Goal: Information Seeking & Learning: Learn about a topic

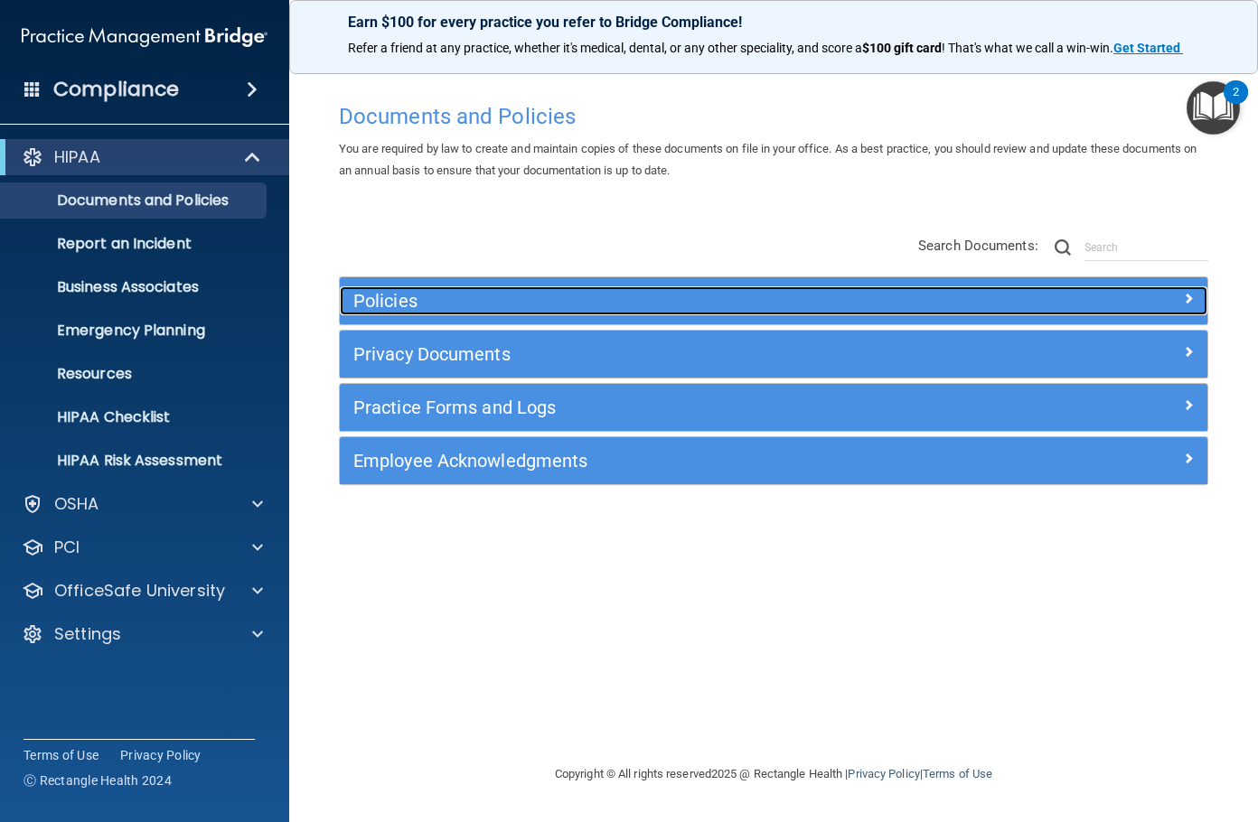
click at [433, 304] on h5 "Policies" at bounding box center [664, 301] width 623 height 20
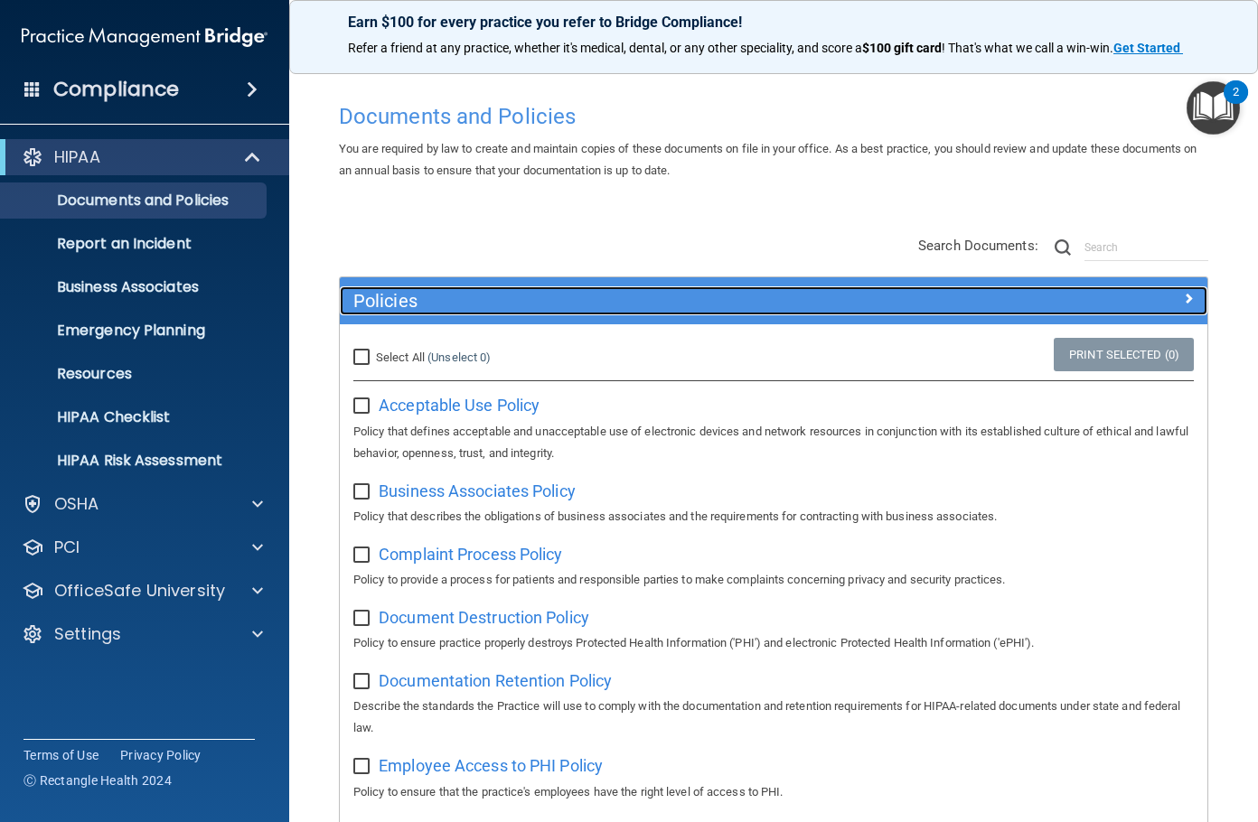
click at [436, 306] on h5 "Policies" at bounding box center [664, 301] width 623 height 20
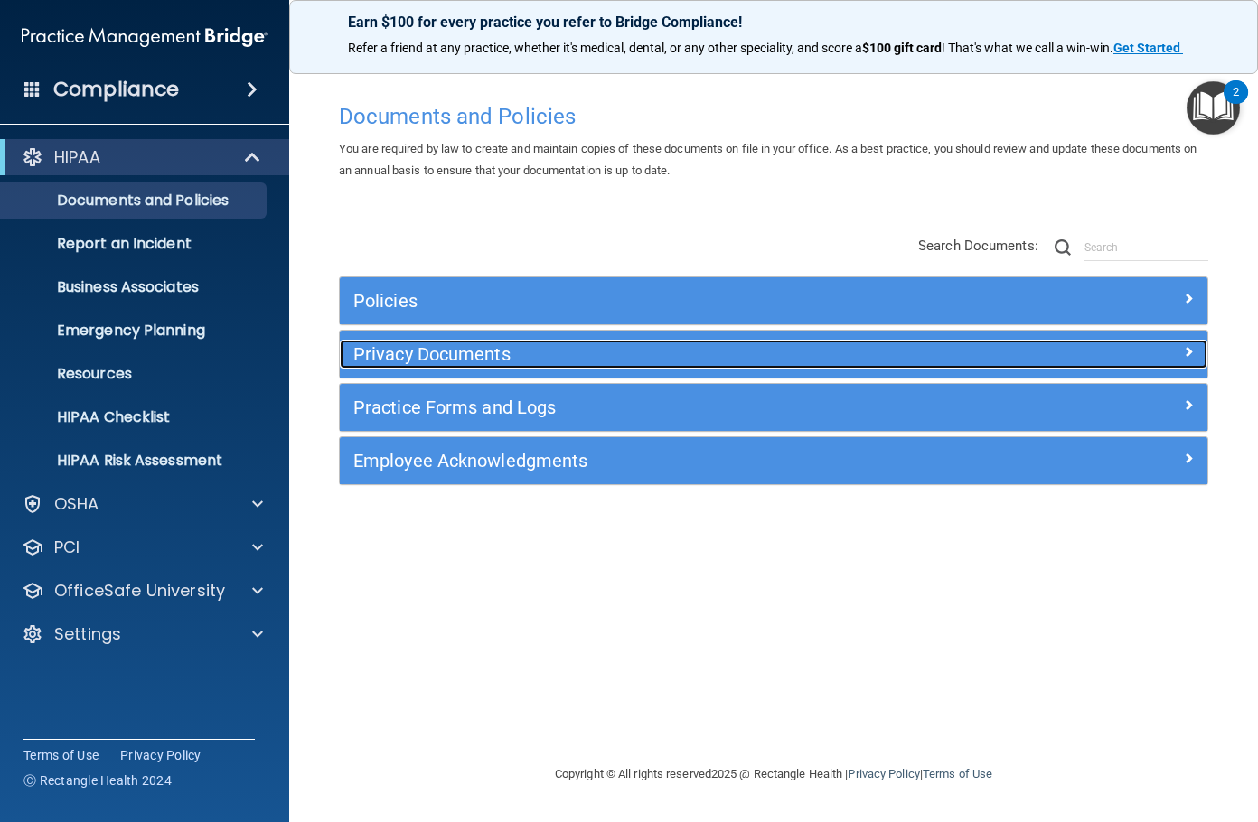
click at [422, 348] on h5 "Privacy Documents" at bounding box center [664, 354] width 623 height 20
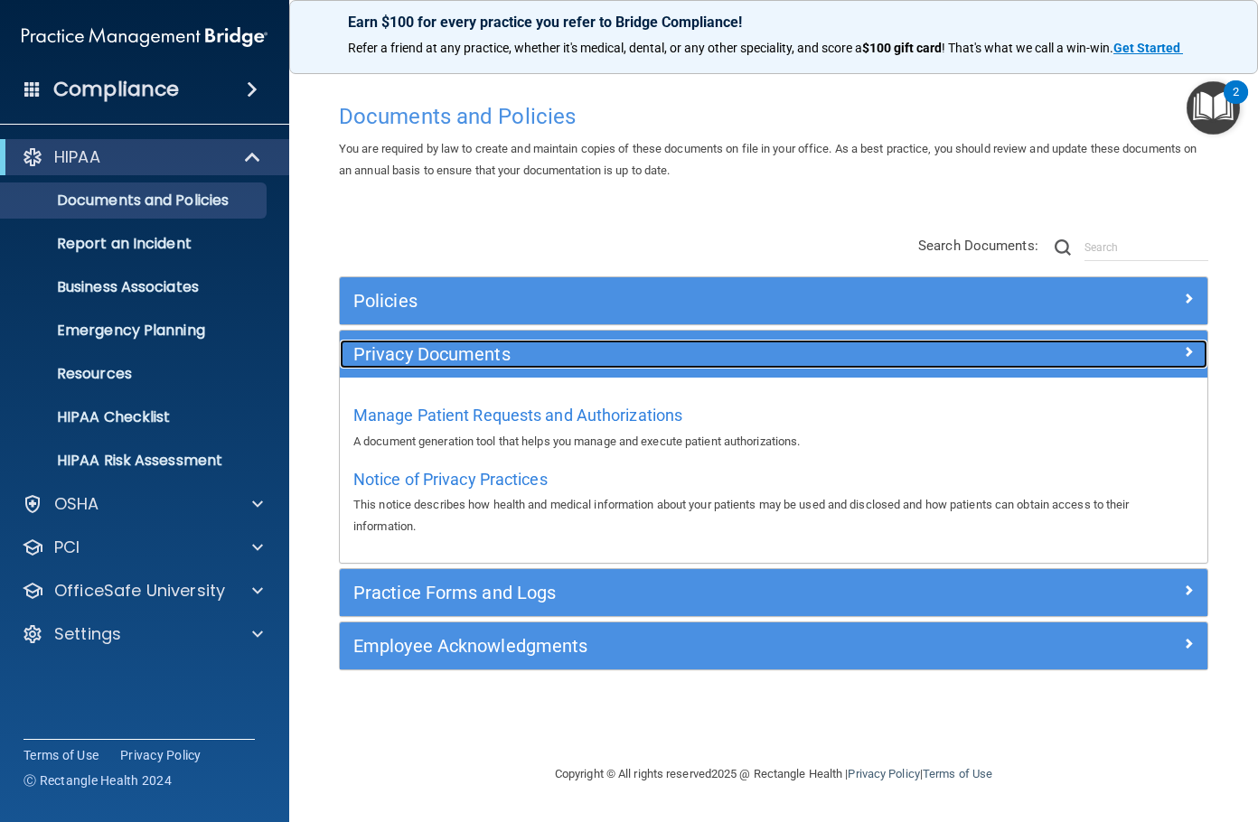
click at [422, 348] on h5 "Privacy Documents" at bounding box center [664, 354] width 623 height 20
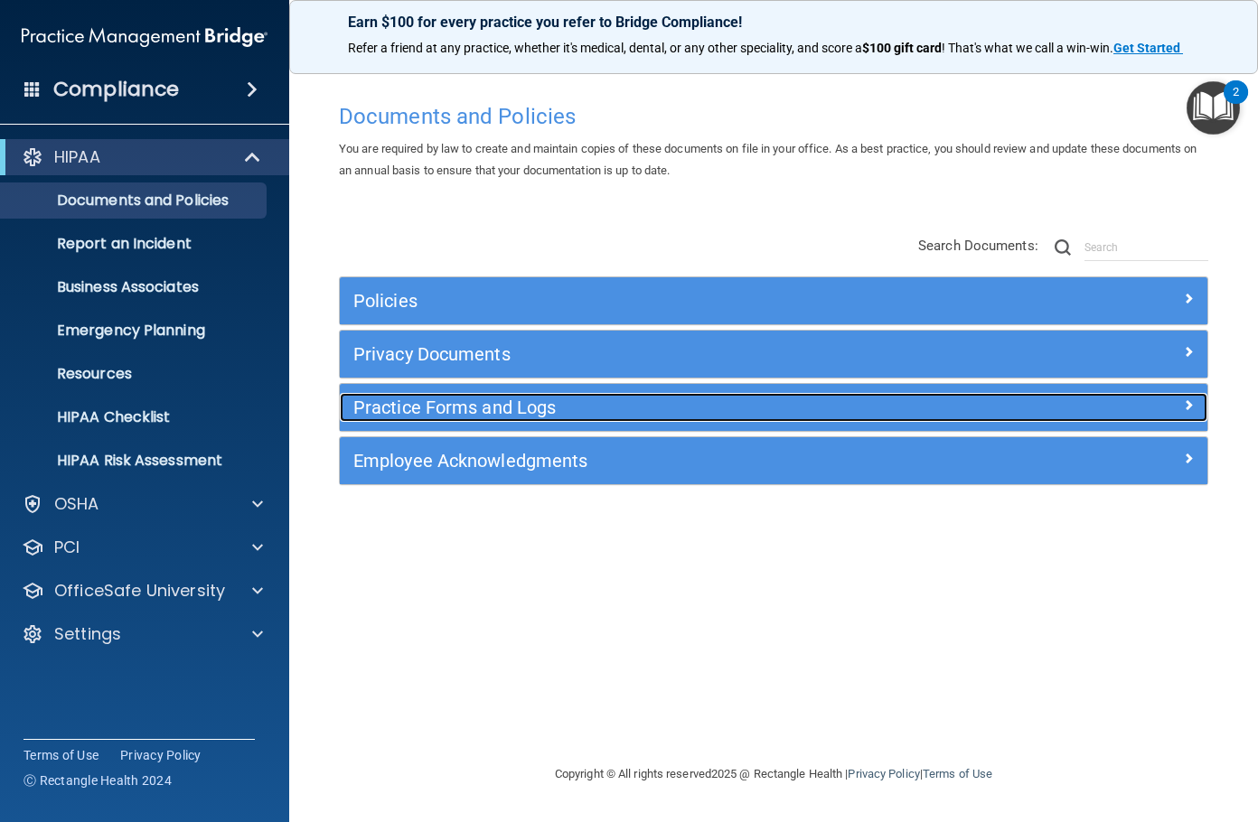
click at [437, 408] on h5 "Practice Forms and Logs" at bounding box center [664, 408] width 623 height 20
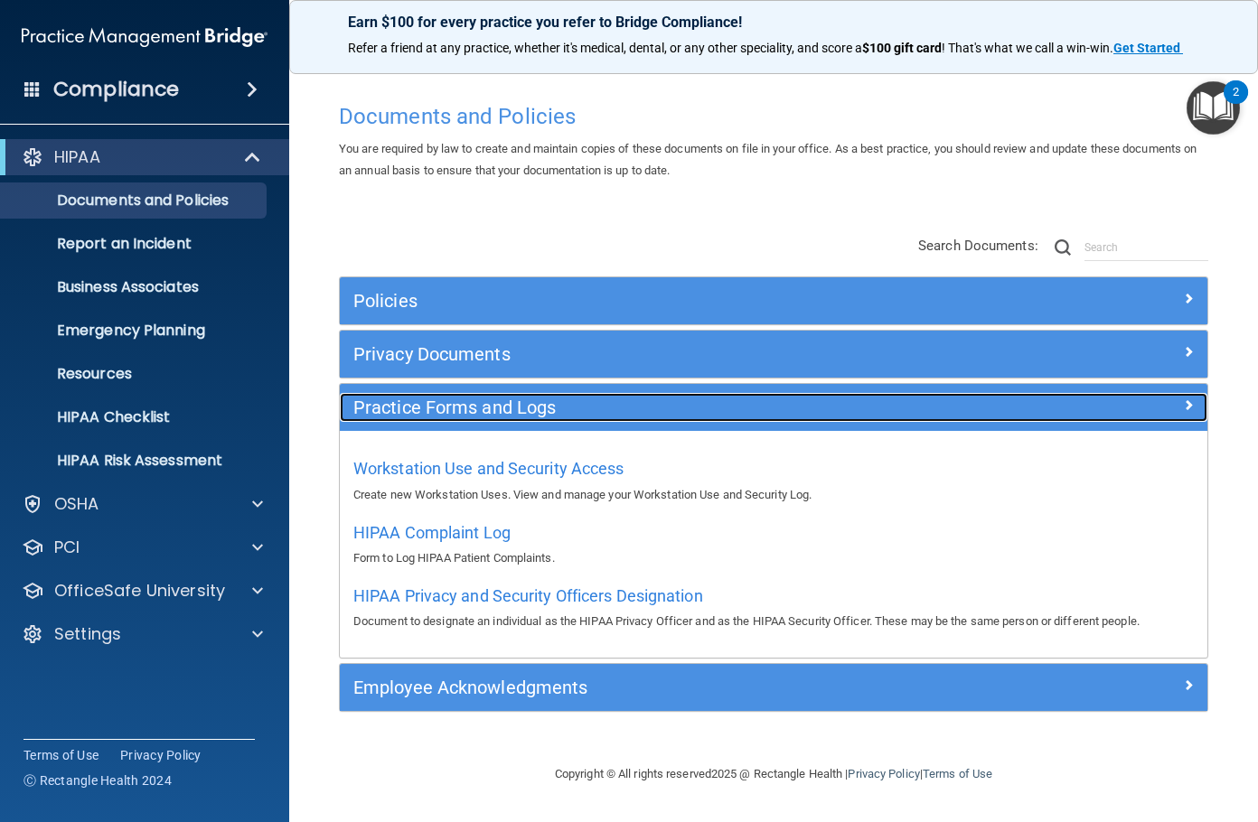
click at [437, 408] on h5 "Practice Forms and Logs" at bounding box center [664, 408] width 623 height 20
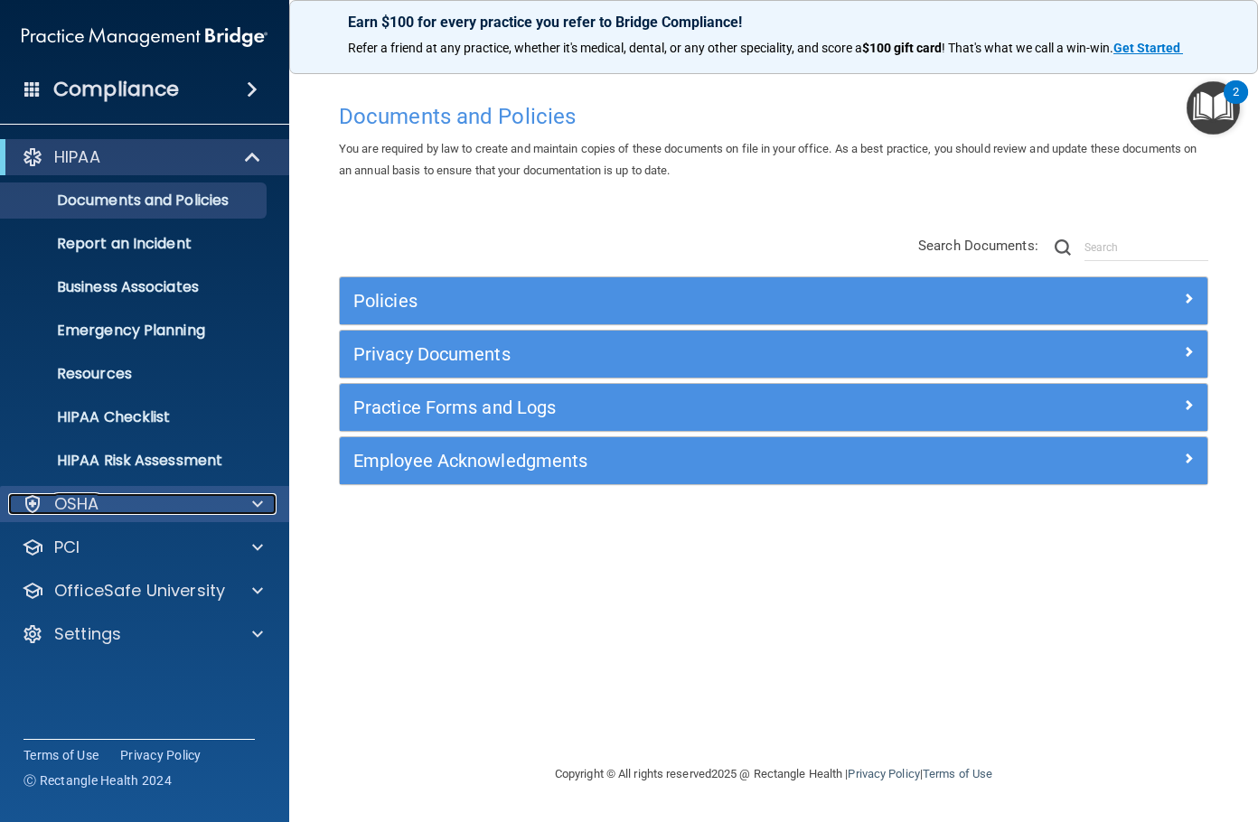
click at [108, 503] on div "OSHA" at bounding box center [120, 504] width 224 height 22
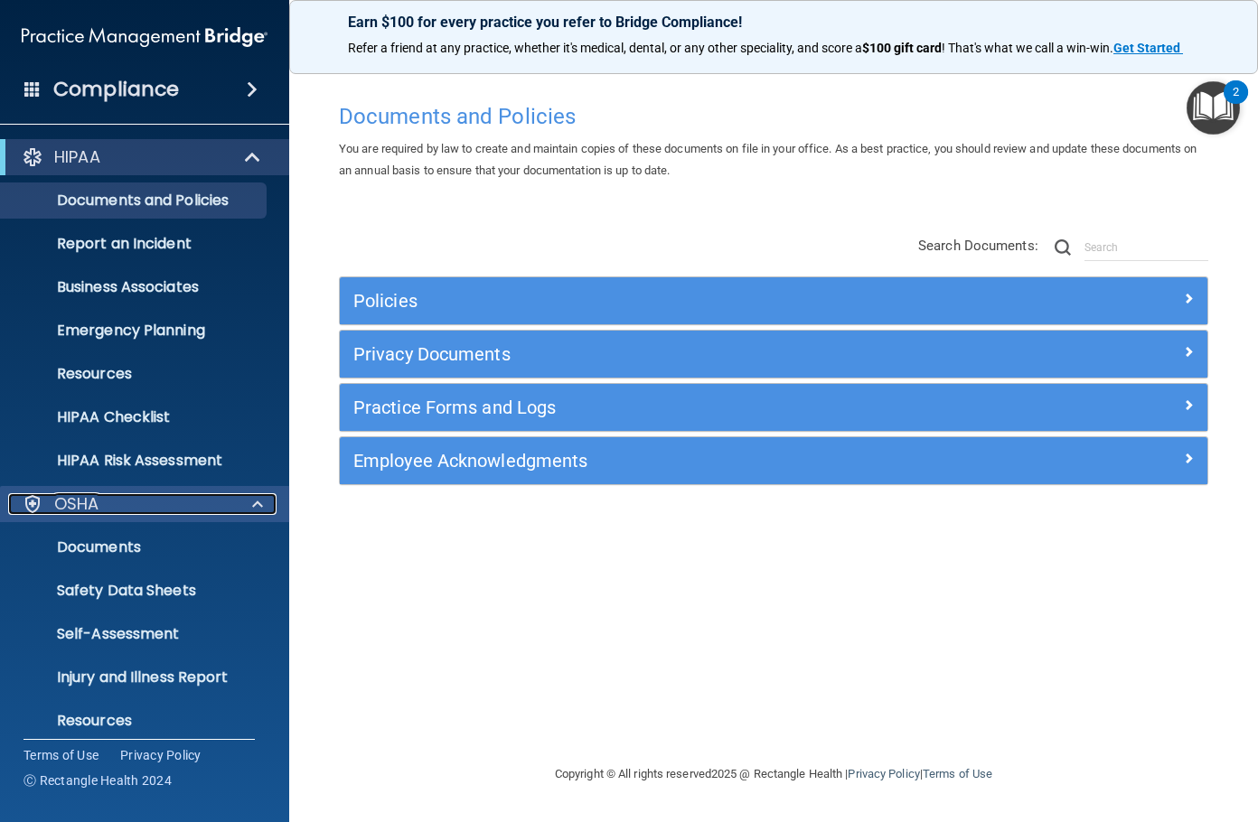
click at [108, 501] on div "OSHA" at bounding box center [120, 504] width 224 height 22
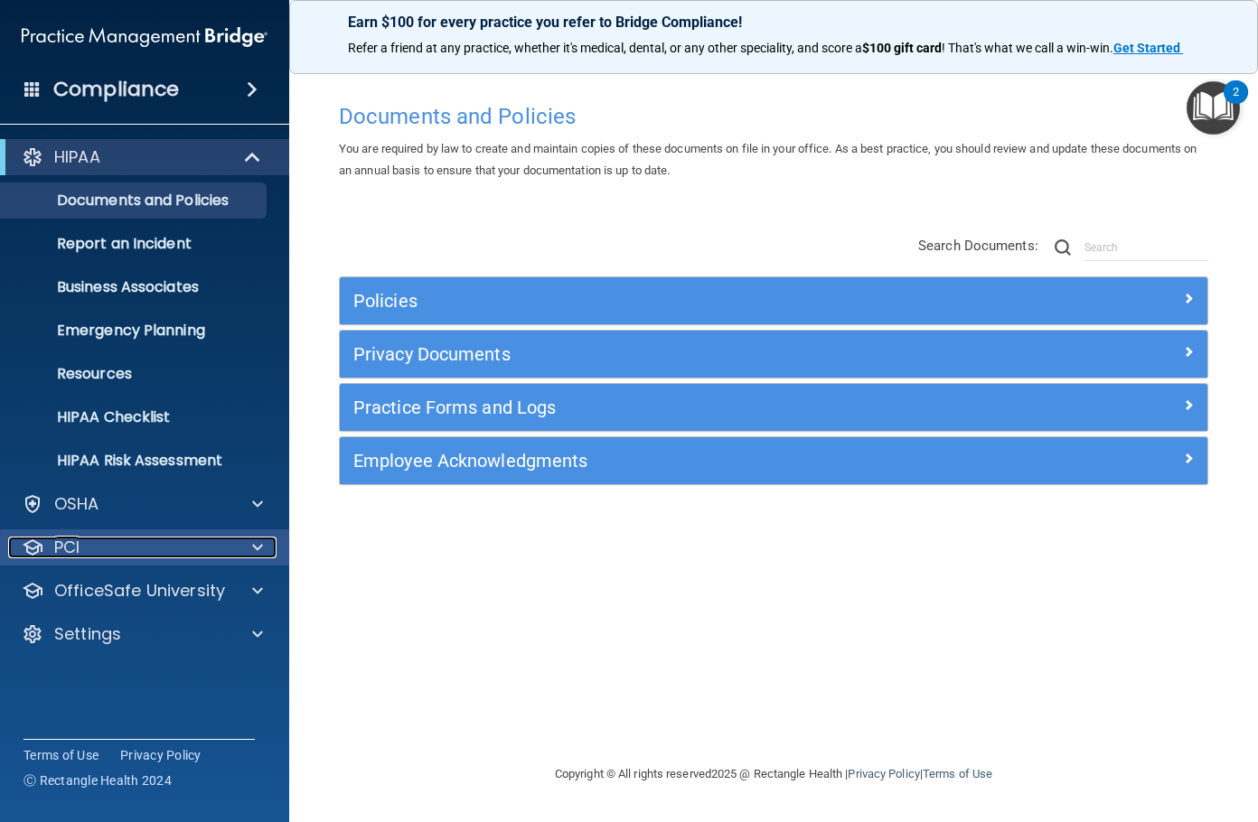
click at [100, 545] on div "PCI" at bounding box center [120, 548] width 224 height 22
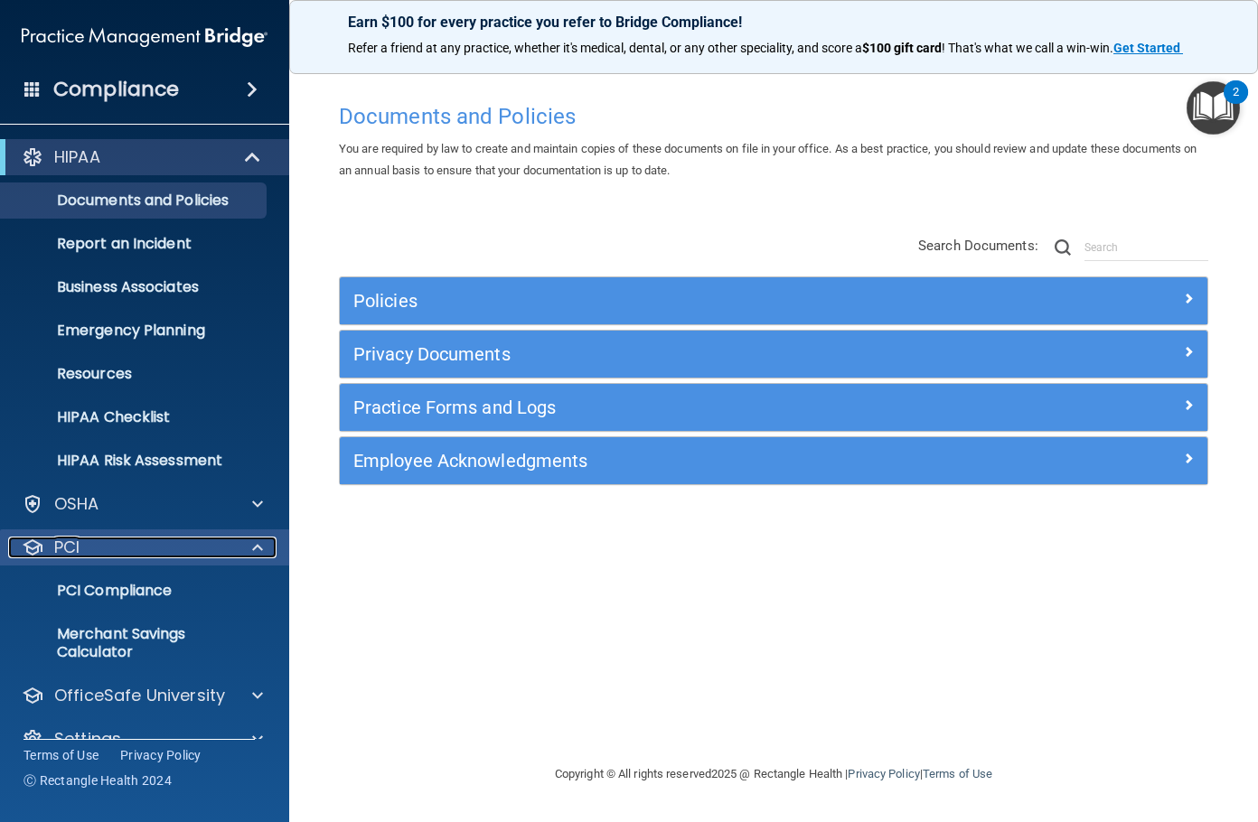
click at [99, 545] on div "PCI" at bounding box center [120, 548] width 224 height 22
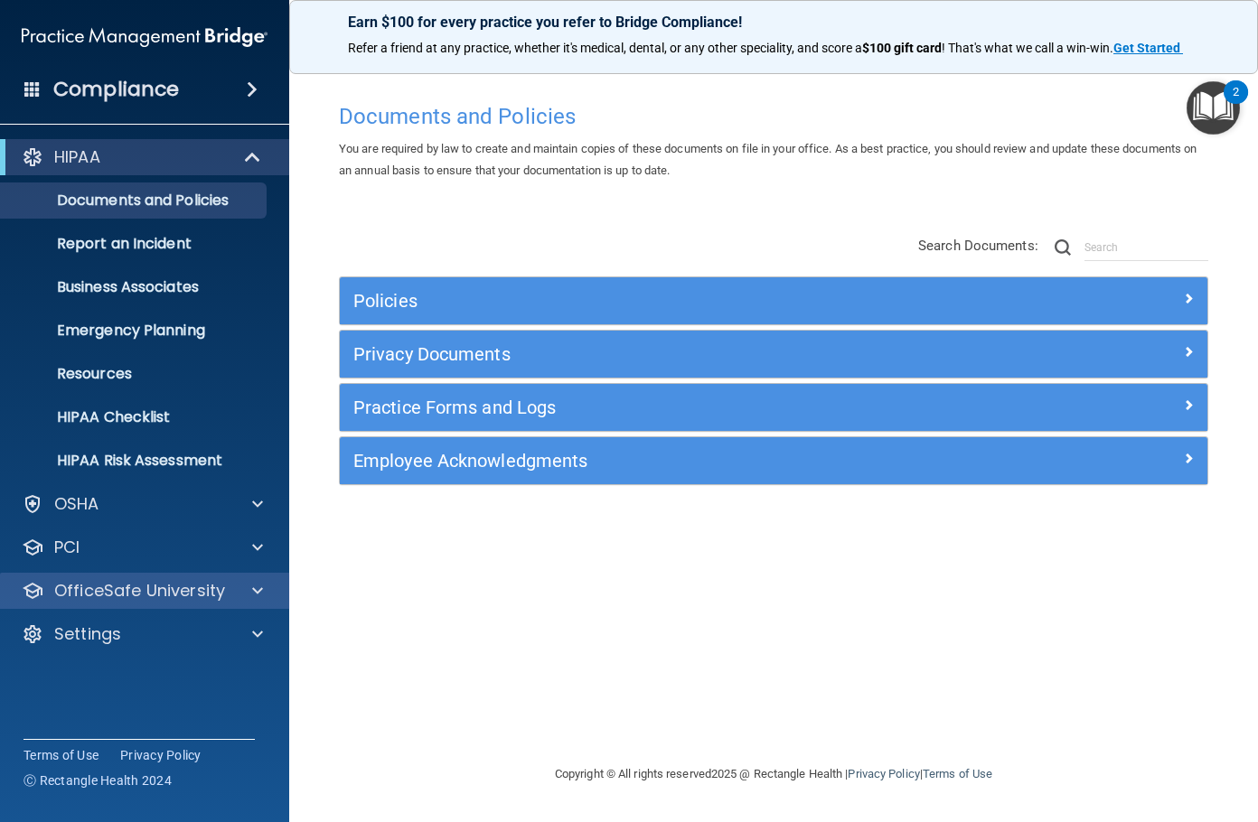
click at [100, 602] on div "OfficeSafe University" at bounding box center [145, 591] width 290 height 36
click at [100, 592] on p "OfficeSafe University" at bounding box center [139, 591] width 171 height 22
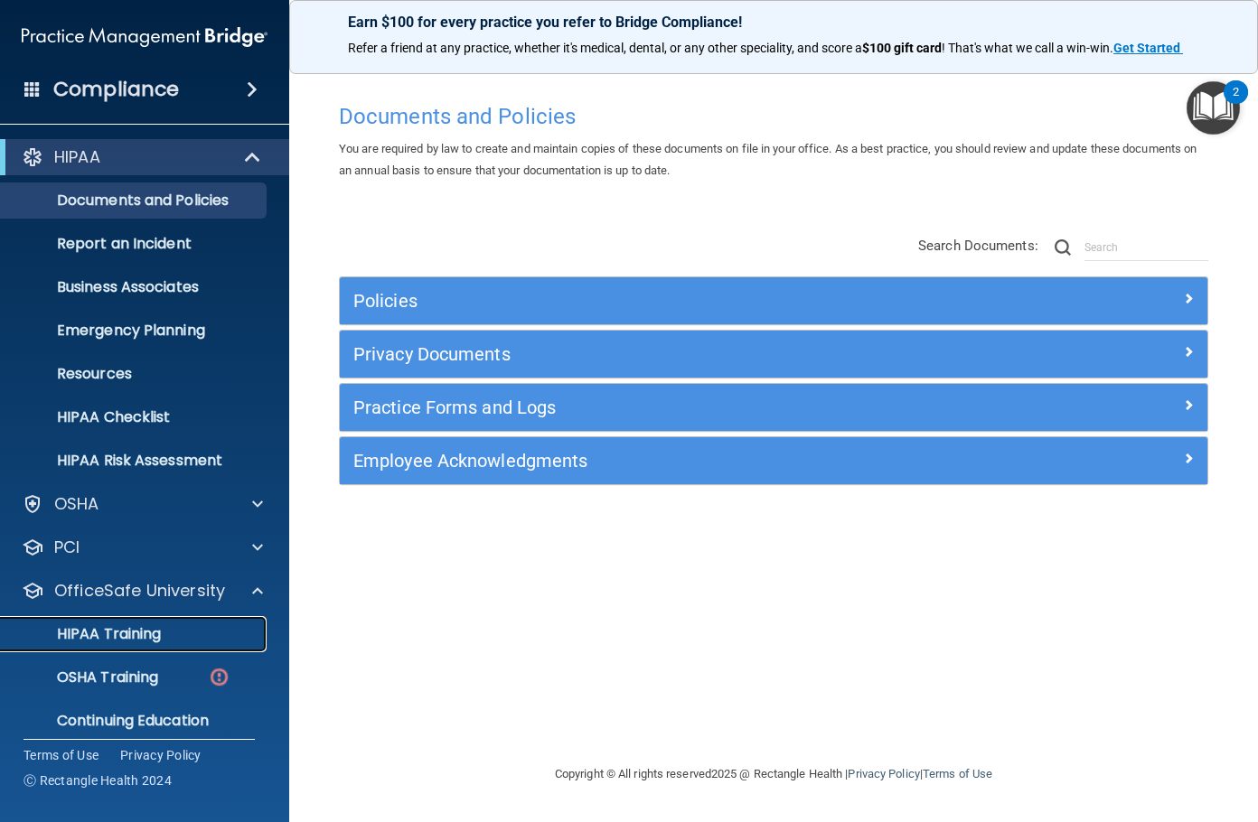
click at [97, 629] on p "HIPAA Training" at bounding box center [86, 634] width 149 height 18
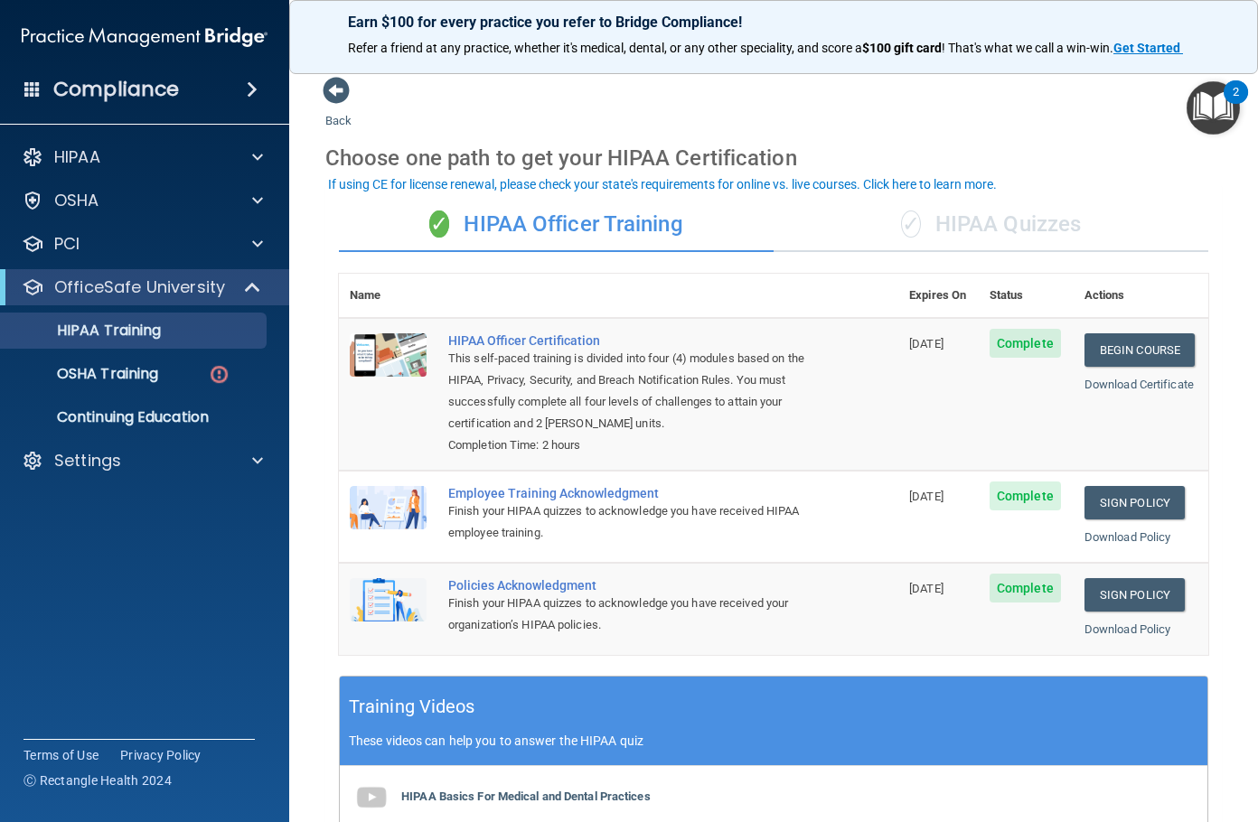
click at [932, 235] on div "✓ HIPAA Quizzes" at bounding box center [990, 225] width 435 height 54
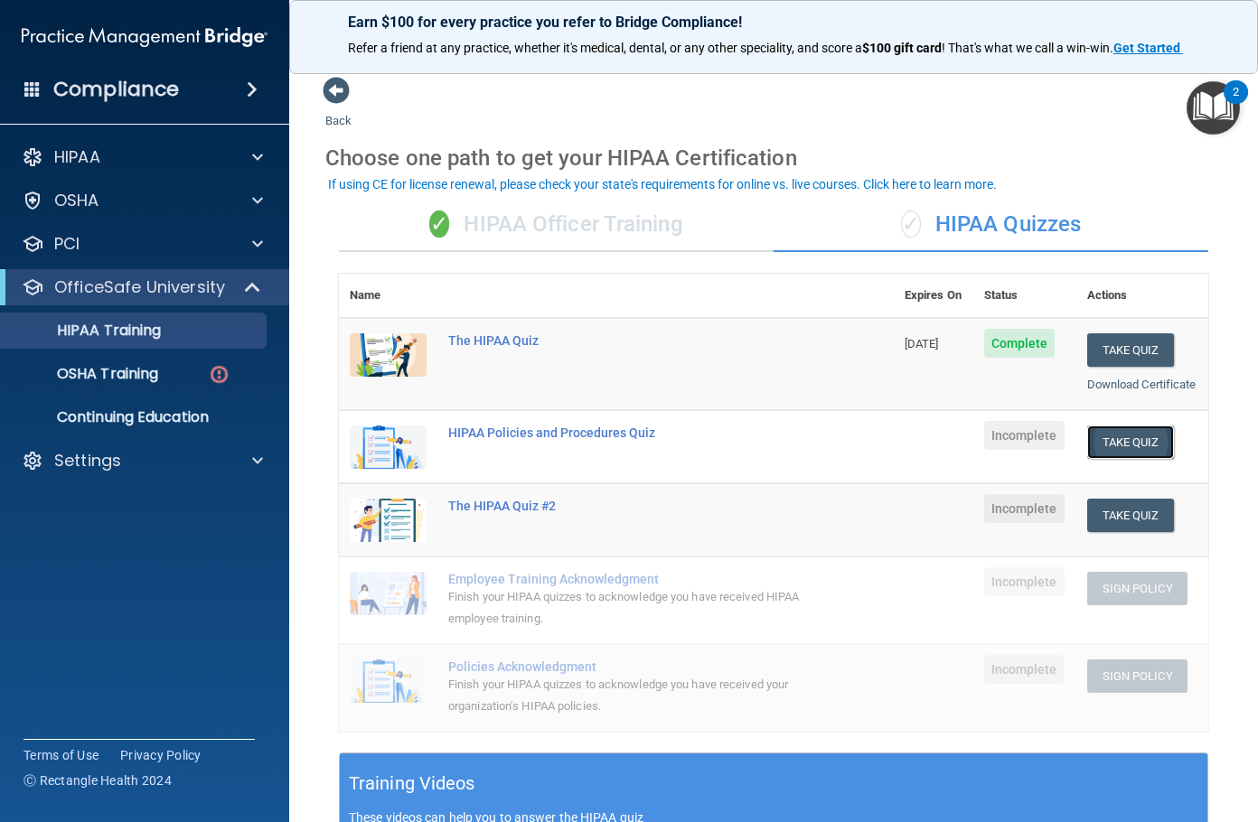
click at [1102, 459] on button "Take Quiz" at bounding box center [1130, 442] width 87 height 33
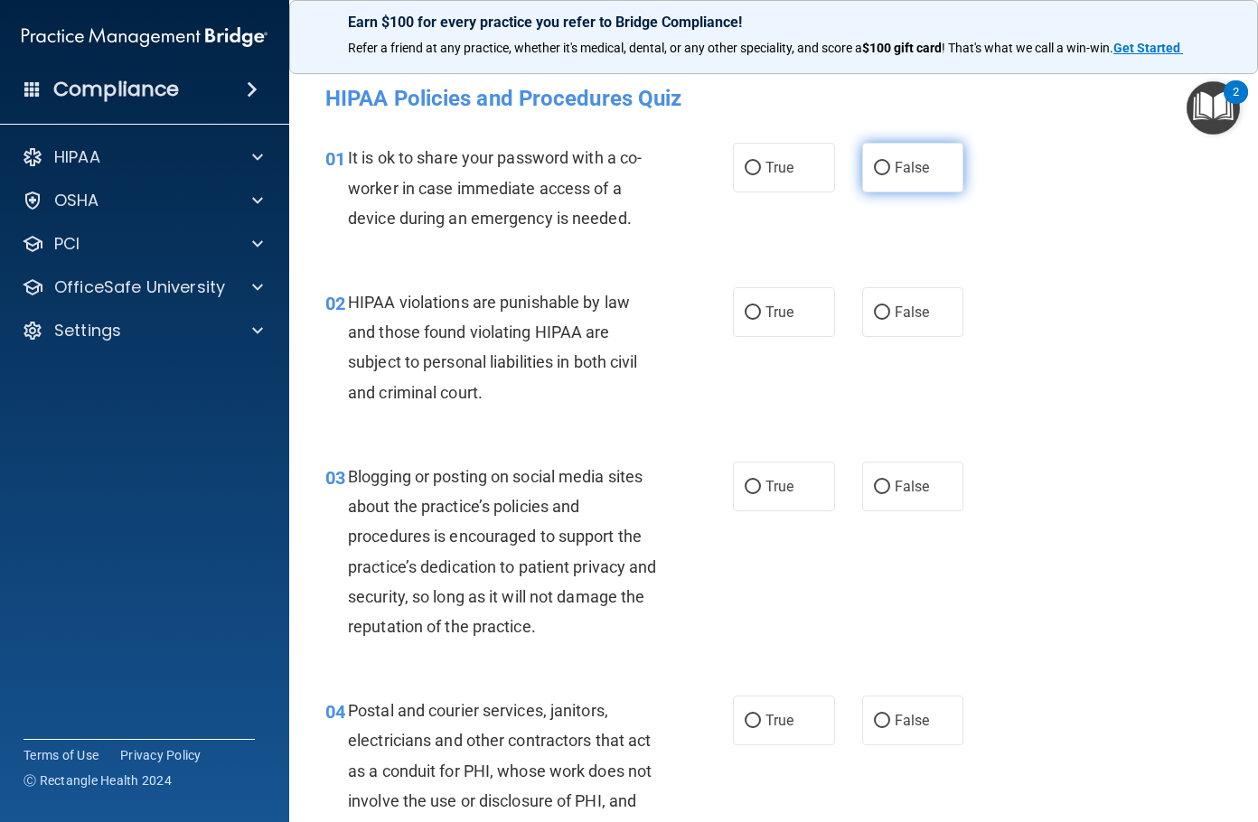
click at [895, 175] on span "False" at bounding box center [912, 167] width 35 height 17
click at [890, 175] on input "False" at bounding box center [882, 169] width 16 height 14
radio input "true"
click at [797, 304] on label "True" at bounding box center [784, 312] width 102 height 50
click at [761, 306] on input "True" at bounding box center [753, 313] width 16 height 14
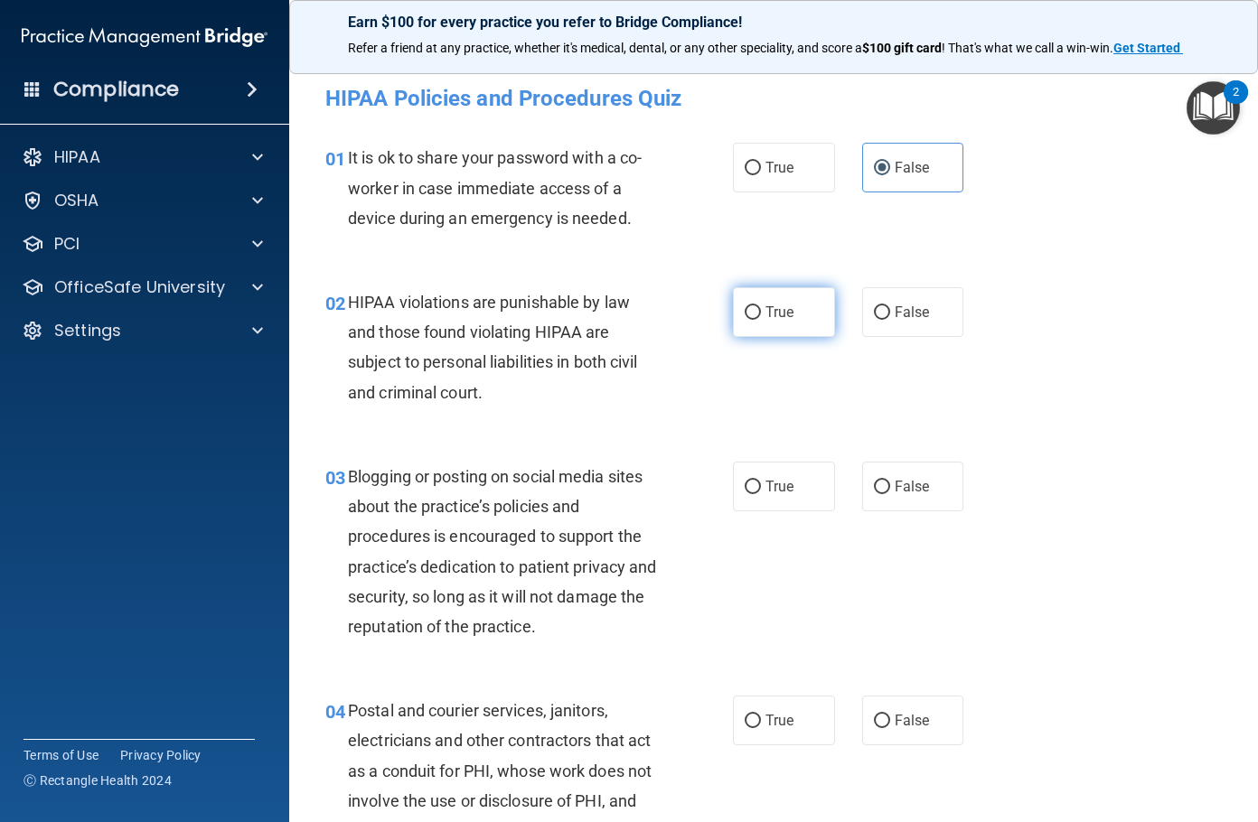
radio input "true"
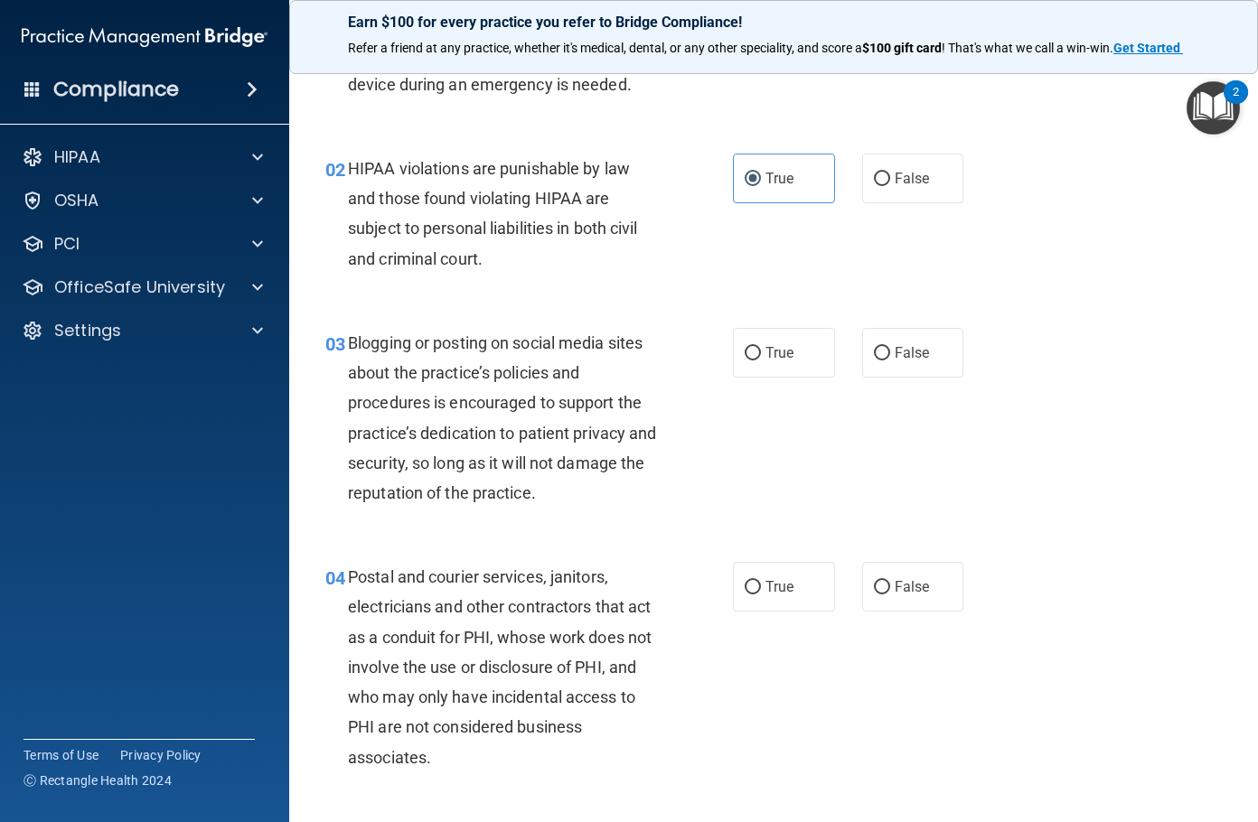
scroll to position [181, 0]
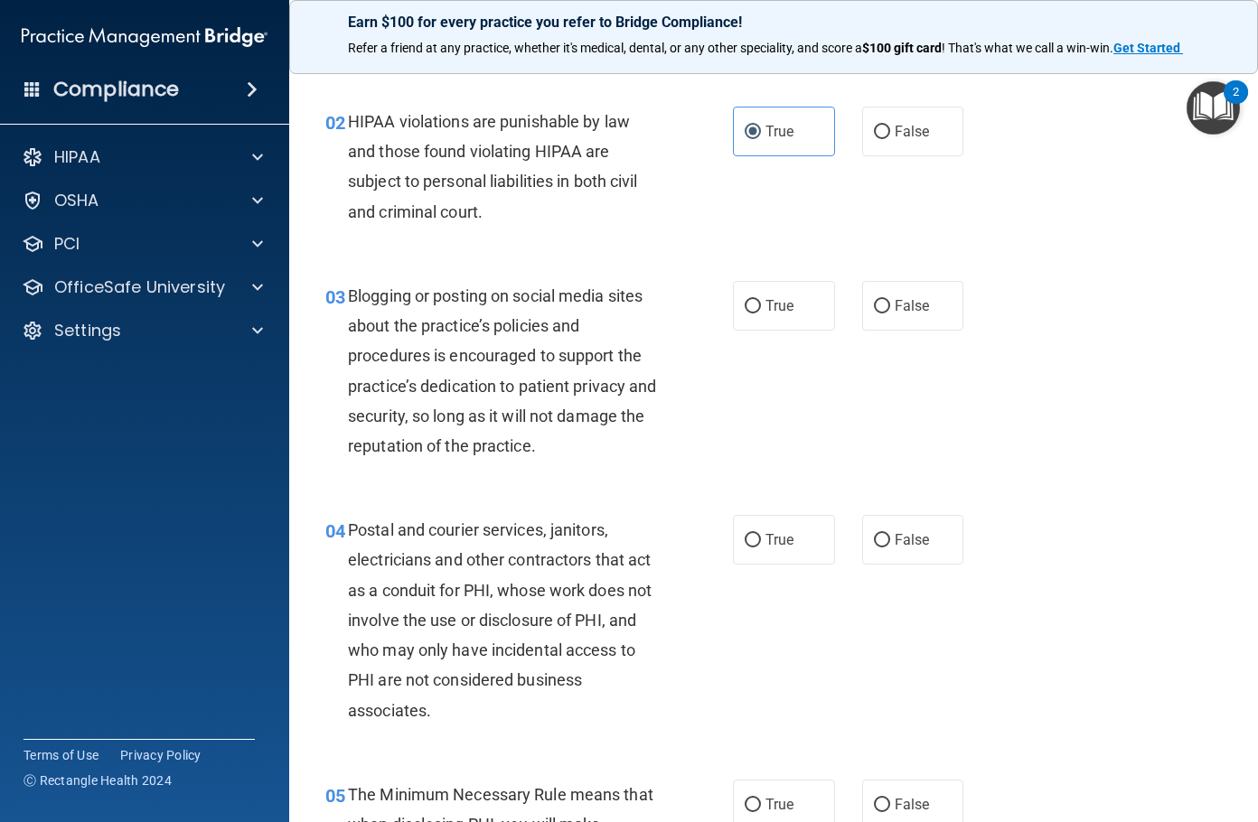
click at [417, 313] on div "Blogging or posting on social media sites about the practice’s policies and pro…" at bounding box center [511, 371] width 326 height 180
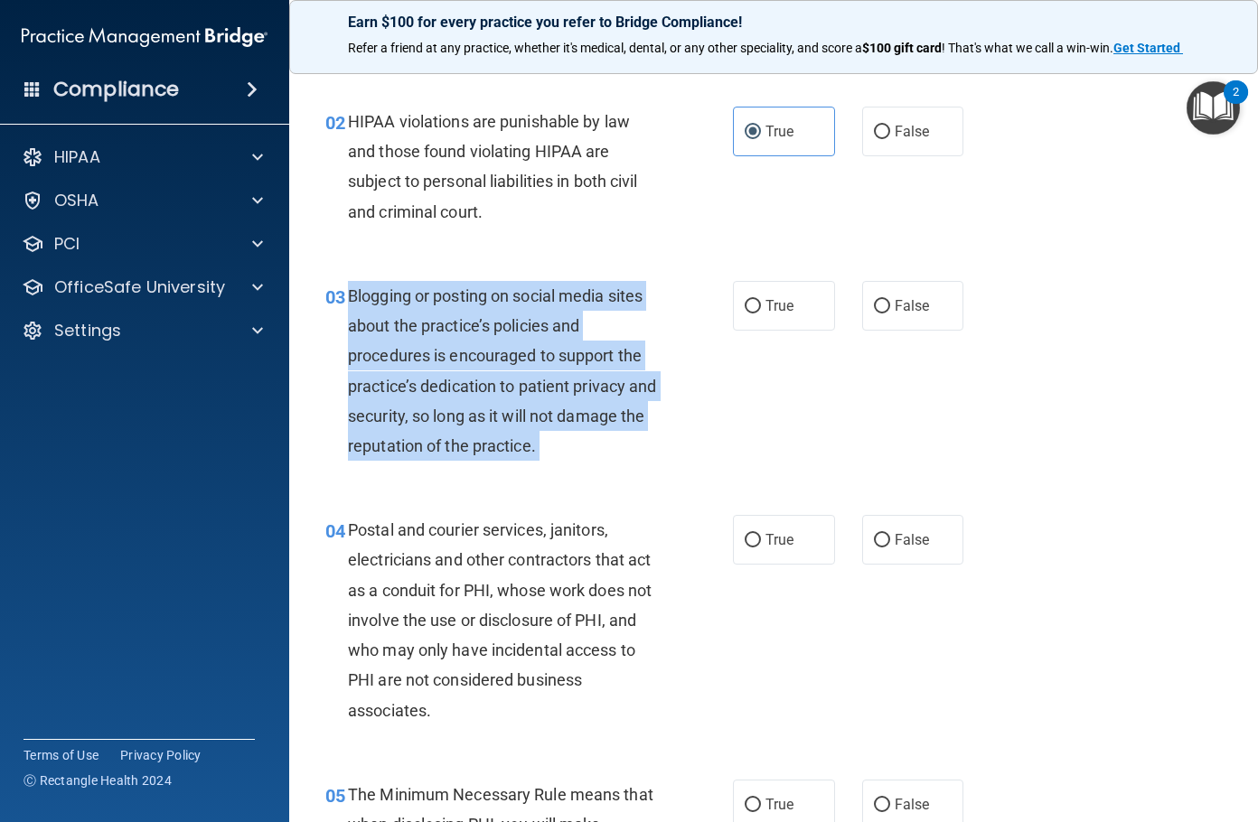
click at [417, 313] on div "Blogging or posting on social media sites about the practice’s policies and pro…" at bounding box center [511, 371] width 326 height 180
copy ng-form "Blogging or posting on social media sites about the practice’s policies and pro…"
click at [904, 308] on span "False" at bounding box center [912, 305] width 35 height 17
click at [890, 308] on input "False" at bounding box center [882, 307] width 16 height 14
radio input "true"
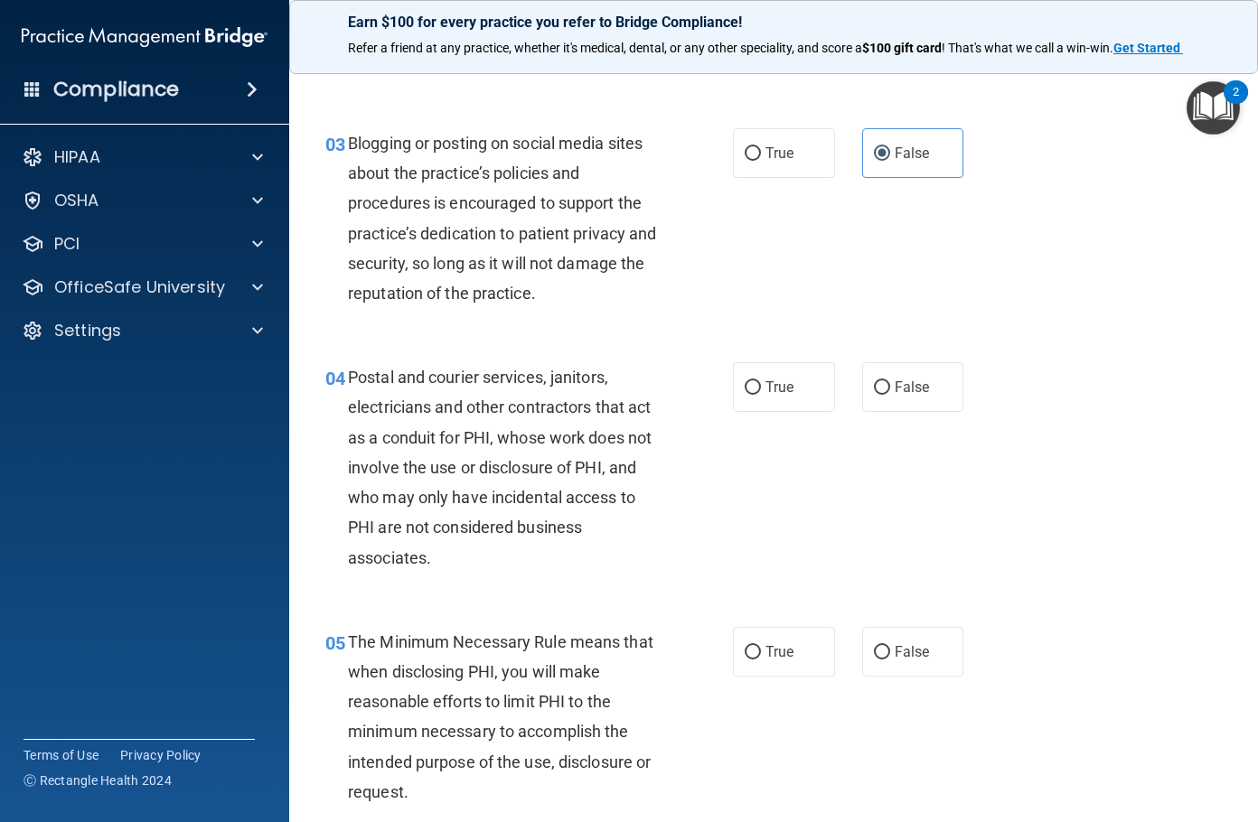
scroll to position [361, 0]
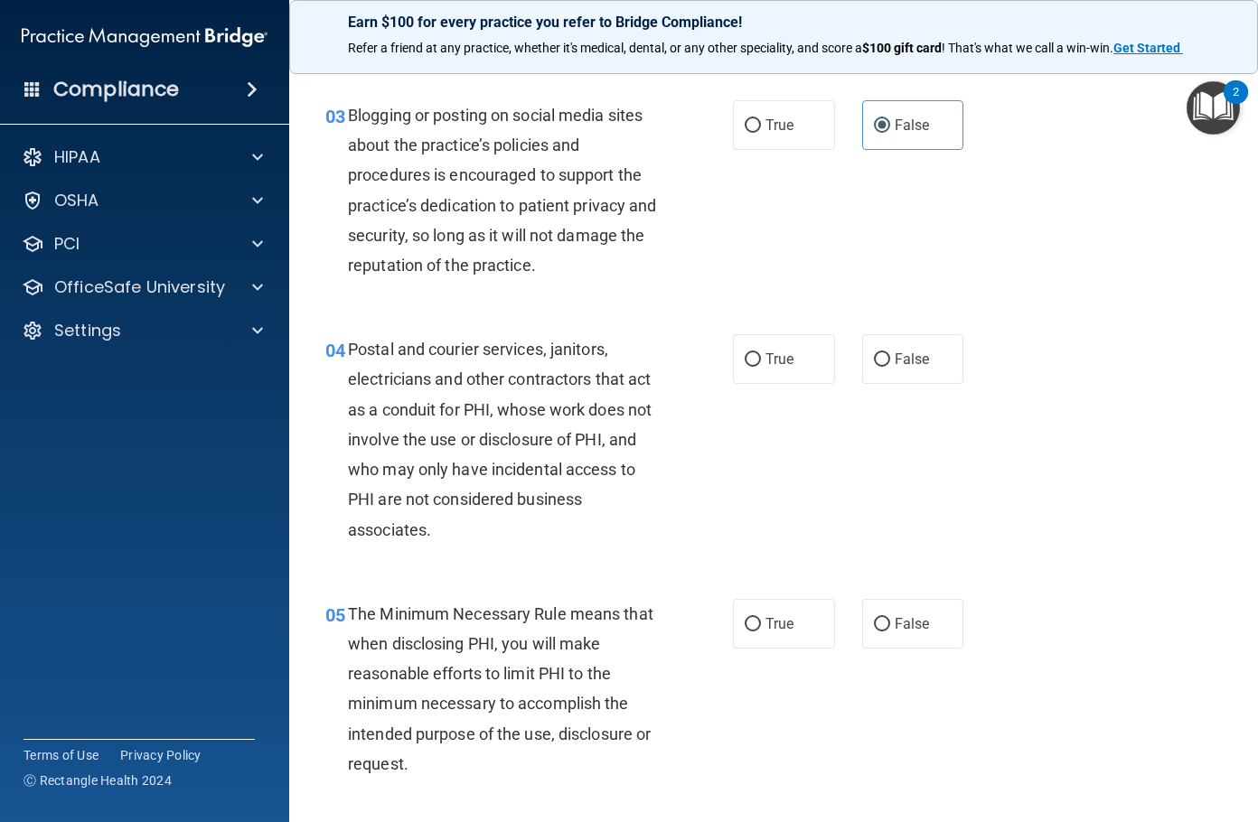
click at [487, 435] on span "Postal and courier services, janitors, electricians and other contractors that …" at bounding box center [500, 439] width 304 height 199
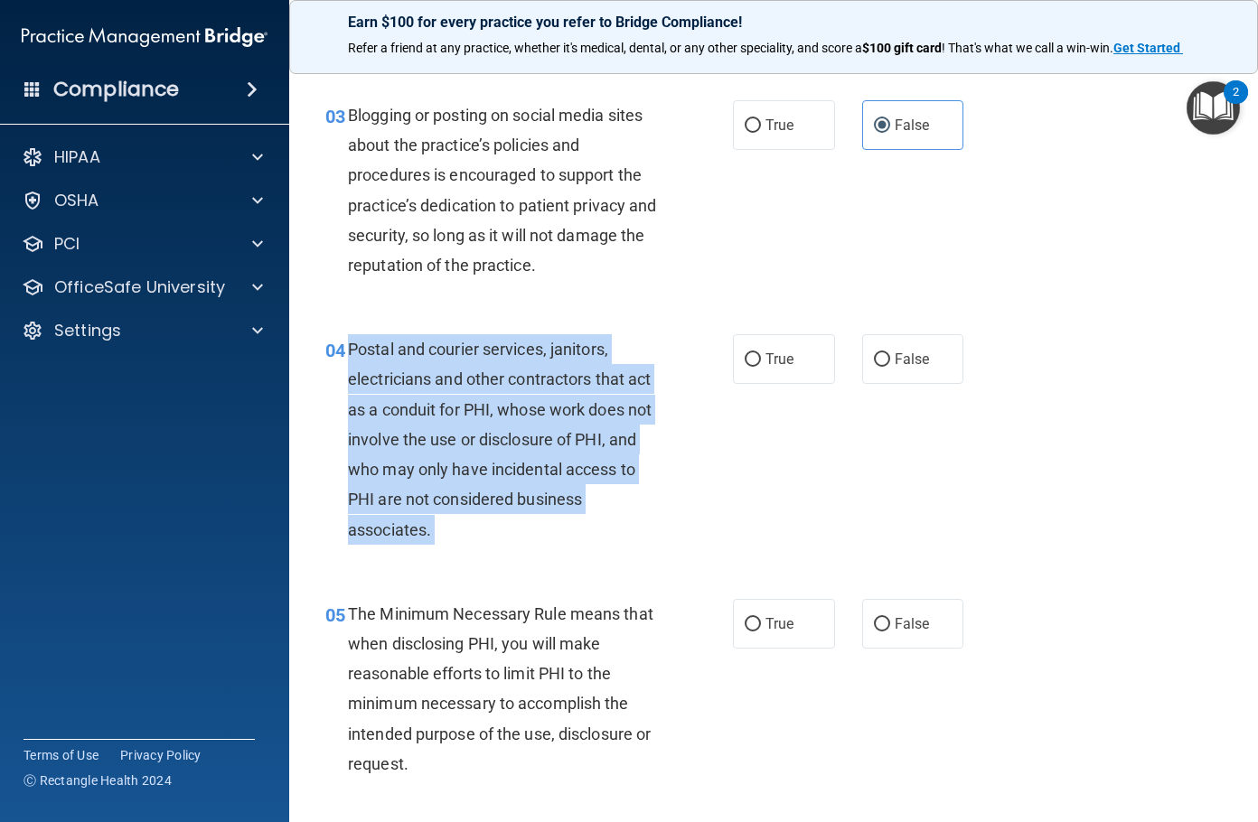
click at [487, 435] on span "Postal and courier services, janitors, electricians and other contractors that …" at bounding box center [500, 439] width 304 height 199
copy ng-form "Postal and courier services, janitors, electricians and other contractors that …"
click at [745, 357] on input "True" at bounding box center [753, 360] width 16 height 14
radio input "true"
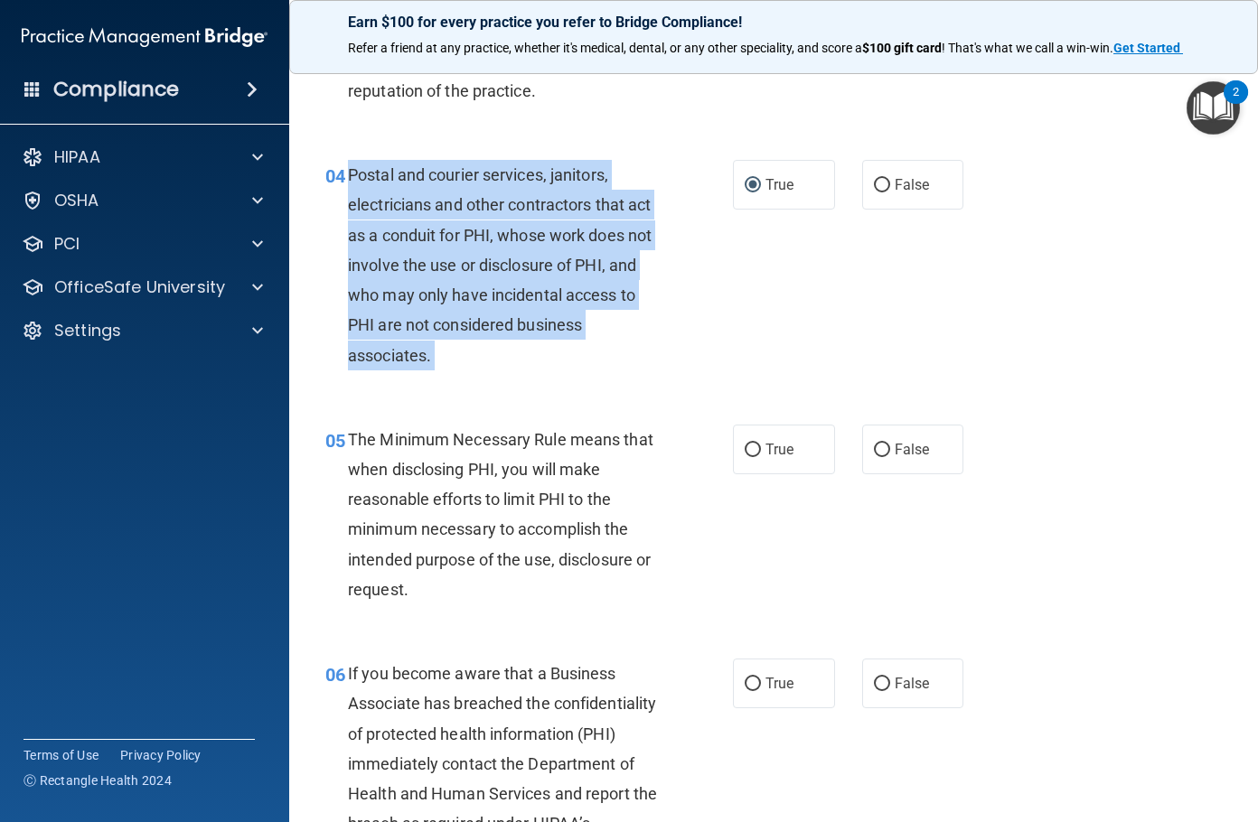
scroll to position [632, 0]
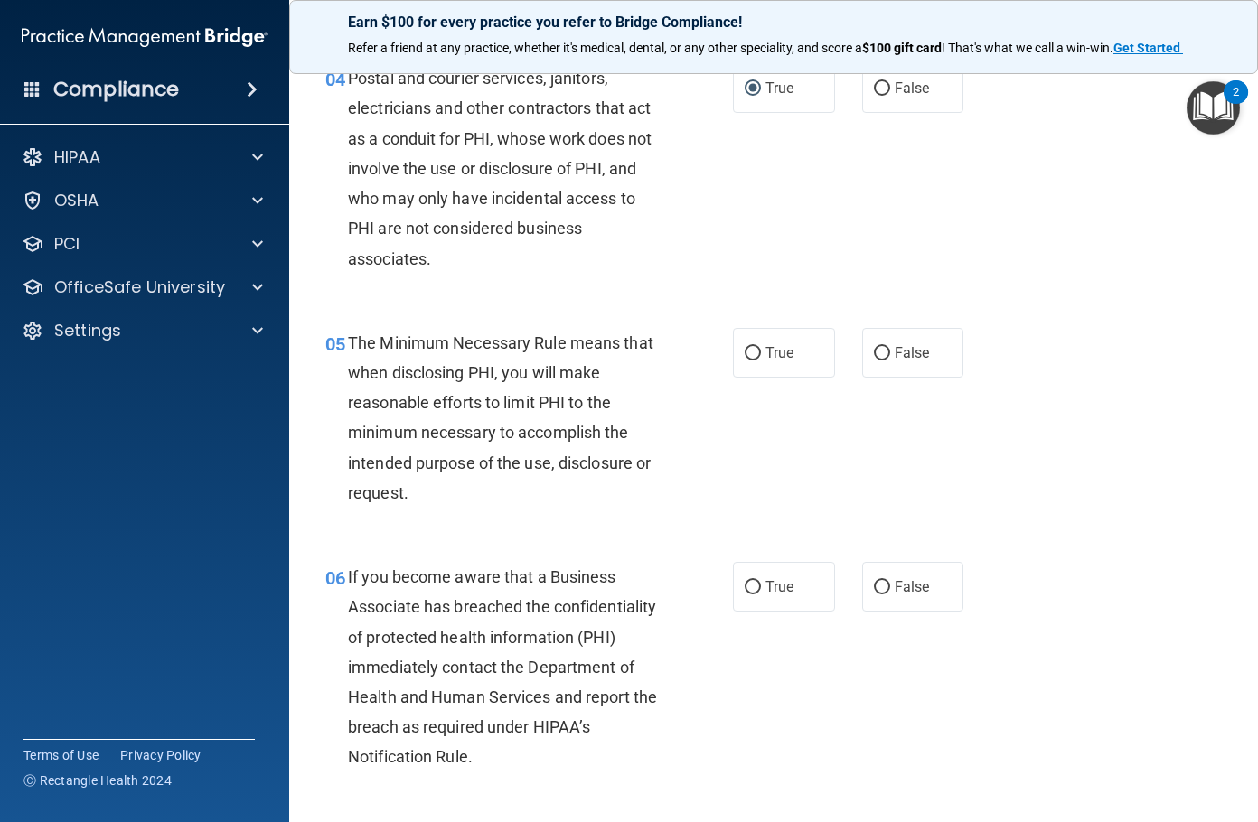
click at [540, 383] on div "The Minimum Necessary Rule means that when disclosing PHI, you will make reason…" at bounding box center [511, 418] width 326 height 180
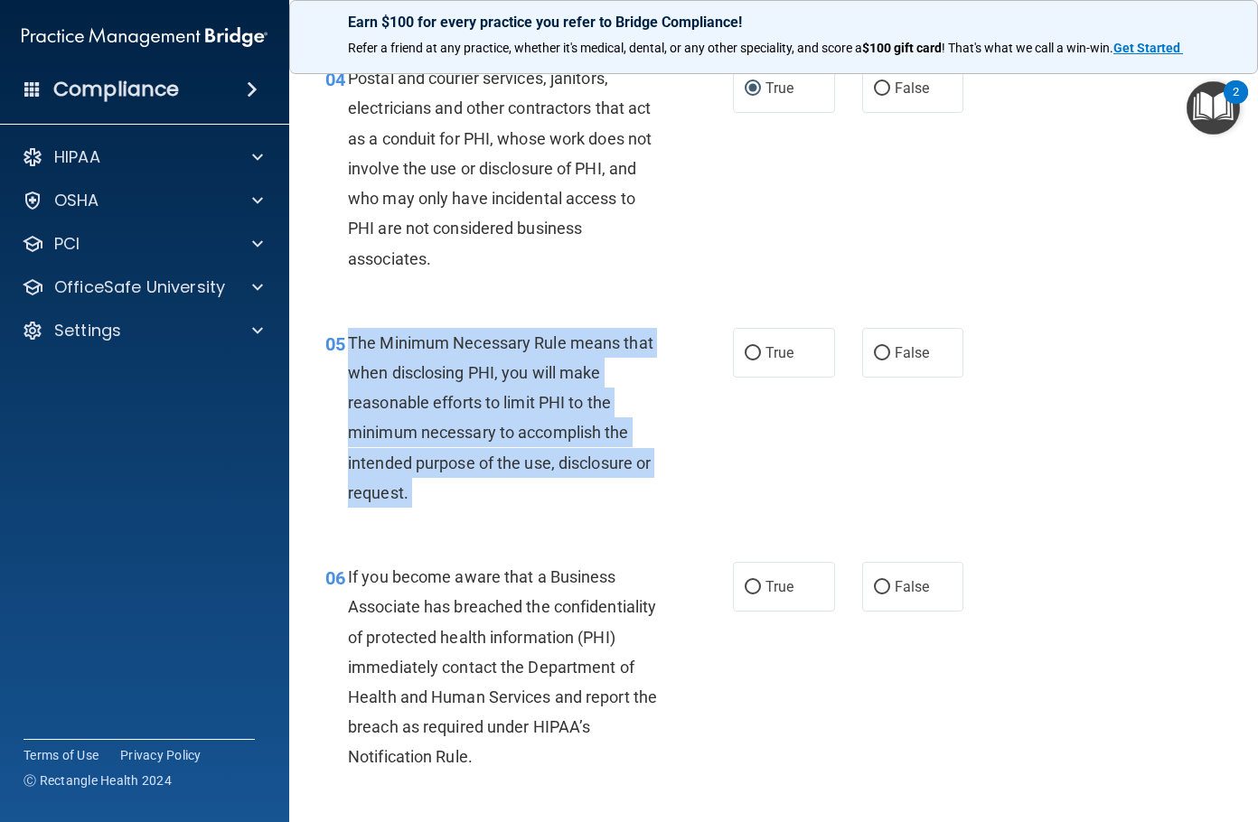
click at [540, 383] on div "The Minimum Necessary Rule means that when disclosing PHI, you will make reason…" at bounding box center [511, 418] width 326 height 180
copy ng-form "The Minimum Necessary Rule means that when disclosing PHI, you will make reason…"
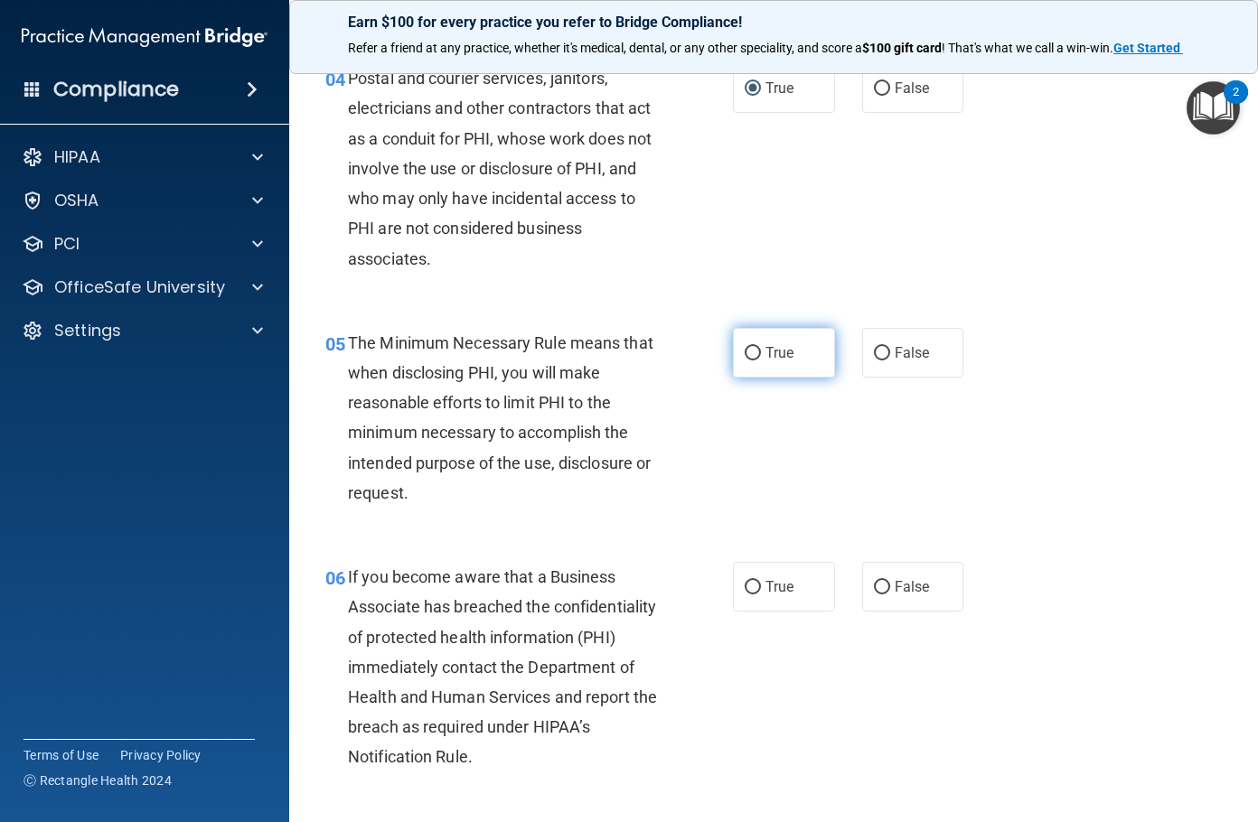
click at [734, 360] on label "True" at bounding box center [784, 353] width 102 height 50
click at [745, 360] on input "True" at bounding box center [753, 354] width 16 height 14
radio input "true"
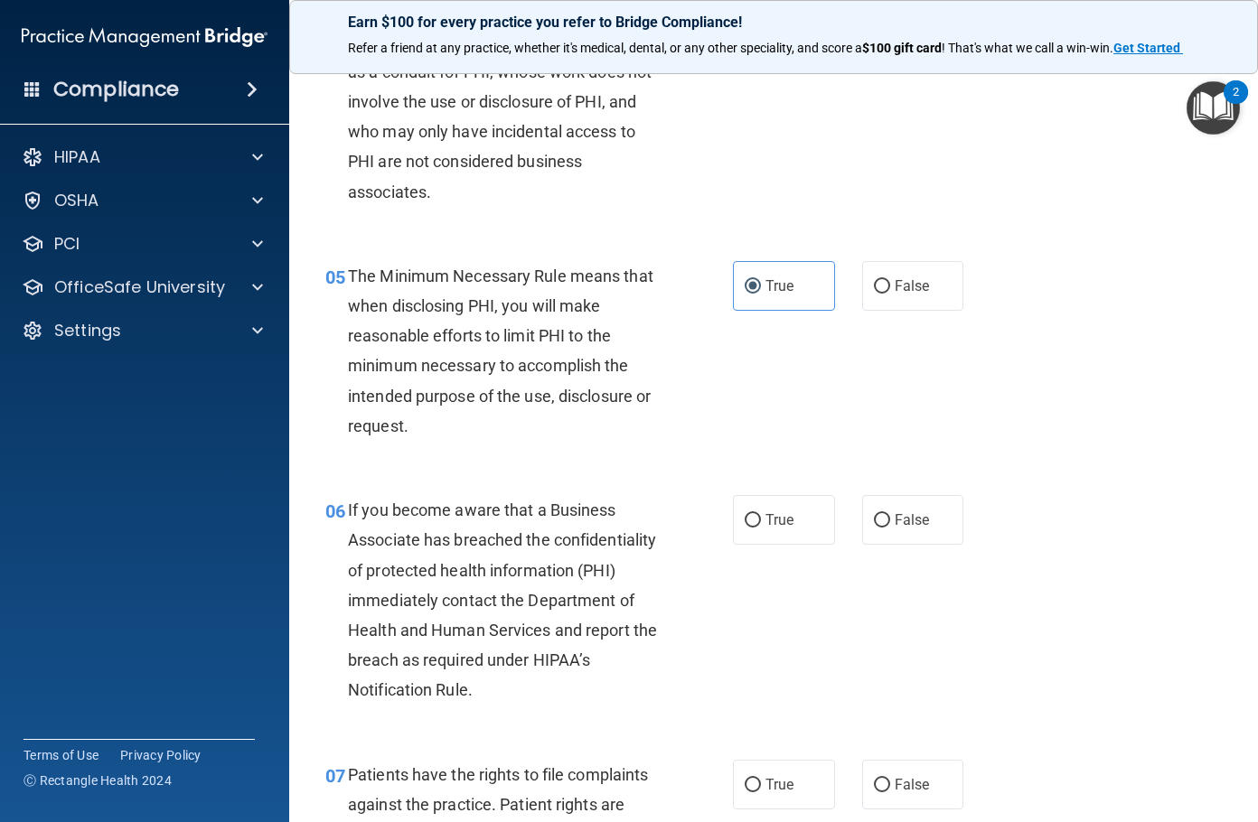
scroll to position [994, 0]
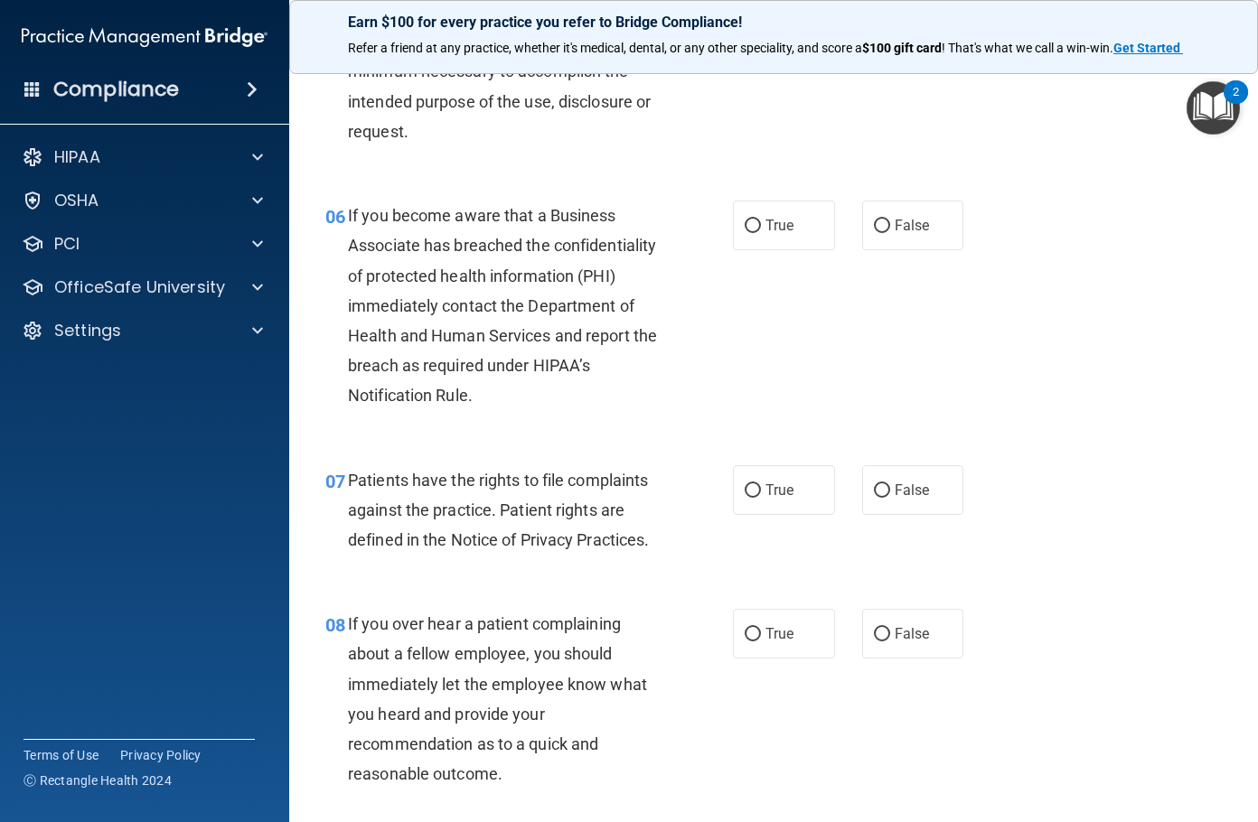
click at [468, 250] on span "If you become aware that a Business Associate has breached the confidentiality …" at bounding box center [502, 305] width 309 height 199
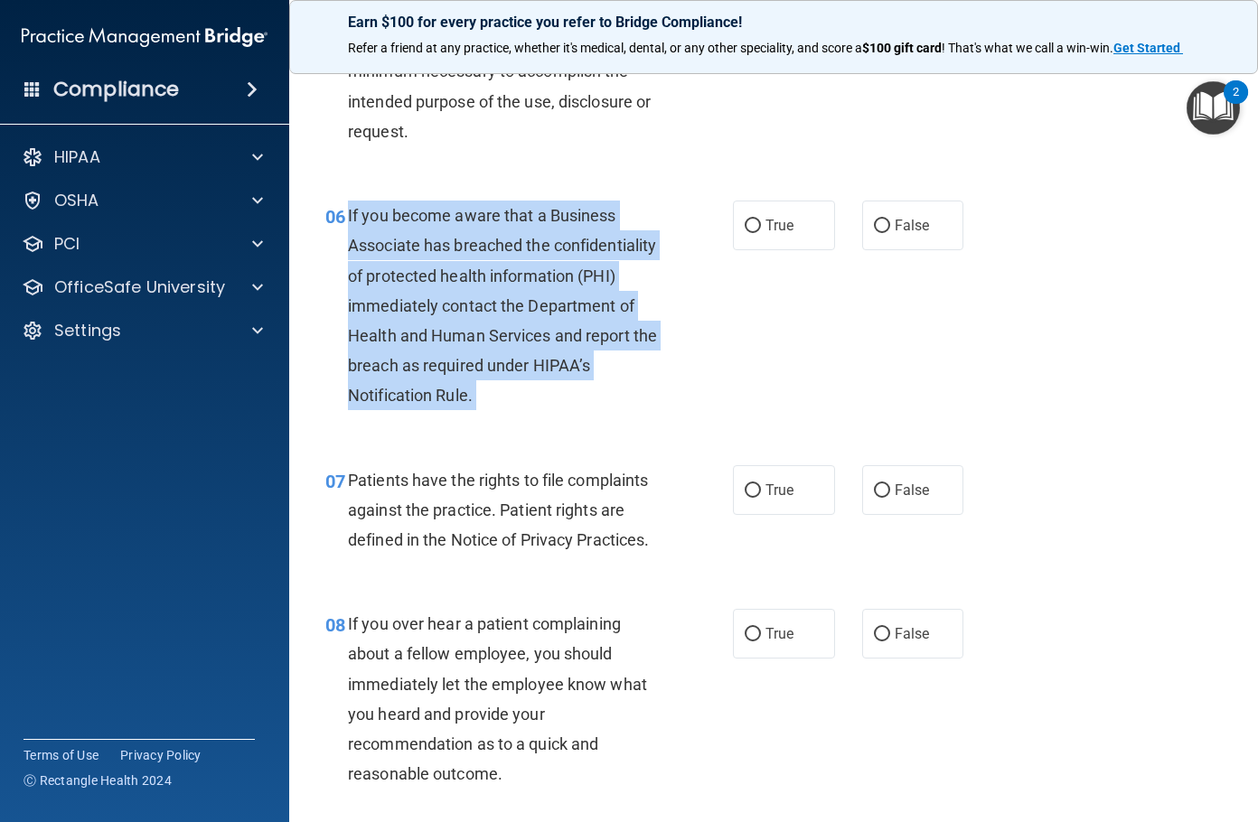
click at [468, 250] on span "If you become aware that a Business Associate has breached the confidentiality …" at bounding box center [502, 305] width 309 height 199
copy ng-form "If you become aware that a Business Associate has breached the confidentiality …"
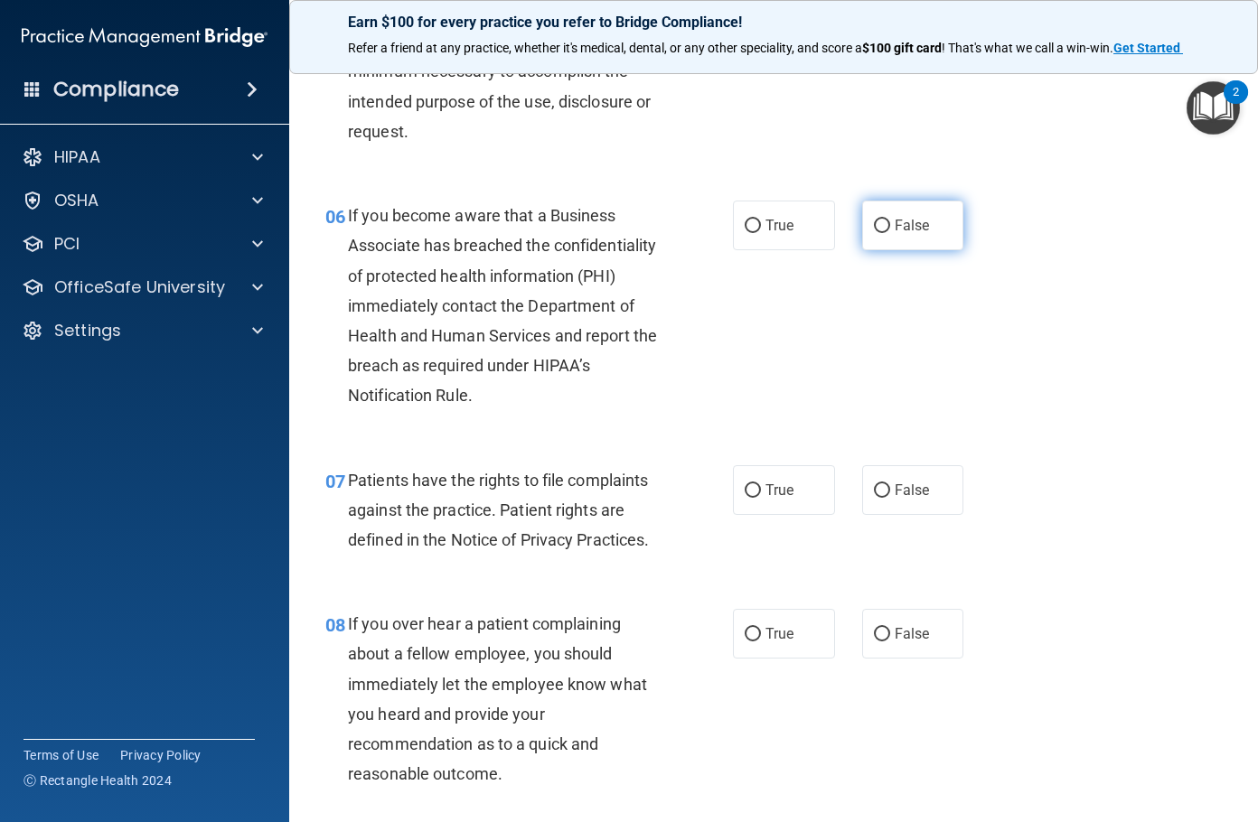
click at [895, 230] on span "False" at bounding box center [912, 225] width 35 height 17
click at [890, 230] on input "False" at bounding box center [882, 227] width 16 height 14
radio input "true"
click at [473, 490] on div "Patients have the rights to file complaints against the practice. Patient right…" at bounding box center [511, 510] width 326 height 90
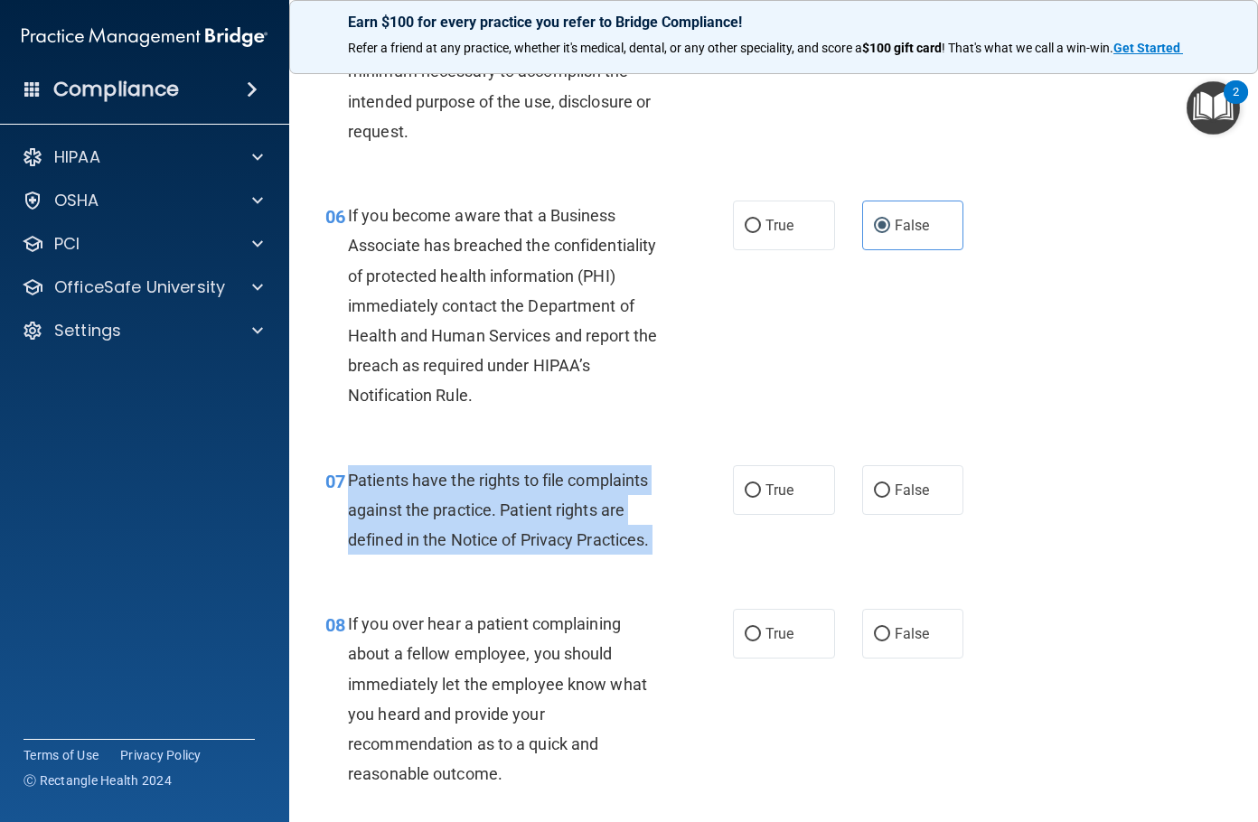
click at [473, 490] on div "Patients have the rights to file complaints against the practice. Patient right…" at bounding box center [511, 510] width 326 height 90
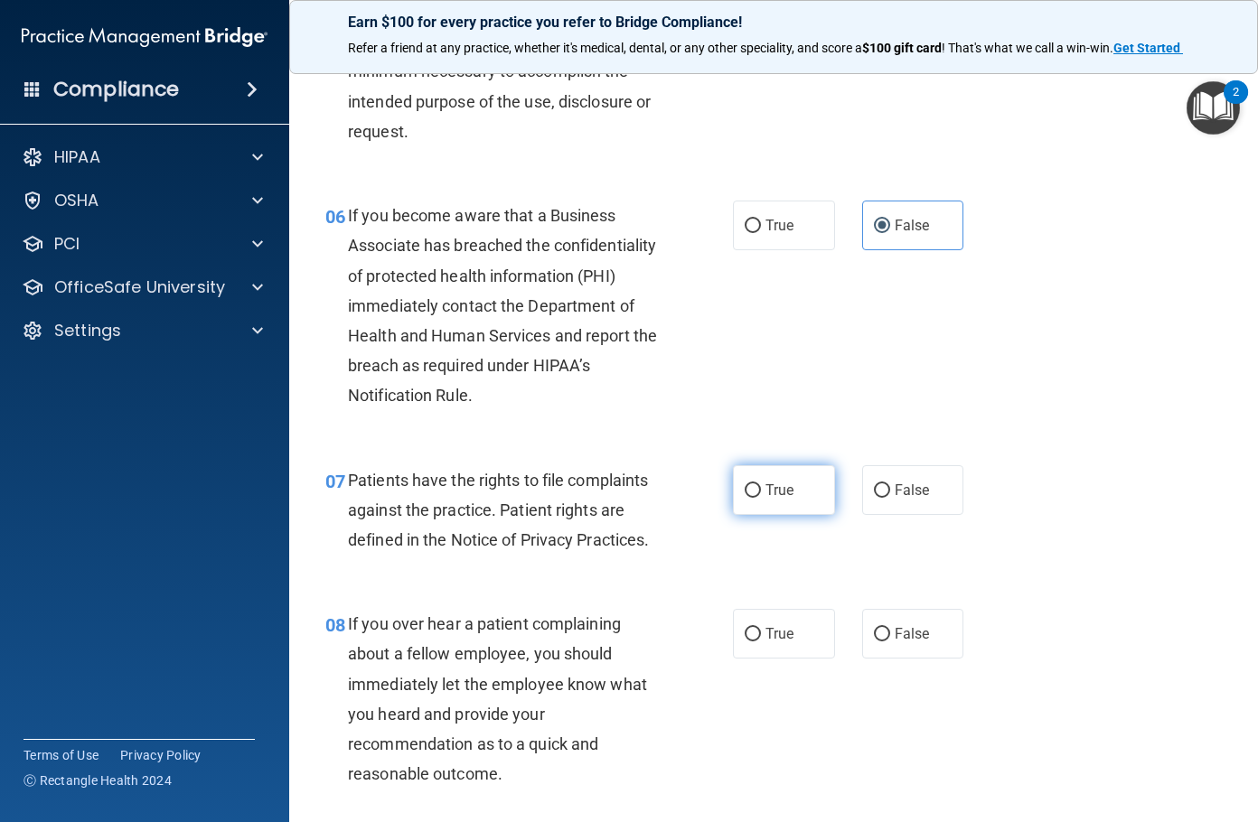
click at [733, 500] on label "True" at bounding box center [784, 490] width 102 height 50
click at [745, 498] on input "True" at bounding box center [753, 491] width 16 height 14
radio input "true"
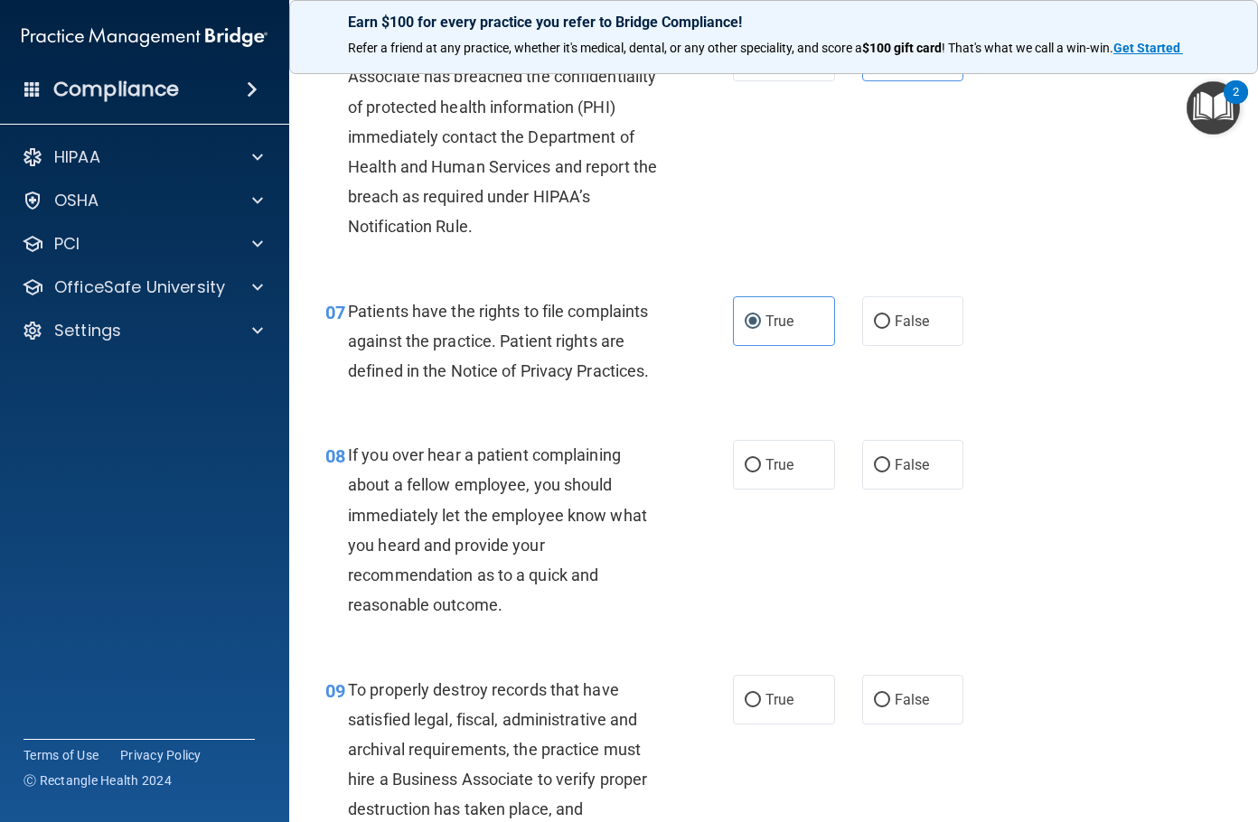
scroll to position [1175, 0]
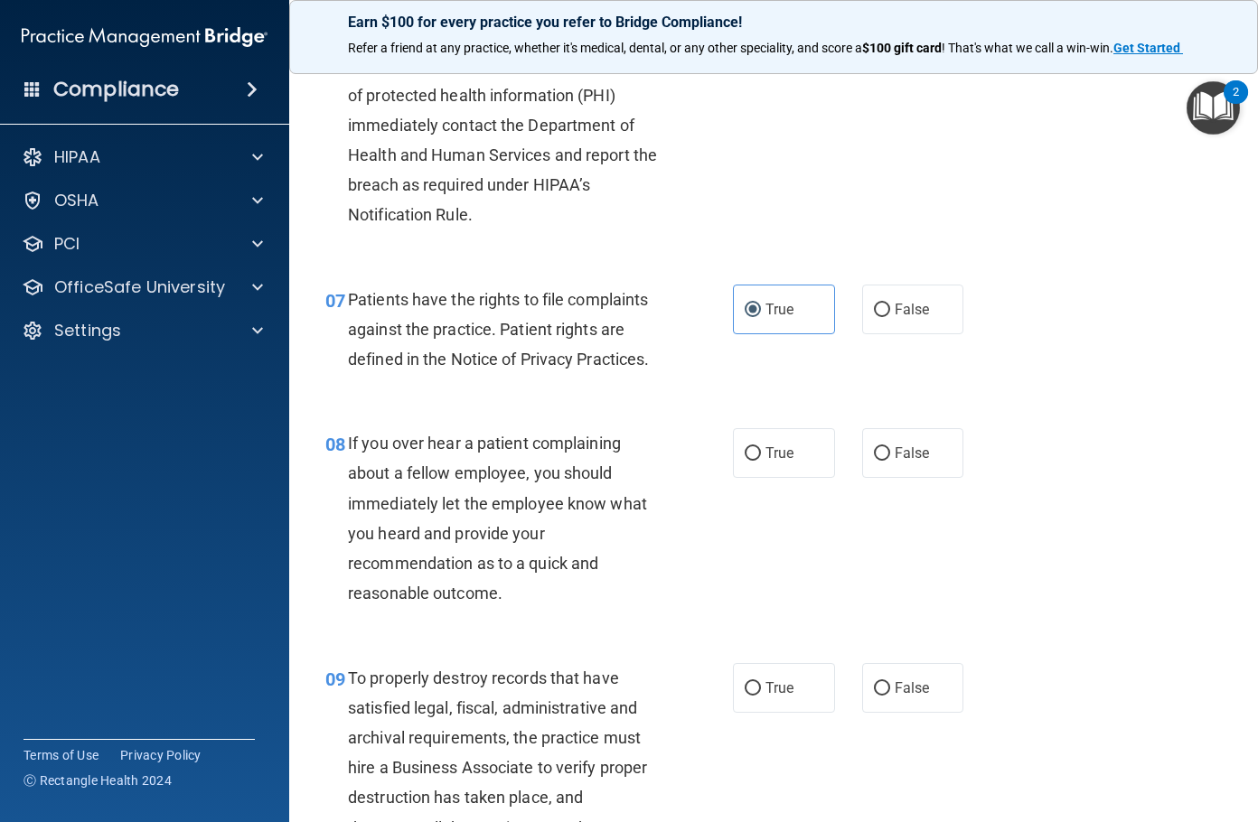
click at [427, 460] on div "If you over hear a patient complaining about a fellow employee, you should imme…" at bounding box center [511, 518] width 326 height 180
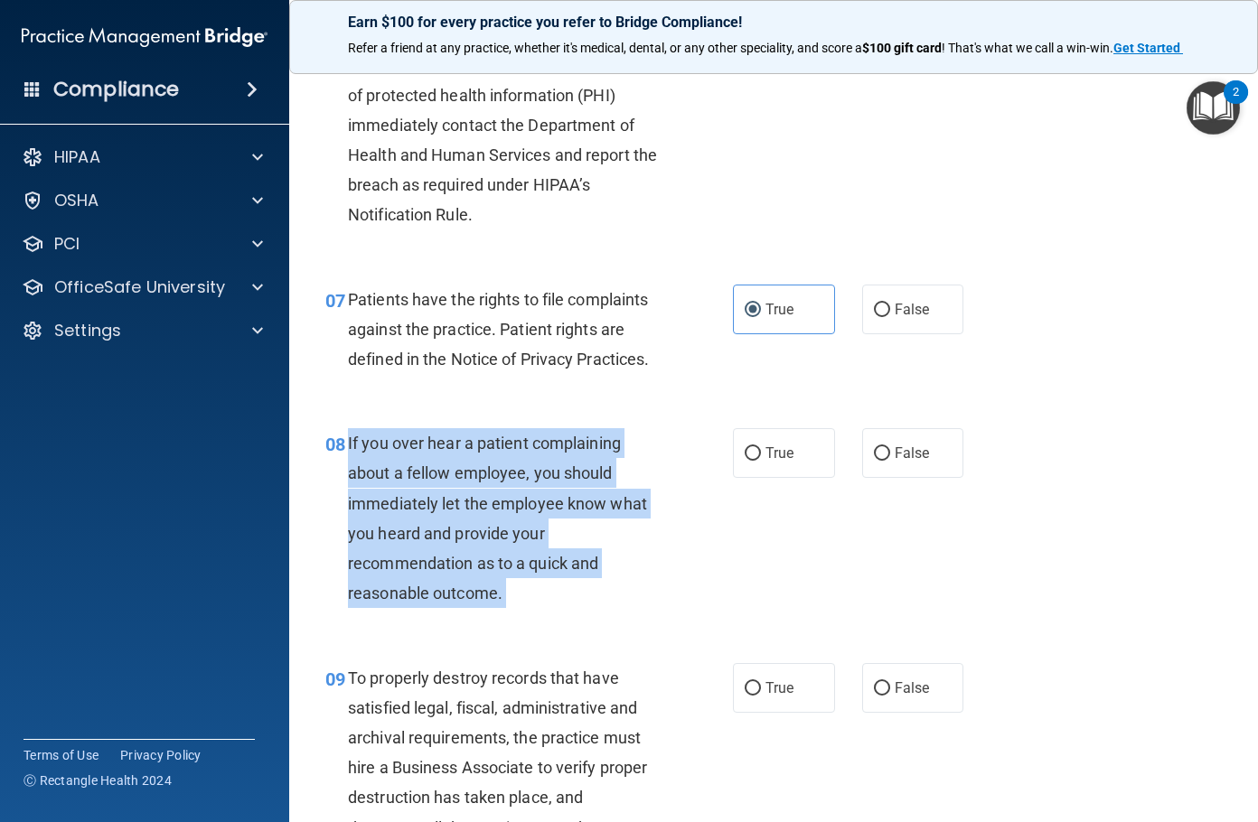
click at [427, 460] on div "If you over hear a patient complaining about a fellow employee, you should imme…" at bounding box center [511, 518] width 326 height 180
copy ng-form "If you over hear a patient complaining about a fellow employee, you should imme…"
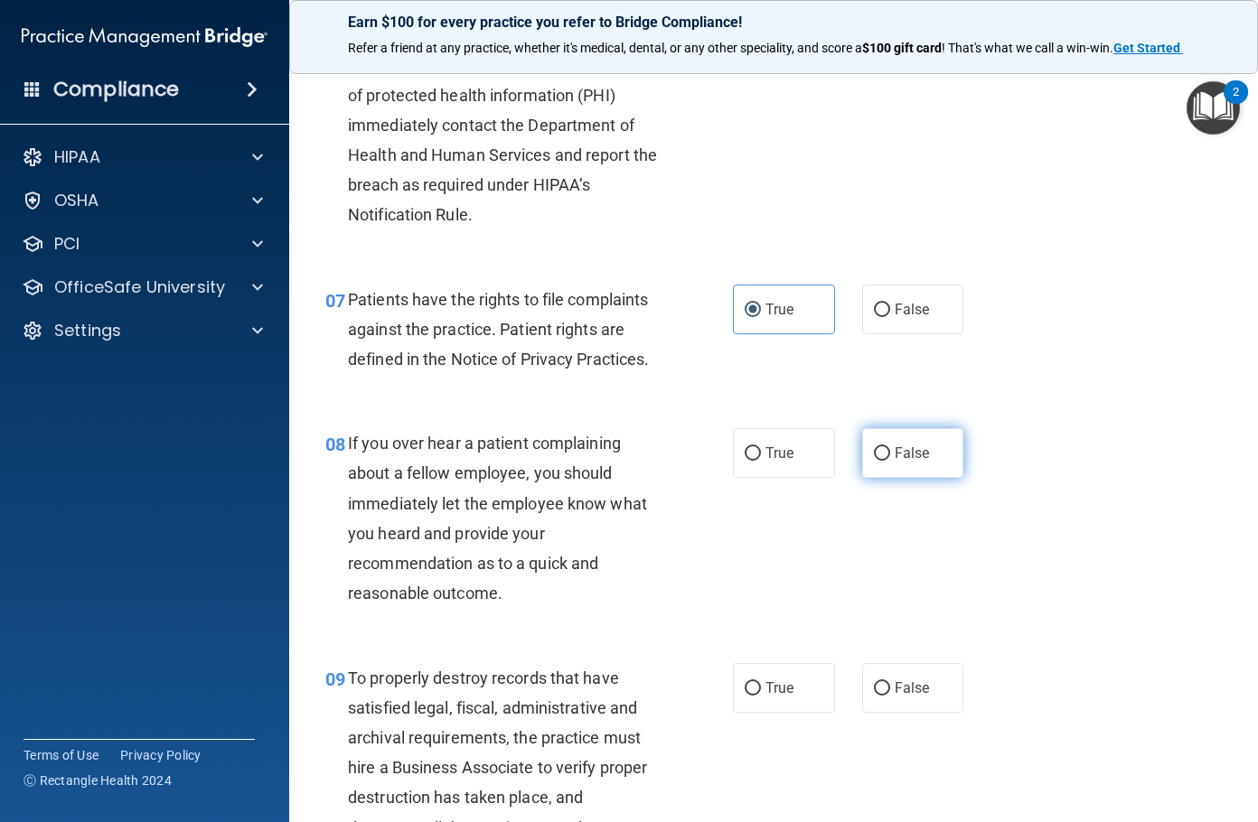
click at [921, 467] on label "False" at bounding box center [913, 453] width 102 height 50
click at [890, 461] on input "False" at bounding box center [882, 454] width 16 height 14
radio input "true"
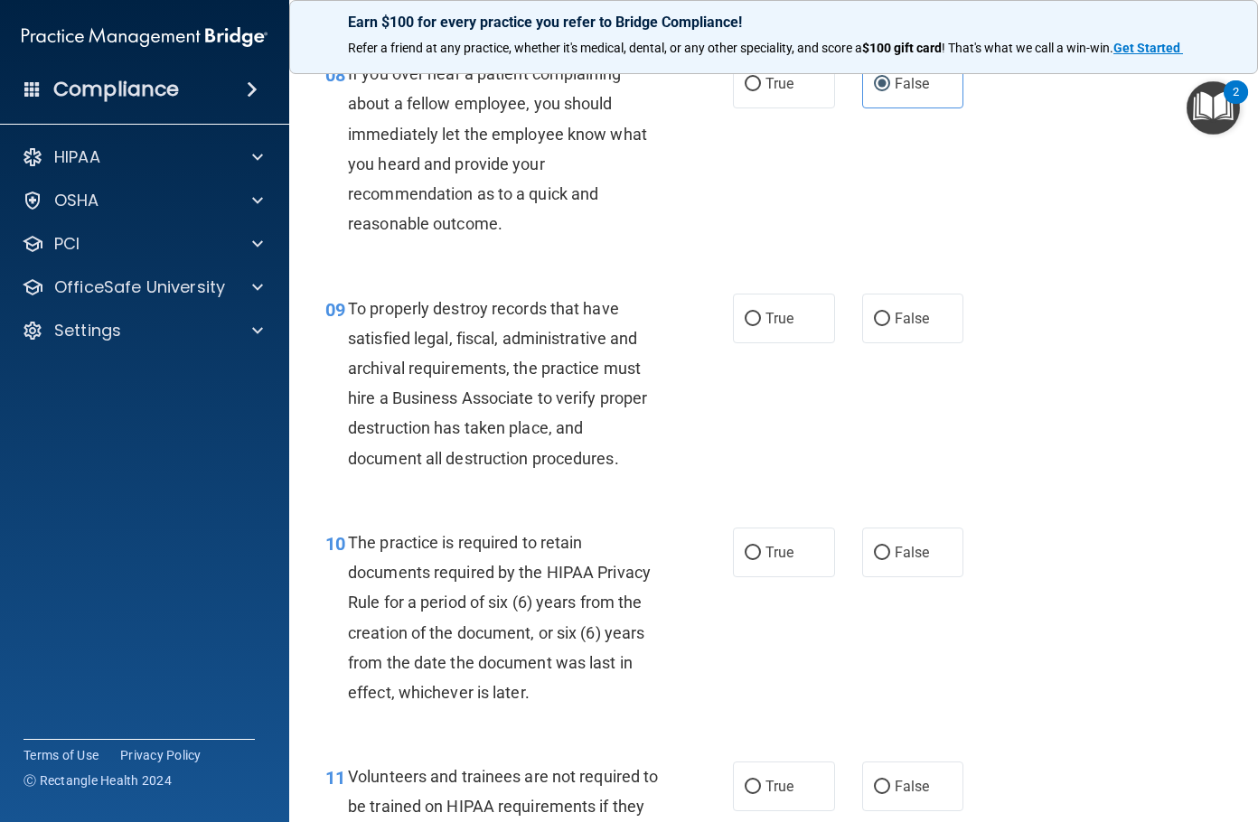
scroll to position [1626, 0]
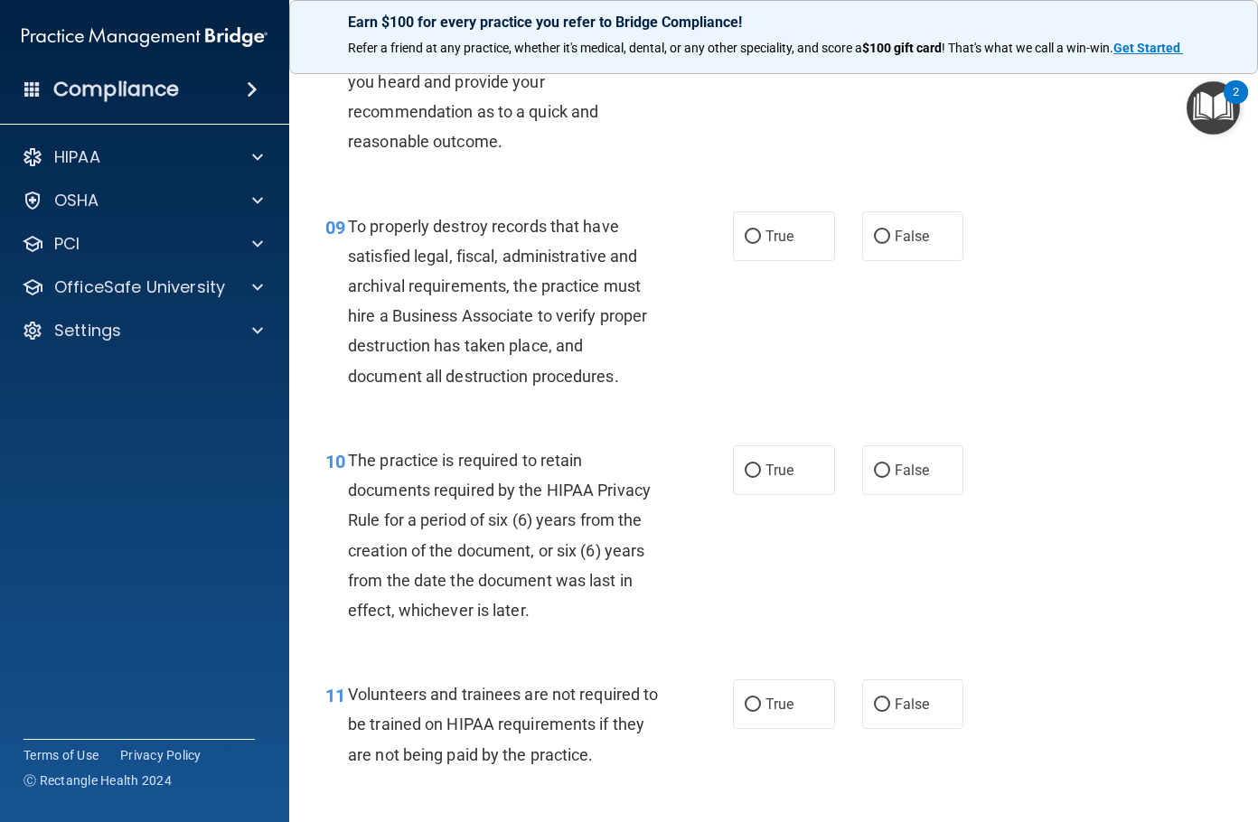
click at [441, 312] on span "To properly destroy records that have satisfied legal, fiscal, administrative a…" at bounding box center [497, 301] width 299 height 169
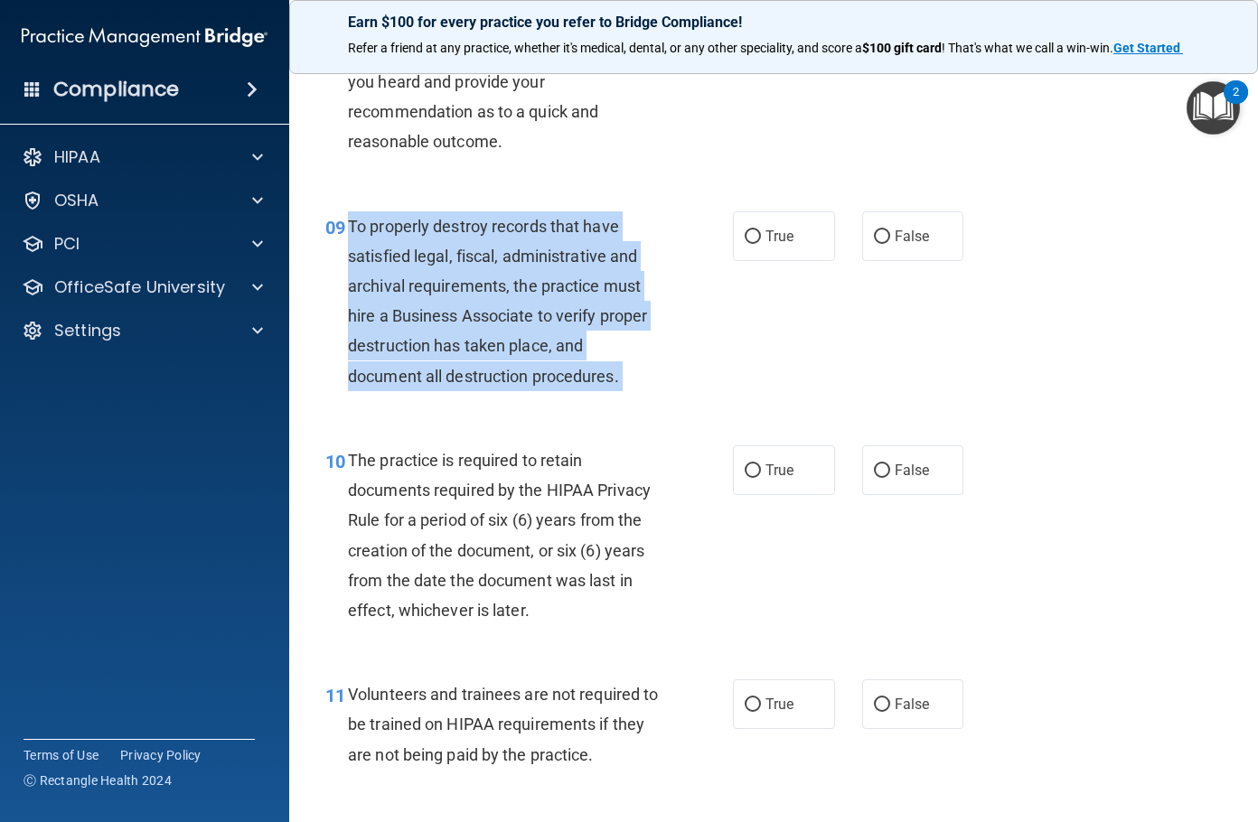
click at [441, 312] on span "To properly destroy records that have satisfied legal, fiscal, administrative a…" at bounding box center [497, 301] width 299 height 169
copy ng-form "To properly destroy records that have satisfied legal, fiscal, administrative a…"
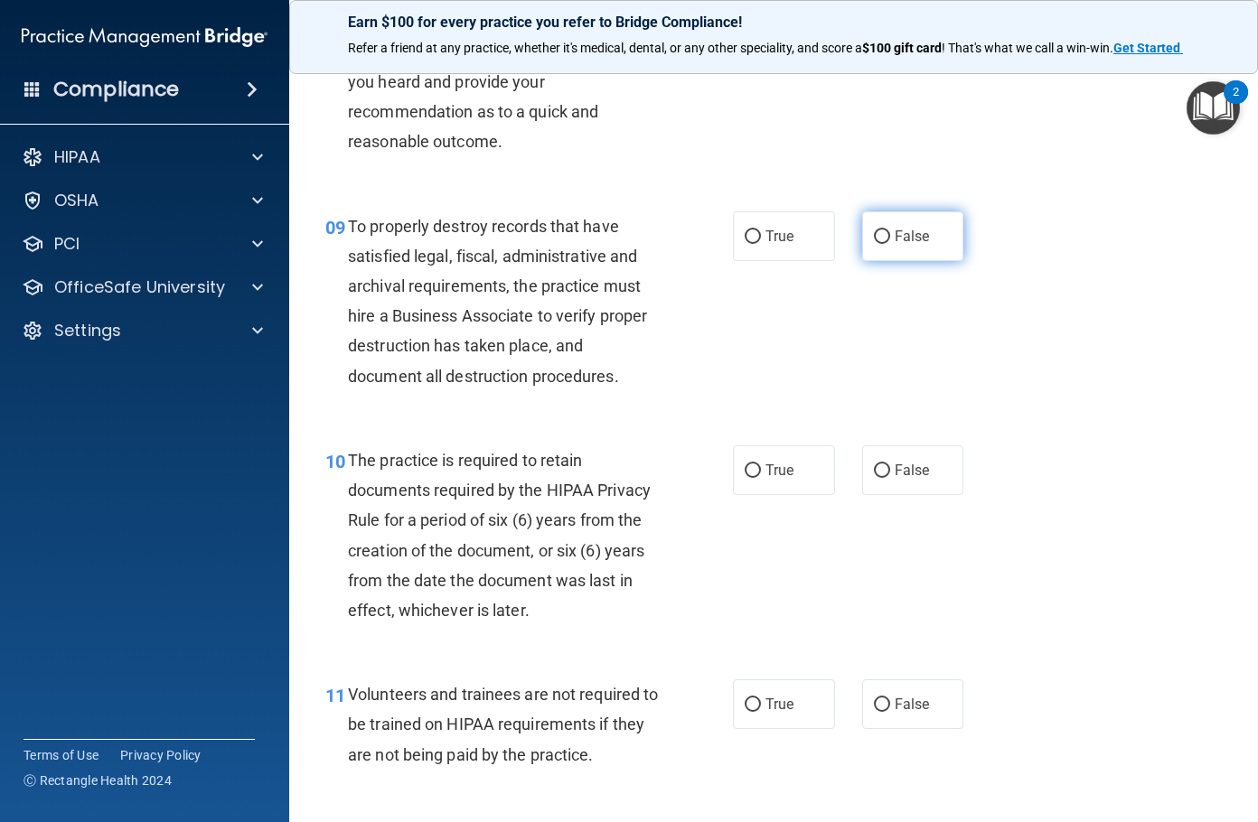
click at [908, 239] on span "False" at bounding box center [912, 236] width 35 height 17
click at [890, 239] on input "False" at bounding box center [882, 237] width 16 height 14
radio input "true"
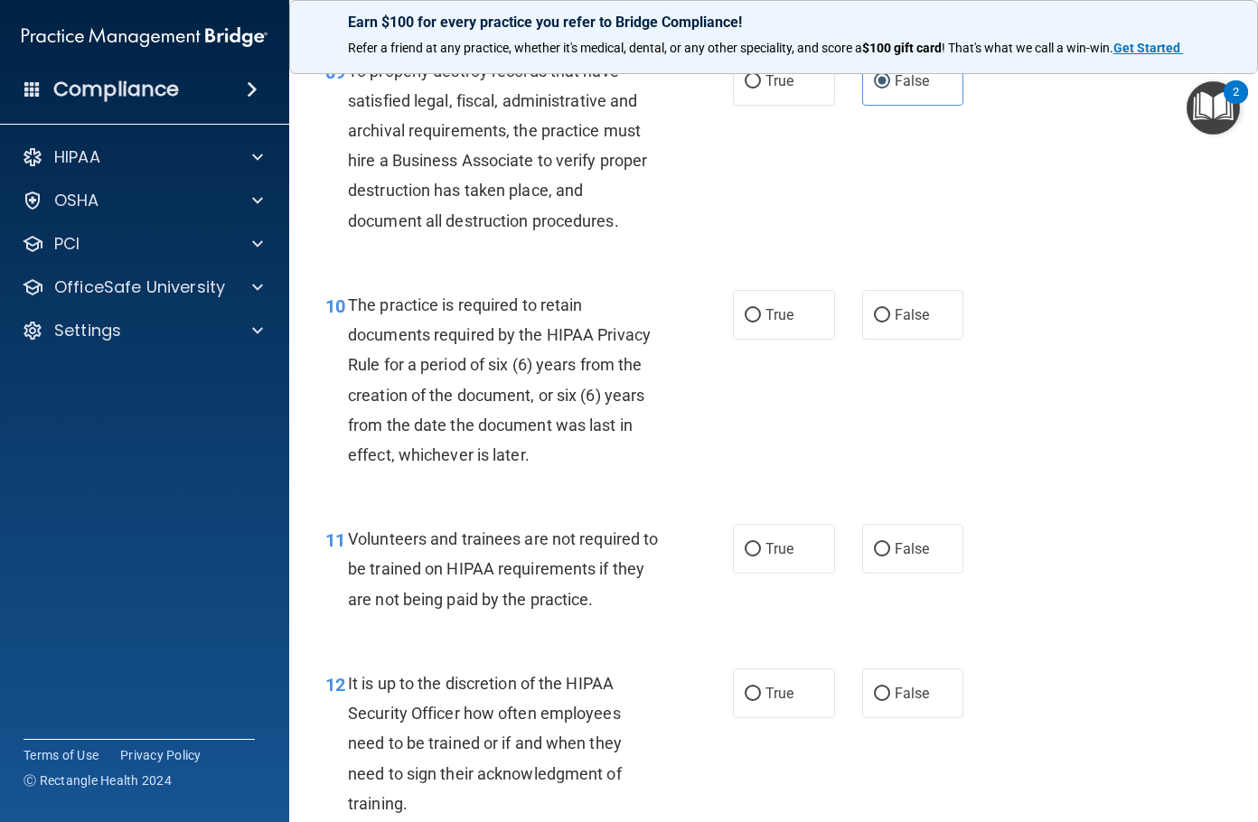
scroll to position [1807, 0]
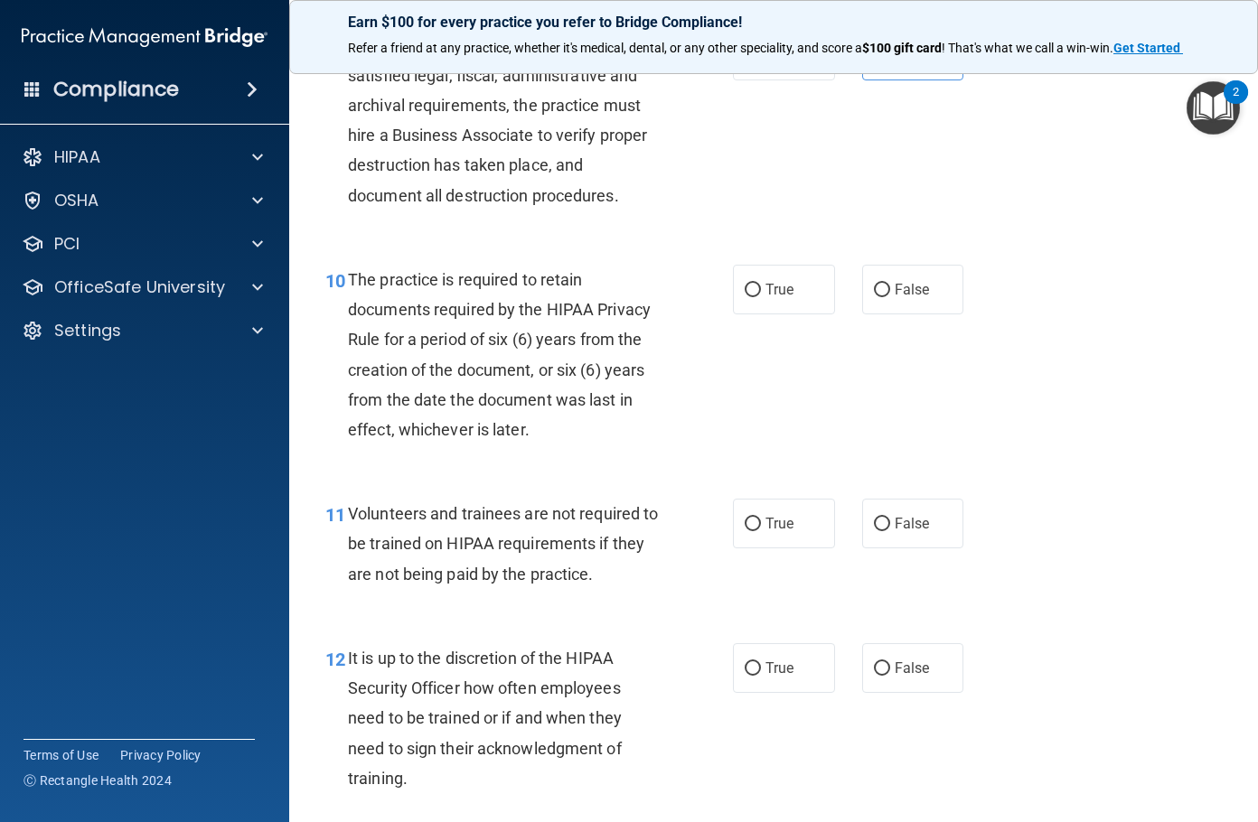
click at [515, 345] on span "The practice is required to retain documents required by the HIPAA Privacy Rule…" at bounding box center [499, 354] width 303 height 169
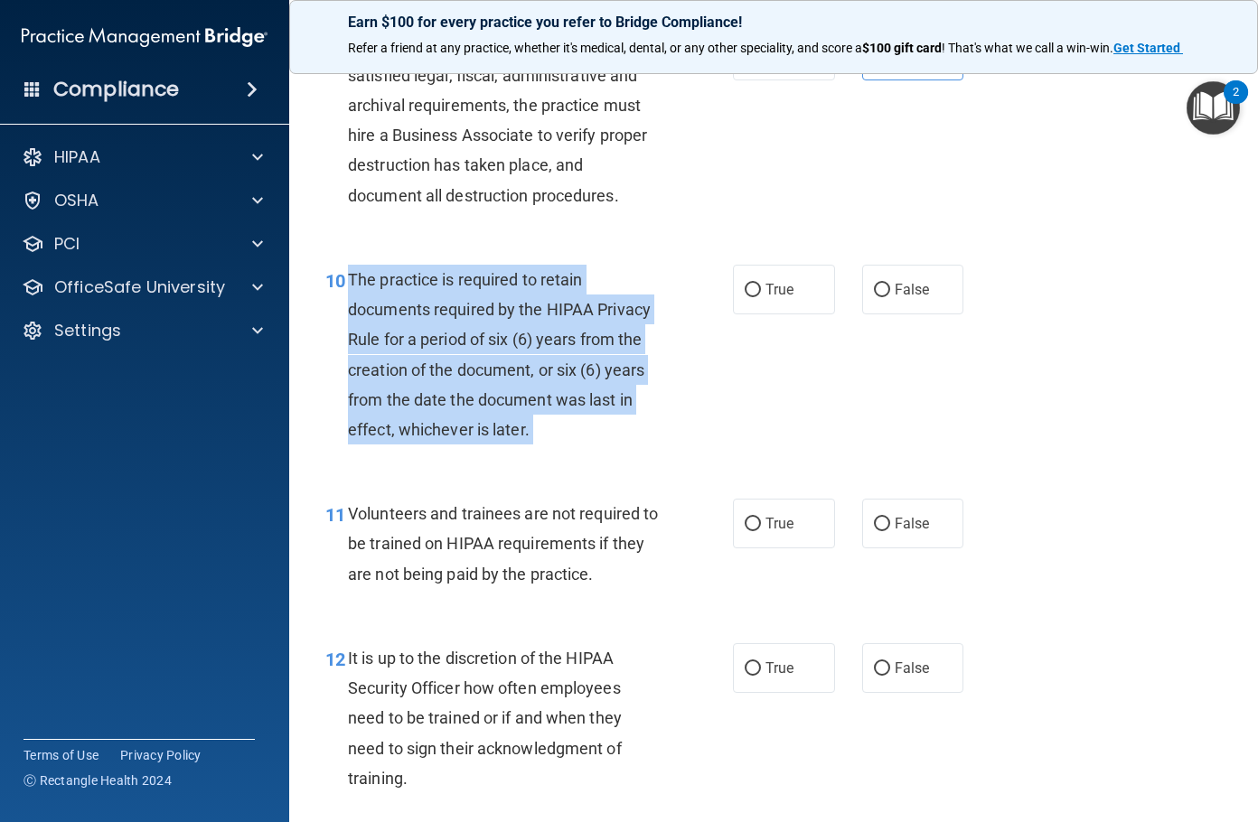
click at [515, 345] on span "The practice is required to retain documents required by the HIPAA Privacy Rule…" at bounding box center [499, 354] width 303 height 169
copy ng-form "The practice is required to retain documents required by the HIPAA Privacy Rule…"
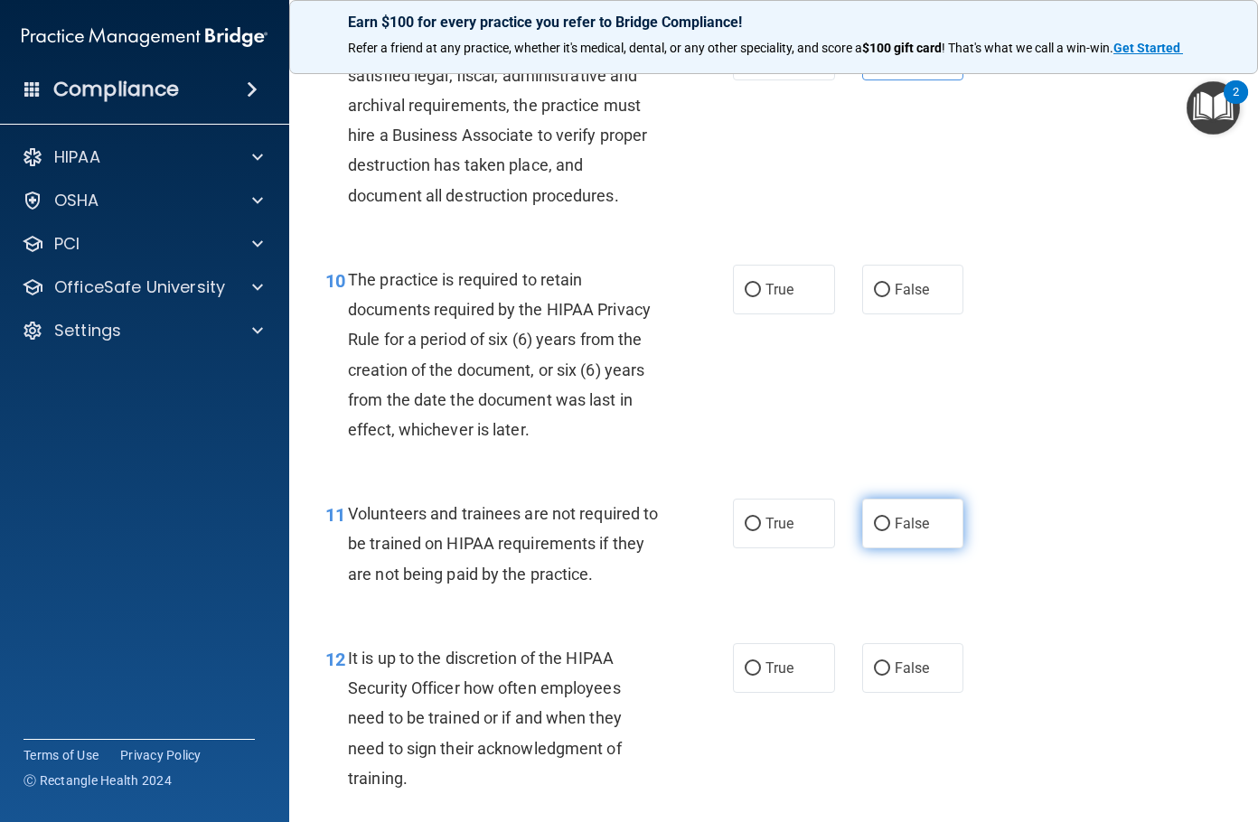
click at [864, 529] on label "False" at bounding box center [913, 524] width 102 height 50
click at [874, 529] on input "False" at bounding box center [882, 525] width 16 height 14
radio input "true"
click at [773, 309] on label "True" at bounding box center [784, 290] width 102 height 50
click at [761, 297] on input "True" at bounding box center [753, 291] width 16 height 14
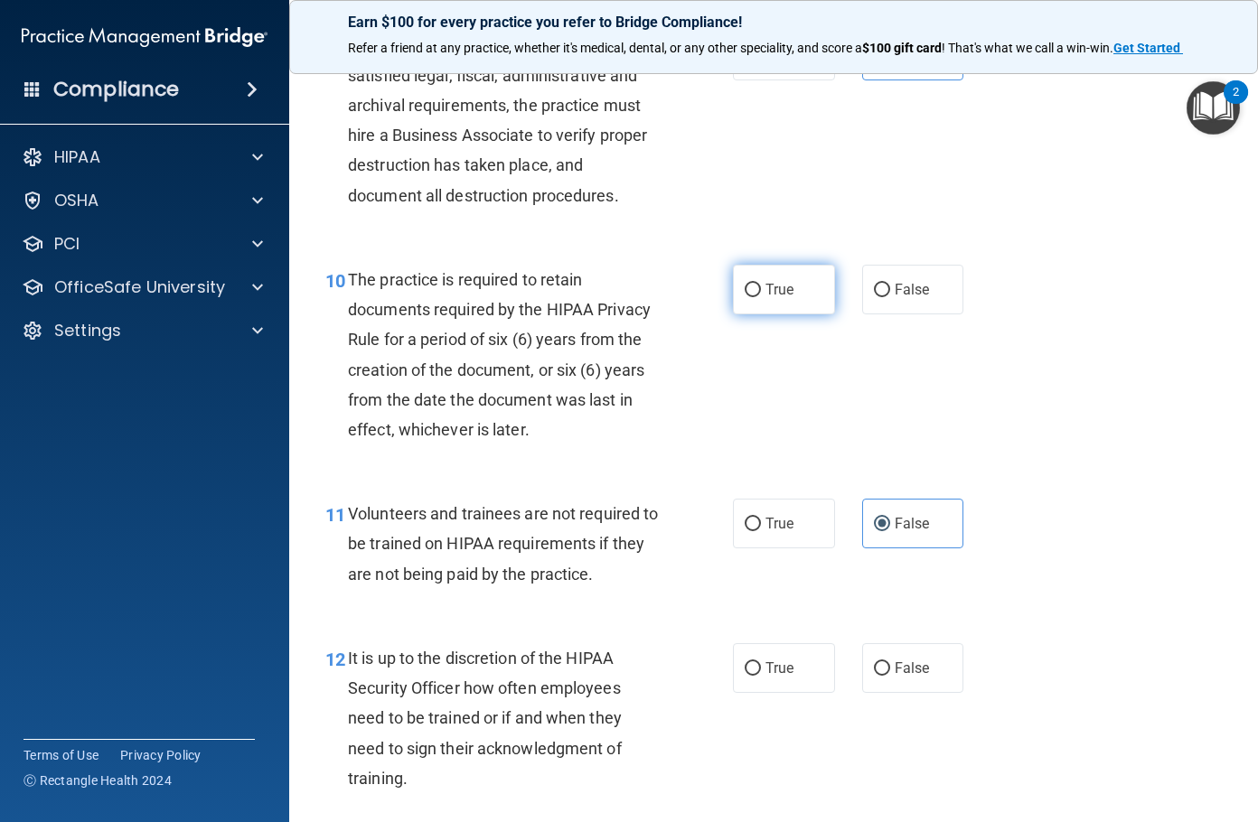
radio input "true"
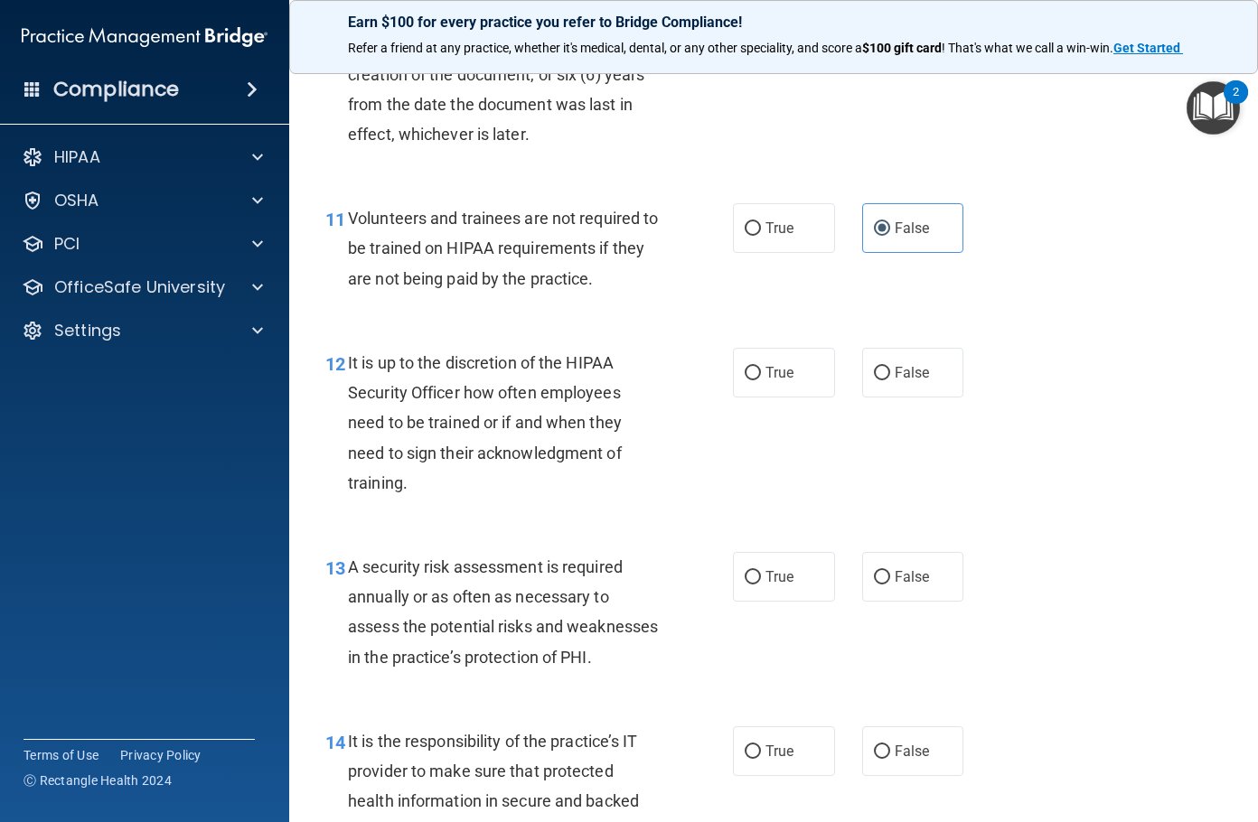
scroll to position [2169, 0]
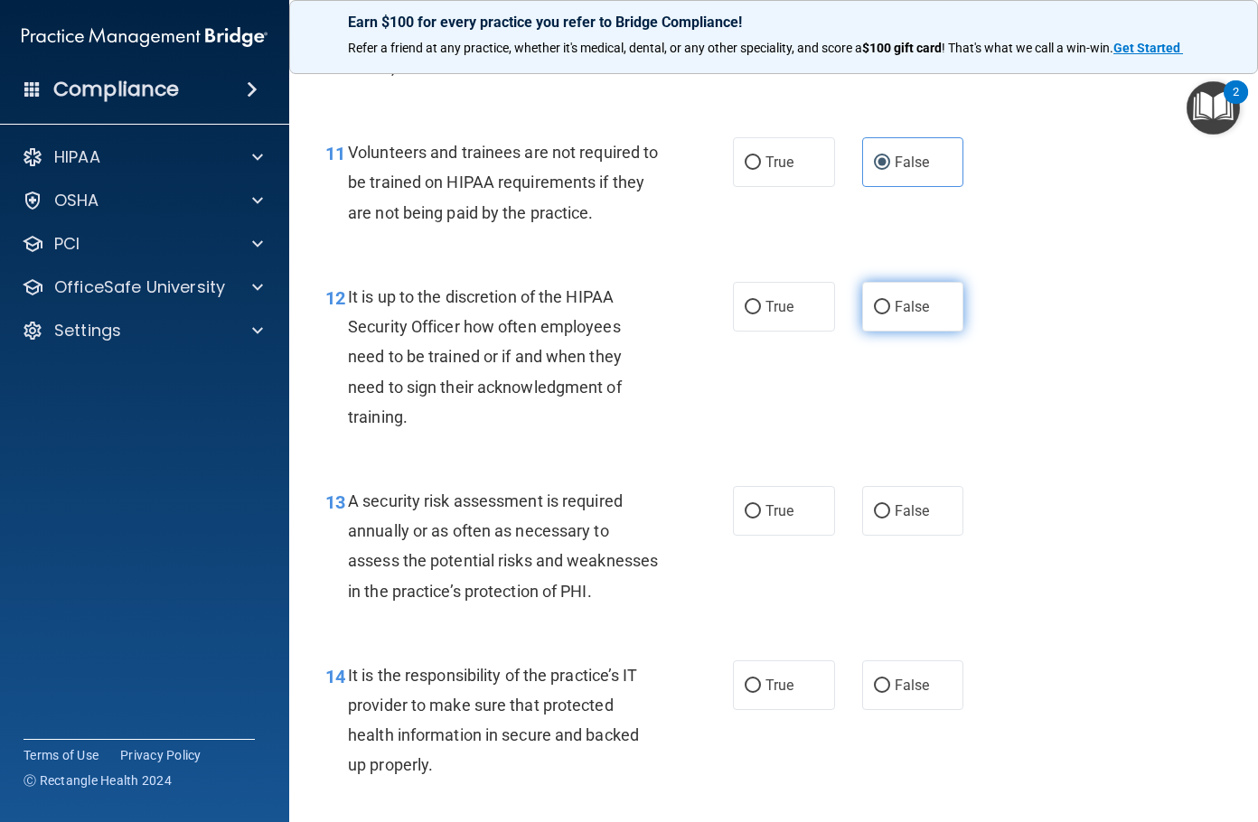
click at [914, 307] on span "False" at bounding box center [912, 306] width 35 height 17
click at [890, 307] on input "False" at bounding box center [882, 308] width 16 height 14
radio input "true"
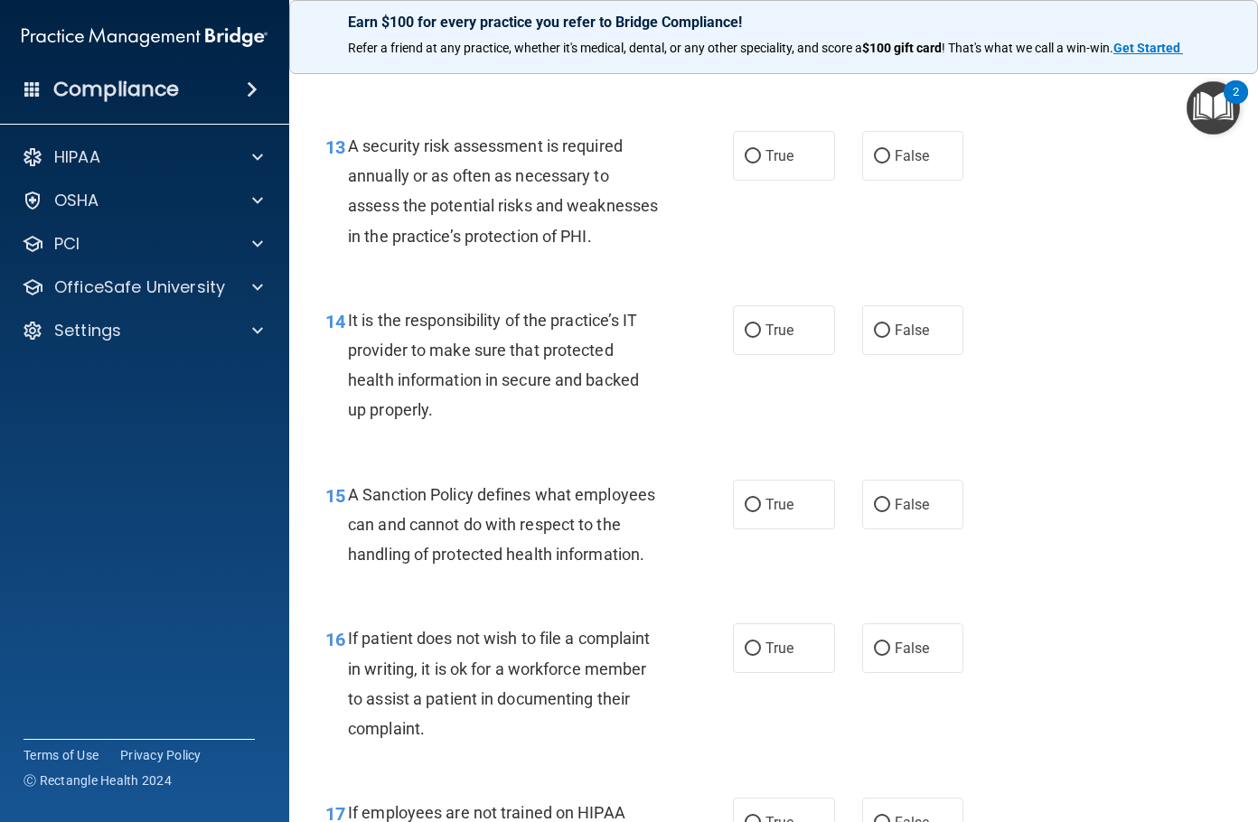
scroll to position [2530, 0]
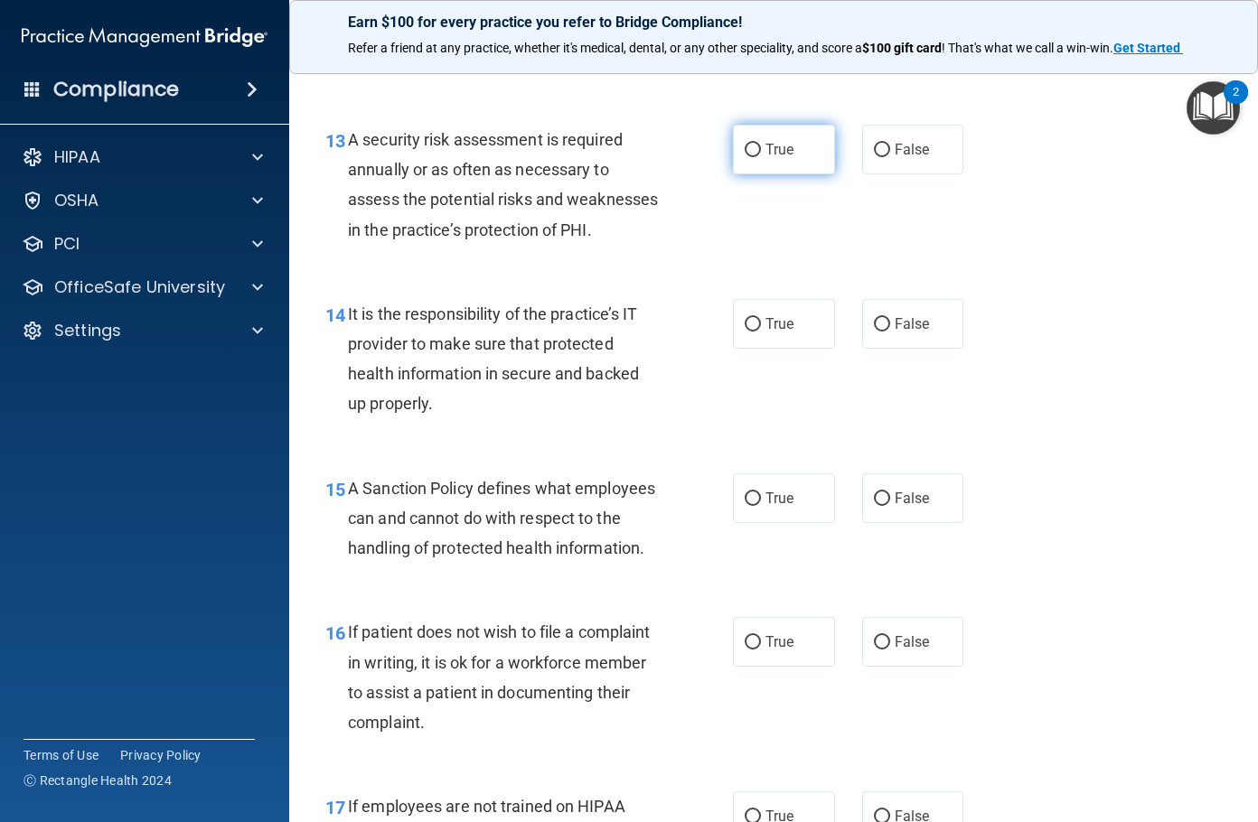
click at [751, 157] on label "True" at bounding box center [784, 150] width 102 height 50
click at [751, 157] on input "True" at bounding box center [753, 151] width 16 height 14
radio input "true"
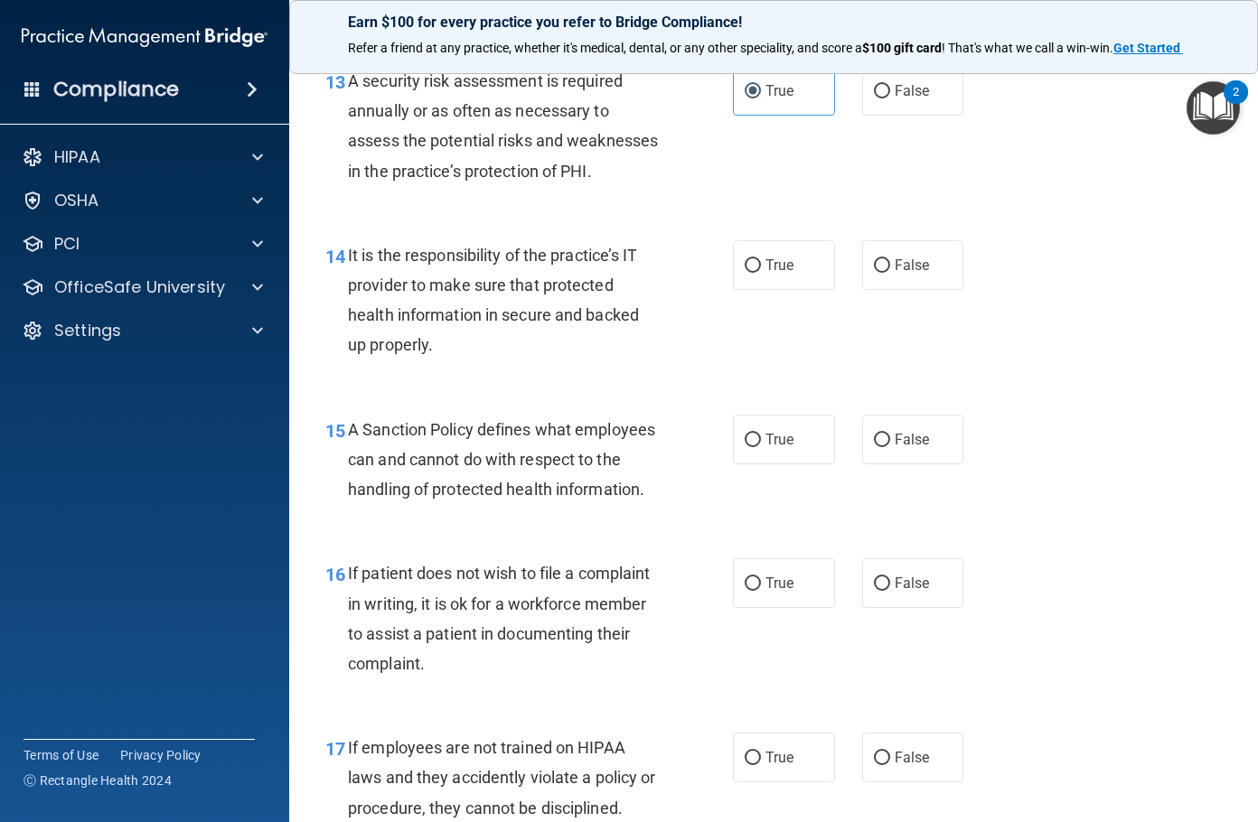
scroll to position [2620, 0]
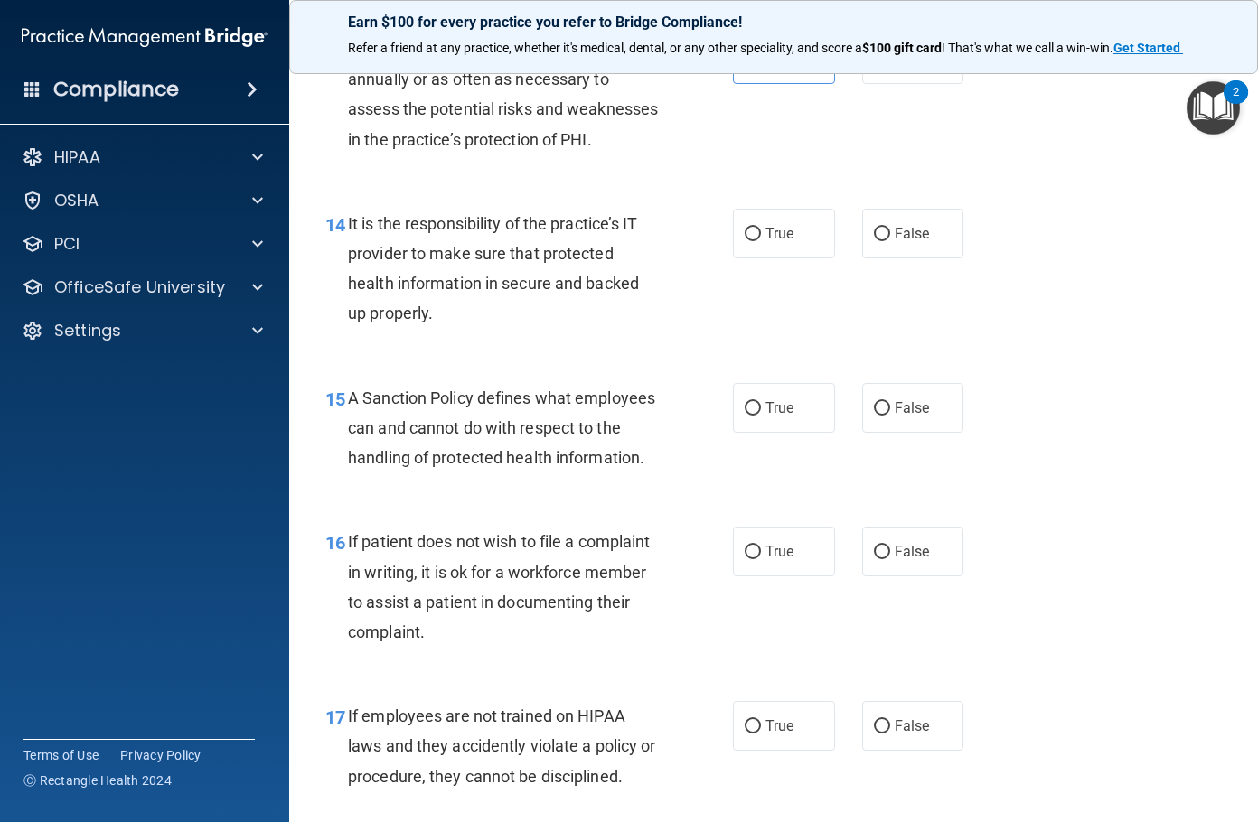
click at [448, 277] on span "It is the responsibility of the practice’s IT provider to make sure that protec…" at bounding box center [493, 268] width 291 height 109
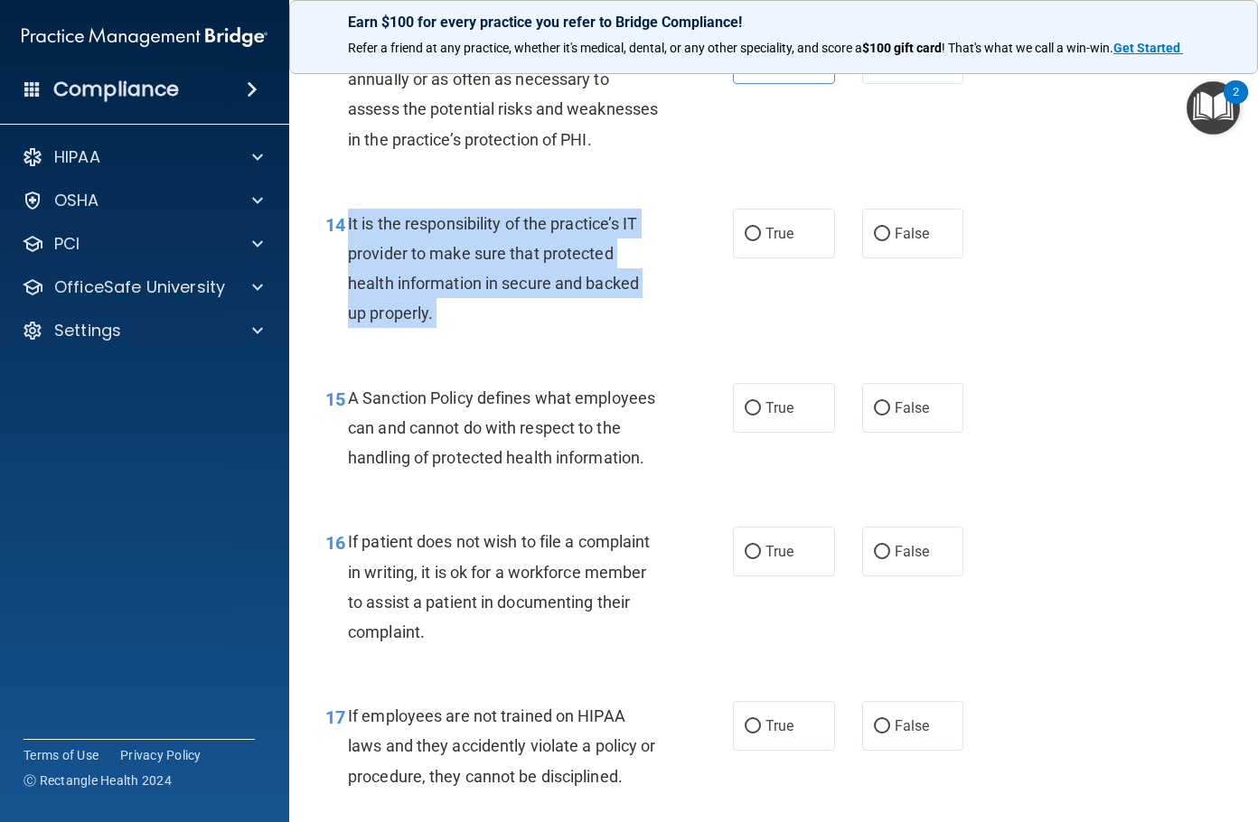
click at [448, 277] on span "It is the responsibility of the practice’s IT provider to make sure that protec…" at bounding box center [493, 268] width 291 height 109
copy ng-form "It is the responsibility of the practice’s IT provider to make sure that protec…"
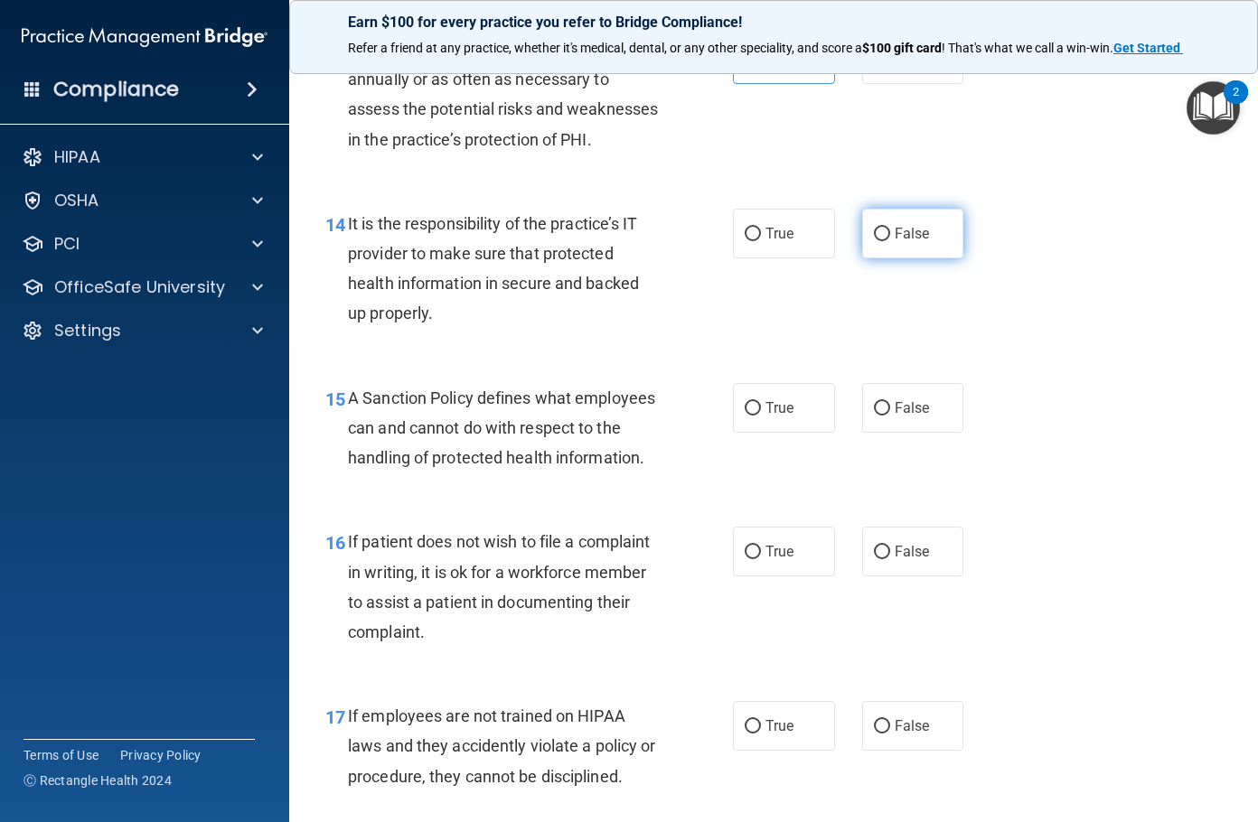
click at [919, 258] on label "False" at bounding box center [913, 234] width 102 height 50
click at [890, 241] on input "False" at bounding box center [882, 235] width 16 height 14
radio input "true"
click at [508, 423] on span "A Sanction Policy defines what employees can and cannot do with respect to the …" at bounding box center [501, 428] width 307 height 79
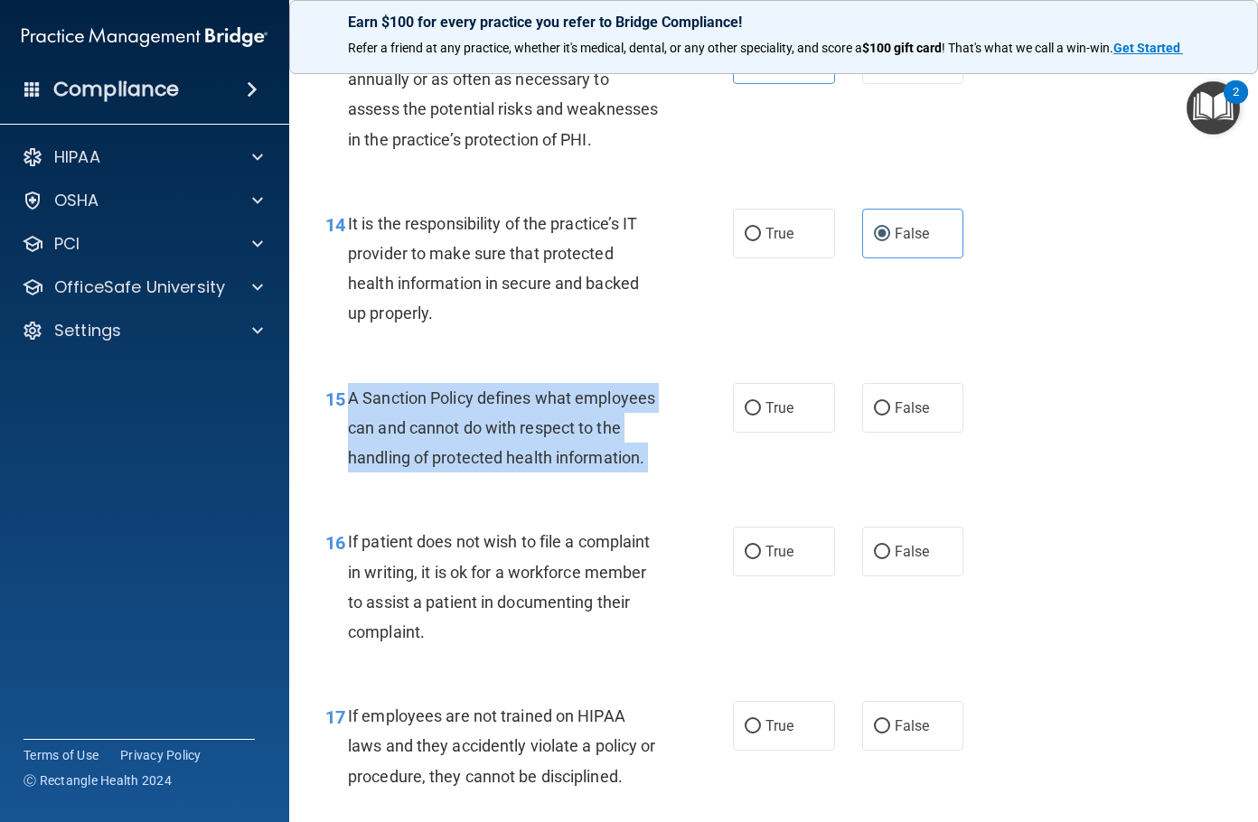
click at [508, 423] on span "A Sanction Policy defines what employees can and cannot do with respect to the …" at bounding box center [501, 428] width 307 height 79
copy ng-form "A Sanction Policy defines what employees can and cannot do with respect to the …"
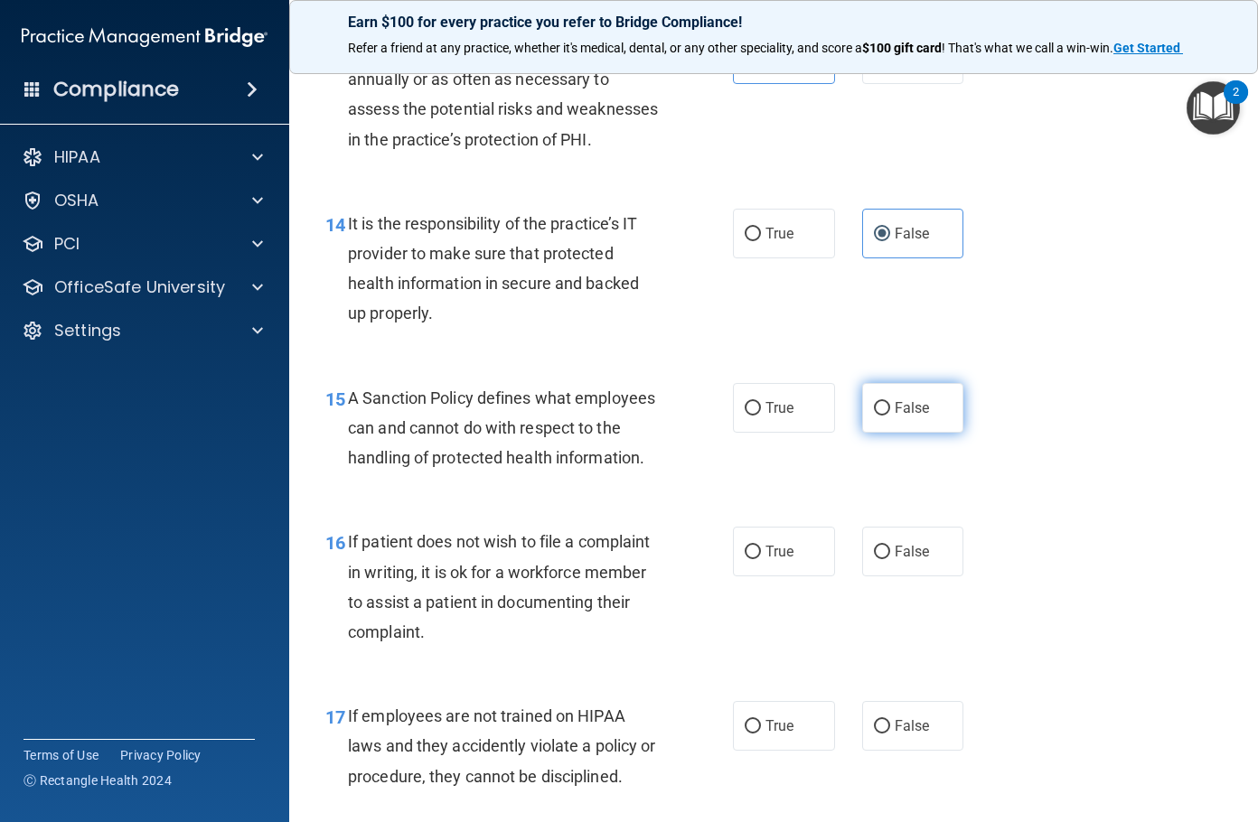
click at [884, 433] on label "False" at bounding box center [913, 408] width 102 height 50
click at [884, 416] on input "False" at bounding box center [882, 409] width 16 height 14
radio input "true"
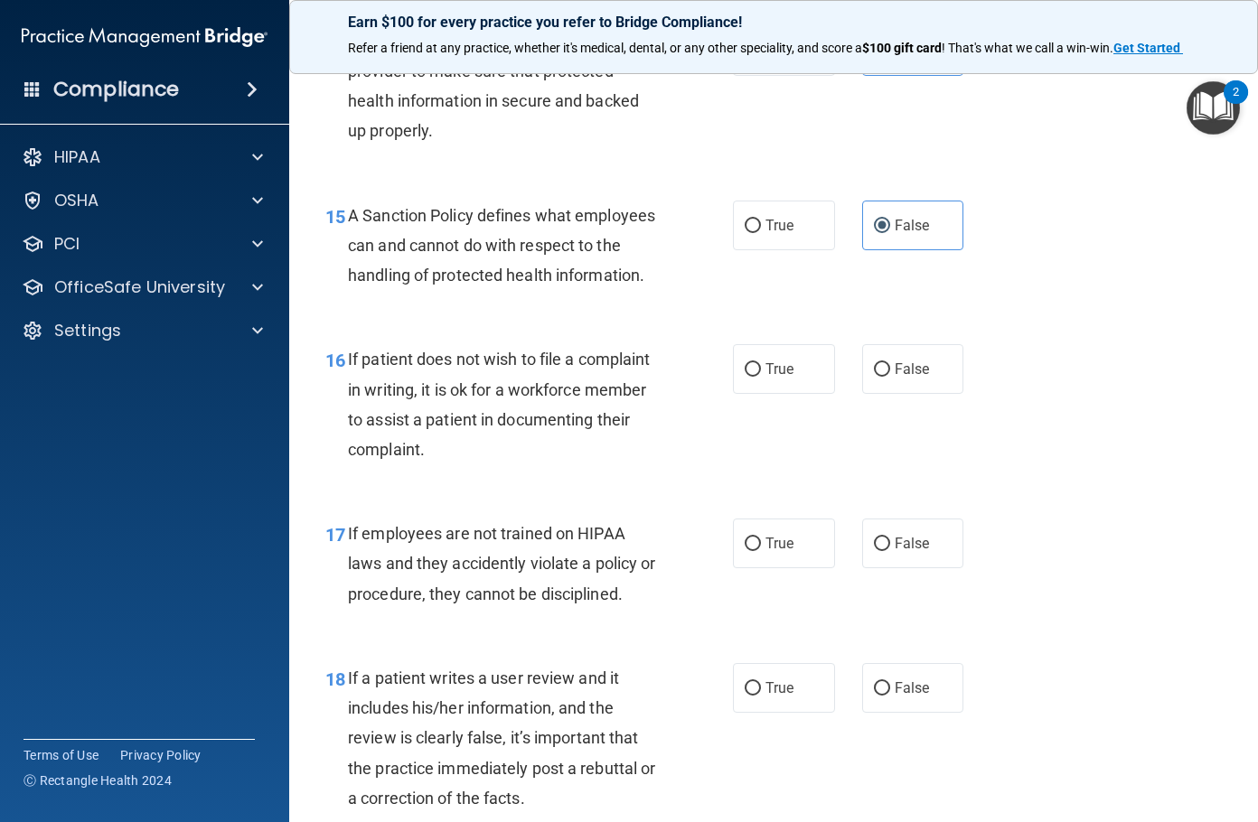
scroll to position [3072, 0]
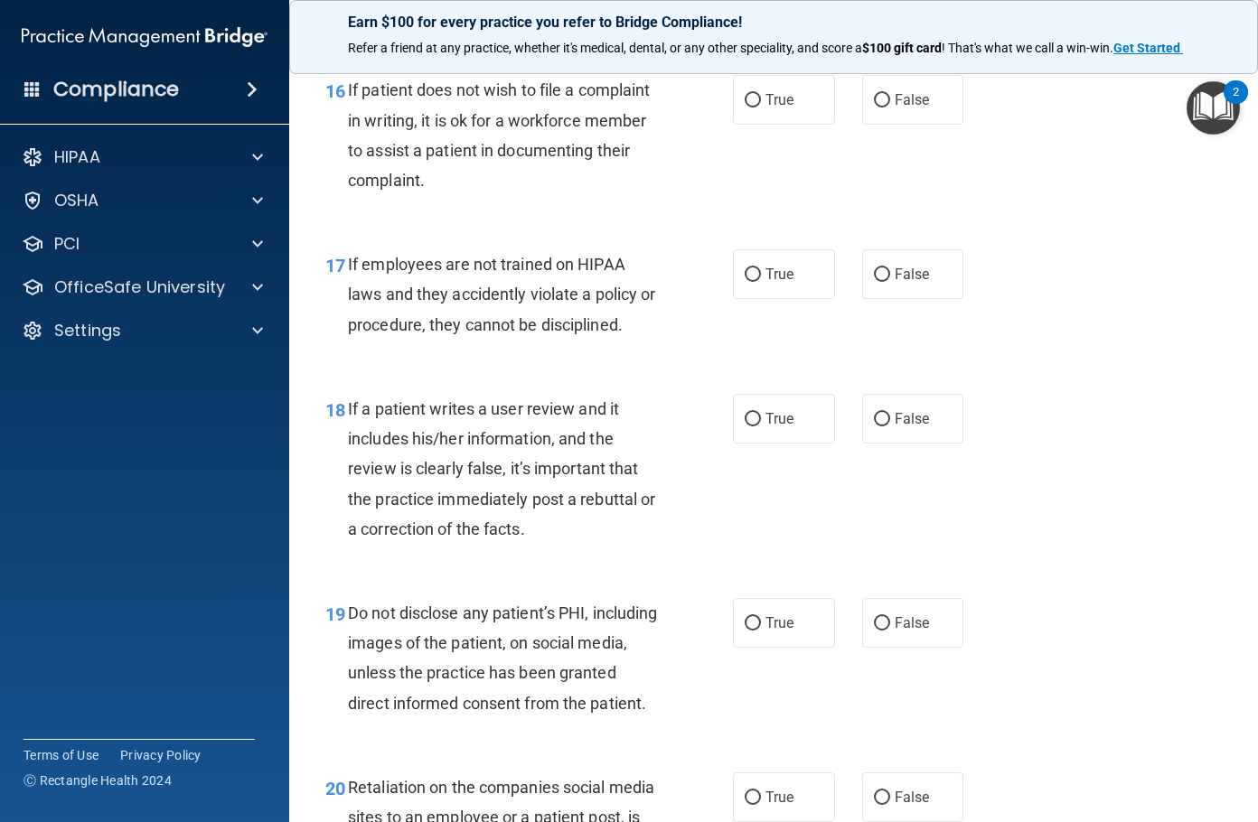
click at [415, 185] on span "If patient does not wish to file a complaint in writing, it is ok for a workfor…" at bounding box center [499, 134] width 302 height 109
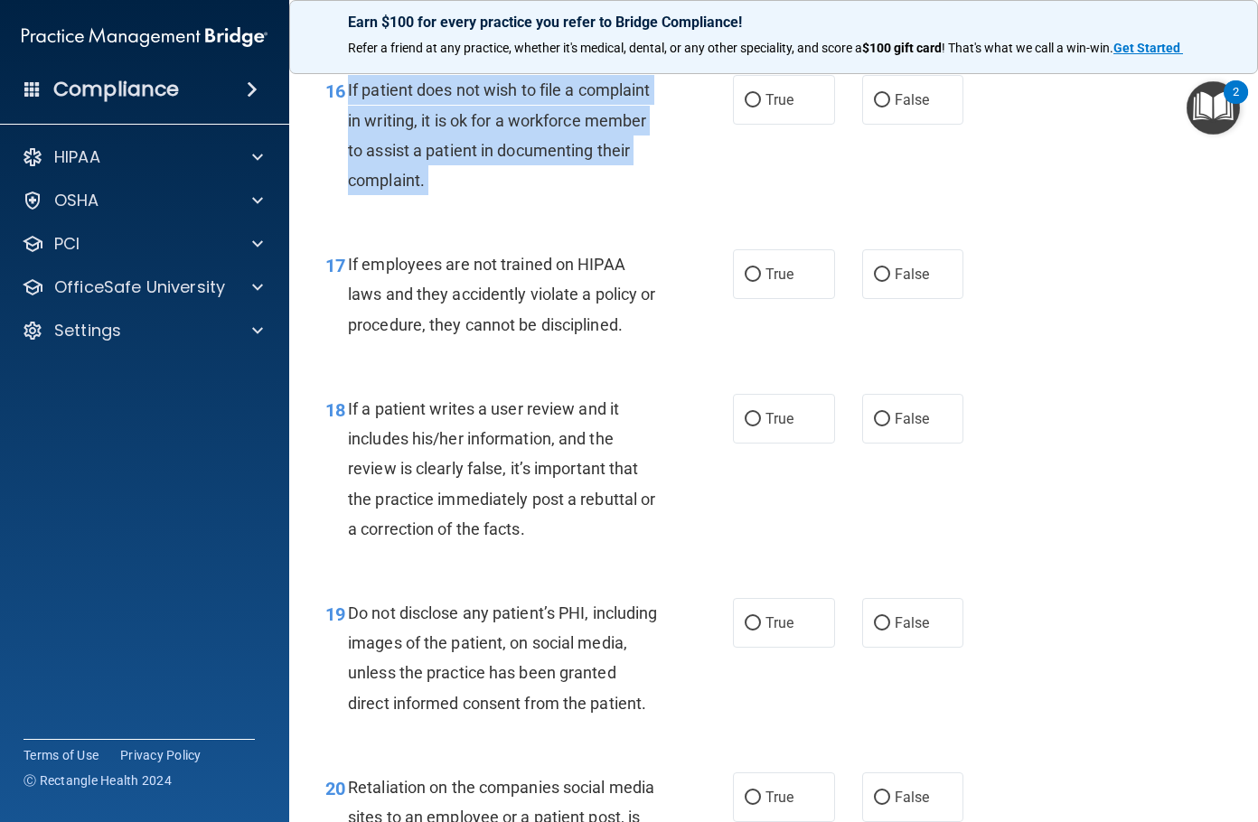
click at [415, 185] on span "If patient does not wish to file a complaint in writing, it is ok for a workfor…" at bounding box center [499, 134] width 302 height 109
copy ng-form "If patient does not wish to file a complaint in writing, it is ok for a workfor…"
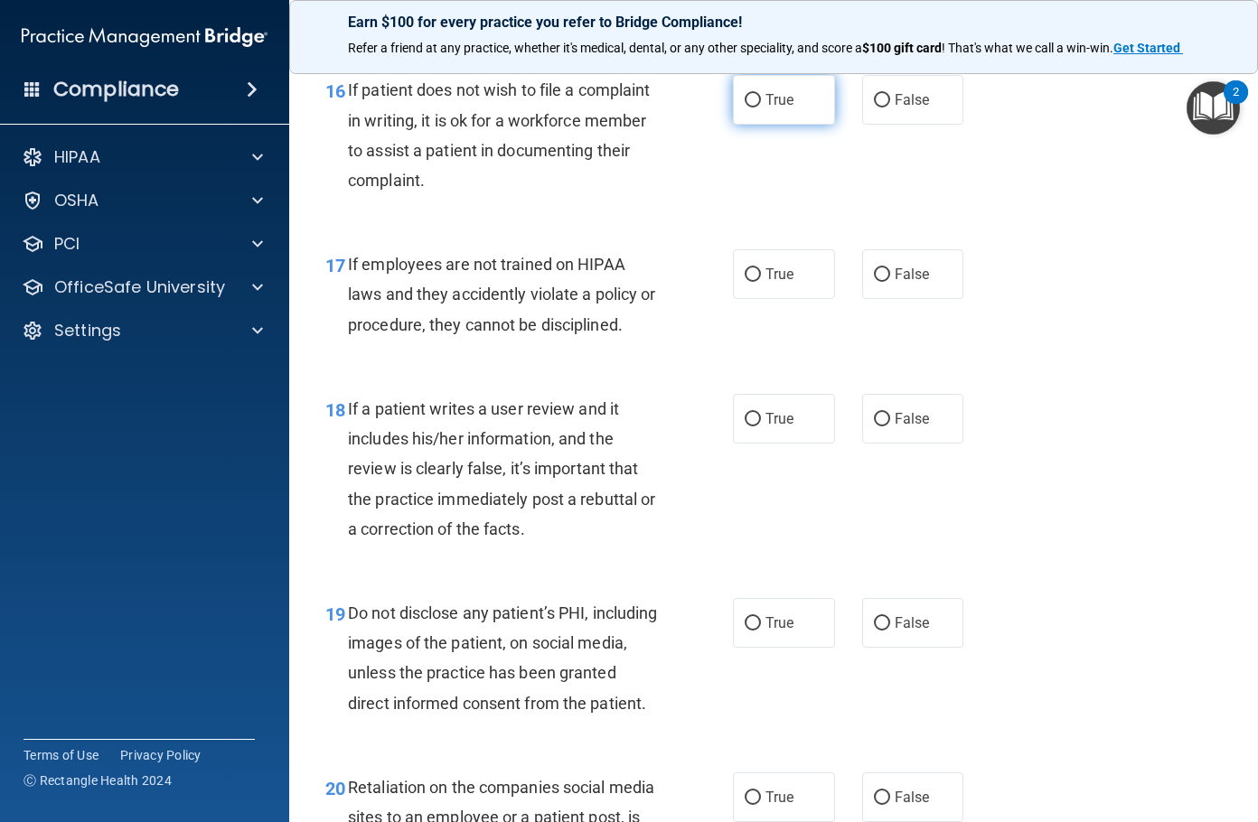
click at [765, 108] on span "True" at bounding box center [779, 99] width 28 height 17
click at [761, 108] on input "True" at bounding box center [753, 101] width 16 height 14
radio input "true"
click at [462, 320] on span "If employees are not trained on HIPAA laws and they accidently violate a policy…" at bounding box center [501, 294] width 307 height 79
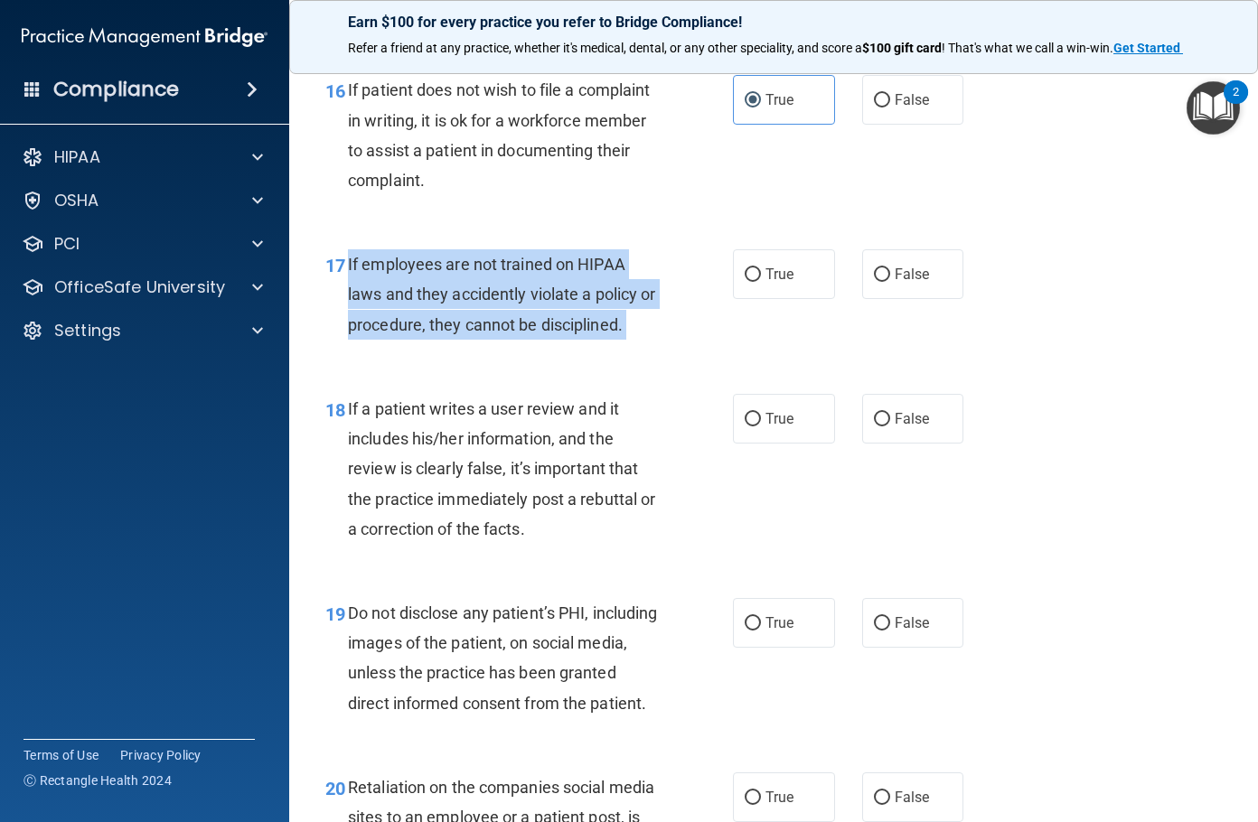
click at [462, 320] on span "If employees are not trained on HIPAA laws and they accidently violate a policy…" at bounding box center [501, 294] width 307 height 79
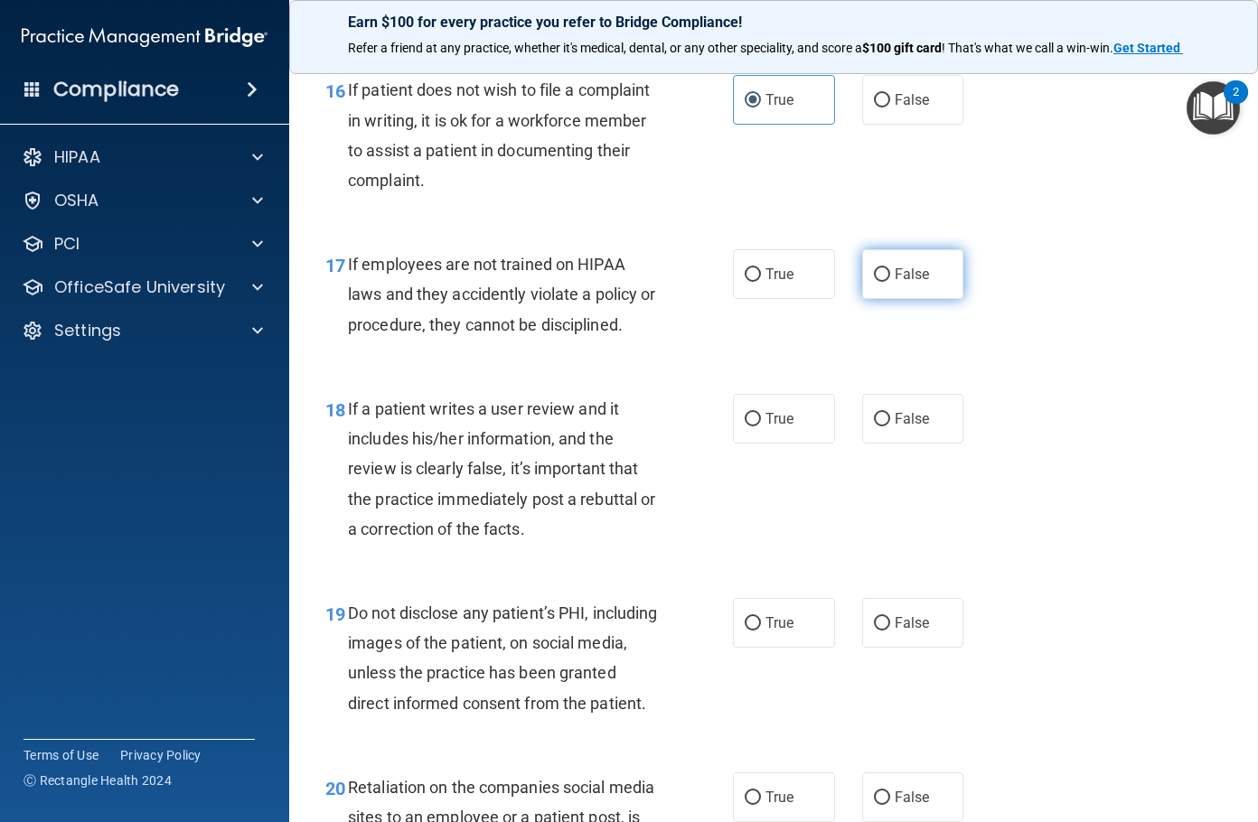
click at [892, 299] on label "False" at bounding box center [913, 274] width 102 height 50
click at [890, 282] on input "False" at bounding box center [882, 275] width 16 height 14
radio input "true"
click at [447, 459] on span "If a patient writes a user review and it includes his/her information, and the …" at bounding box center [501, 468] width 307 height 139
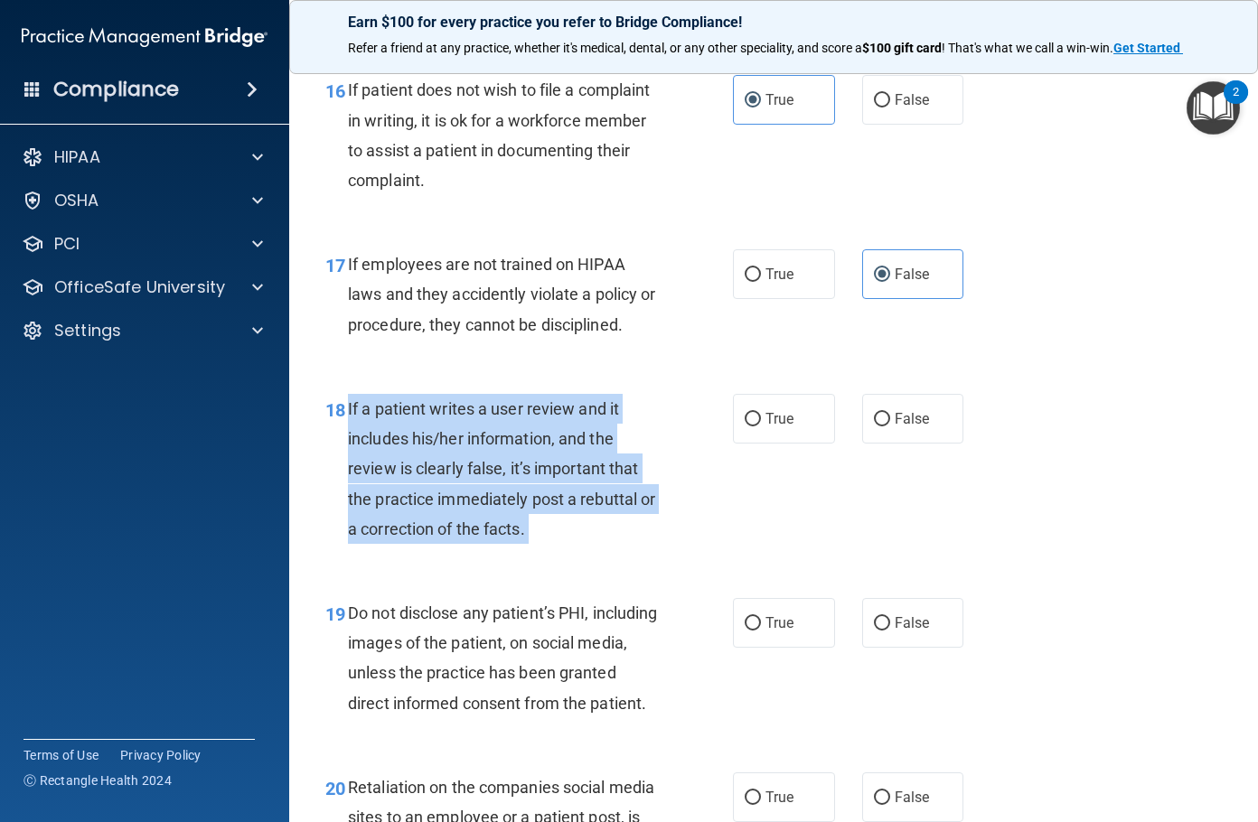
click at [447, 459] on span "If a patient writes a user review and it includes his/her information, and the …" at bounding box center [501, 468] width 307 height 139
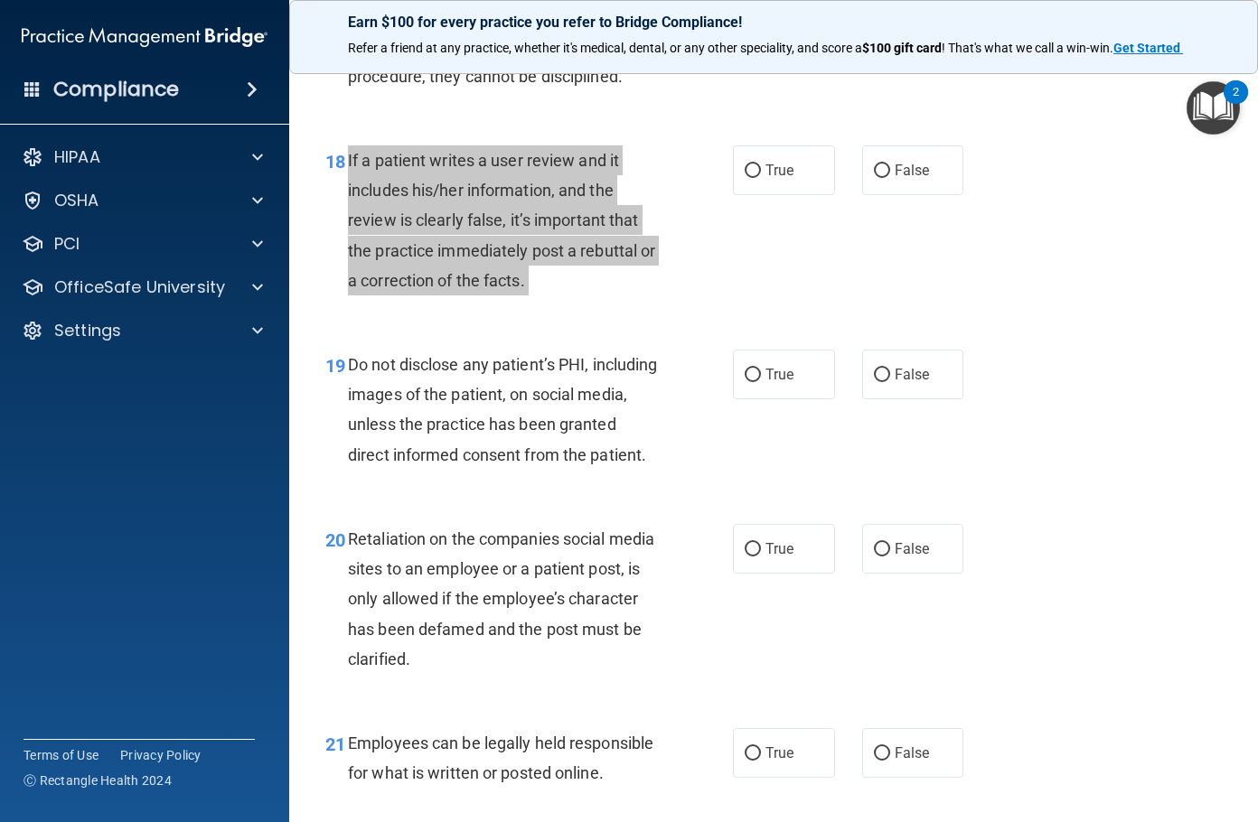
scroll to position [3343, 0]
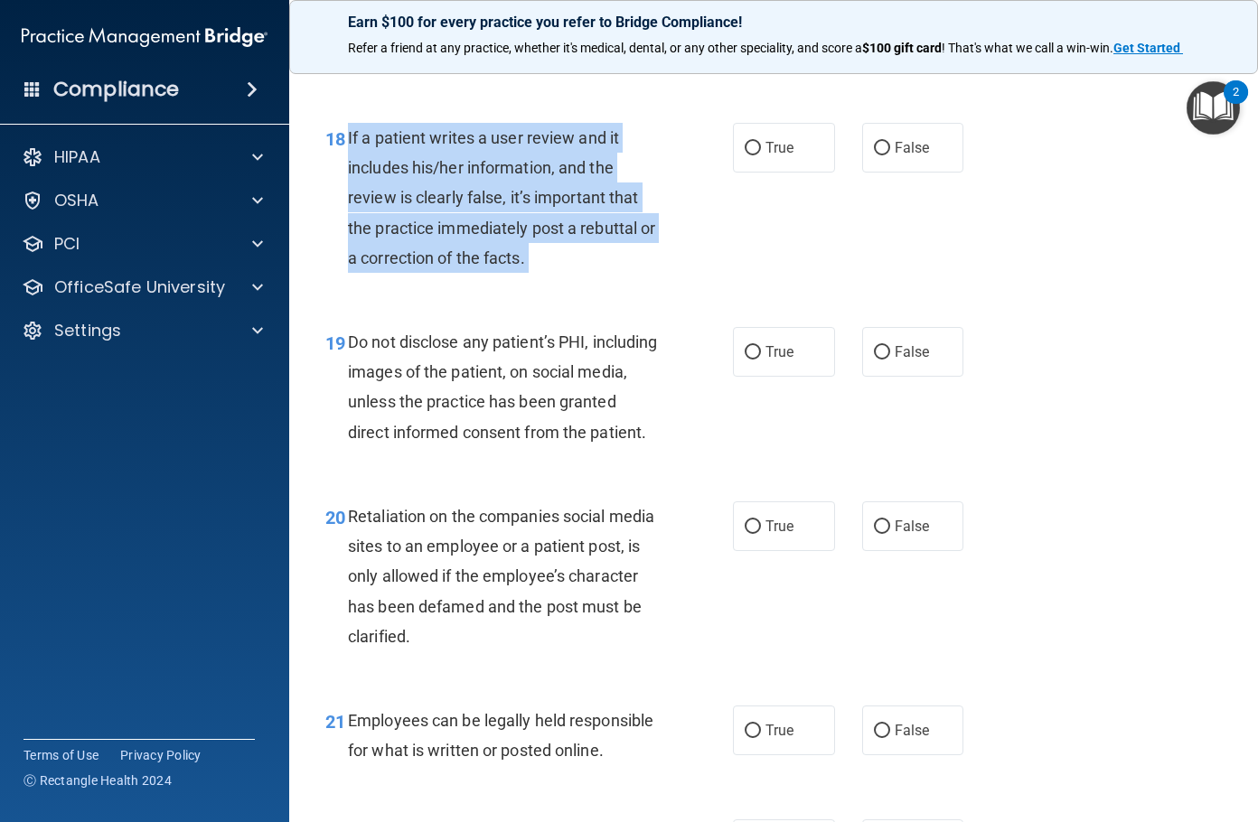
click at [500, 446] on div "Do not disclose any patient’s PHI, including images of the patient, on social m…" at bounding box center [511, 387] width 326 height 120
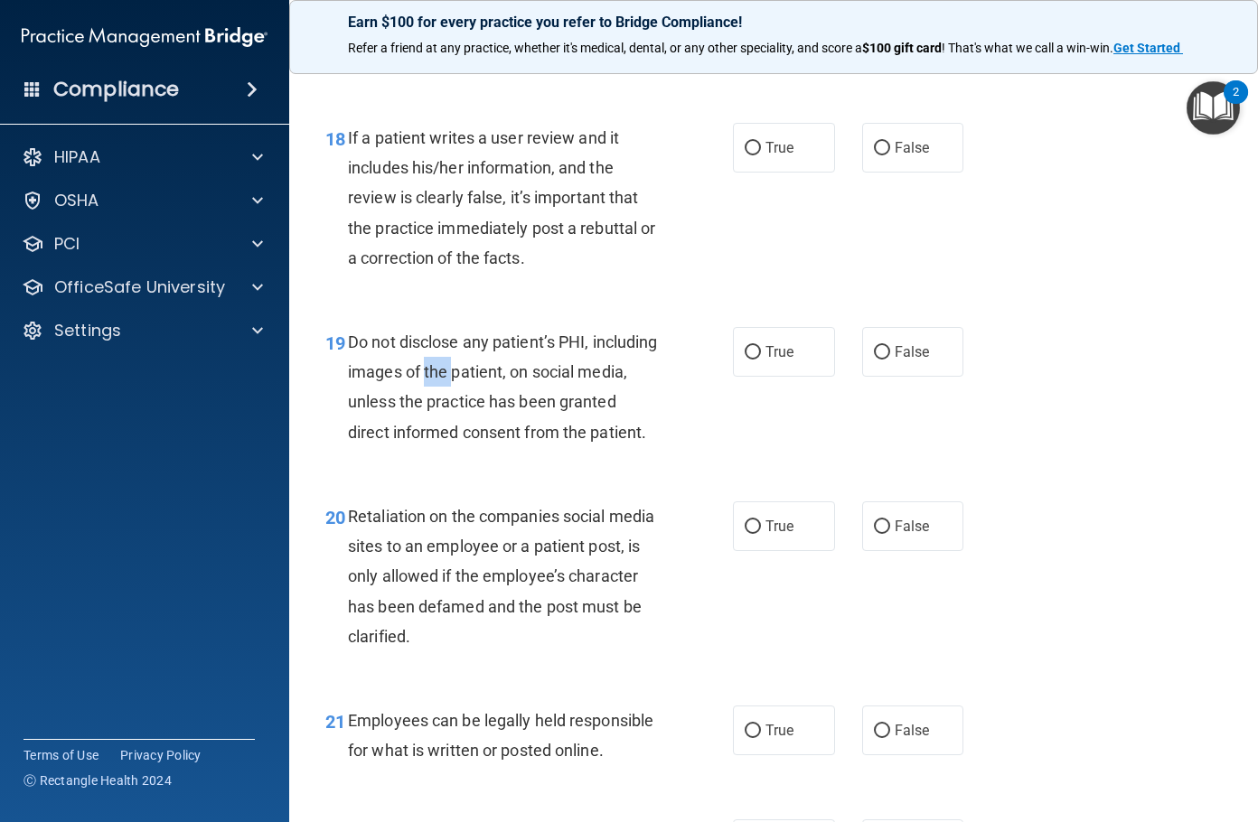
click at [500, 446] on div "Do not disclose any patient’s PHI, including images of the patient, on social m…" at bounding box center [511, 387] width 326 height 120
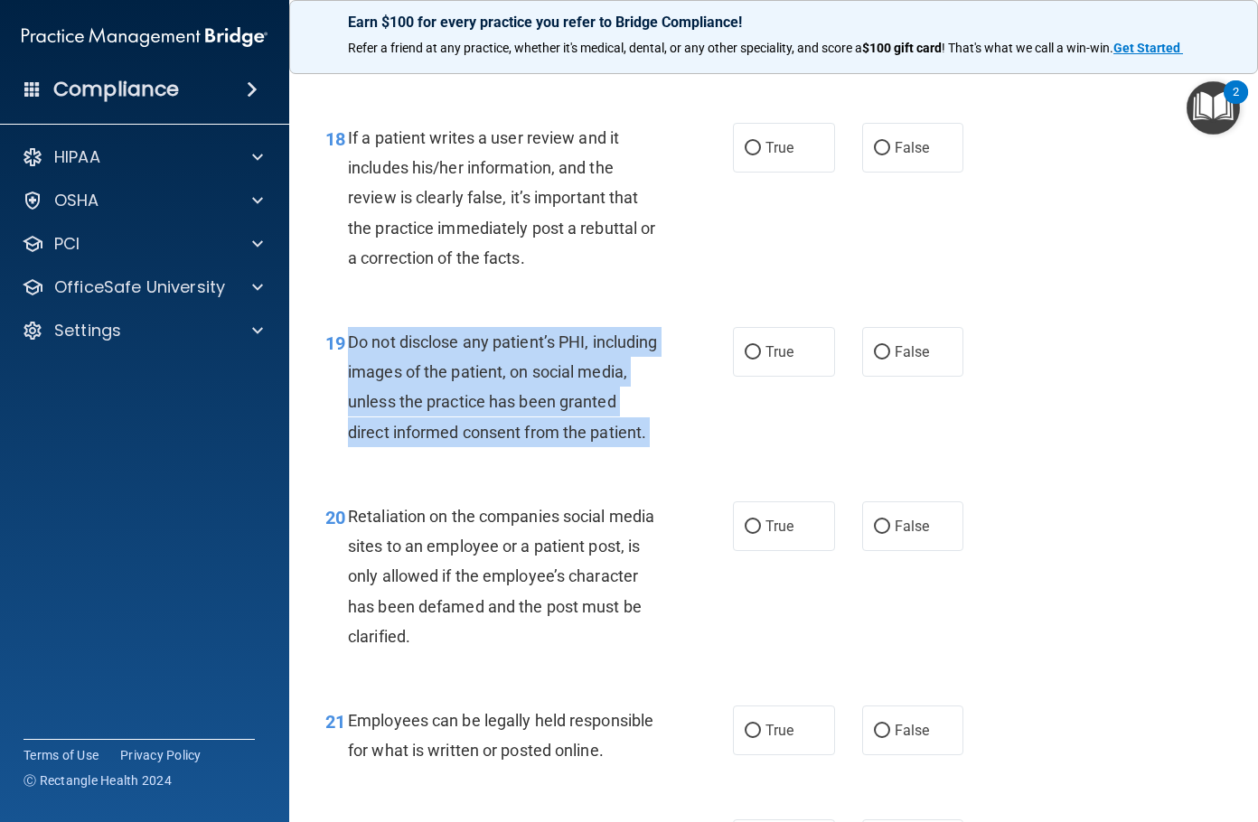
click at [500, 446] on div "Do not disclose any patient’s PHI, including images of the patient, on social m…" at bounding box center [511, 387] width 326 height 120
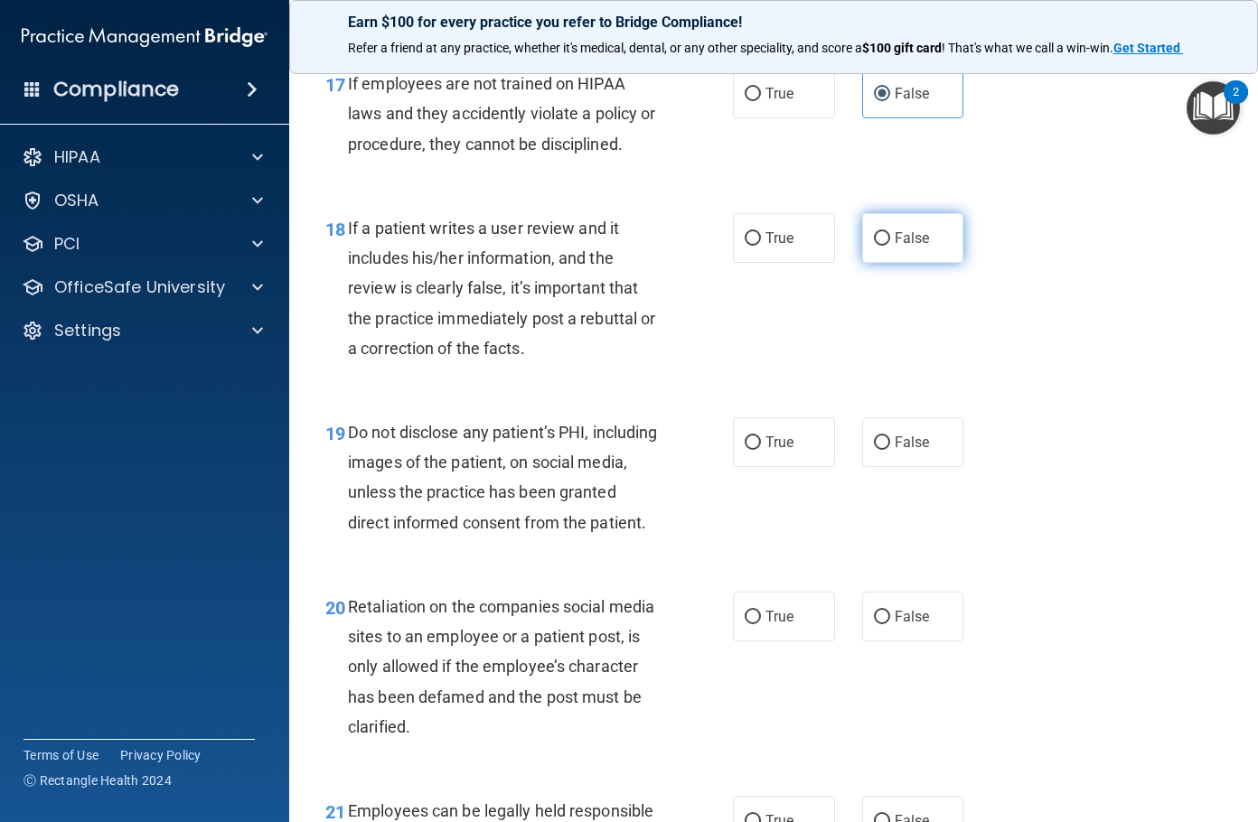
click at [898, 247] on span "False" at bounding box center [912, 238] width 35 height 17
click at [890, 246] on input "False" at bounding box center [882, 239] width 16 height 14
radio input "true"
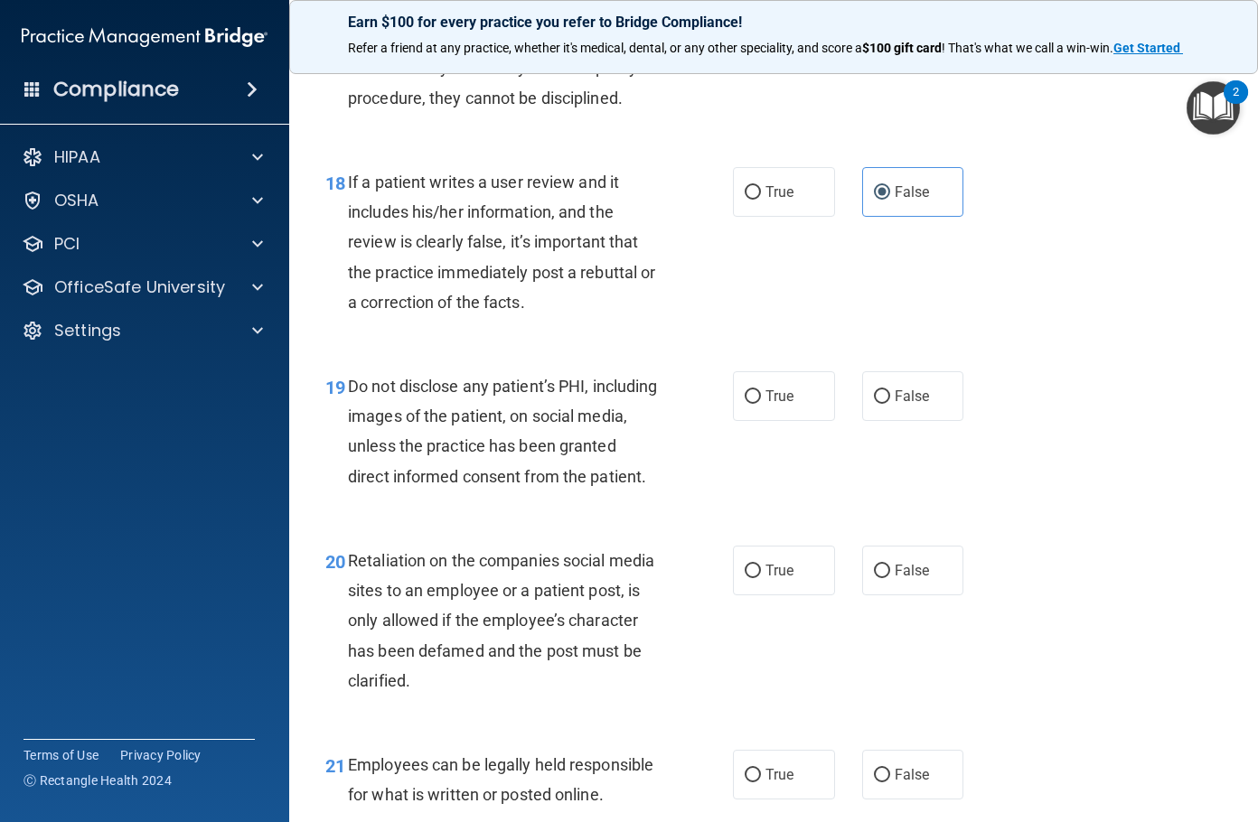
scroll to position [3343, 0]
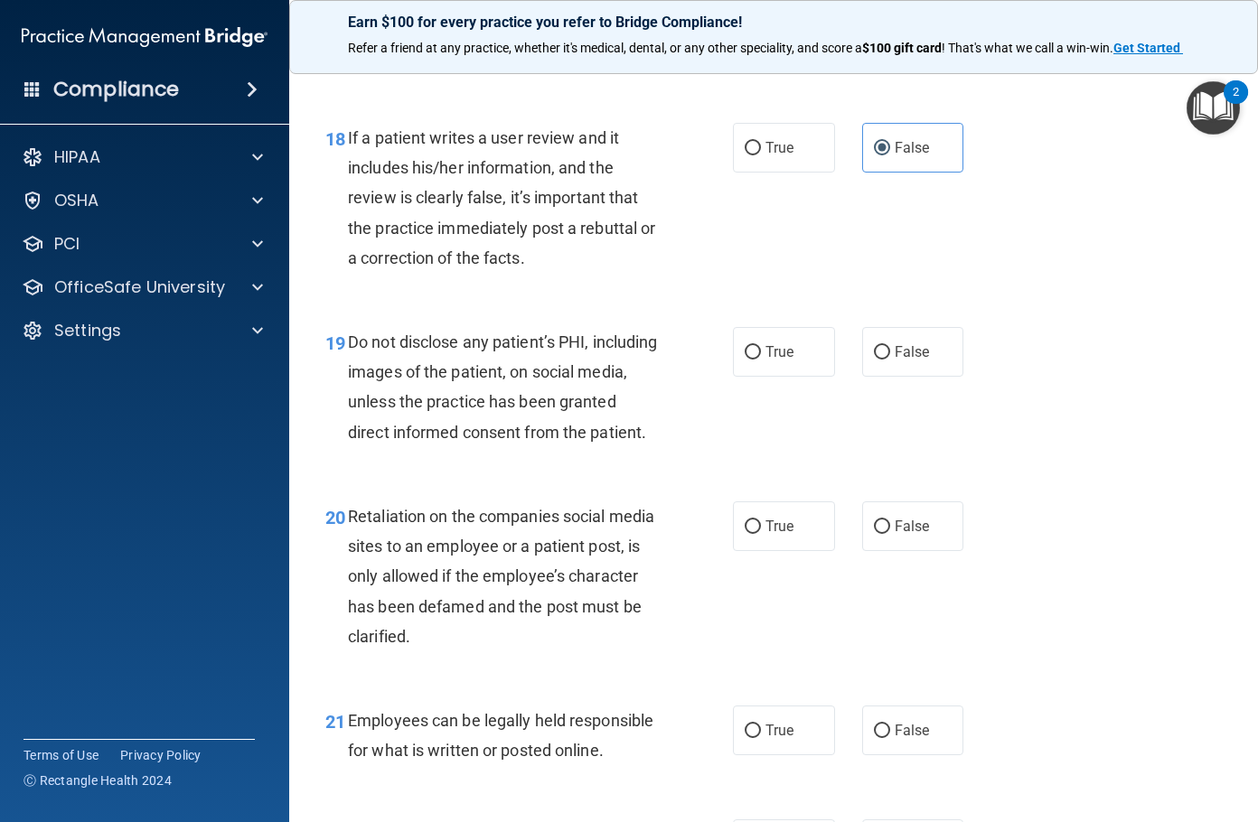
click at [486, 427] on span "Do not disclose any patient’s PHI, including images of the patient, on social m…" at bounding box center [502, 387] width 309 height 109
click at [793, 377] on label "True" at bounding box center [784, 352] width 102 height 50
click at [761, 360] on input "True" at bounding box center [753, 353] width 16 height 14
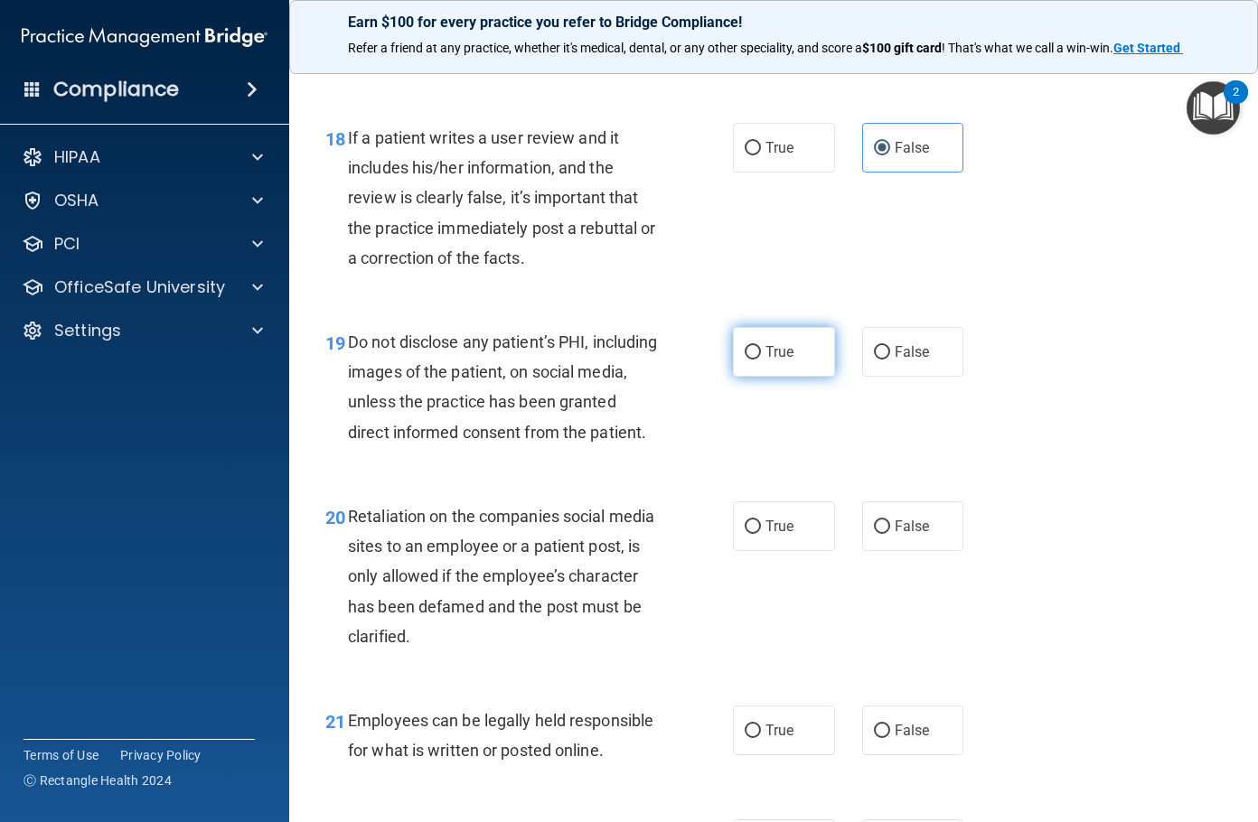
radio input "true"
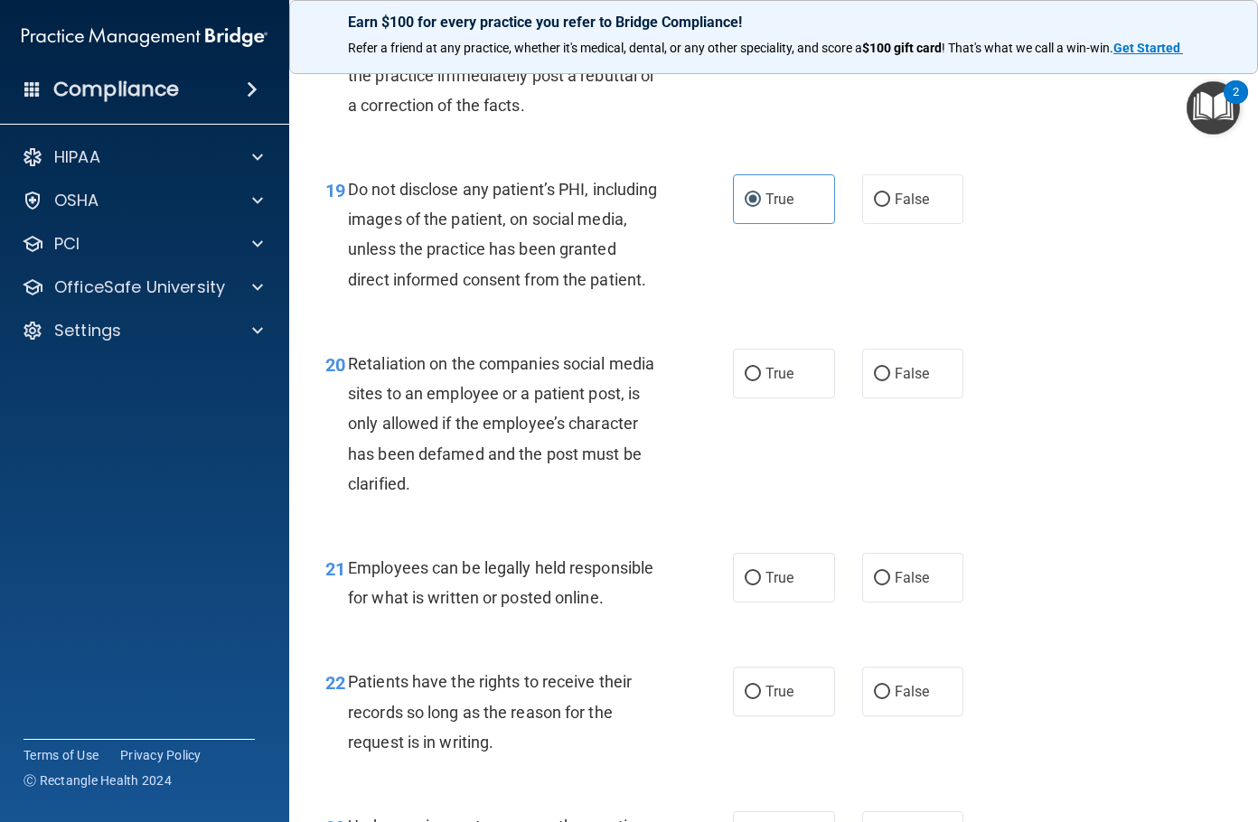
scroll to position [3614, 0]
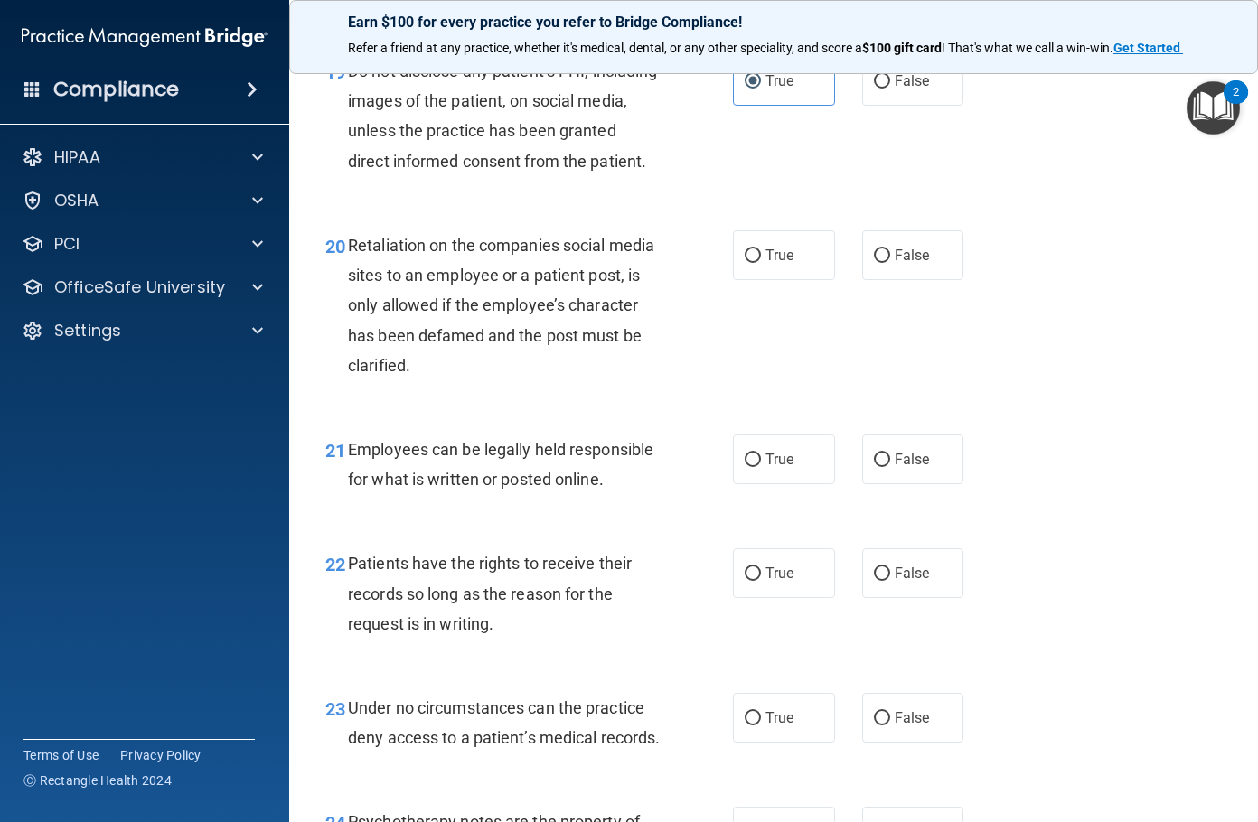
click at [491, 380] on div "Retaliation on the companies social media sites to an employee or a patient pos…" at bounding box center [511, 305] width 326 height 150
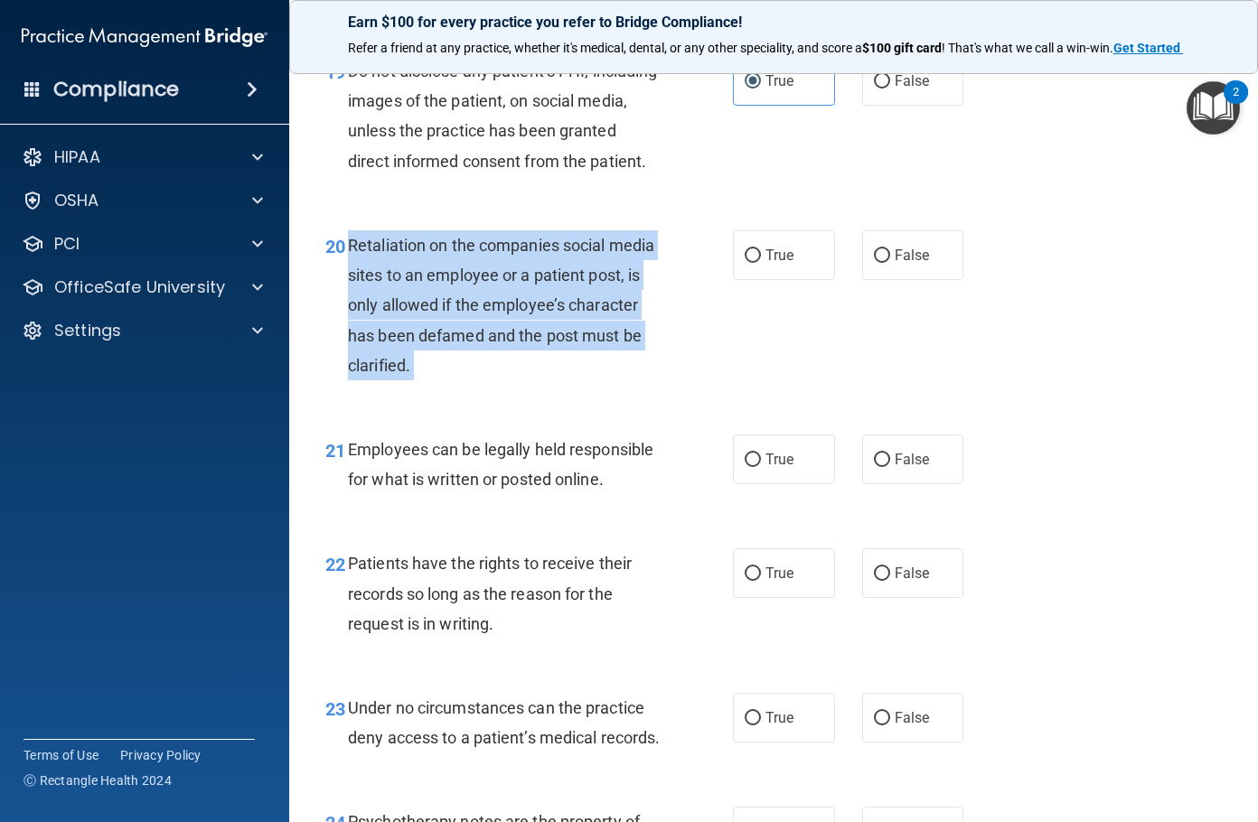
click at [490, 379] on div "Retaliation on the companies social media sites to an employee or a patient pos…" at bounding box center [511, 305] width 326 height 150
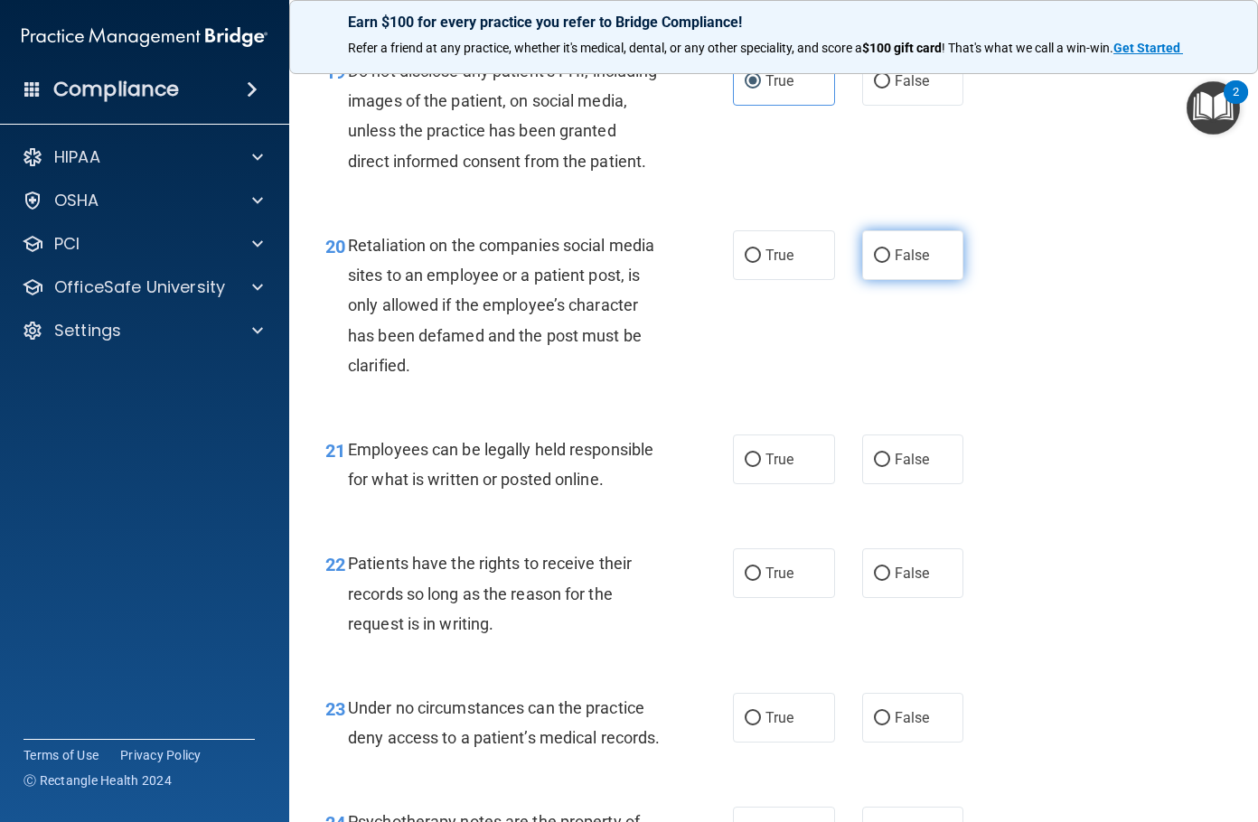
click at [895, 264] on span "False" at bounding box center [912, 255] width 35 height 17
click at [890, 263] on input "False" at bounding box center [882, 256] width 16 height 14
radio input "true"
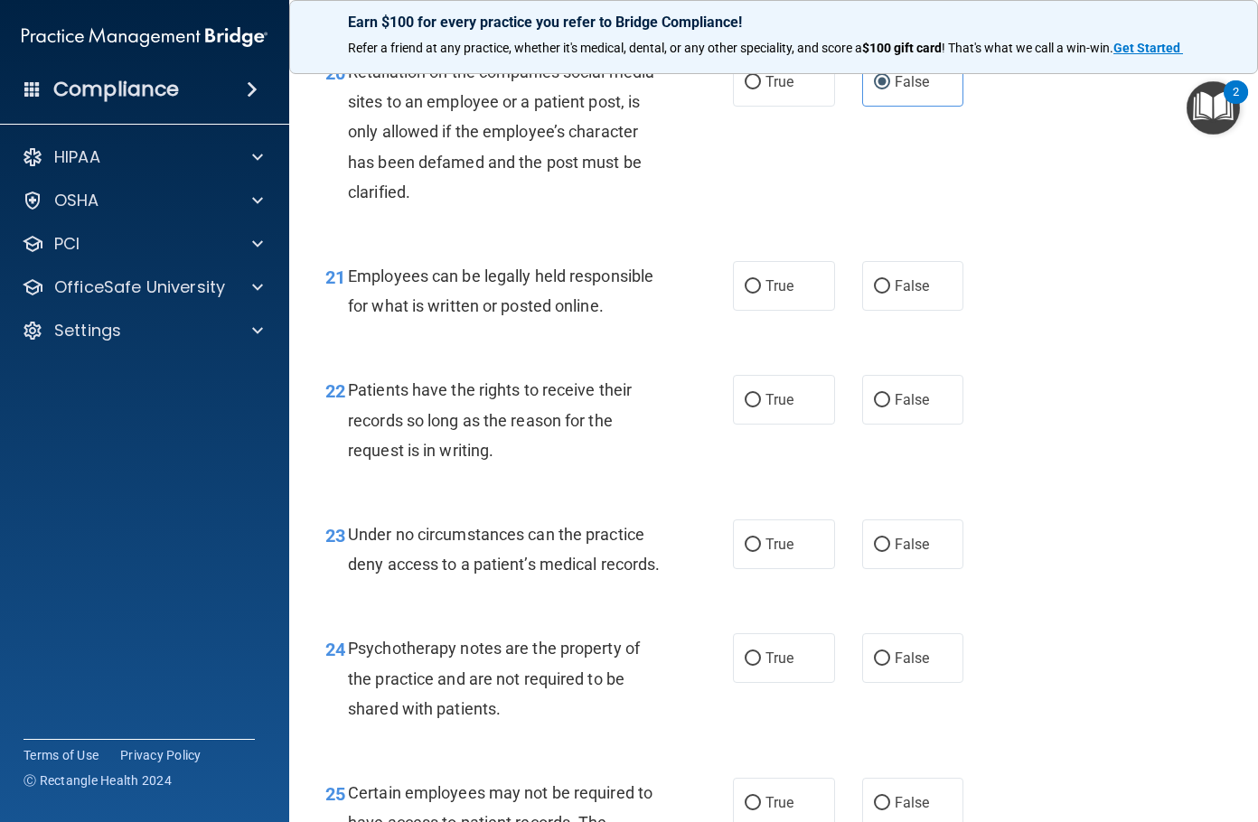
scroll to position [3795, 0]
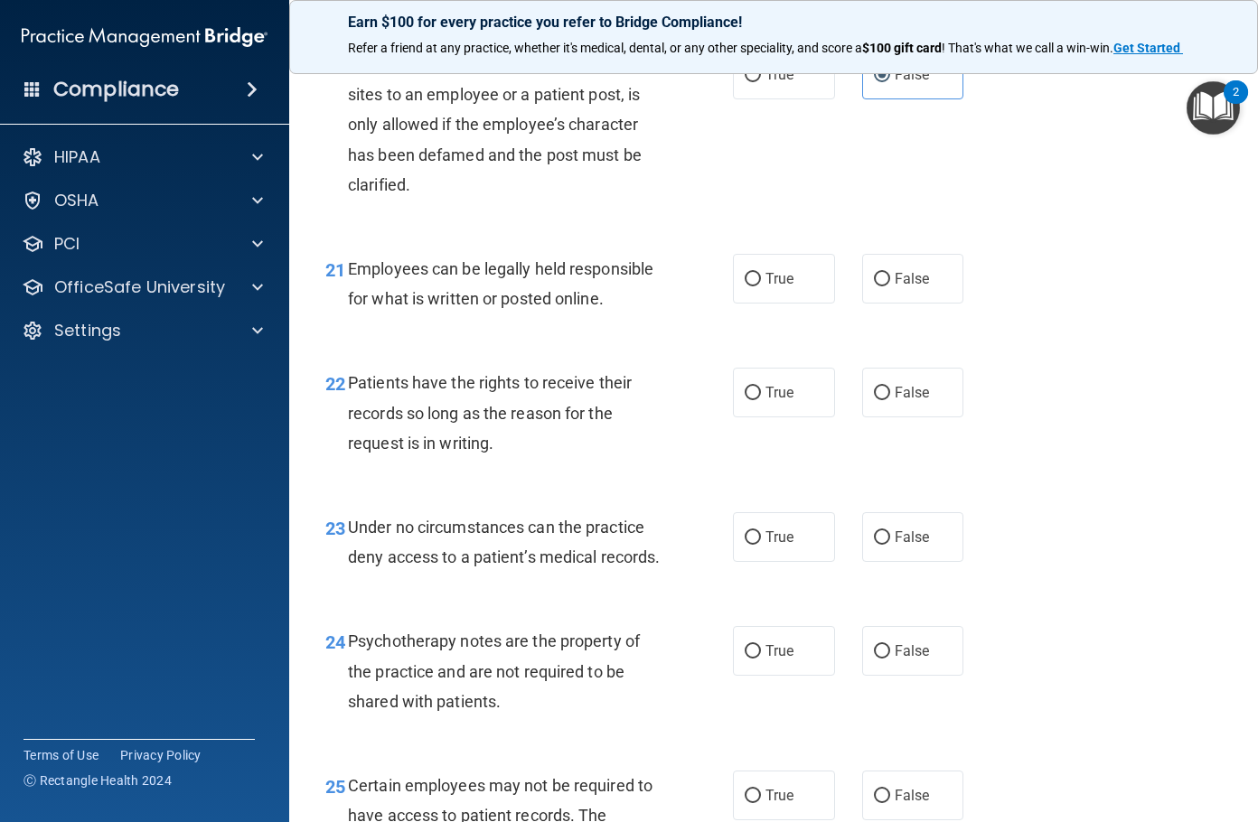
click at [448, 308] on span "Employees can be legally held responsible for what is written or posted online." at bounding box center [500, 283] width 305 height 49
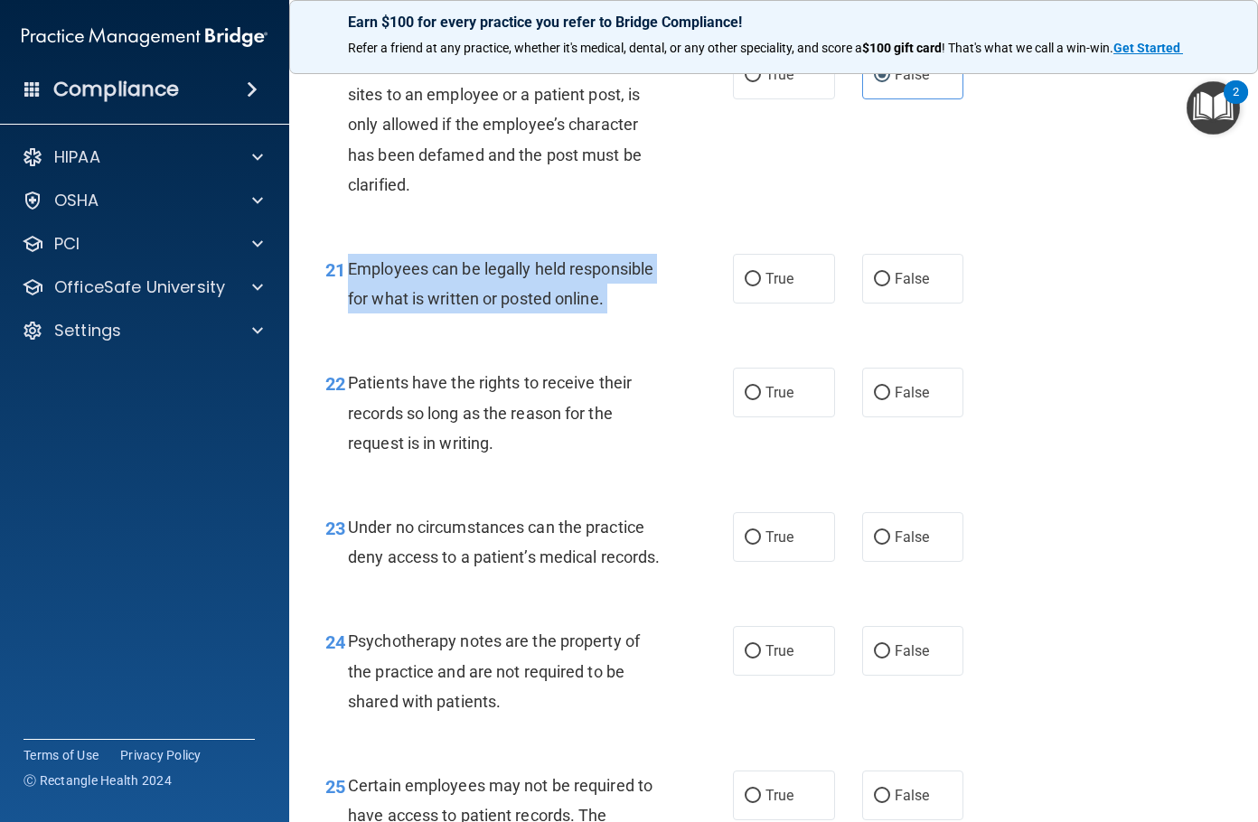
click at [448, 308] on span "Employees can be legally held responsible for what is written or posted online." at bounding box center [500, 283] width 305 height 49
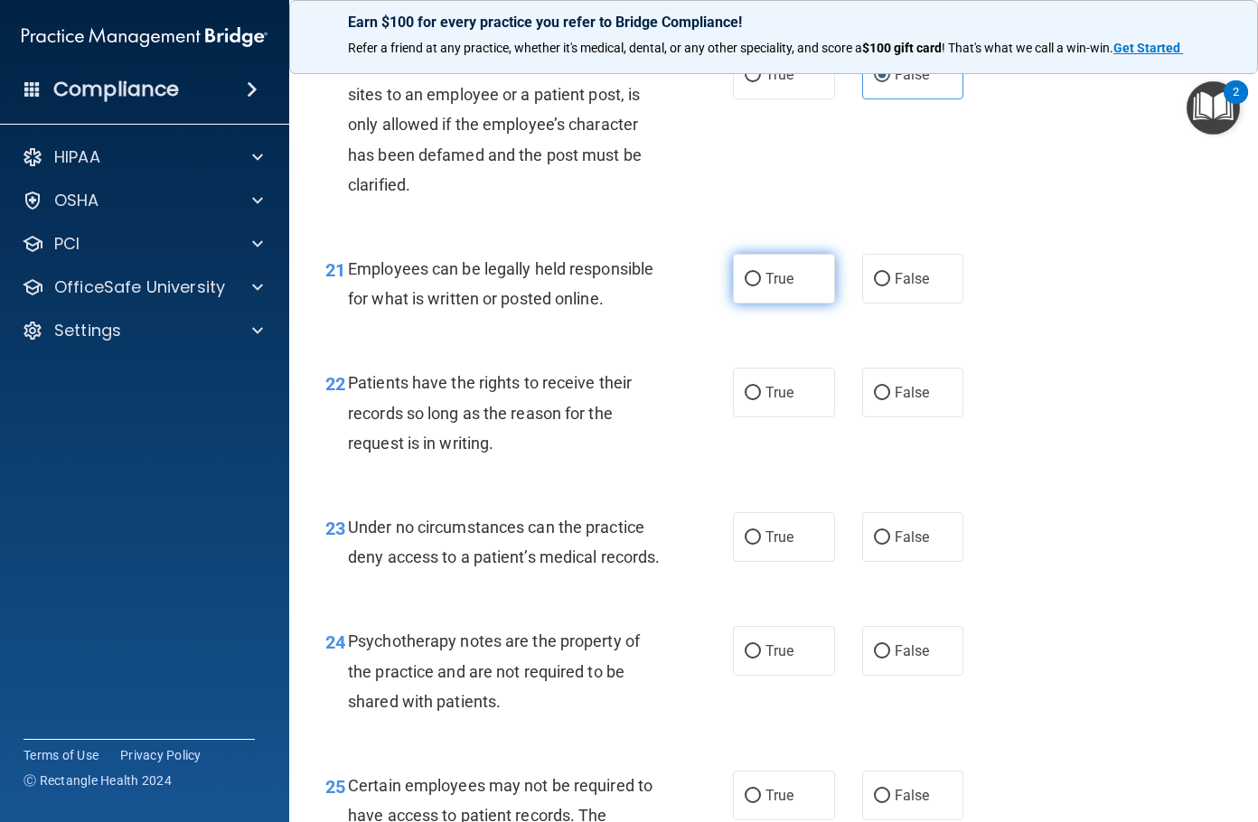
click at [757, 304] on label "True" at bounding box center [784, 279] width 102 height 50
click at [757, 286] on input "True" at bounding box center [753, 280] width 16 height 14
radio input "true"
click at [448, 452] on span "Patients have the rights to receive their records so long as the reason for the…" at bounding box center [490, 412] width 284 height 79
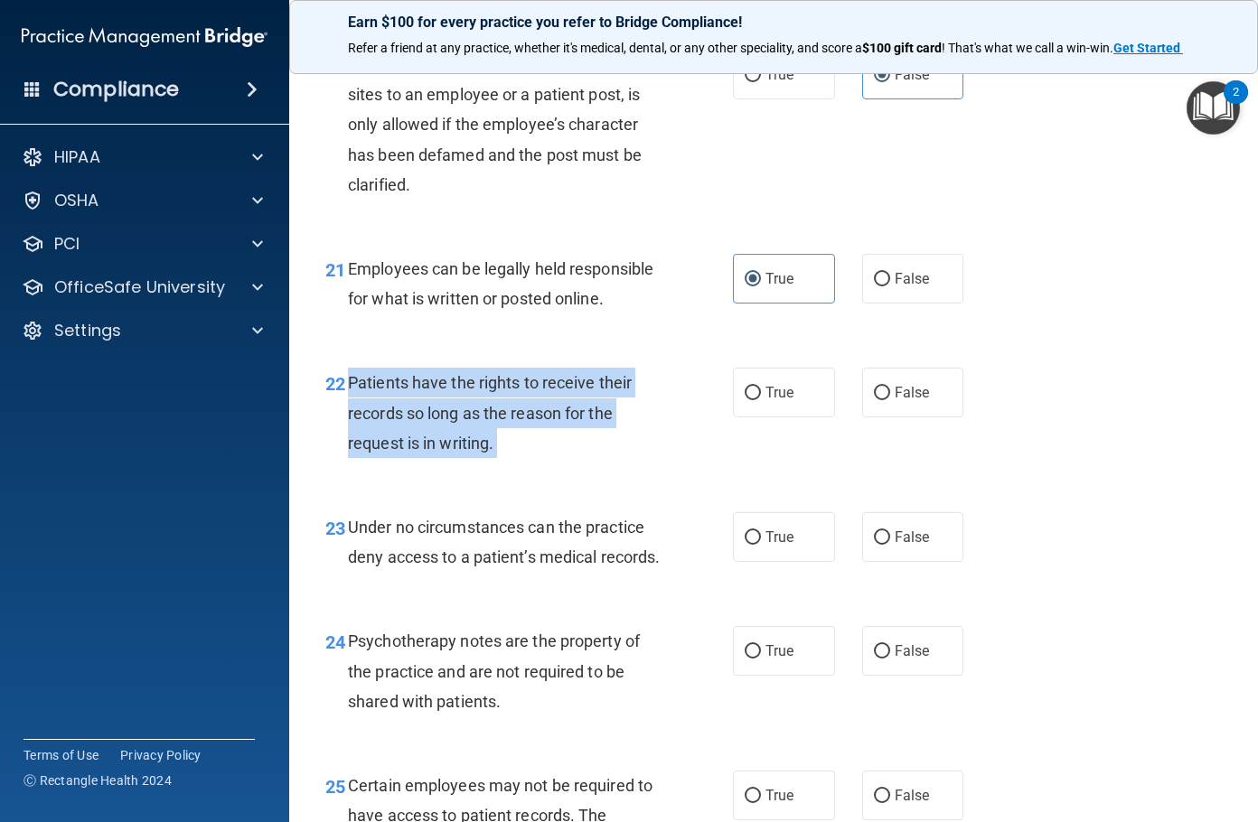
click at [448, 452] on span "Patients have the rights to receive their records so long as the reason for the…" at bounding box center [490, 412] width 284 height 79
click at [930, 417] on label "False" at bounding box center [913, 393] width 102 height 50
click at [890, 400] on input "False" at bounding box center [882, 394] width 16 height 14
radio input "true"
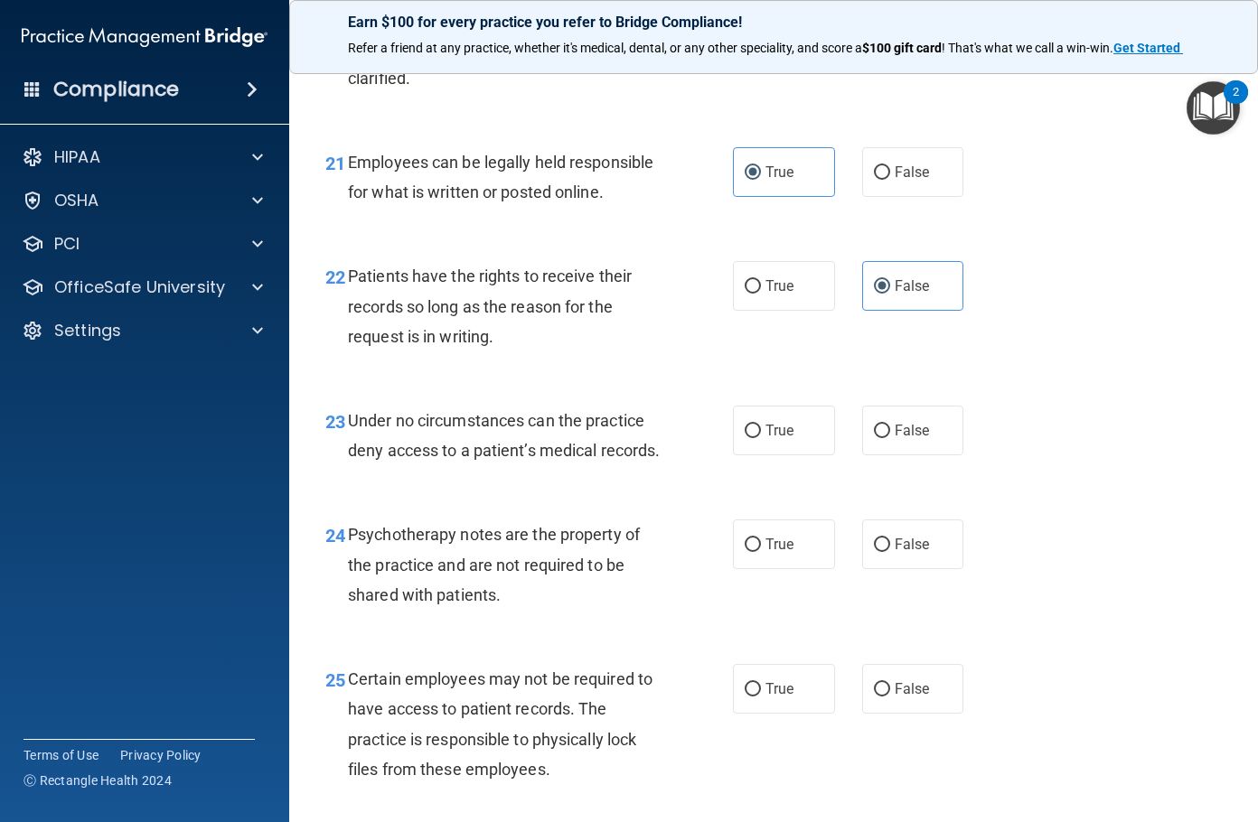
scroll to position [4066, 0]
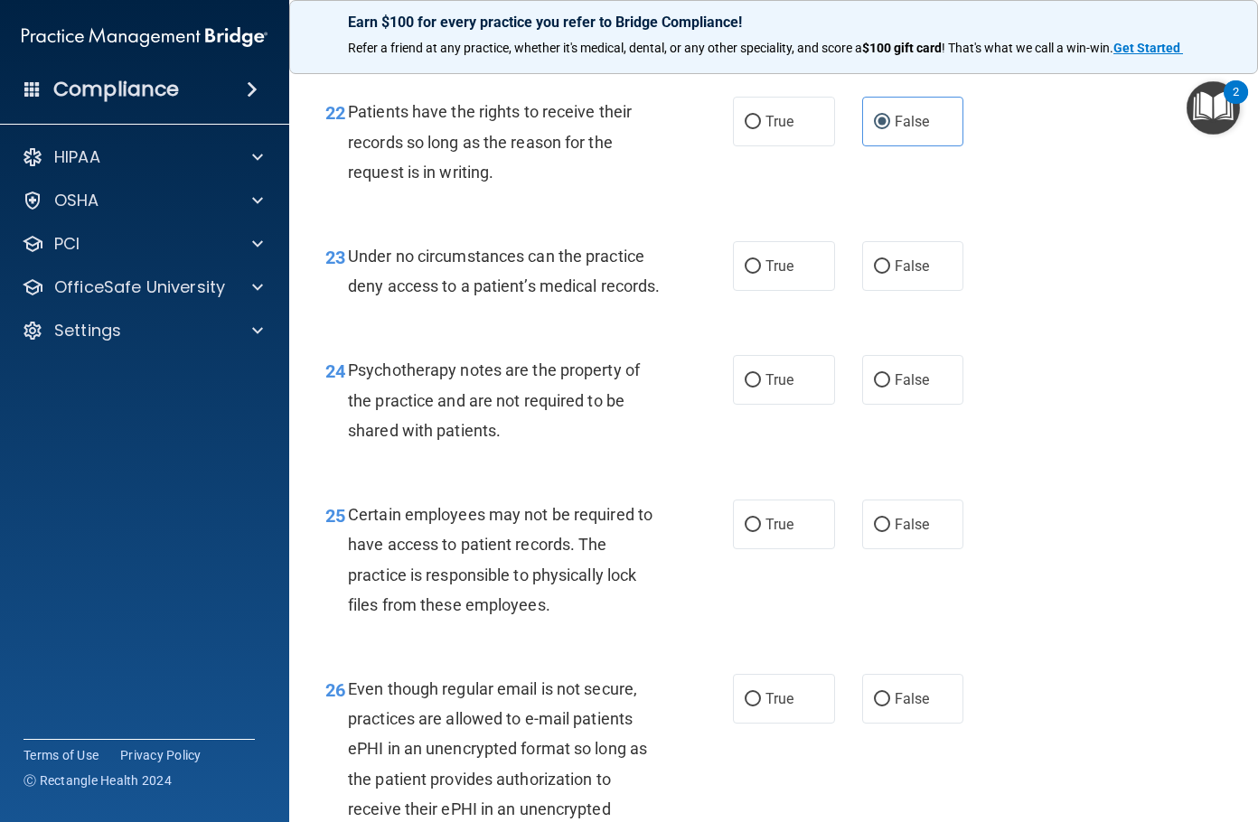
click at [482, 295] on span "Under no circumstances can the practice deny access to a patient’s medical reco…" at bounding box center [504, 271] width 312 height 49
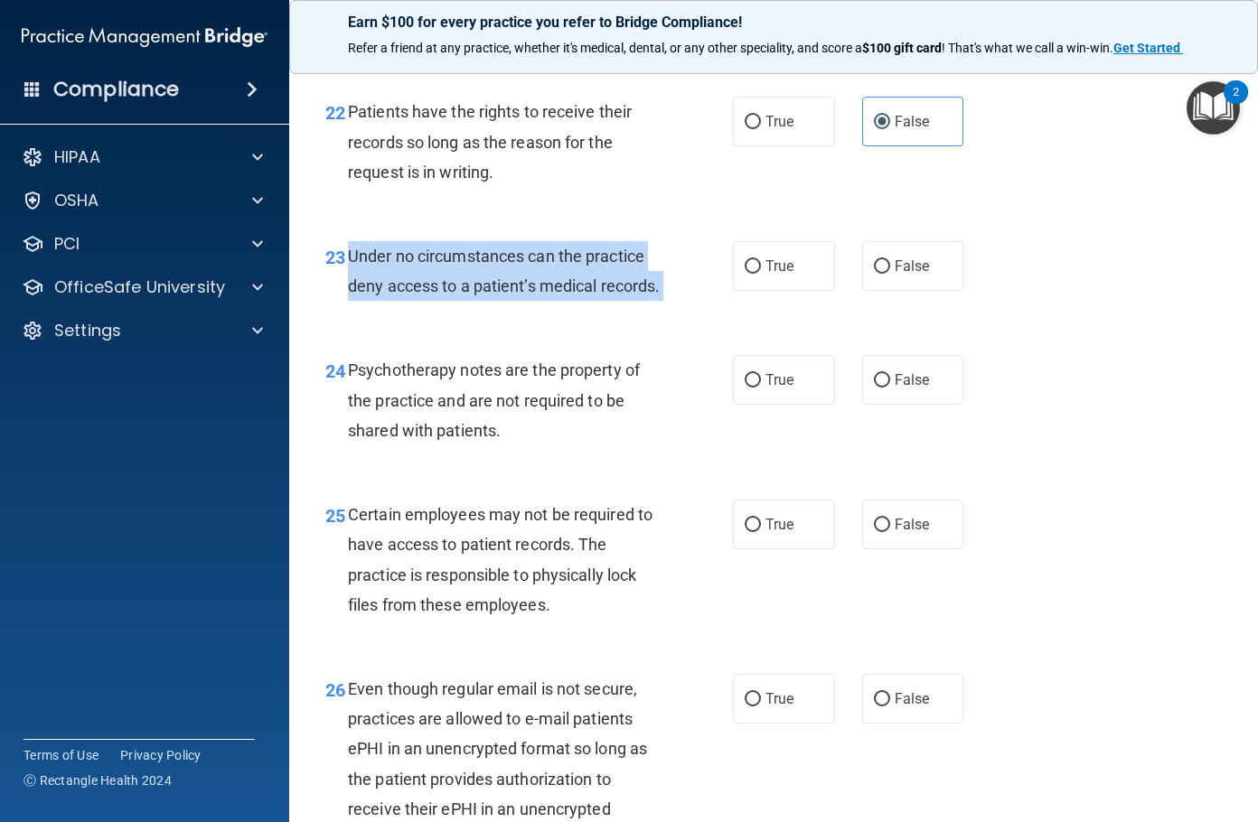
click at [482, 295] on span "Under no circumstances can the practice deny access to a patient’s medical reco…" at bounding box center [504, 271] width 312 height 49
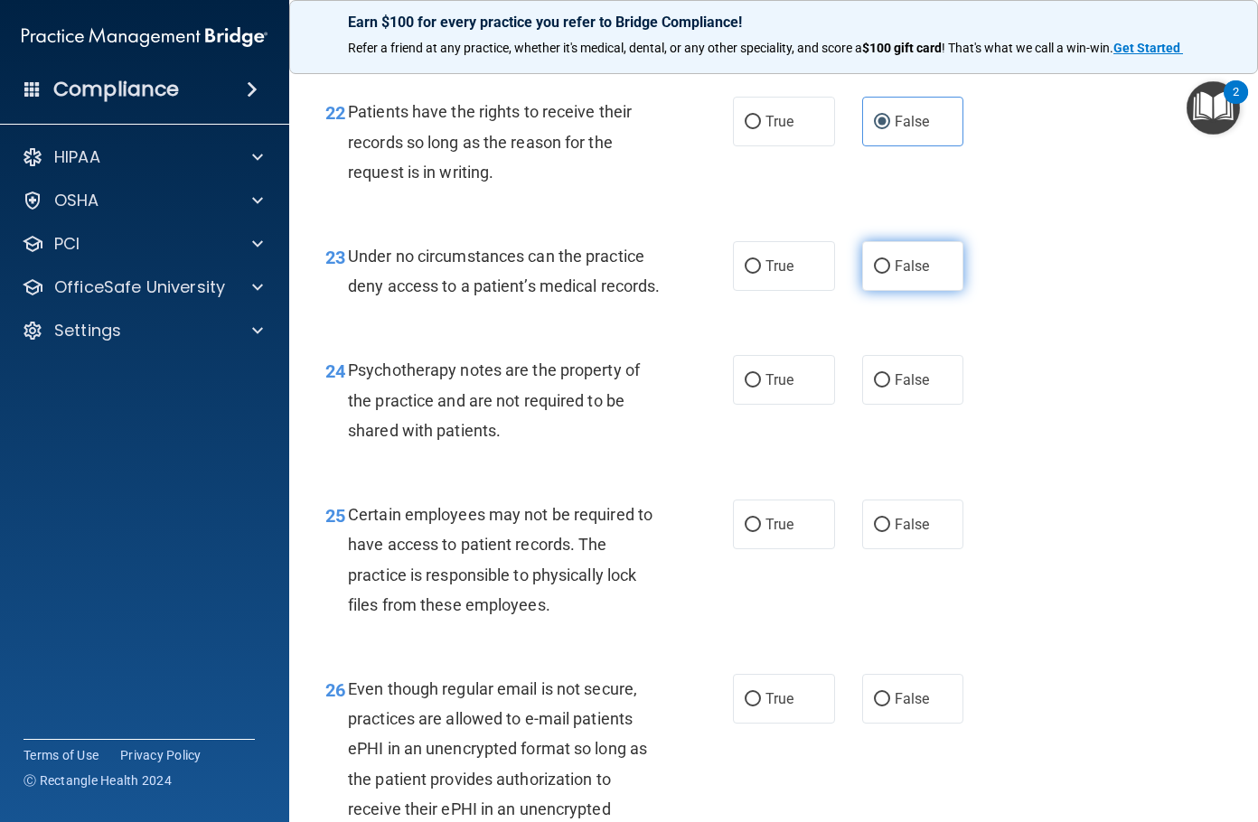
click at [895, 275] on span "False" at bounding box center [912, 266] width 35 height 17
click at [886, 274] on input "False" at bounding box center [882, 267] width 16 height 14
radio input "true"
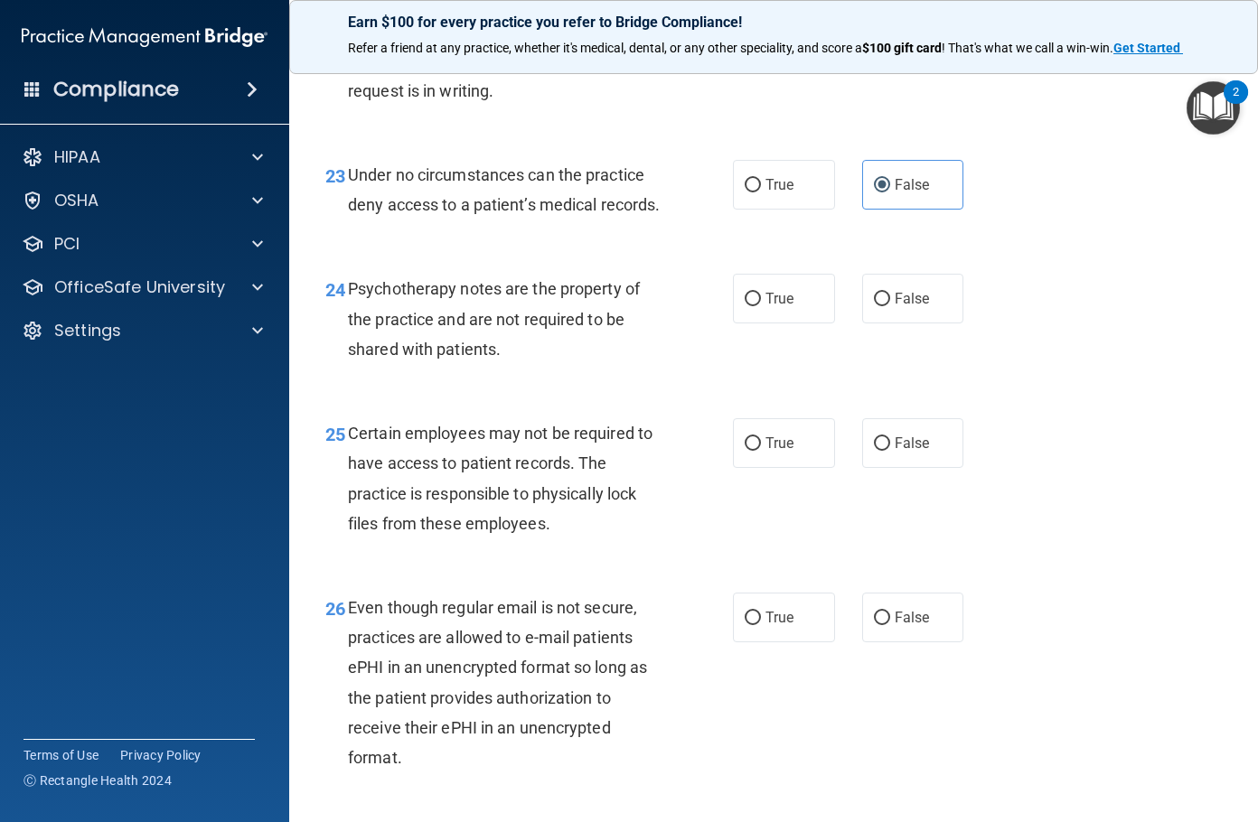
scroll to position [4247, 0]
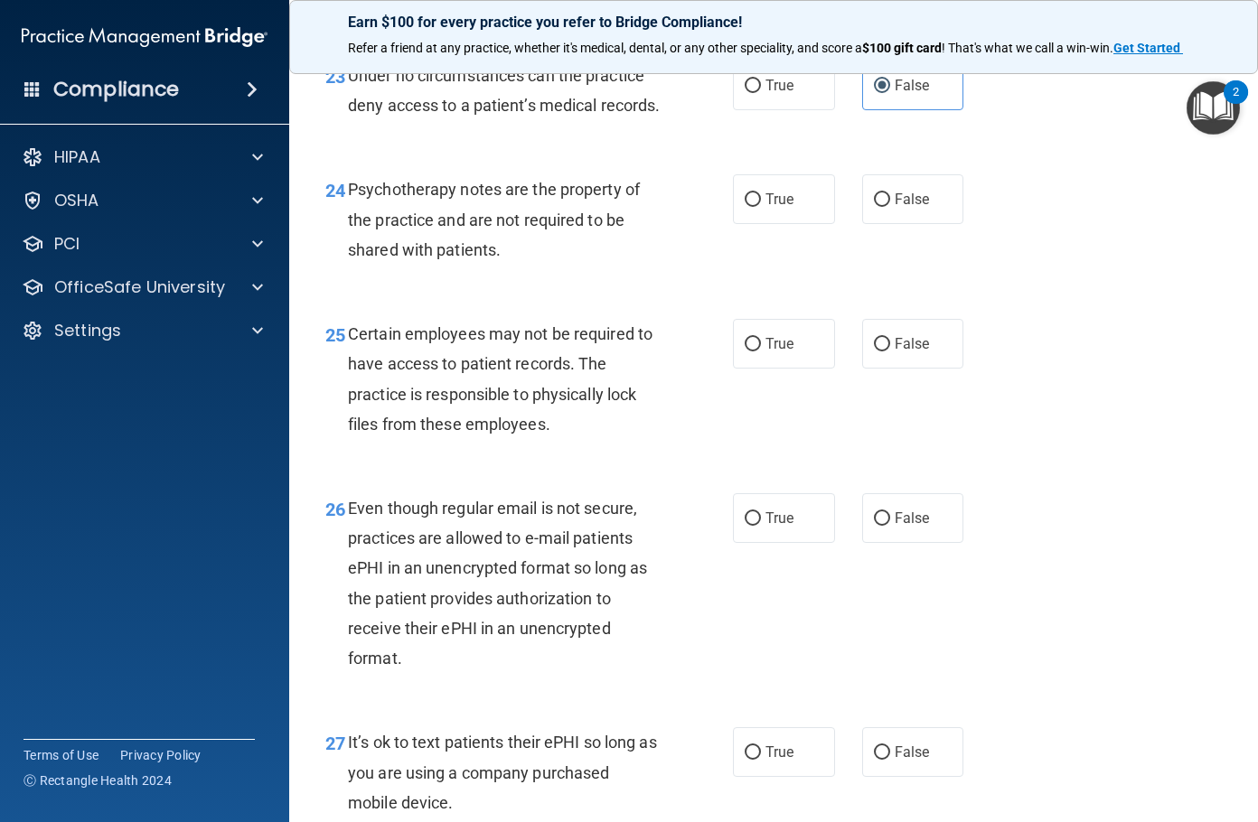
click at [468, 258] on span "Psychotherapy notes are the property of the practice and are not required to be…" at bounding box center [494, 219] width 292 height 79
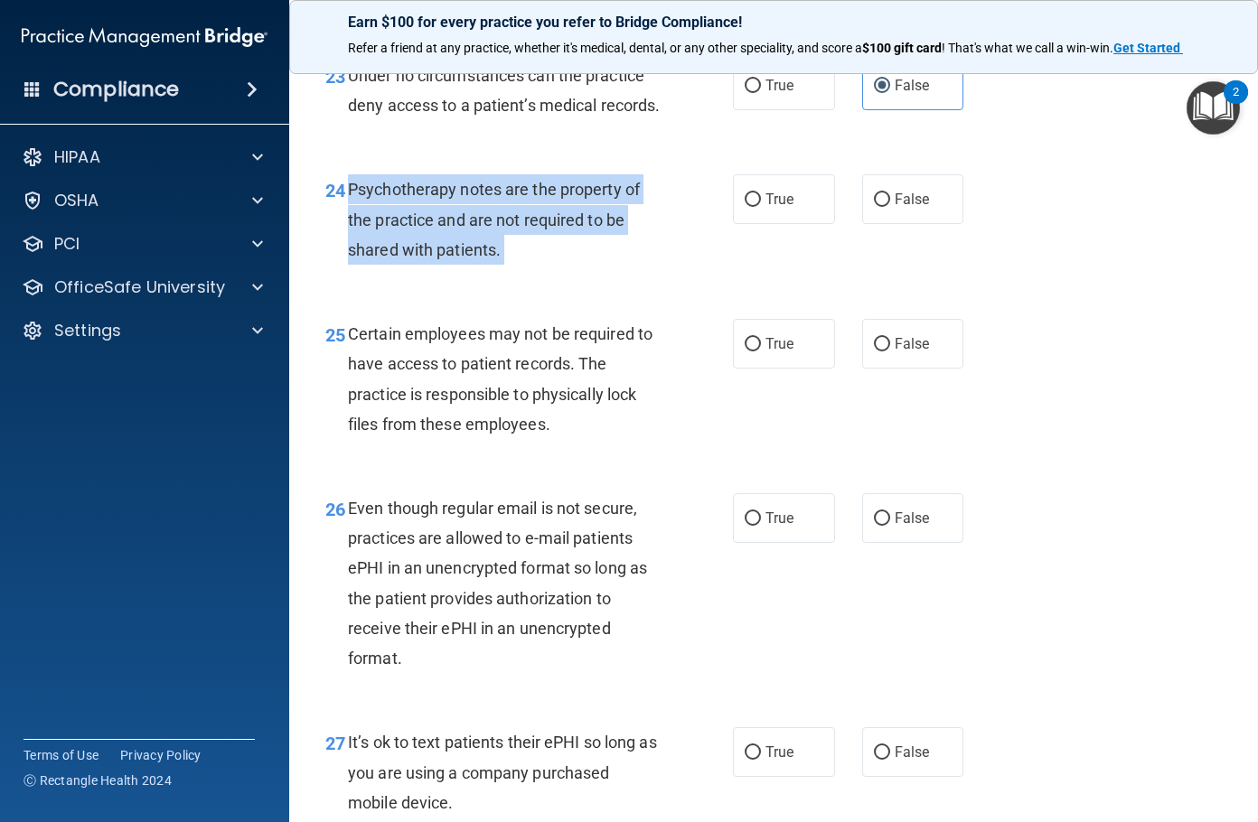
click at [468, 258] on span "Psychotherapy notes are the property of the practice and are not required to be…" at bounding box center [494, 219] width 292 height 79
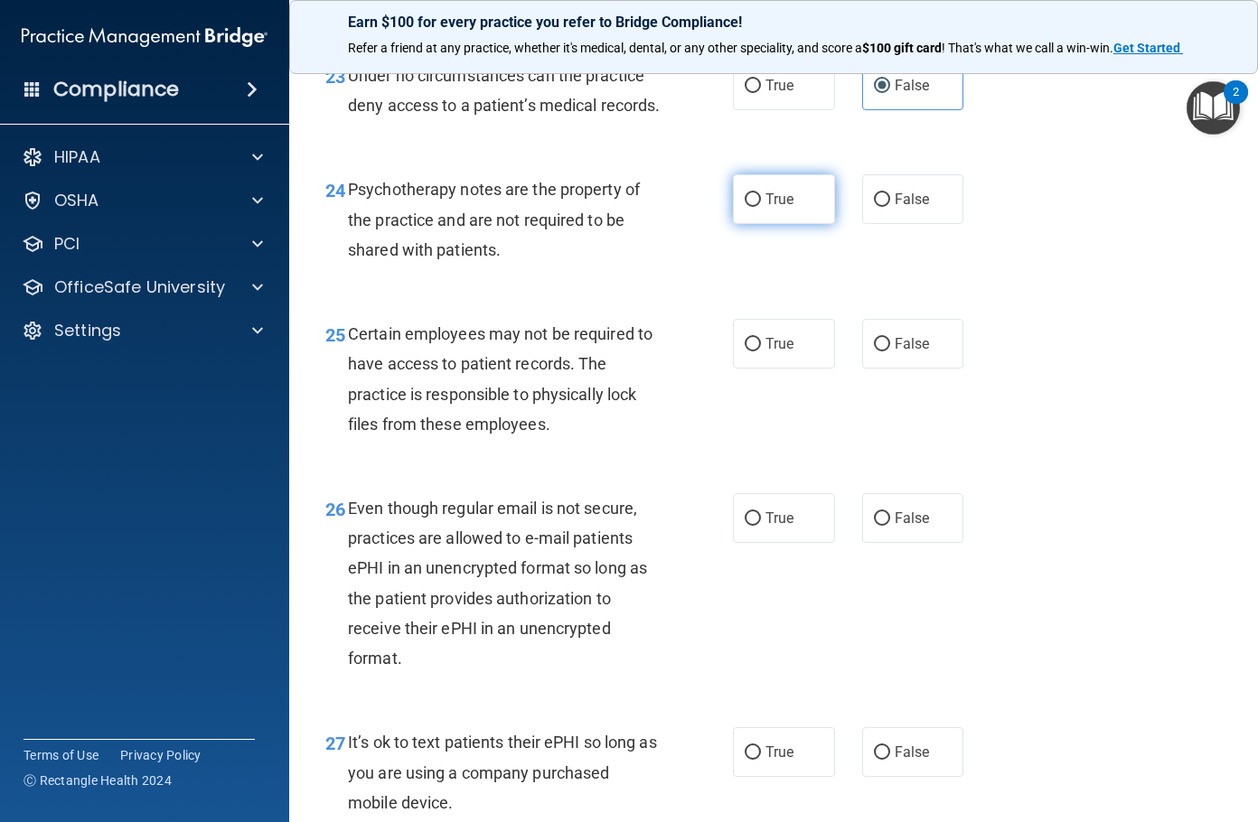
click at [786, 224] on label "True" at bounding box center [784, 199] width 102 height 50
click at [761, 207] on input "True" at bounding box center [753, 200] width 16 height 14
radio input "true"
click at [490, 434] on span "Certain employees may not be required to have access to patient records. The pr…" at bounding box center [500, 378] width 305 height 109
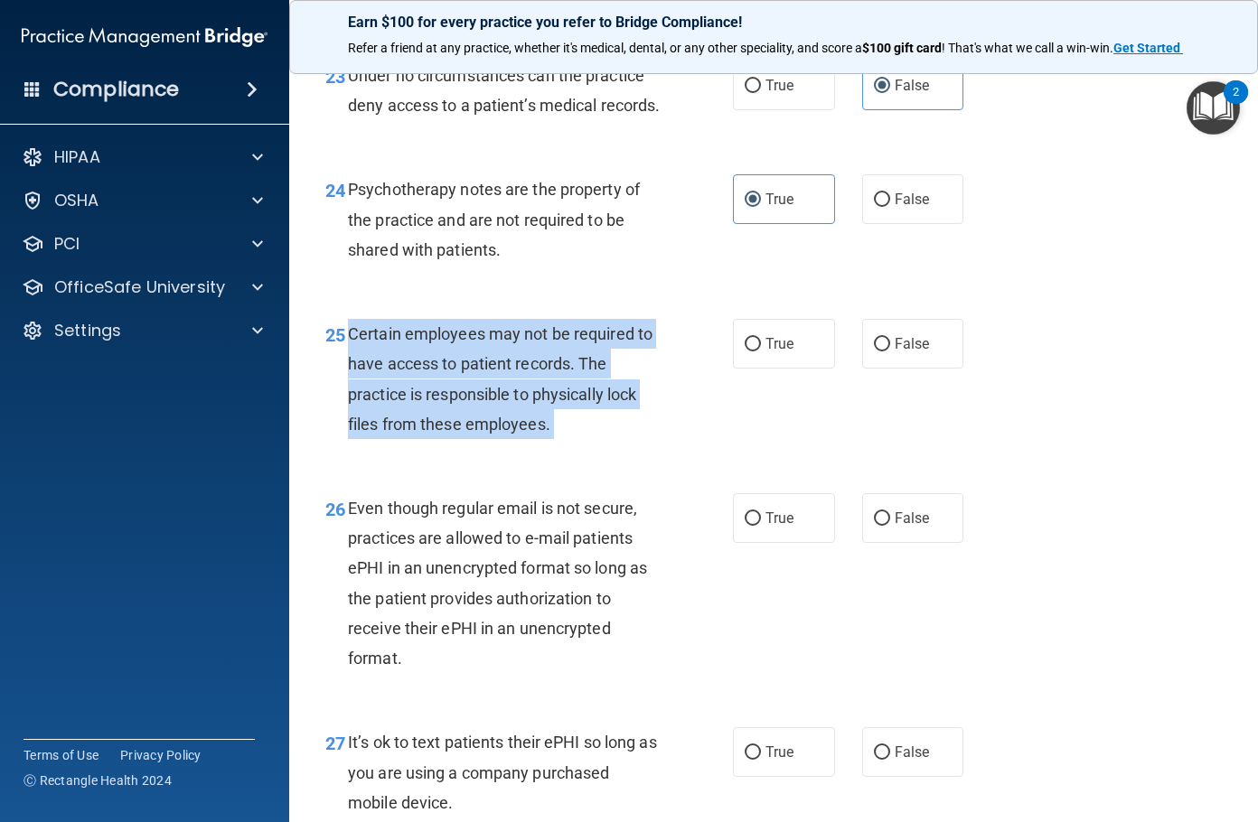
click at [490, 434] on span "Certain employees may not be required to have access to patient records. The pr…" at bounding box center [500, 378] width 305 height 109
click at [749, 351] on input "True" at bounding box center [753, 345] width 16 height 14
radio input "true"
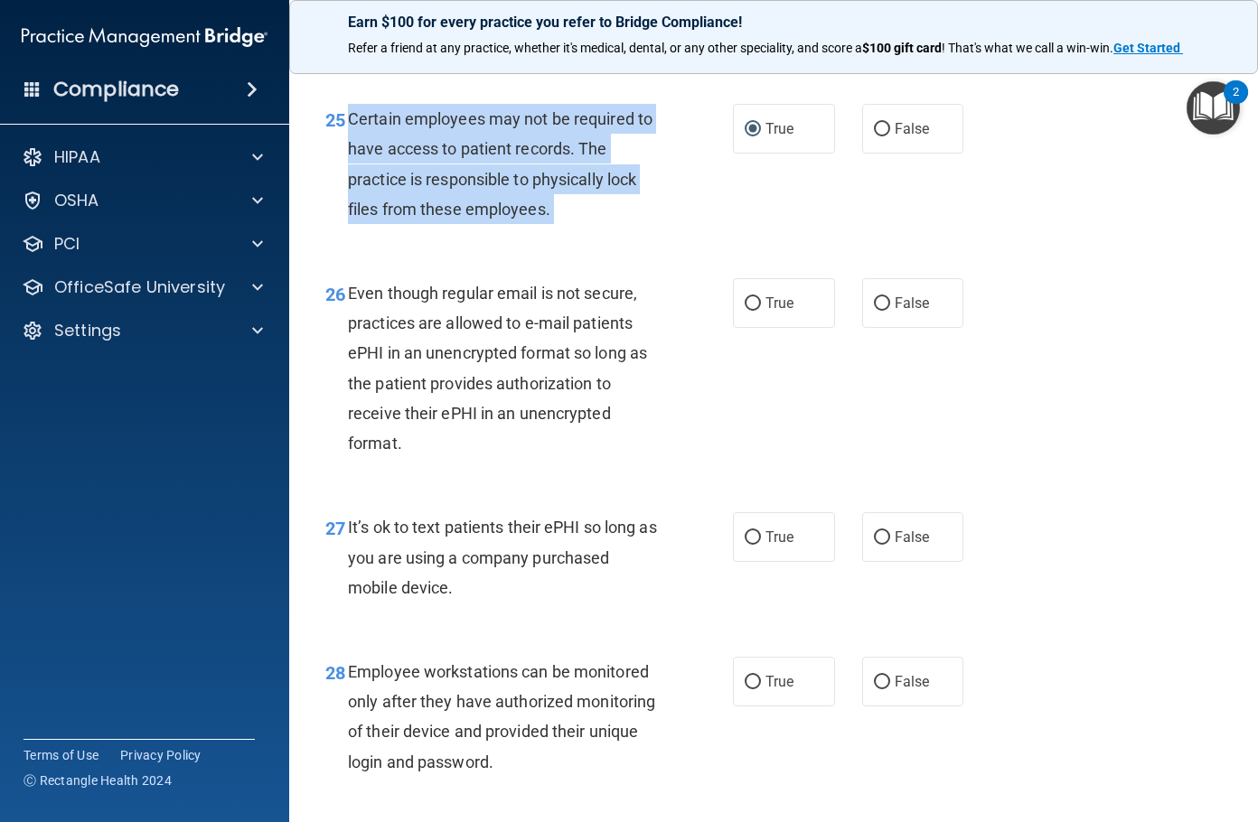
scroll to position [4518, 0]
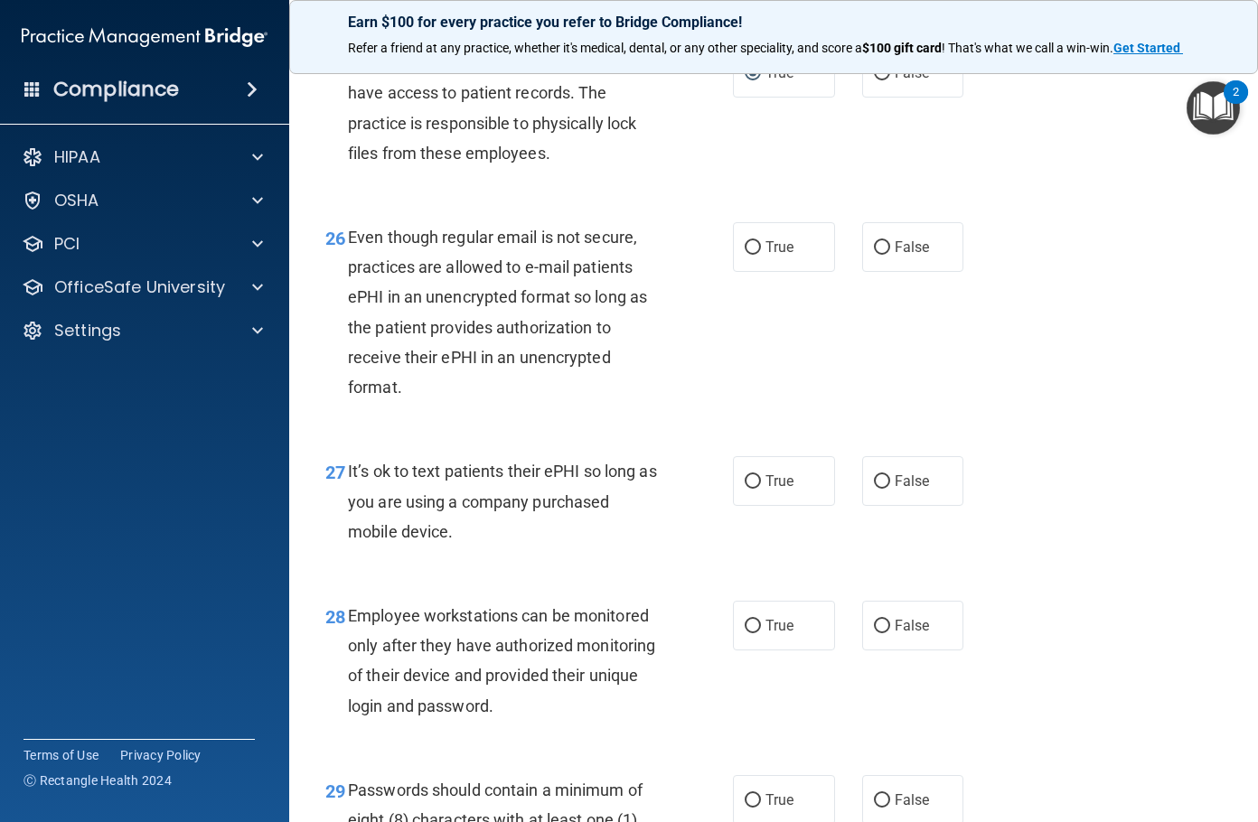
click at [485, 397] on span "Even though regular email is not secure, practices are allowed to e-mail patien…" at bounding box center [497, 312] width 299 height 169
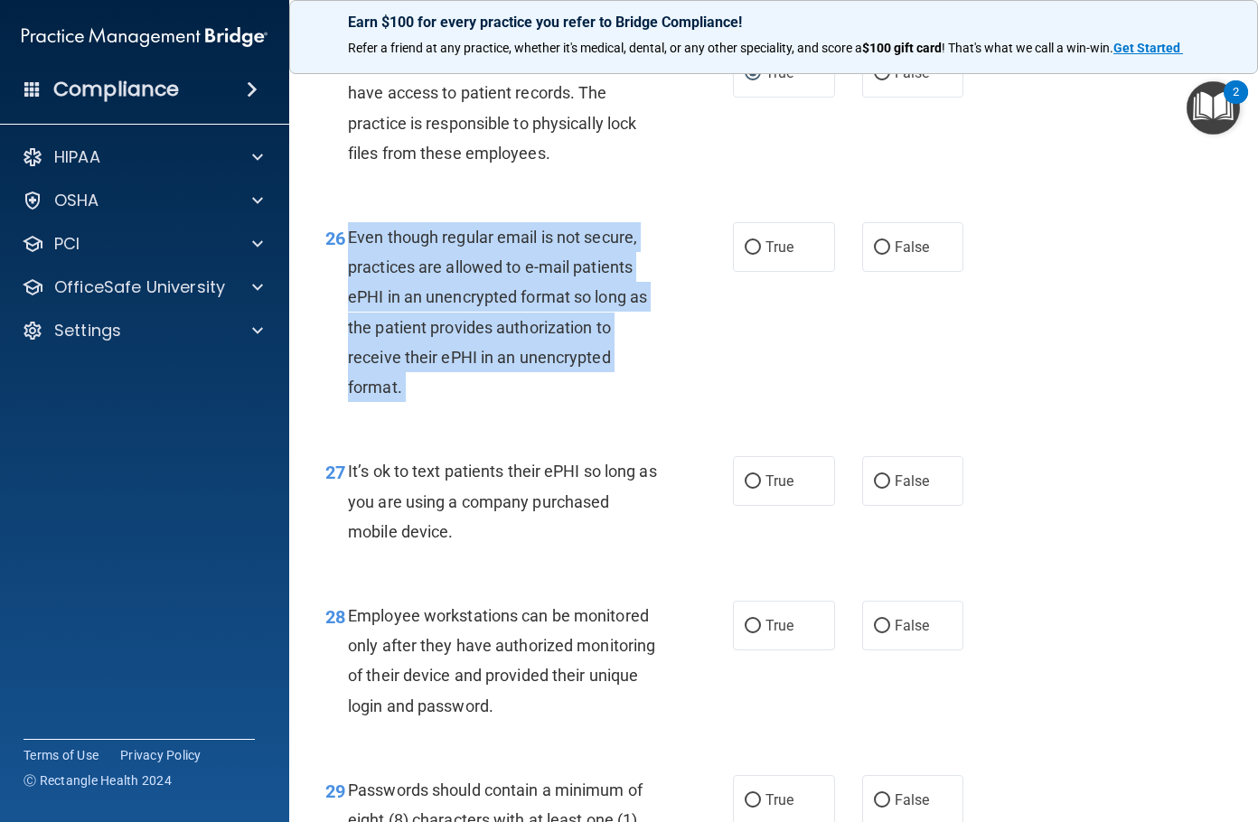
click at [485, 397] on span "Even though regular email is not secure, practices are allowed to e-mail patien…" at bounding box center [497, 312] width 299 height 169
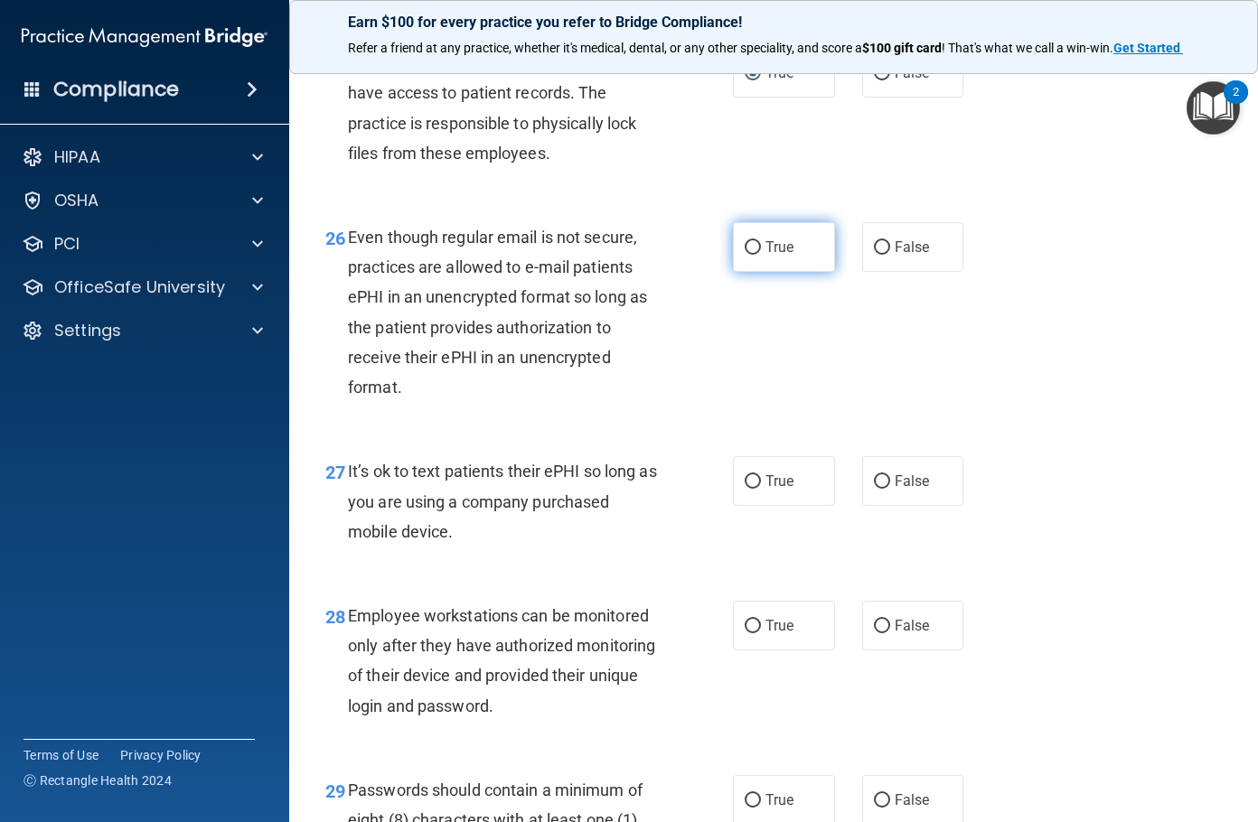
click at [755, 272] on label "True" at bounding box center [784, 247] width 102 height 50
click at [755, 255] on input "True" at bounding box center [753, 248] width 16 height 14
radio input "true"
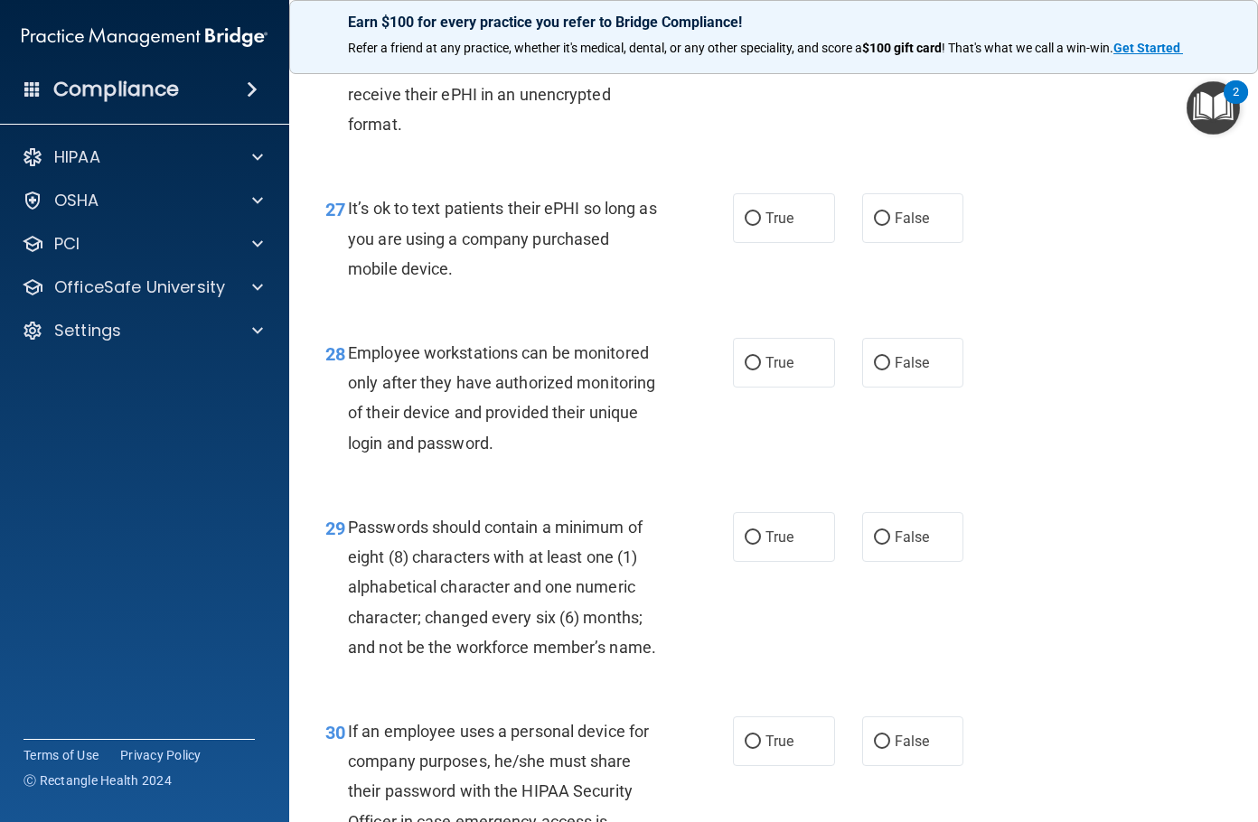
scroll to position [4789, 0]
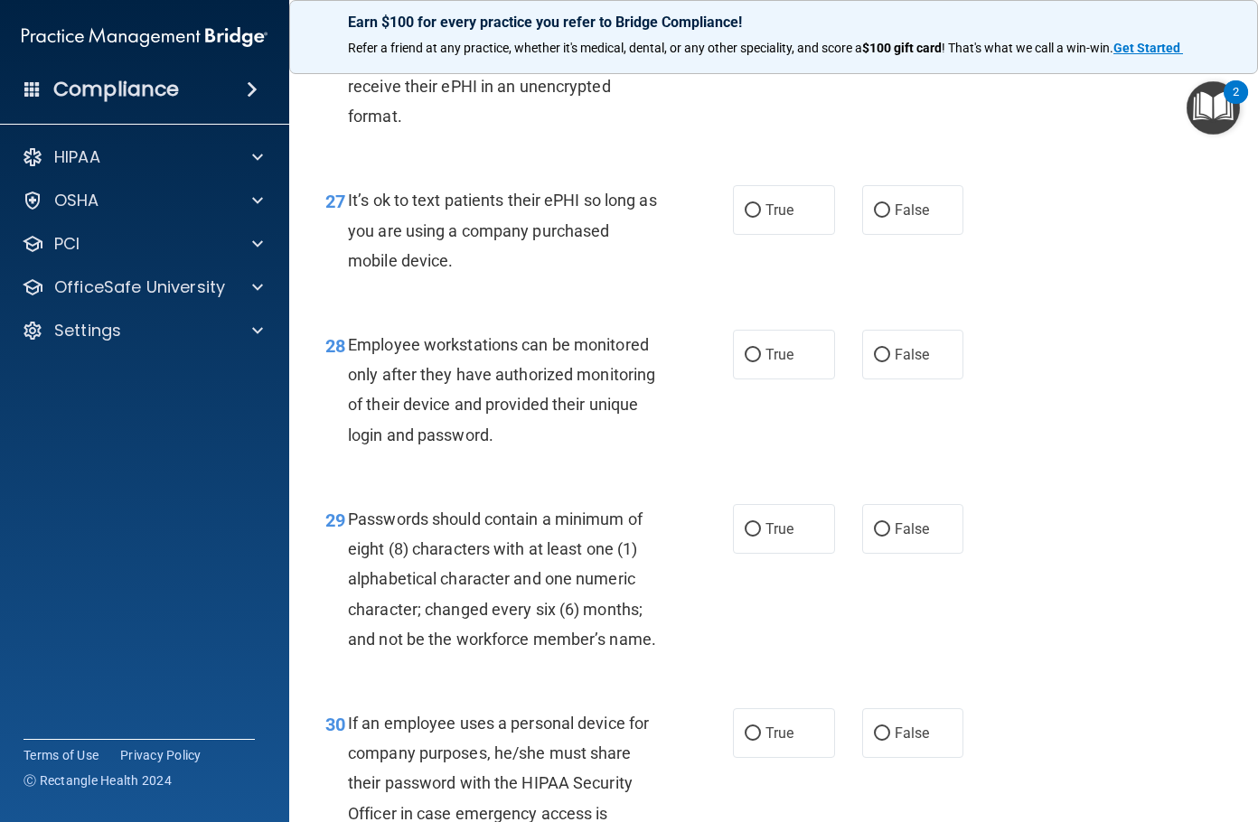
click at [463, 269] on span "It’s ok to text patients their ePHI so long as you are using a company purchase…" at bounding box center [502, 230] width 309 height 79
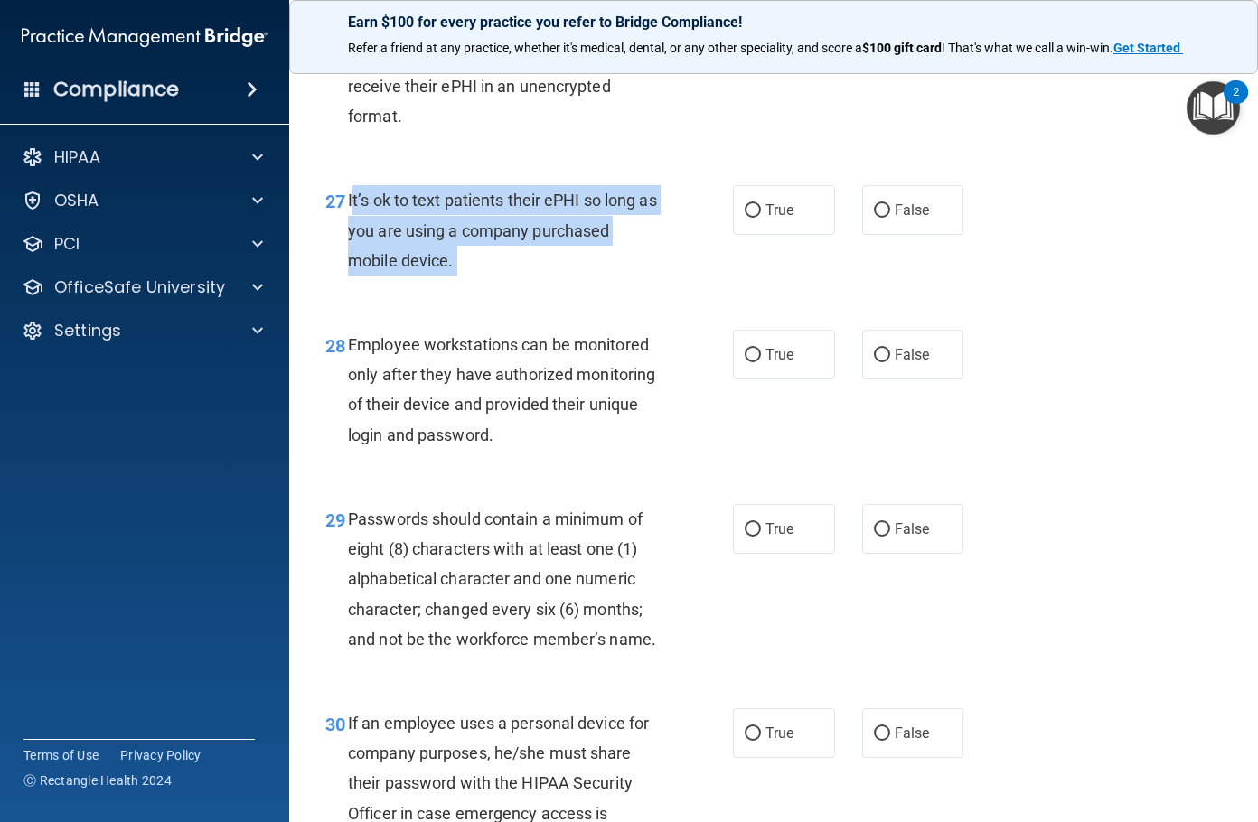
click at [462, 269] on span "It’s ok to text patients their ePHI so long as you are using a company purchase…" at bounding box center [502, 230] width 309 height 79
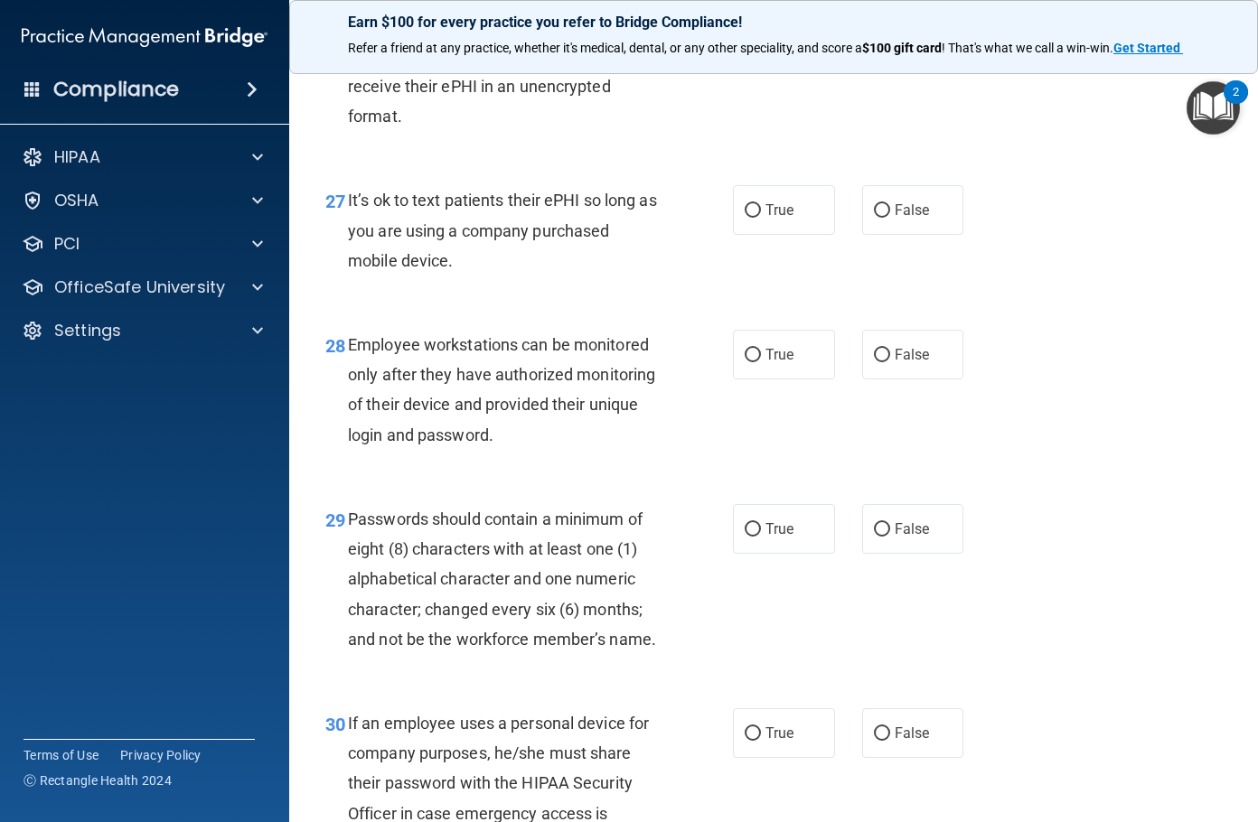
click at [849, 235] on div "True False" at bounding box center [855, 210] width 245 height 50
click at [879, 218] on input "False" at bounding box center [882, 211] width 16 height 14
radio input "true"
click at [467, 445] on span "Employee workstations can be monitored only after they have authorized monitori…" at bounding box center [501, 389] width 307 height 109
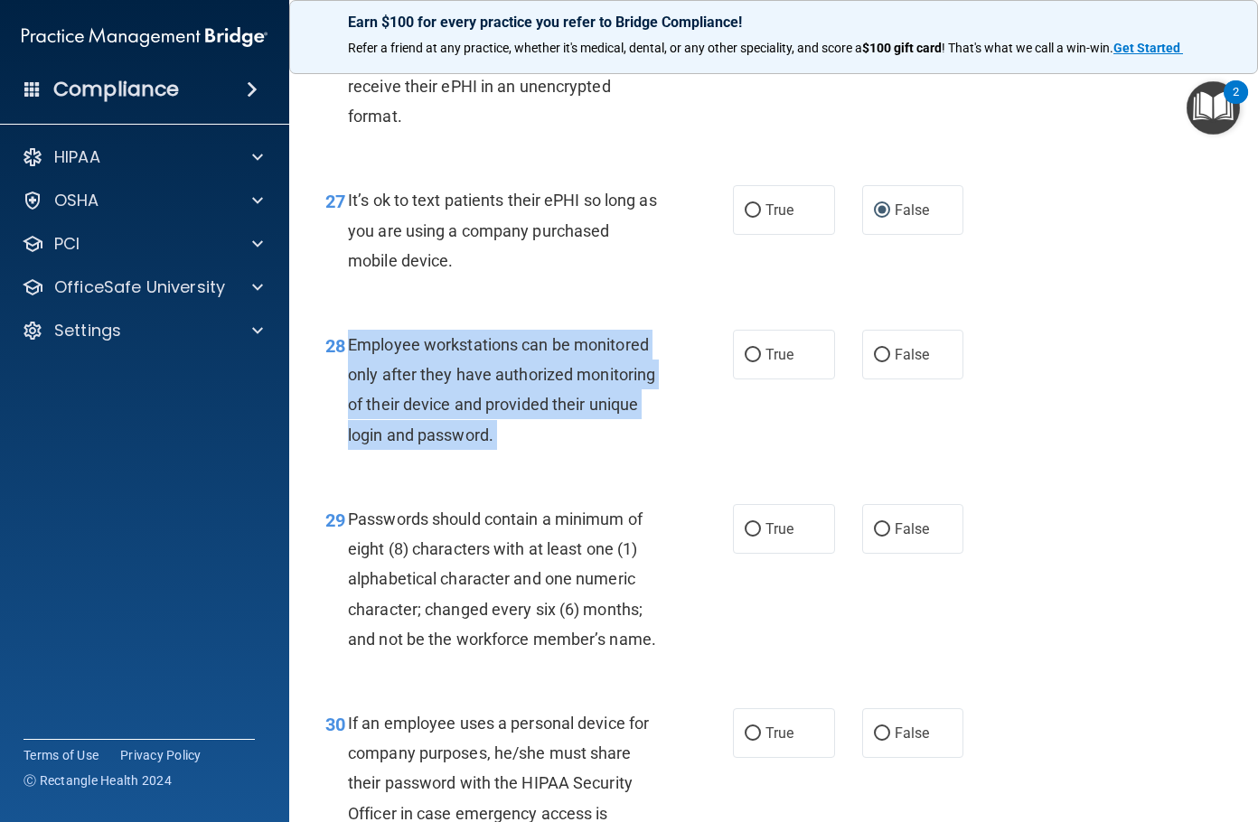
click at [467, 445] on span "Employee workstations can be monitored only after they have authorized monitori…" at bounding box center [501, 389] width 307 height 109
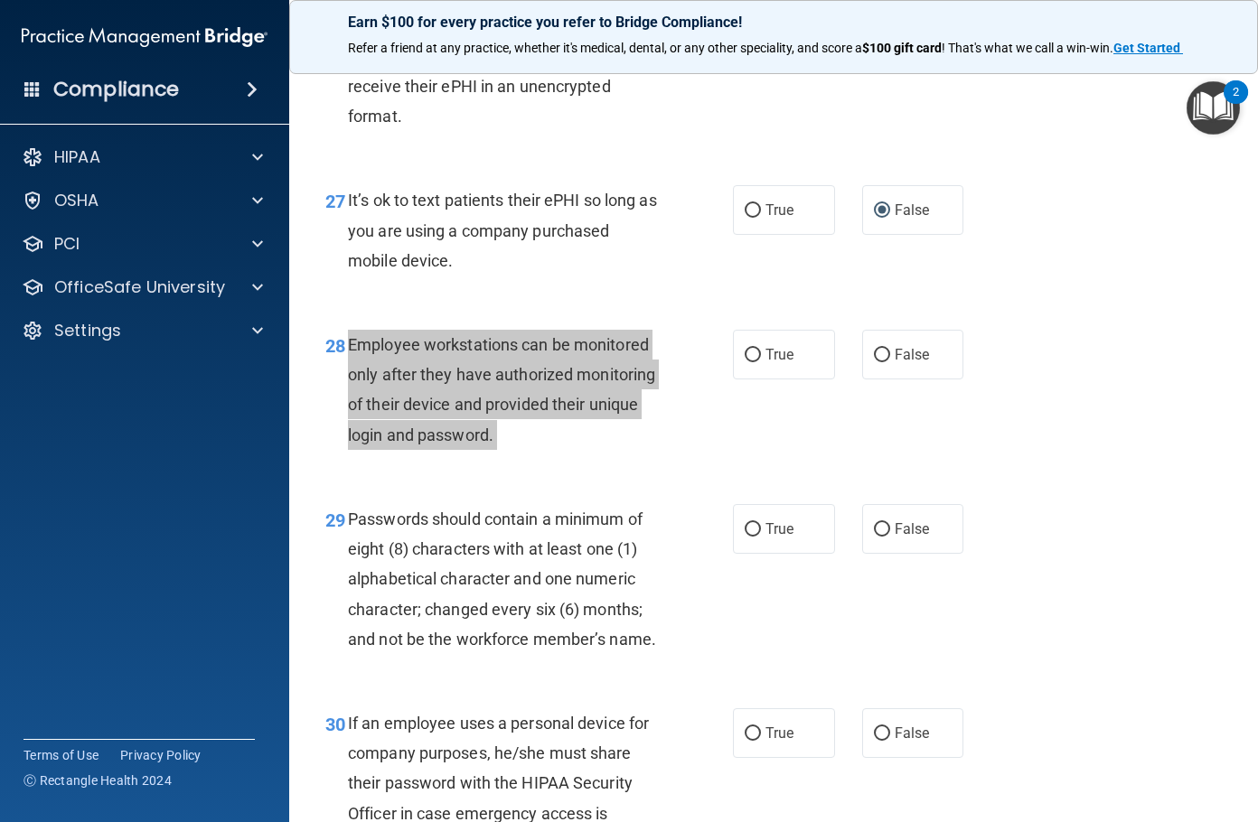
scroll to position [4879, 0]
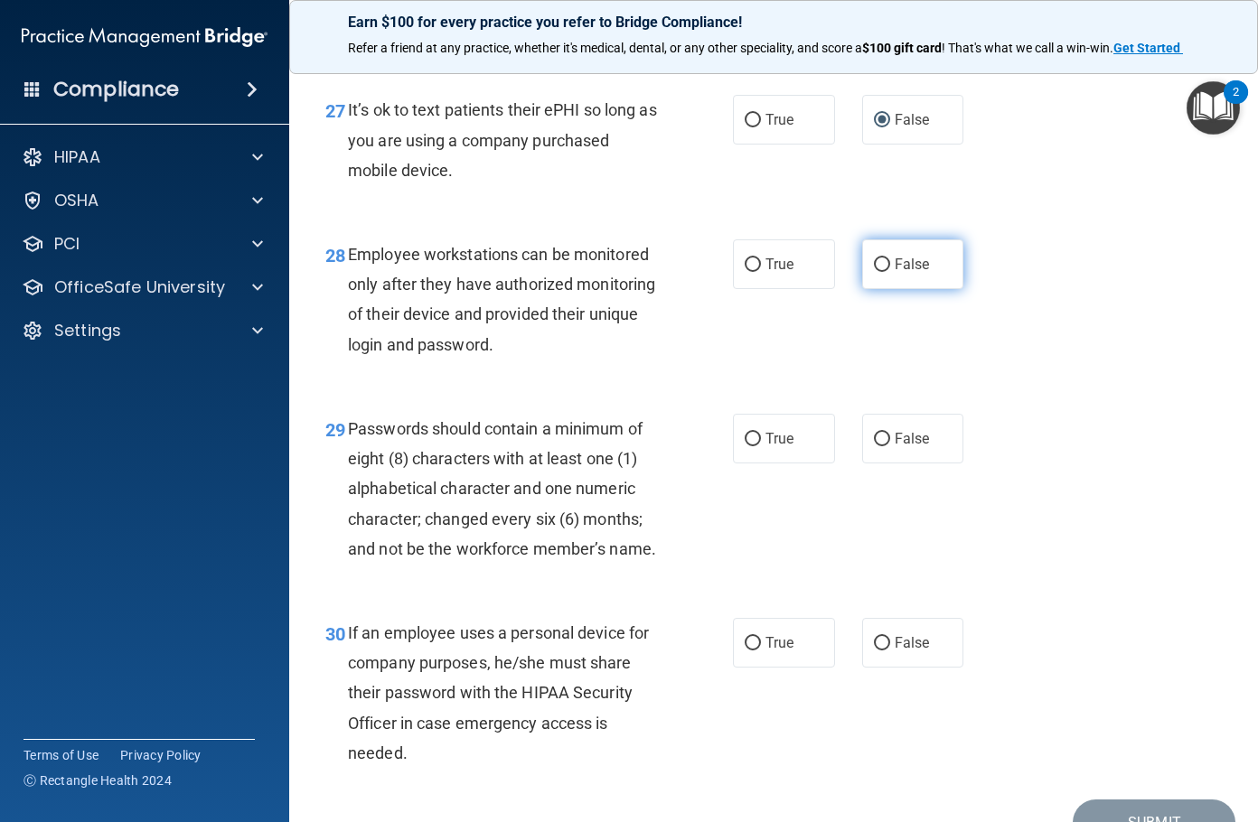
drag, startPoint x: 907, startPoint y: 413, endPoint x: 890, endPoint y: 407, distance: 18.3
click at [907, 273] on span "False" at bounding box center [912, 264] width 35 height 17
click at [890, 272] on input "False" at bounding box center [882, 265] width 16 height 14
radio input "true"
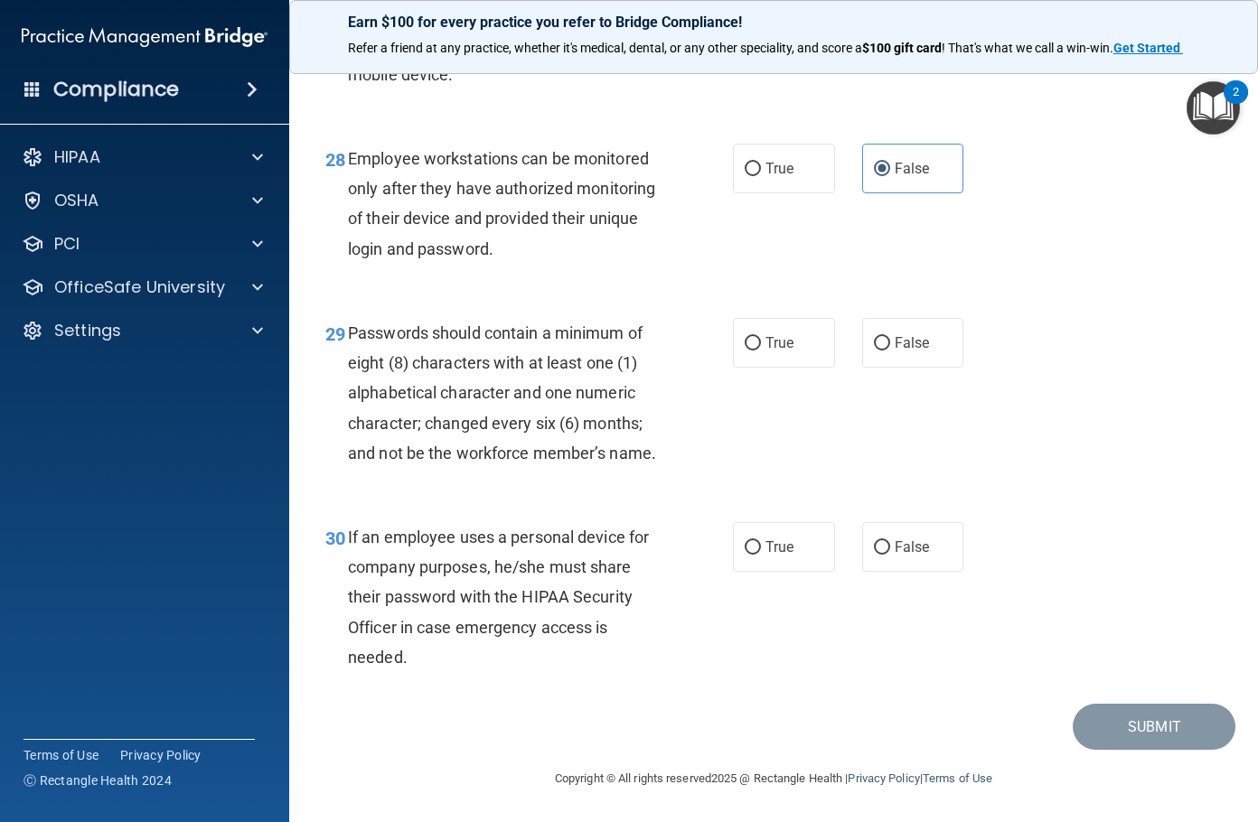
scroll to position [5150, 0]
click at [448, 349] on div "Passwords should contain a minimum of eight (8) characters with at least one (1…" at bounding box center [511, 393] width 326 height 150
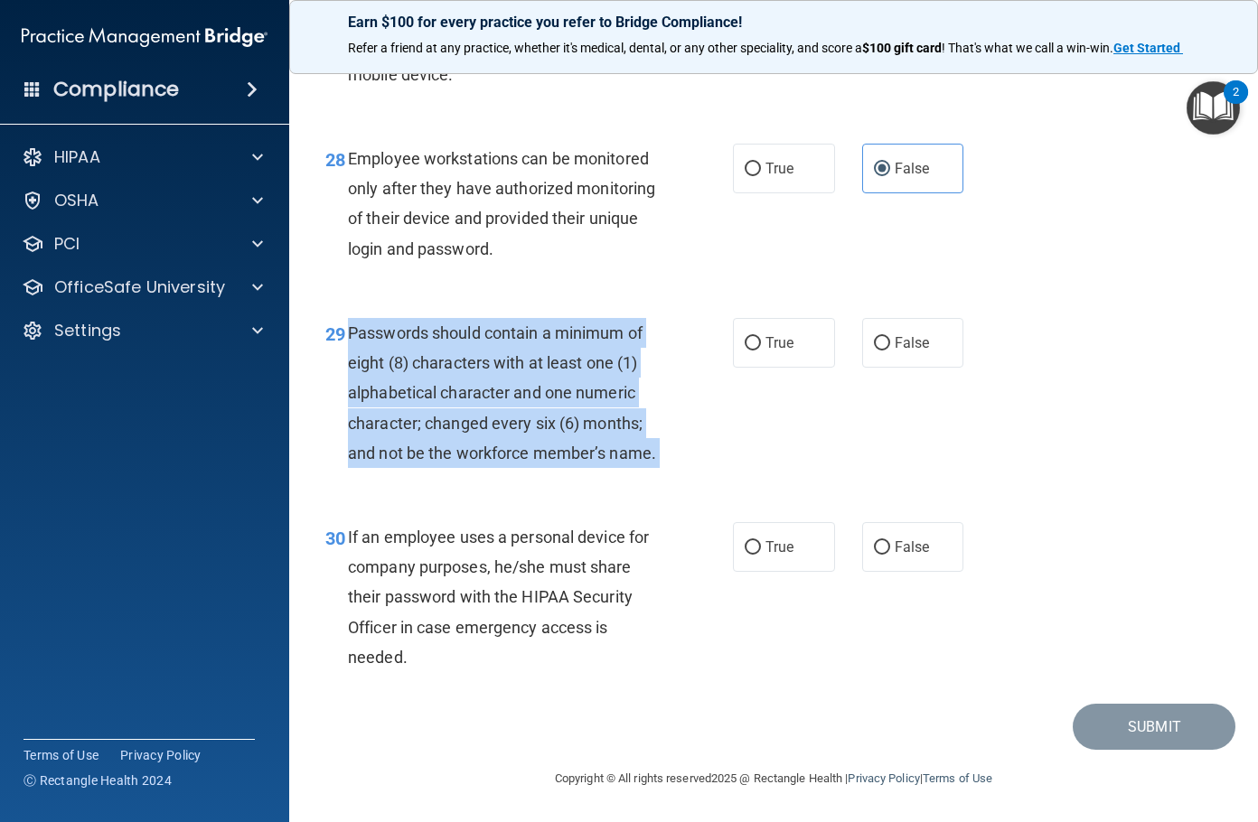
click at [448, 349] on div "Passwords should contain a minimum of eight (8) characters with at least one (1…" at bounding box center [511, 393] width 326 height 150
click at [507, 551] on span "If an employee uses a personal device for company purposes, he/she must share t…" at bounding box center [498, 597] width 301 height 139
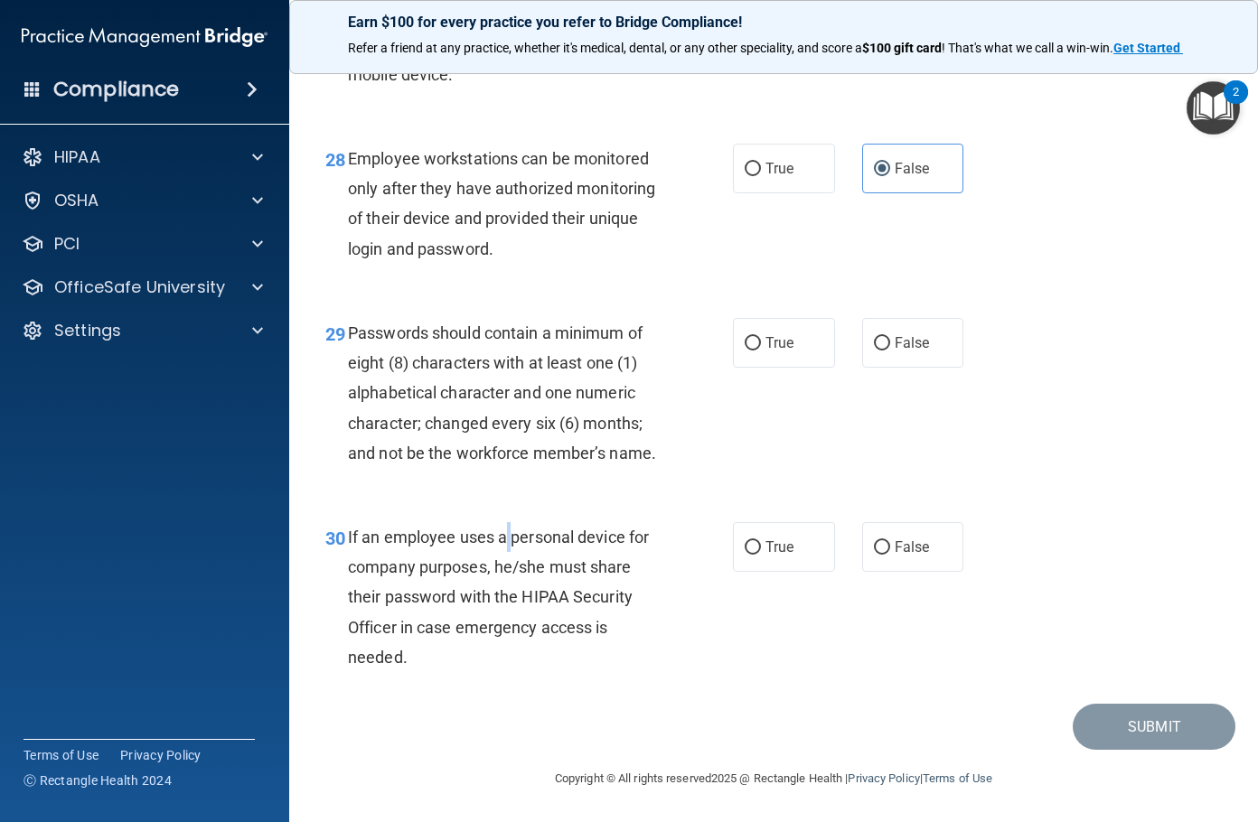
click at [507, 551] on span "If an employee uses a personal device for company purposes, he/she must share t…" at bounding box center [498, 597] width 301 height 139
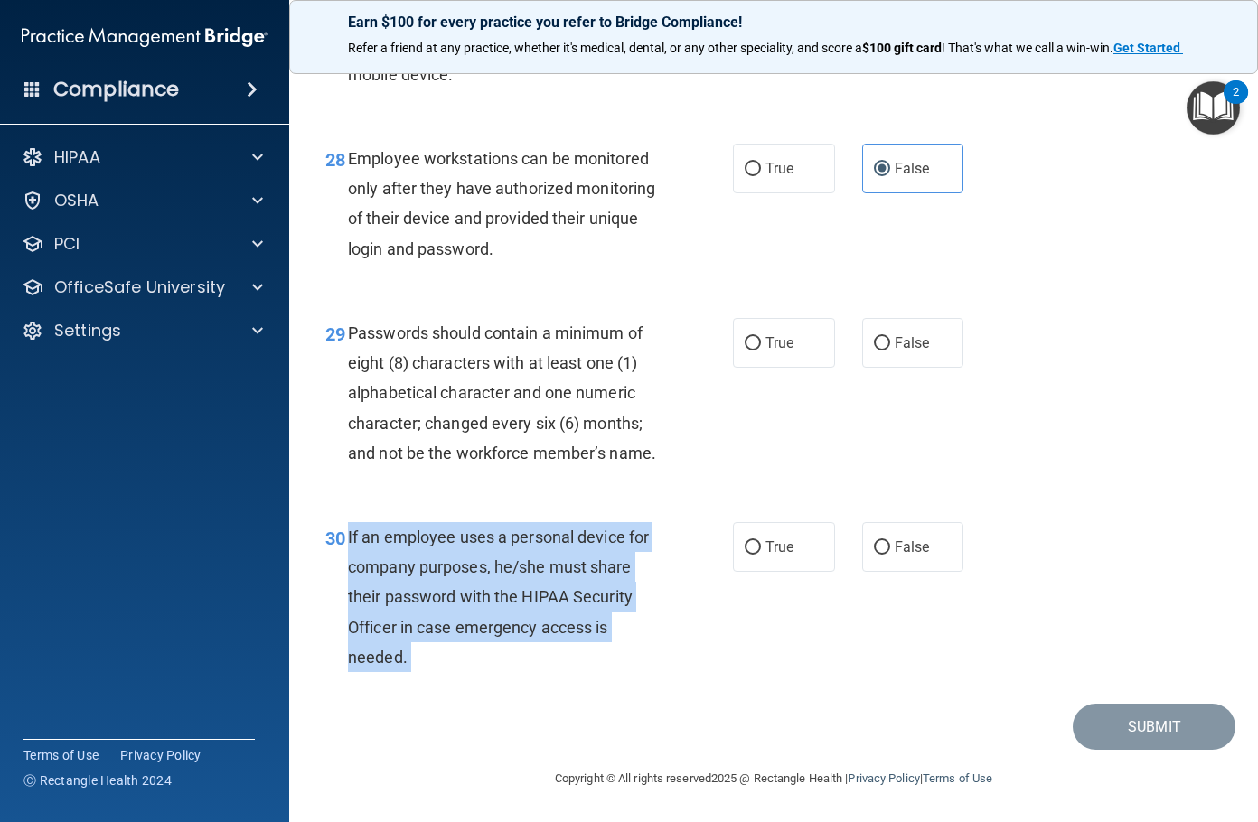
click at [507, 551] on span "If an employee uses a personal device for company purposes, he/she must share t…" at bounding box center [498, 597] width 301 height 139
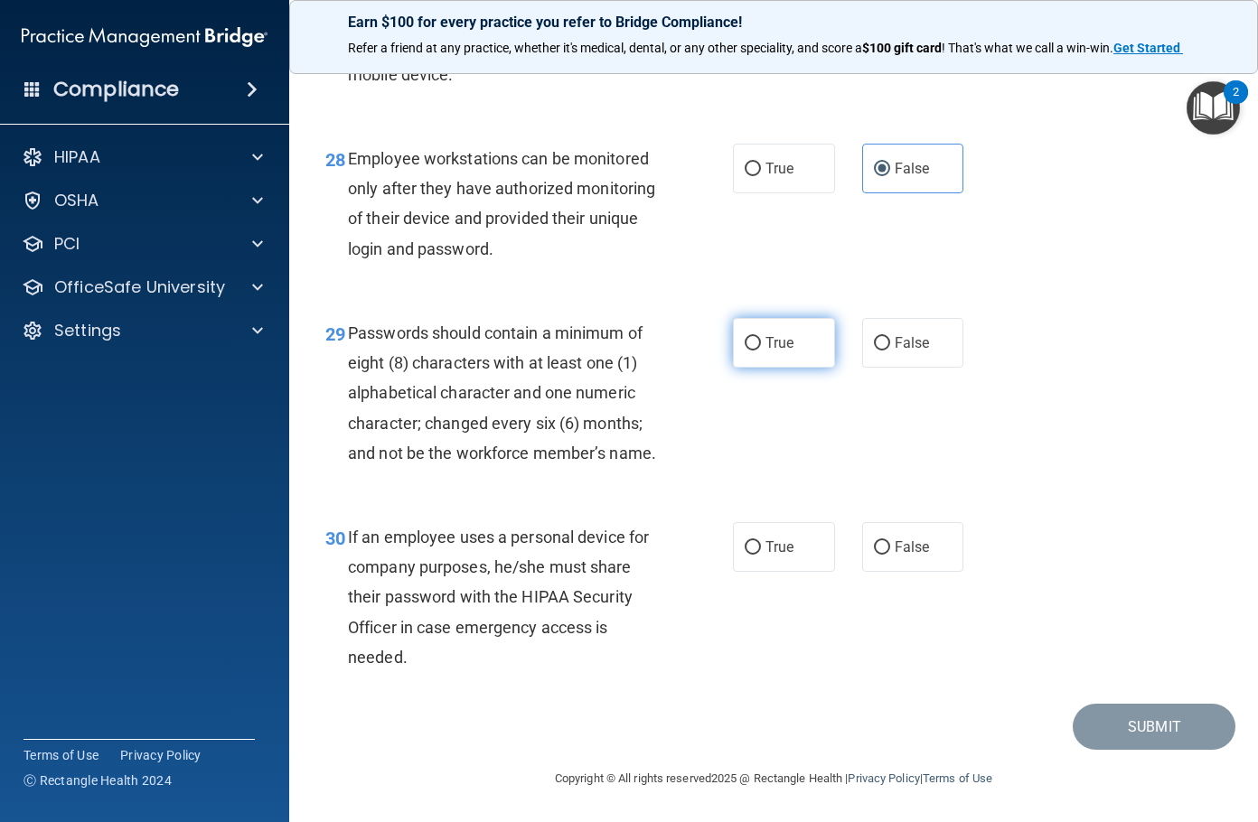
click at [765, 334] on span "True" at bounding box center [779, 342] width 28 height 17
click at [761, 337] on input "True" at bounding box center [753, 344] width 16 height 14
radio input "true"
click at [867, 538] on label "False" at bounding box center [913, 547] width 102 height 50
click at [874, 541] on input "False" at bounding box center [882, 548] width 16 height 14
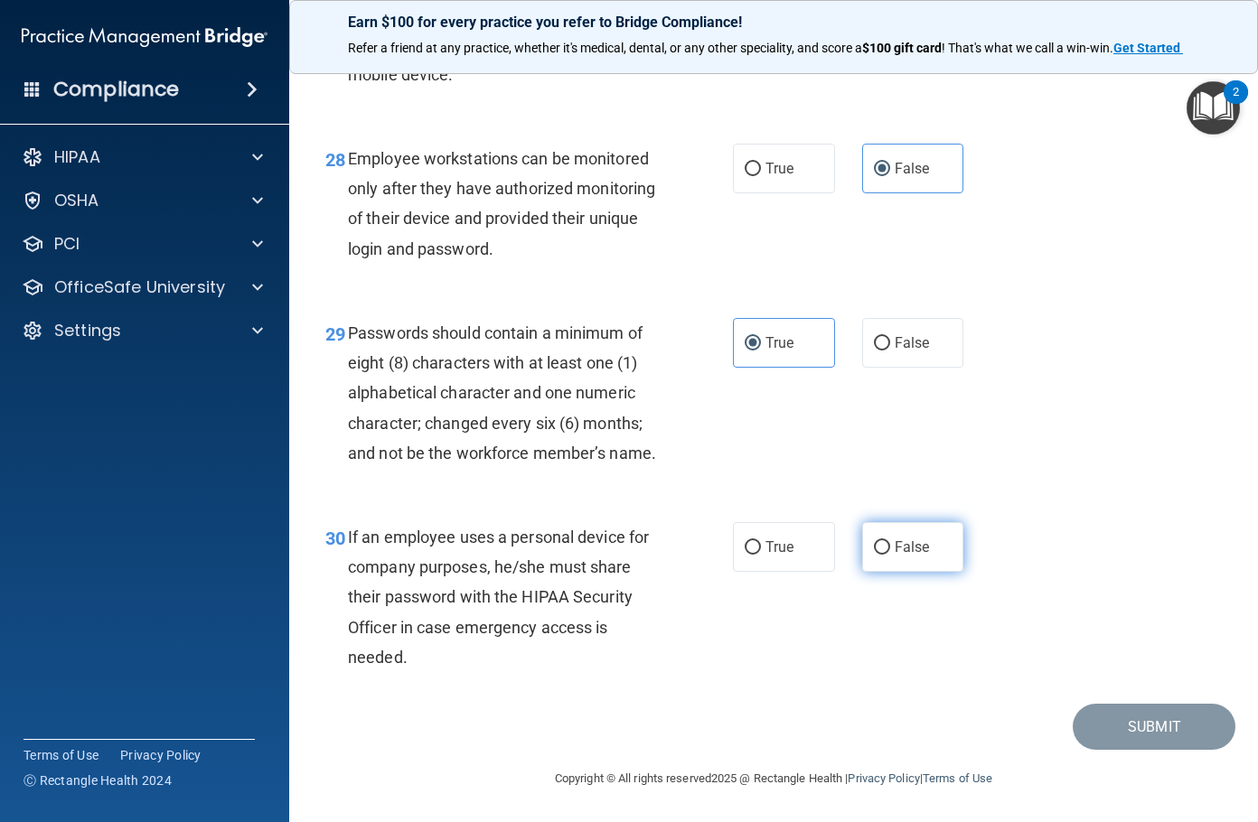
radio input "true"
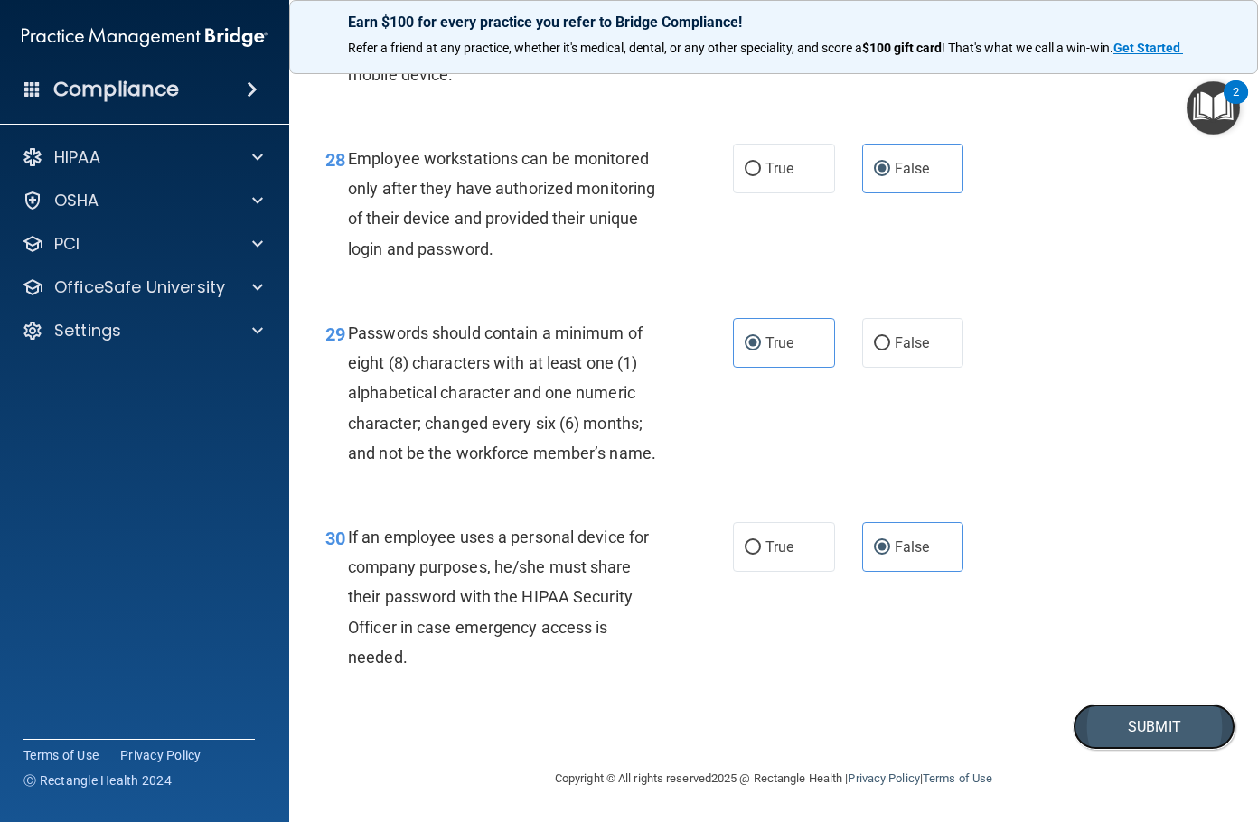
click at [1097, 721] on button "Submit" at bounding box center [1154, 727] width 163 height 46
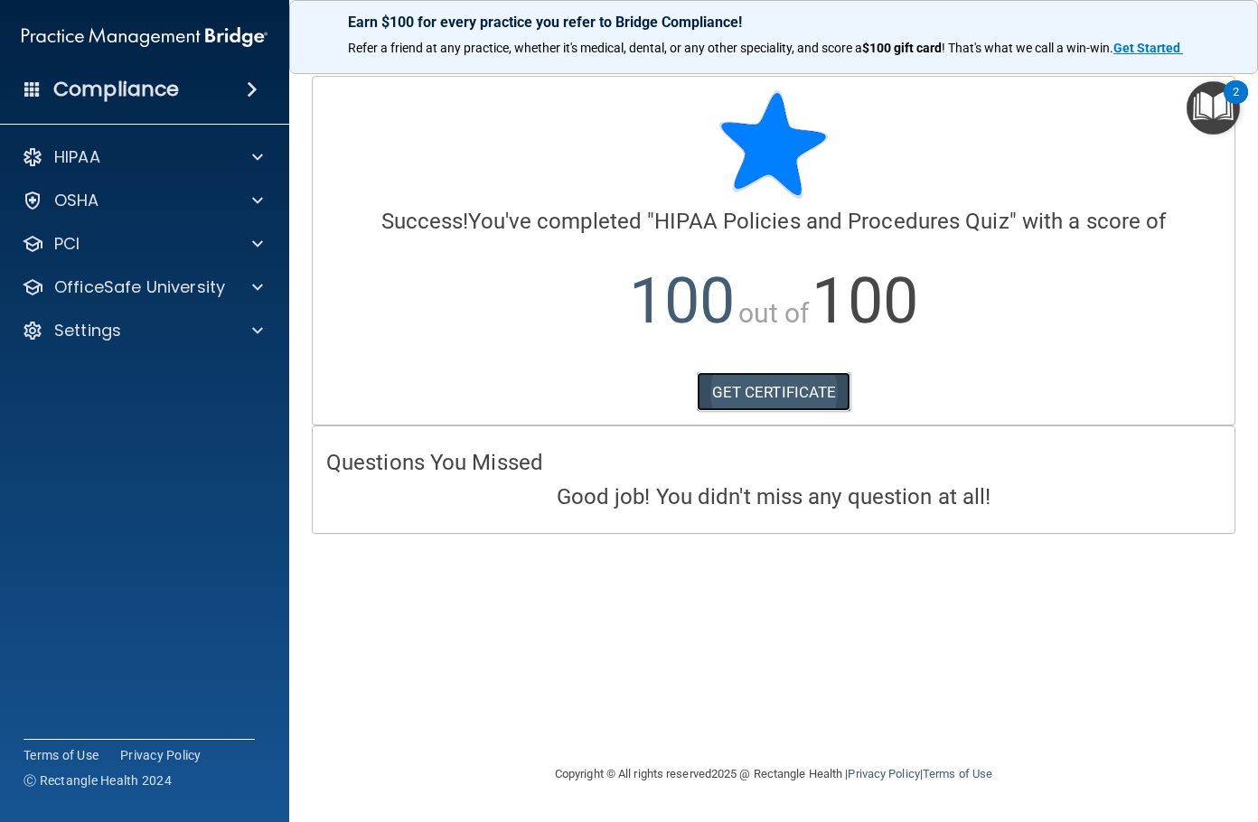
click at [778, 401] on link "GET CERTIFICATE" at bounding box center [774, 392] width 155 height 40
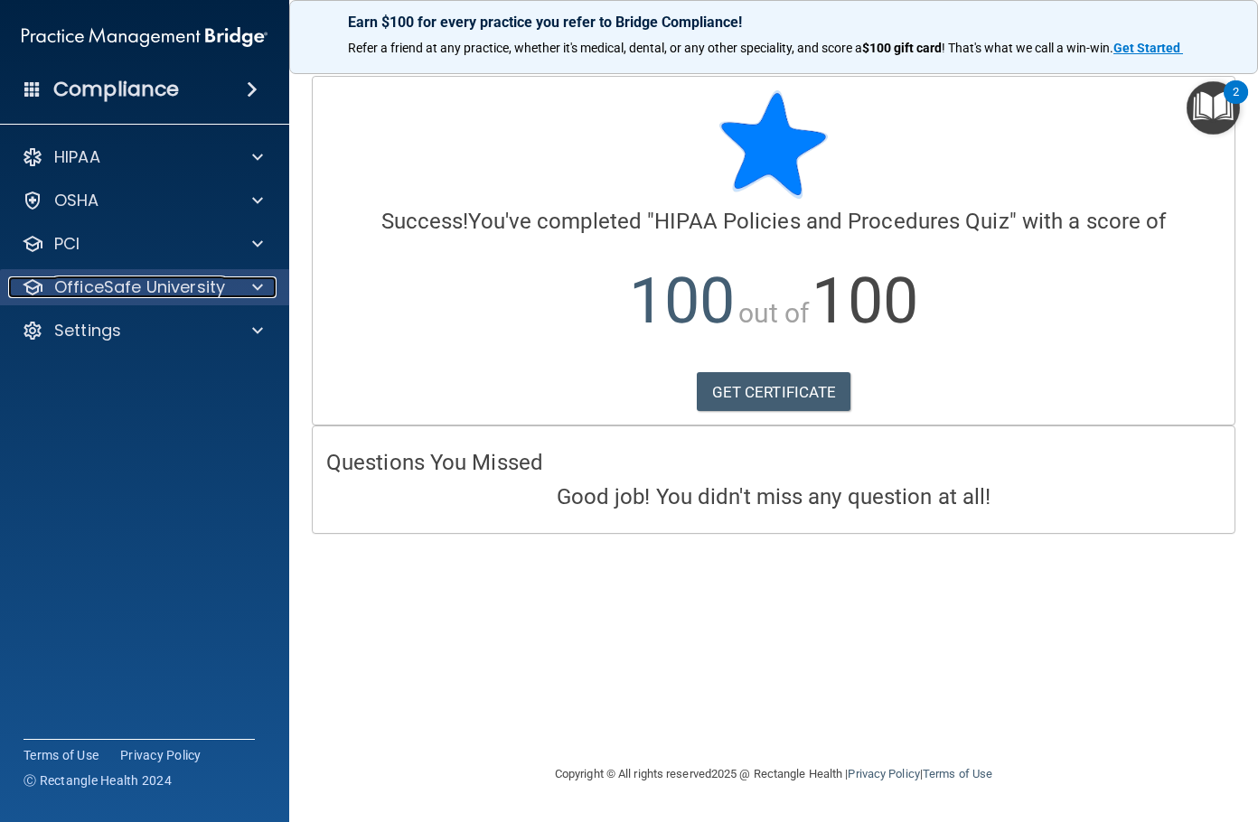
click at [115, 287] on p "OfficeSafe University" at bounding box center [139, 287] width 171 height 22
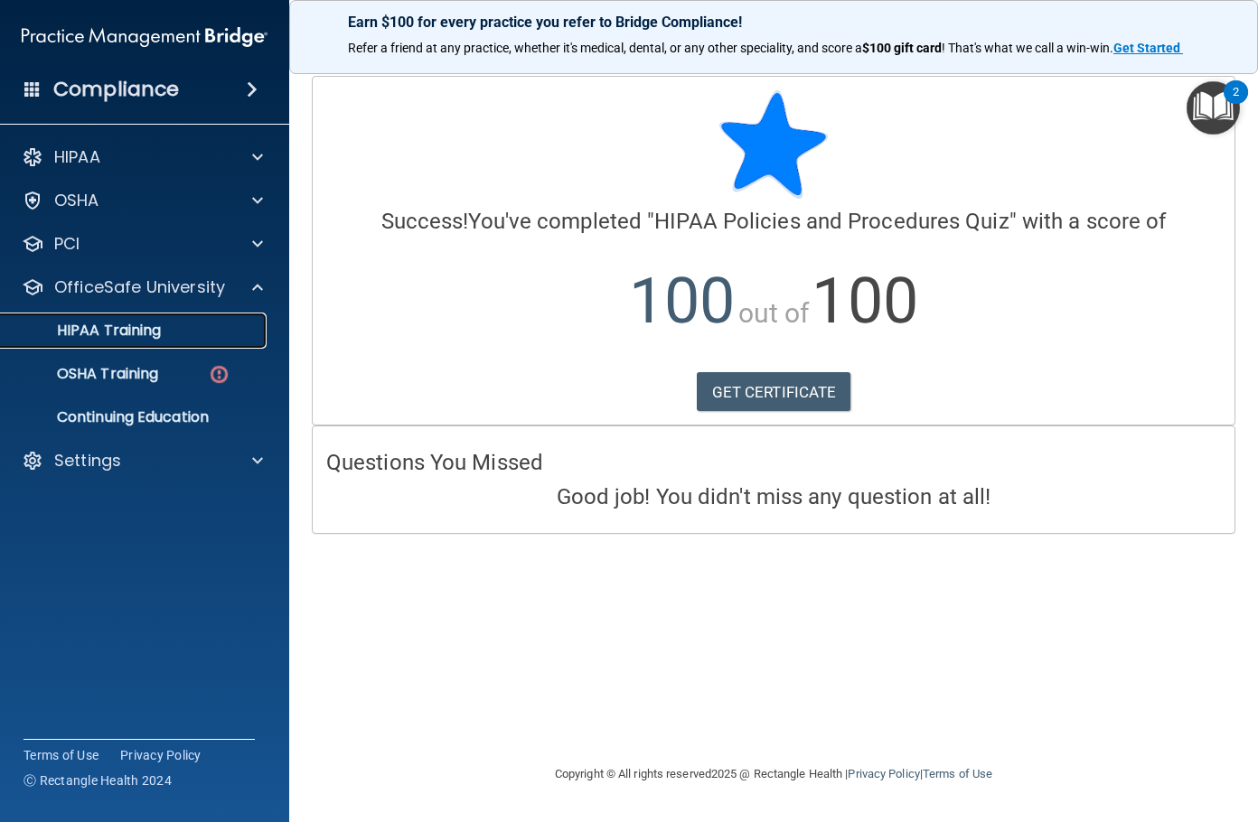
click at [143, 333] on p "HIPAA Training" at bounding box center [86, 331] width 149 height 18
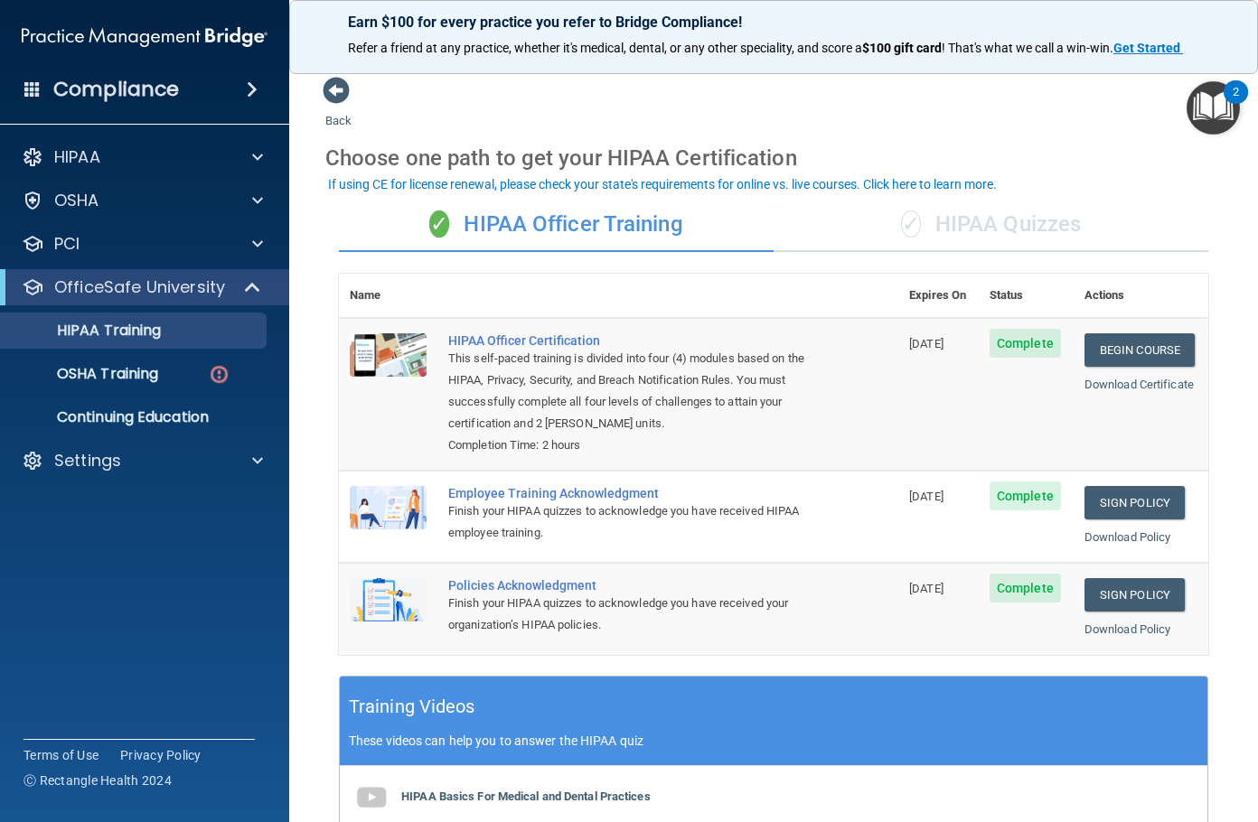
click at [941, 239] on div "✓ HIPAA Quizzes" at bounding box center [990, 225] width 435 height 54
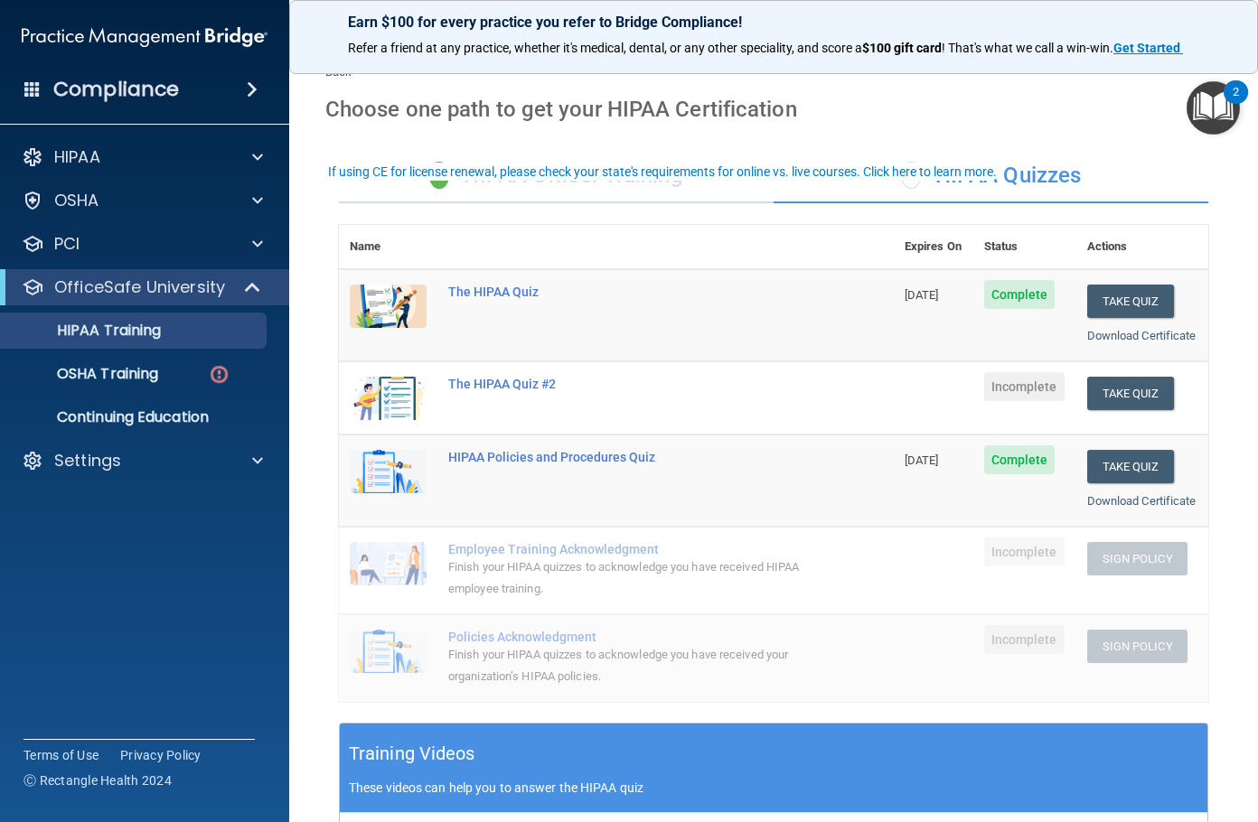
scroll to position [90, 0]
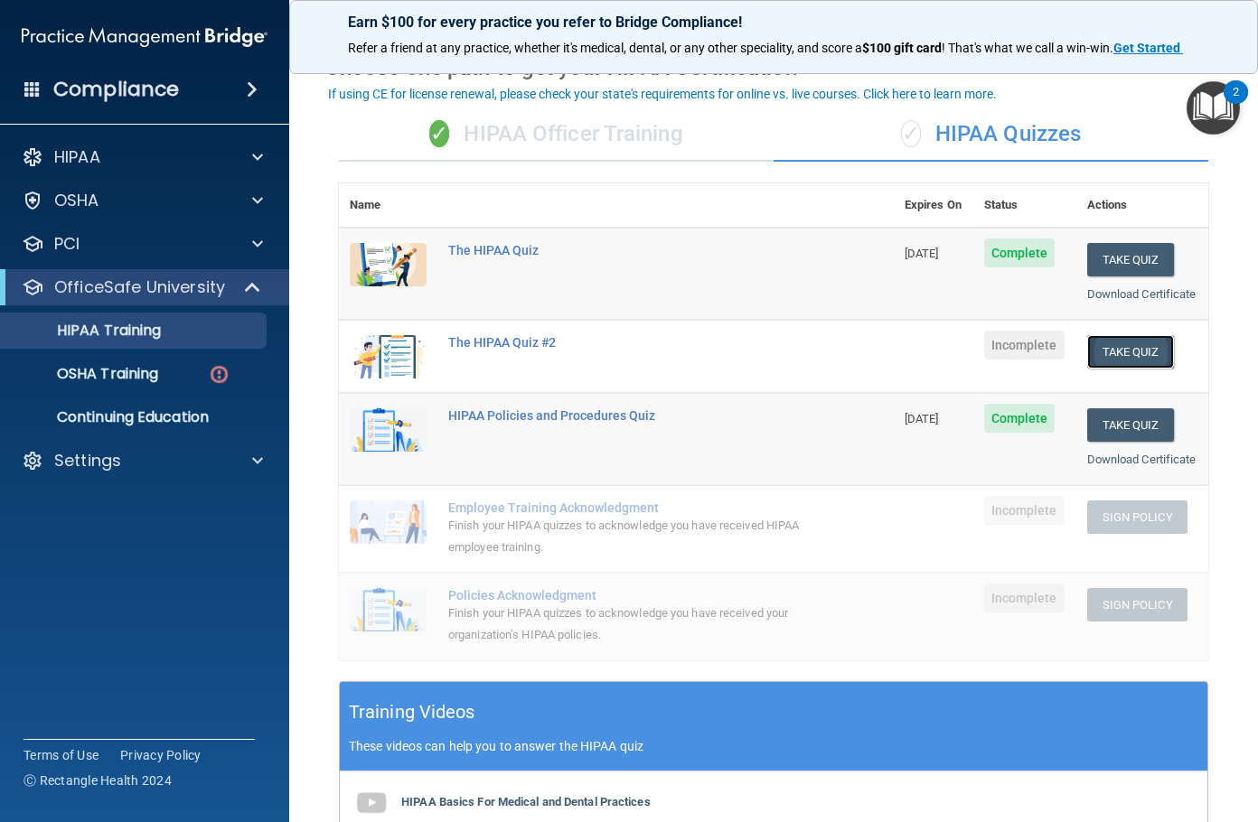
click at [1135, 369] on button "Take Quiz" at bounding box center [1130, 351] width 87 height 33
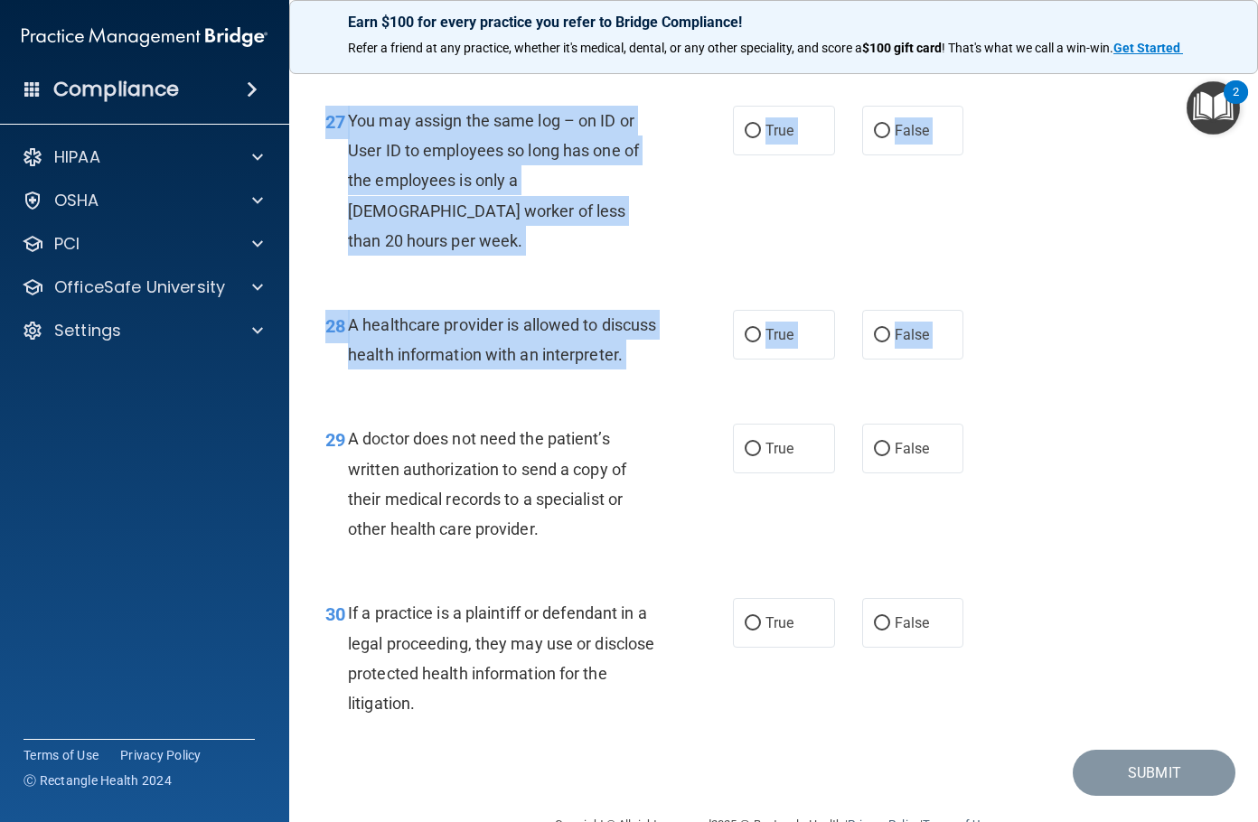
scroll to position [4644, 0]
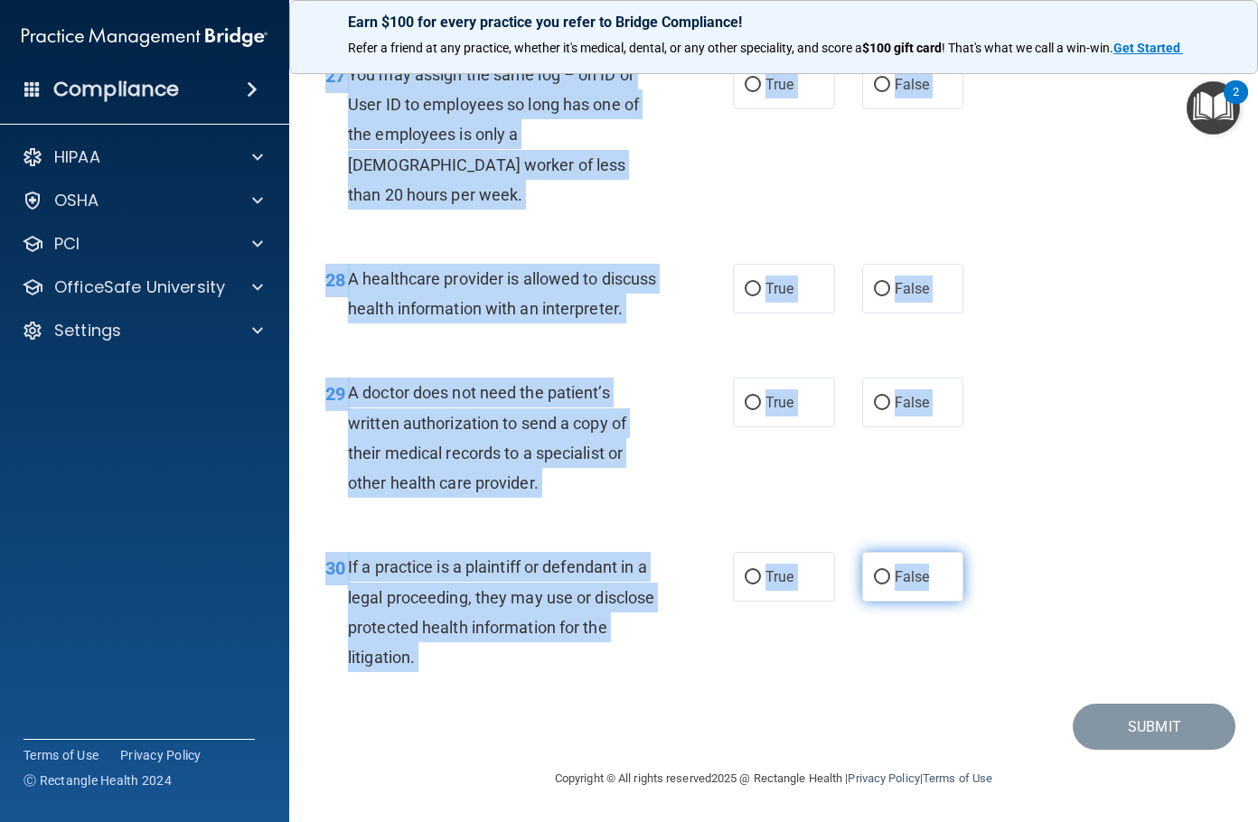
drag, startPoint x: 326, startPoint y: 161, endPoint x: 942, endPoint y: 592, distance: 751.3
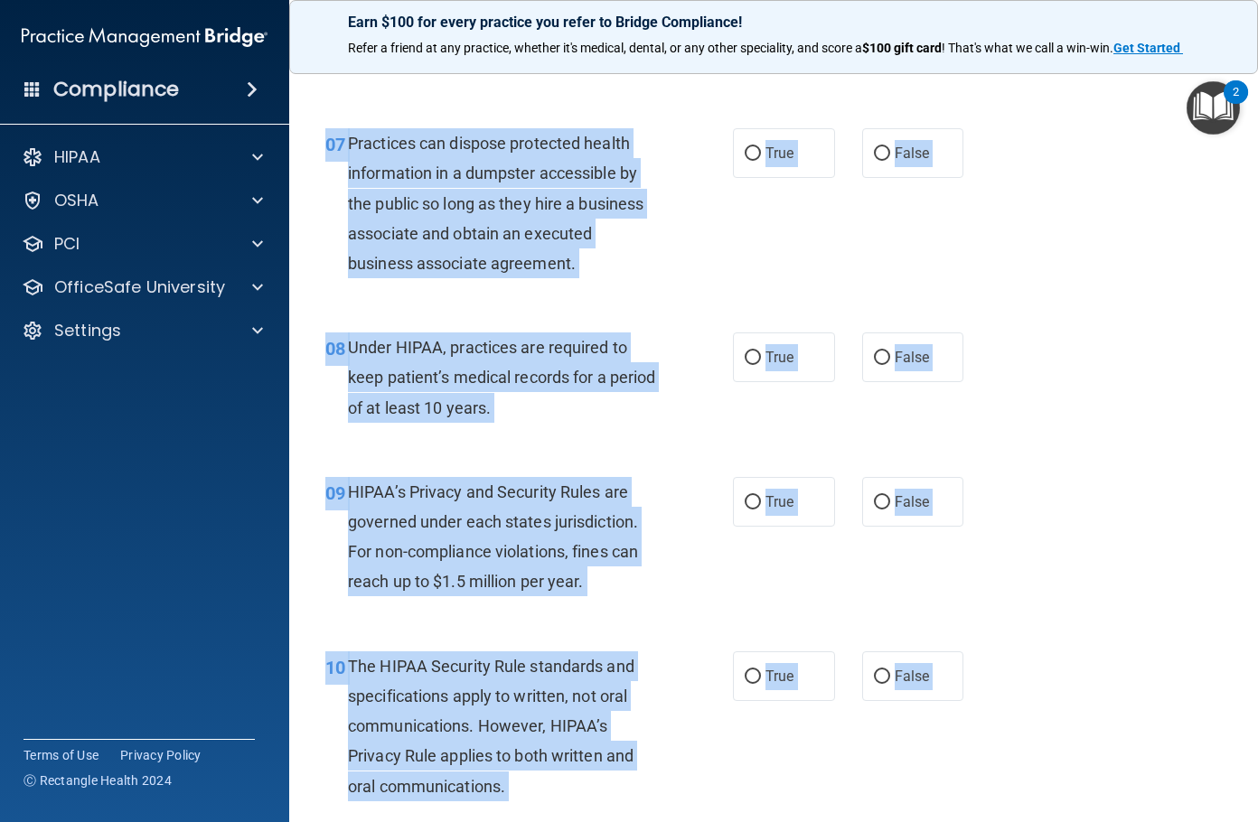
click at [1100, 382] on div "08 Under HIPAA, practices are required to keep patient’s medical records for a …" at bounding box center [773, 382] width 923 height 145
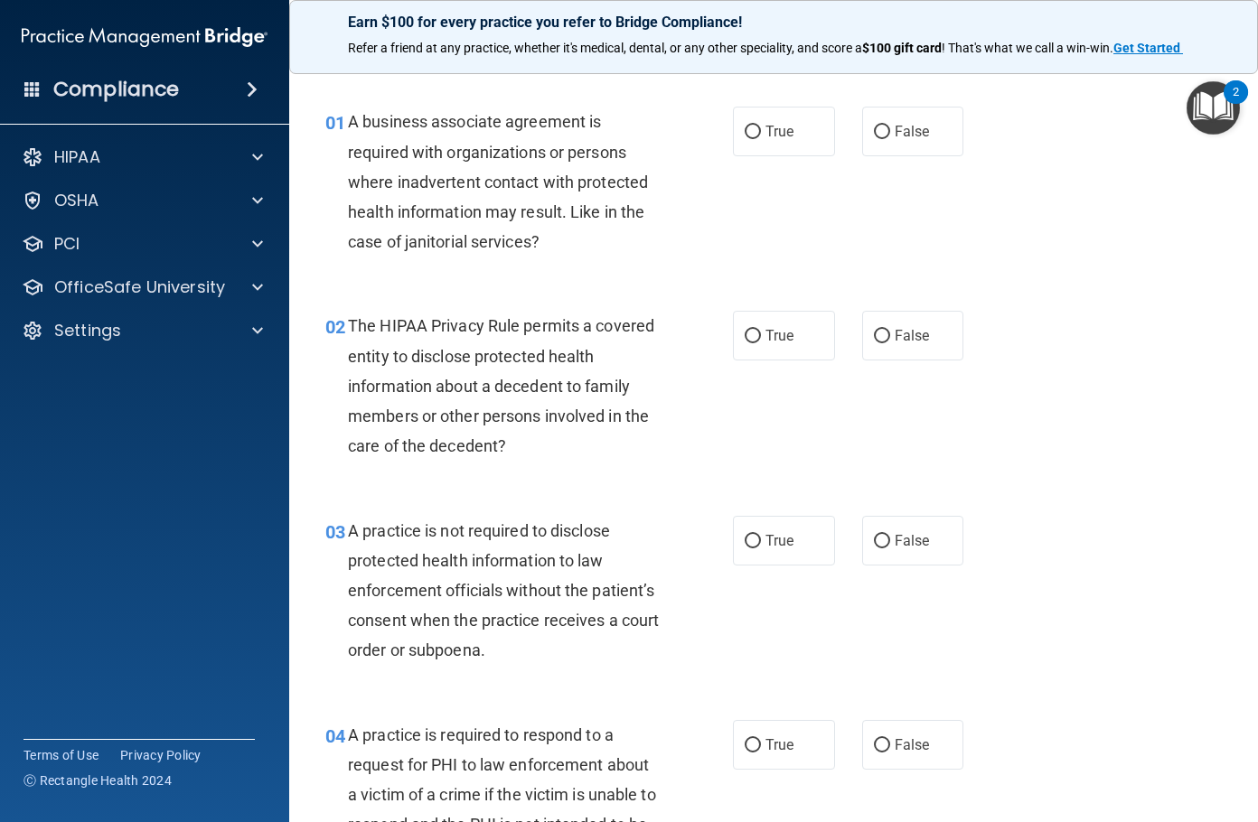
scroll to position [0, 0]
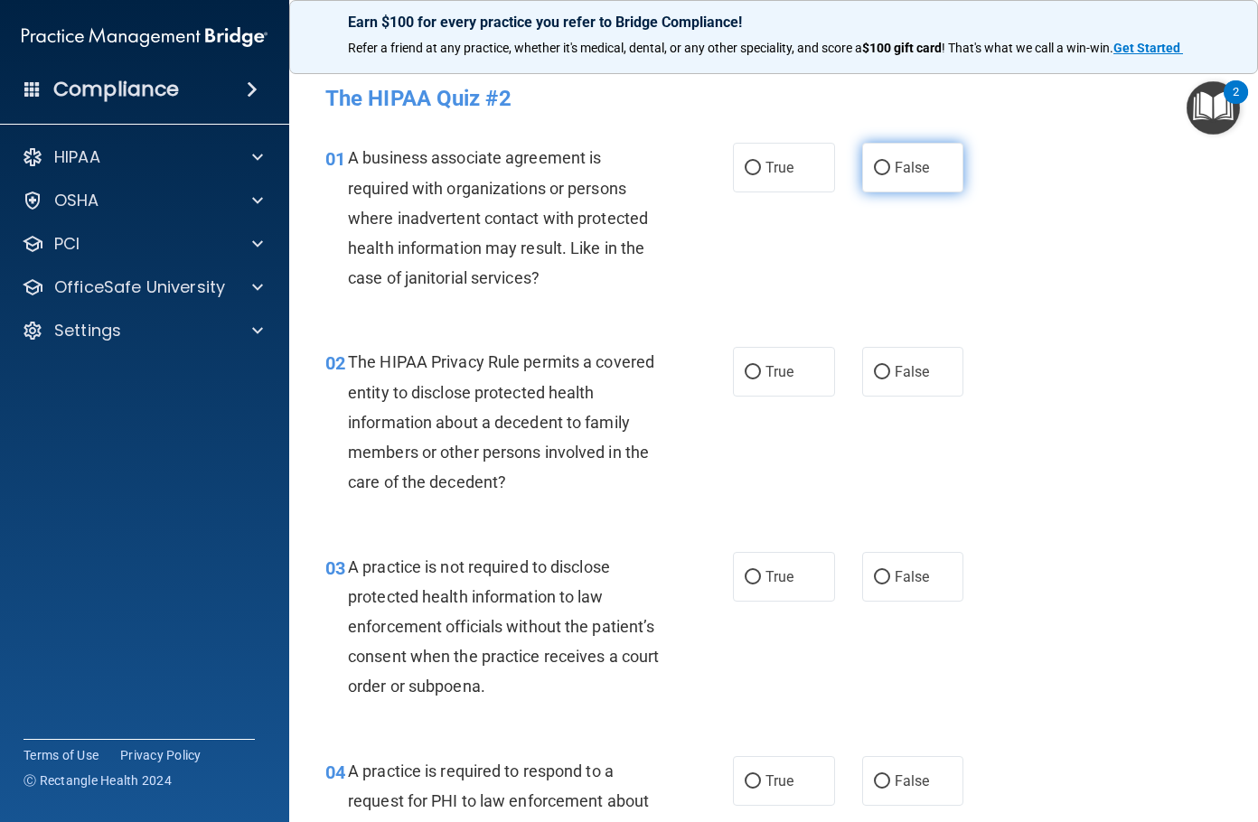
click at [939, 165] on label "False" at bounding box center [913, 168] width 102 height 50
click at [890, 165] on input "False" at bounding box center [882, 169] width 16 height 14
radio input "true"
click at [776, 366] on span "True" at bounding box center [779, 371] width 28 height 17
click at [761, 366] on input "True" at bounding box center [753, 373] width 16 height 14
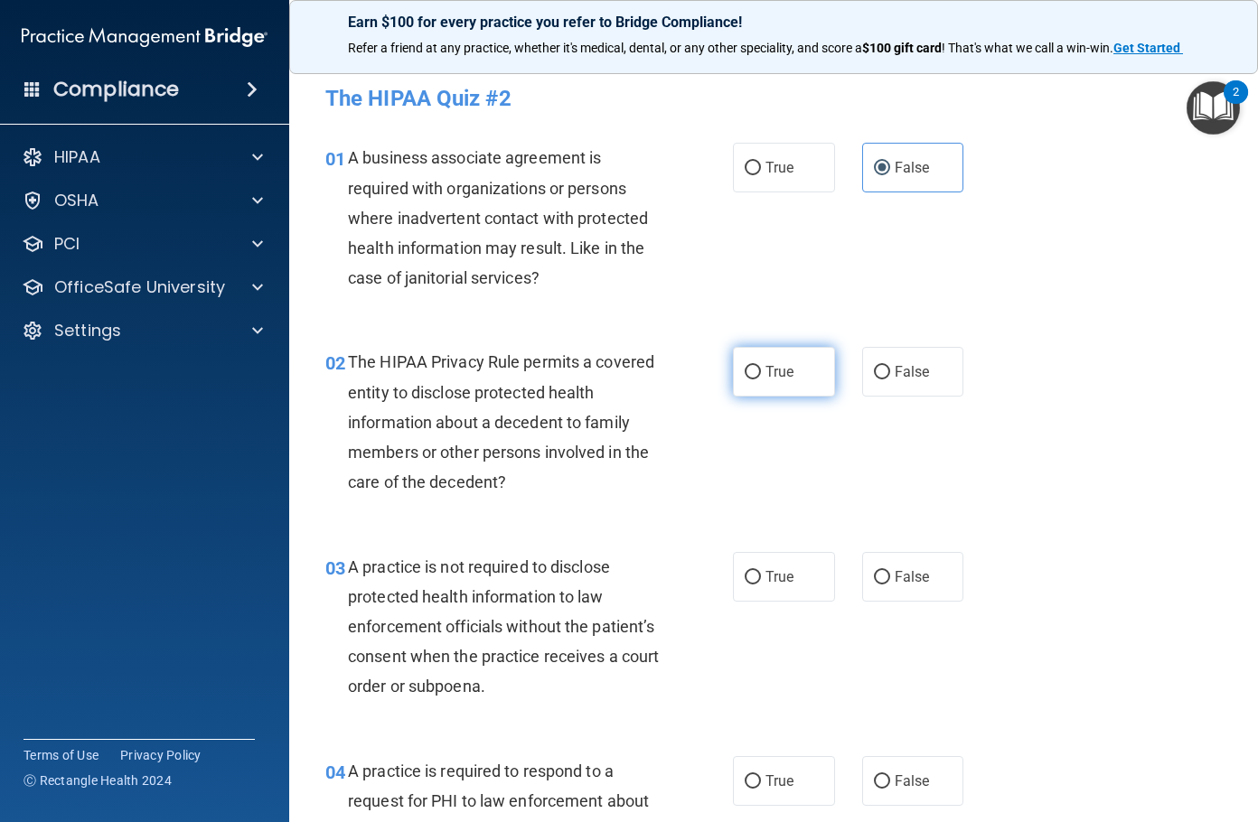
radio input "true"
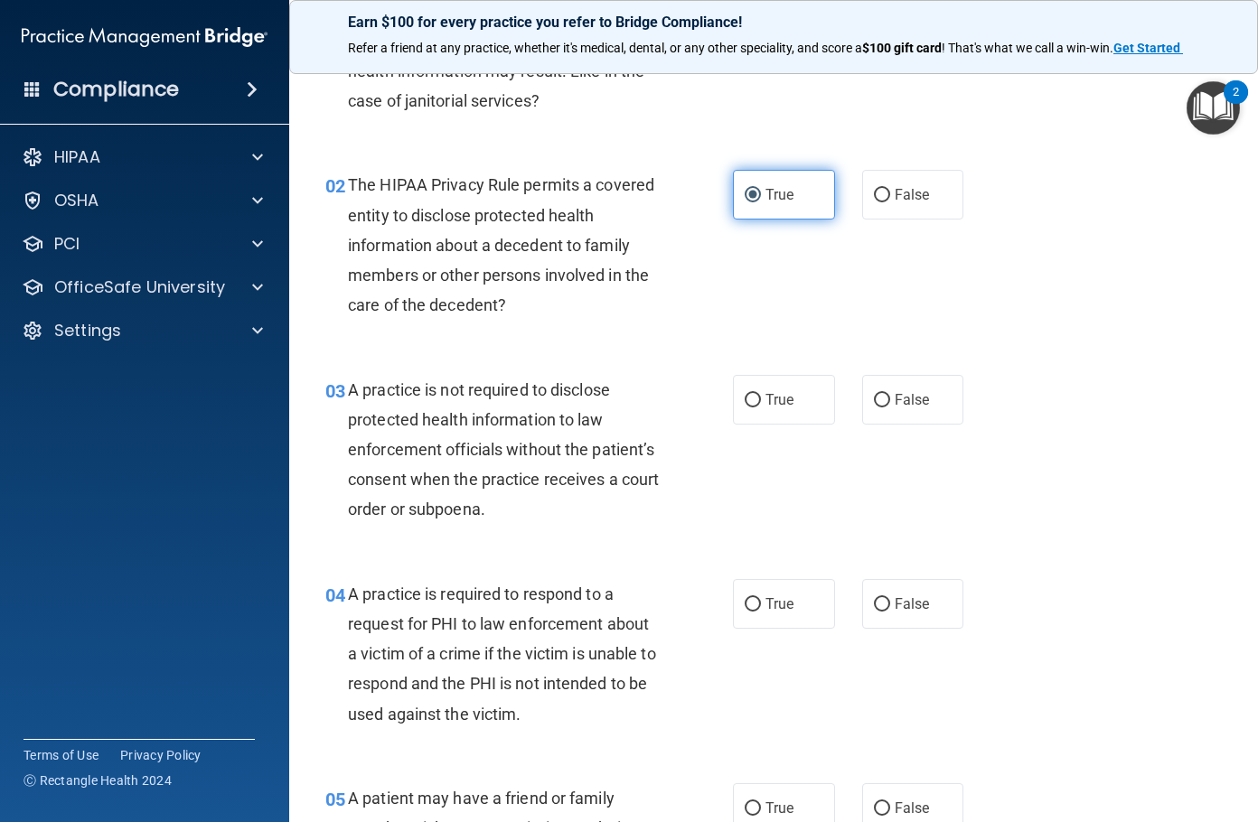
scroll to position [181, 0]
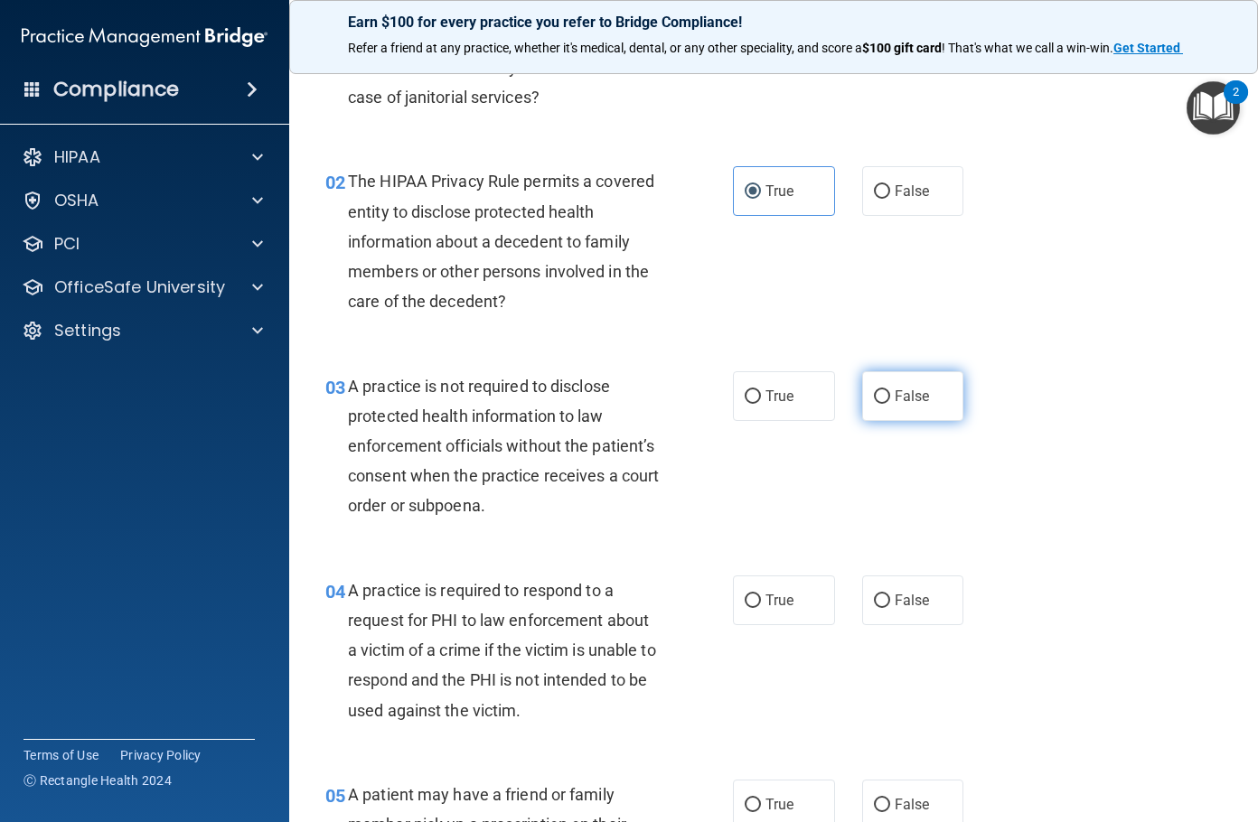
click at [922, 407] on label "False" at bounding box center [913, 396] width 102 height 50
click at [890, 404] on input "False" at bounding box center [882, 397] width 16 height 14
radio input "true"
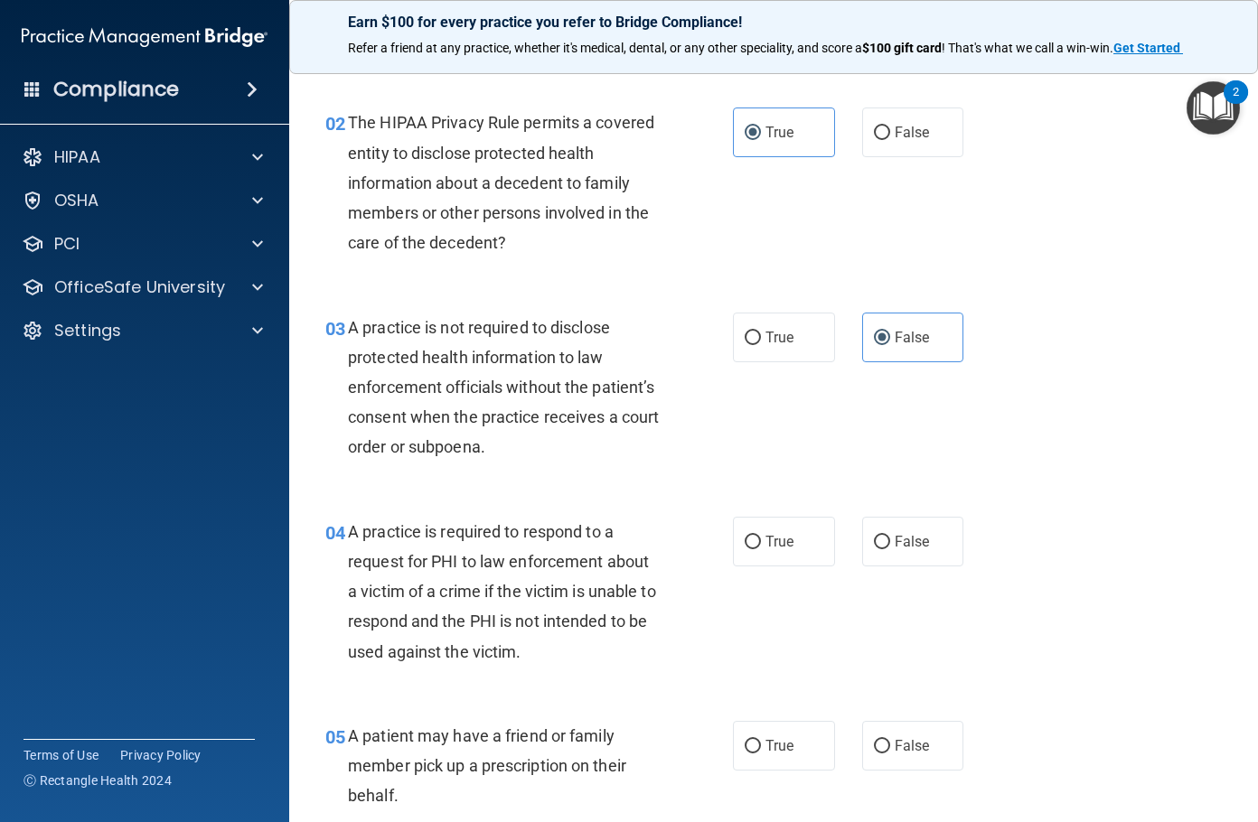
scroll to position [271, 0]
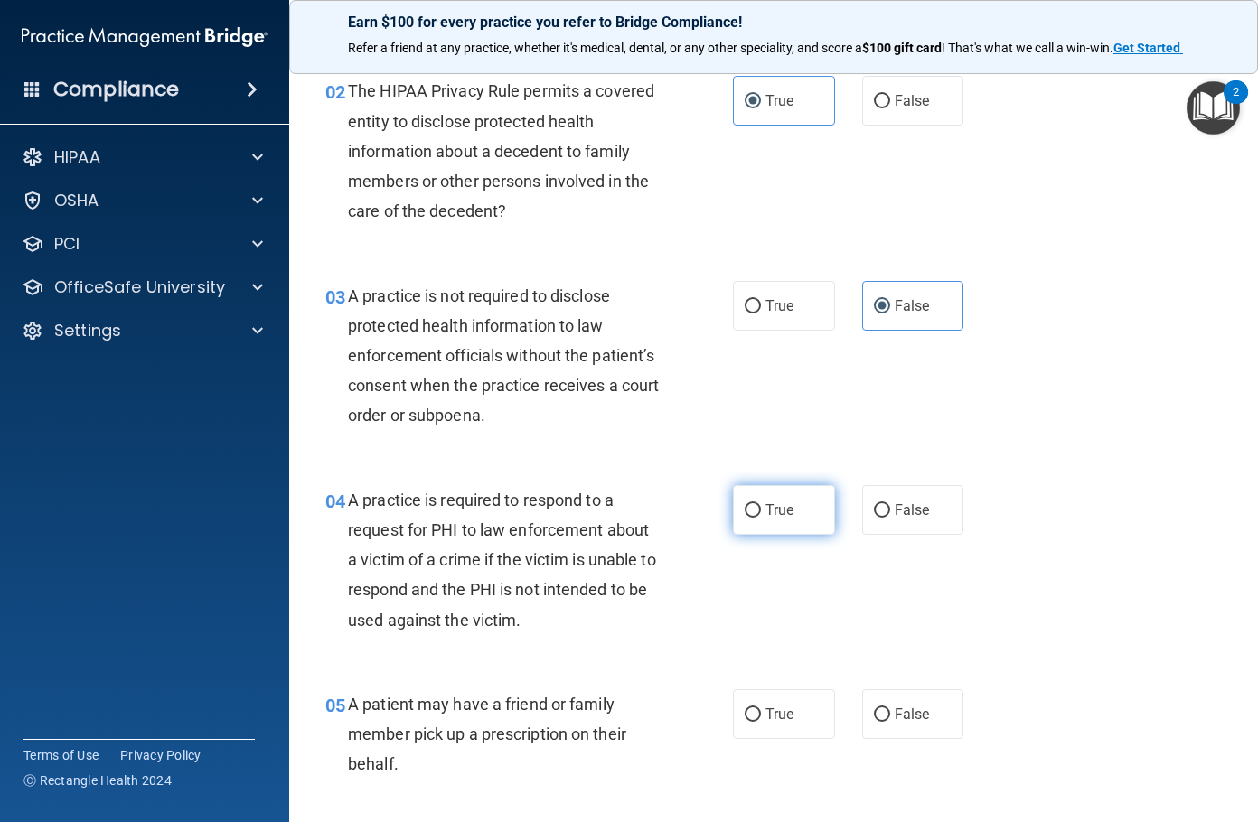
click at [799, 505] on label "True" at bounding box center [784, 510] width 102 height 50
click at [761, 505] on input "True" at bounding box center [753, 511] width 16 height 14
radio input "true"
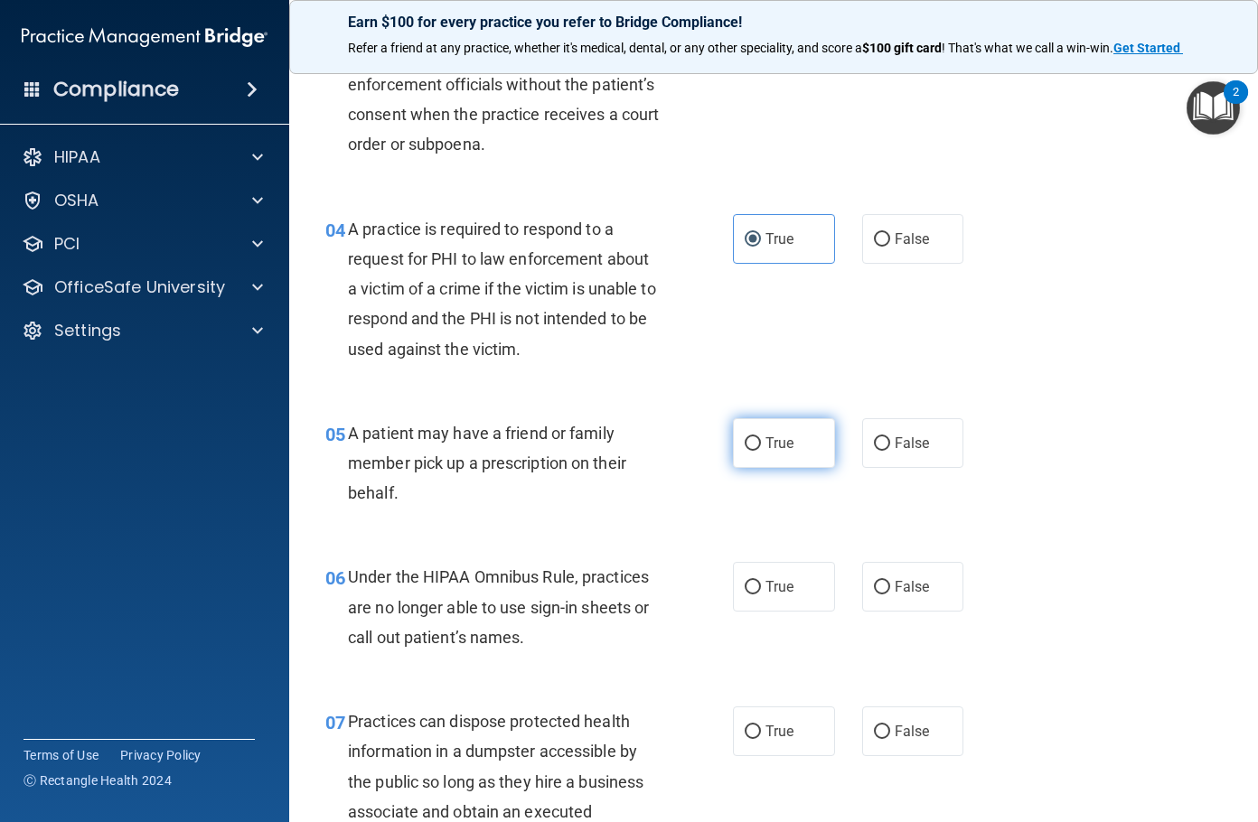
click at [788, 454] on label "True" at bounding box center [784, 443] width 102 height 50
click at [761, 451] on input "True" at bounding box center [753, 444] width 16 height 14
radio input "true"
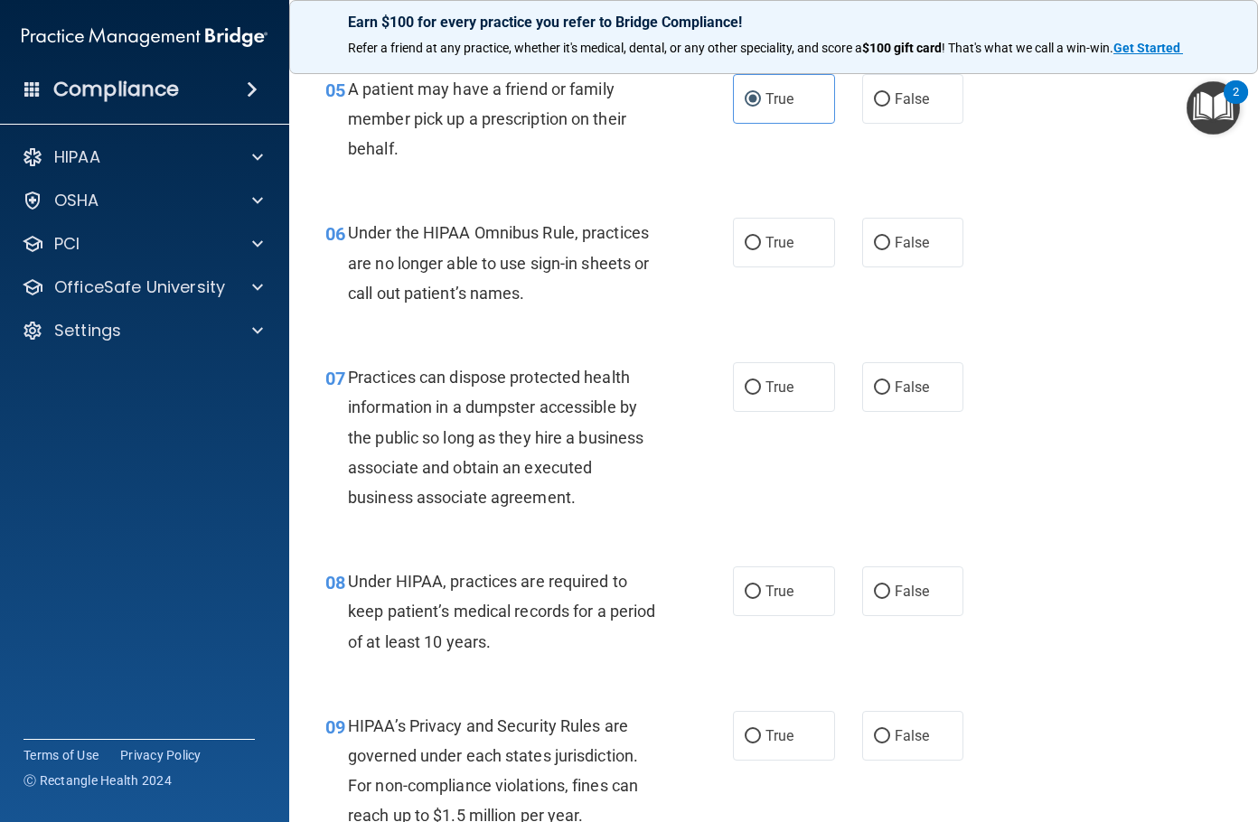
scroll to position [904, 0]
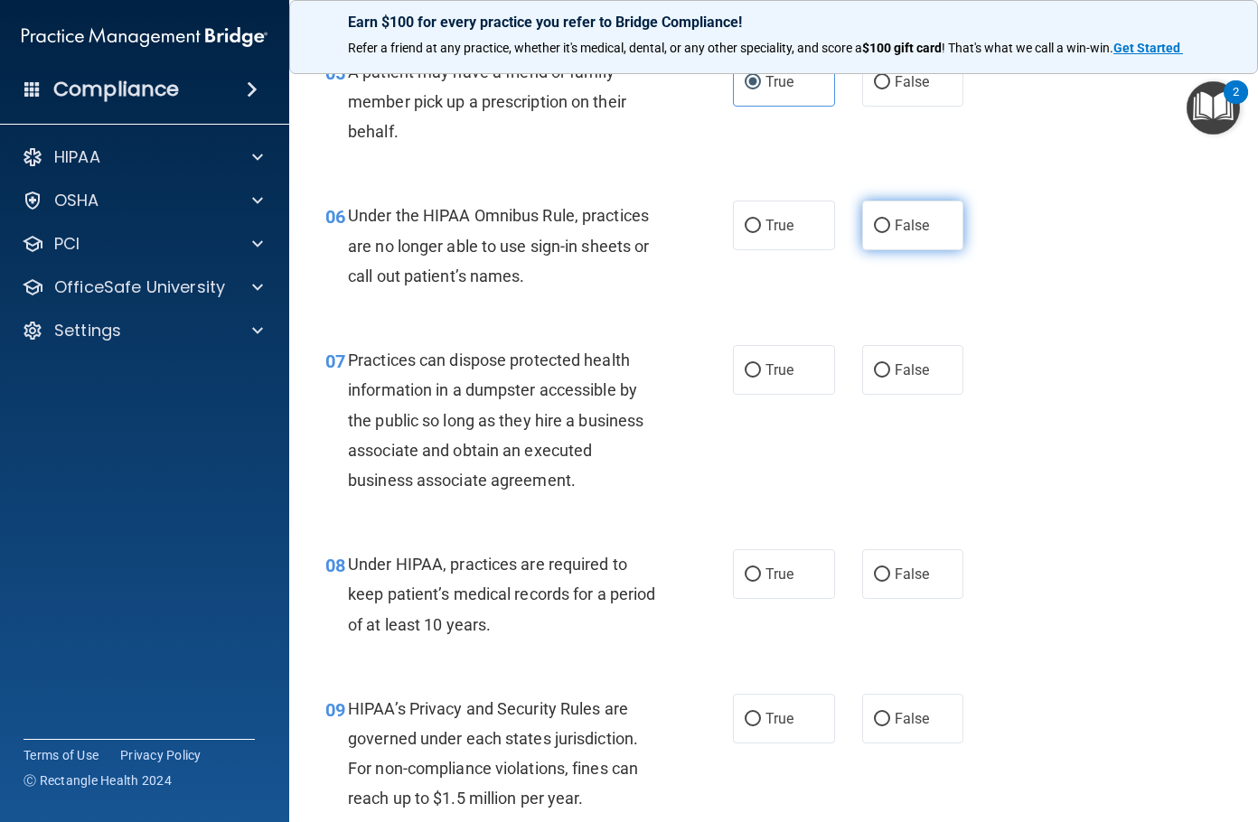
click at [913, 244] on label "False" at bounding box center [913, 226] width 102 height 50
click at [890, 233] on input "False" at bounding box center [882, 227] width 16 height 14
radio input "true"
click at [875, 360] on label "False" at bounding box center [913, 370] width 102 height 50
click at [875, 364] on input "False" at bounding box center [882, 371] width 16 height 14
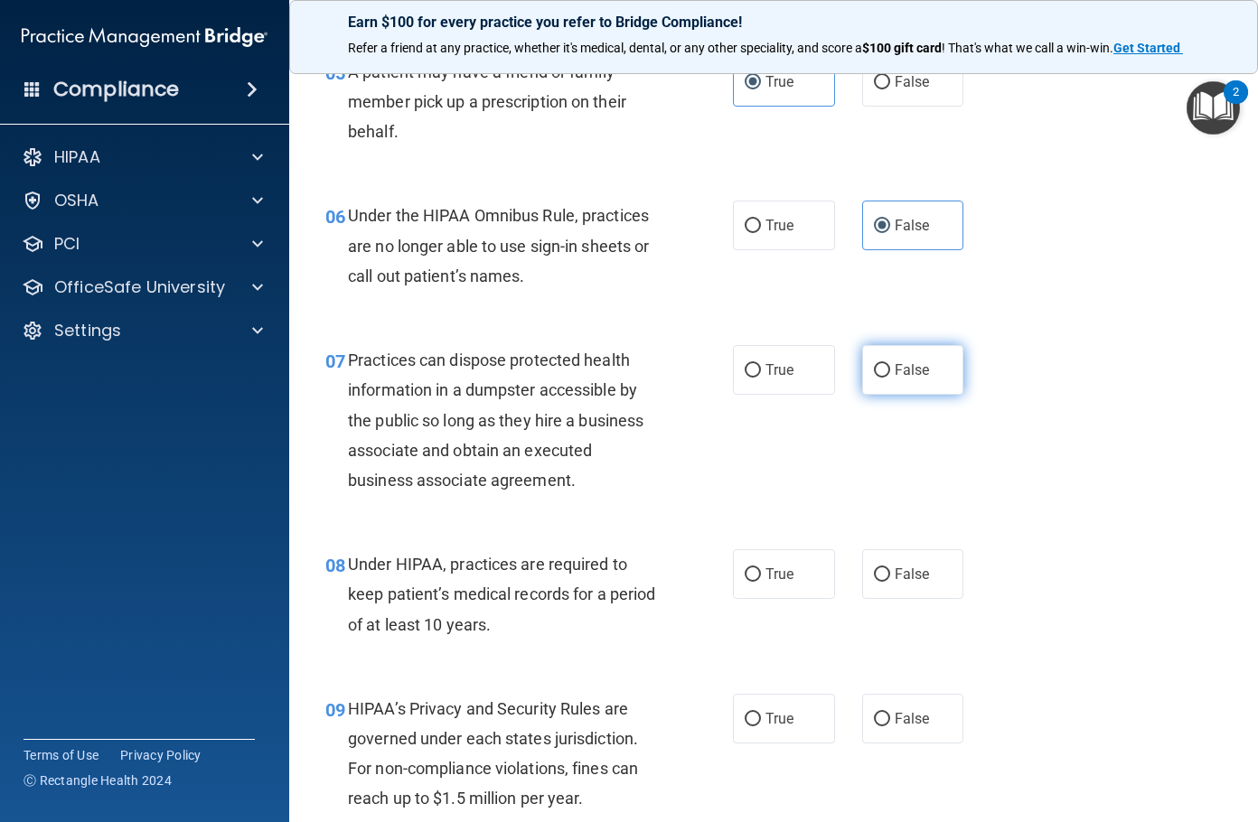
radio input "true"
click at [895, 576] on span "False" at bounding box center [912, 574] width 35 height 17
click at [890, 576] on input "False" at bounding box center [882, 575] width 16 height 14
radio input "true"
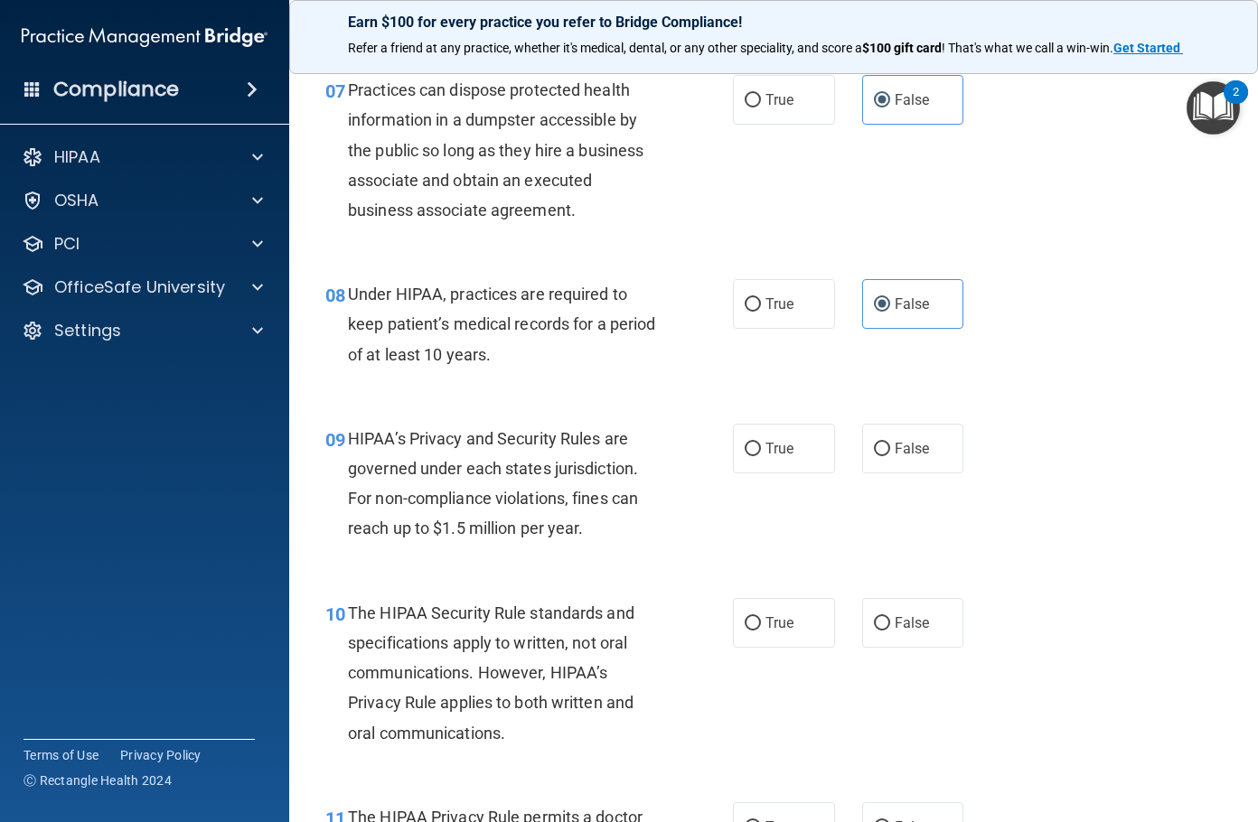
scroll to position [1175, 0]
click at [914, 461] on label "False" at bounding box center [913, 448] width 102 height 50
click at [890, 455] on input "False" at bounding box center [882, 449] width 16 height 14
radio input "true"
click at [922, 603] on label "False" at bounding box center [913, 622] width 102 height 50
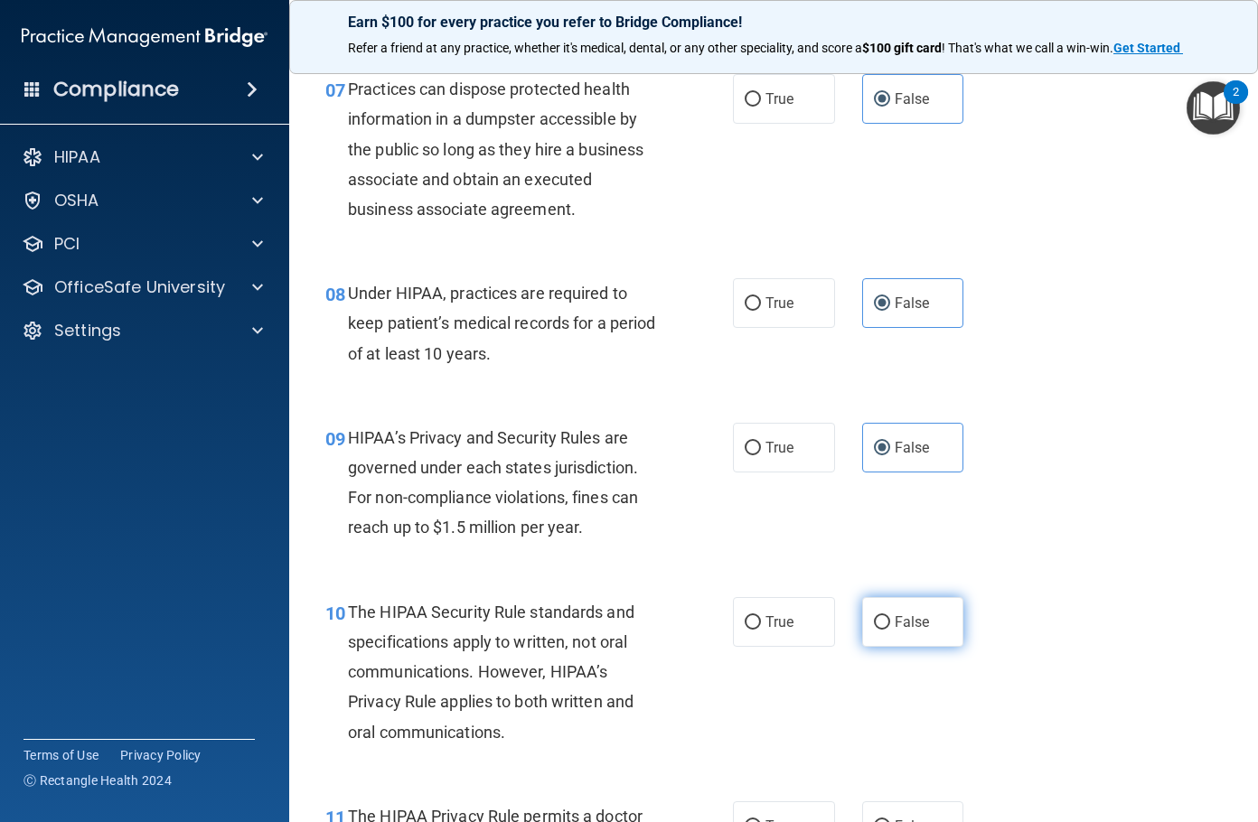
click at [890, 616] on input "False" at bounding box center [882, 623] width 16 height 14
radio input "true"
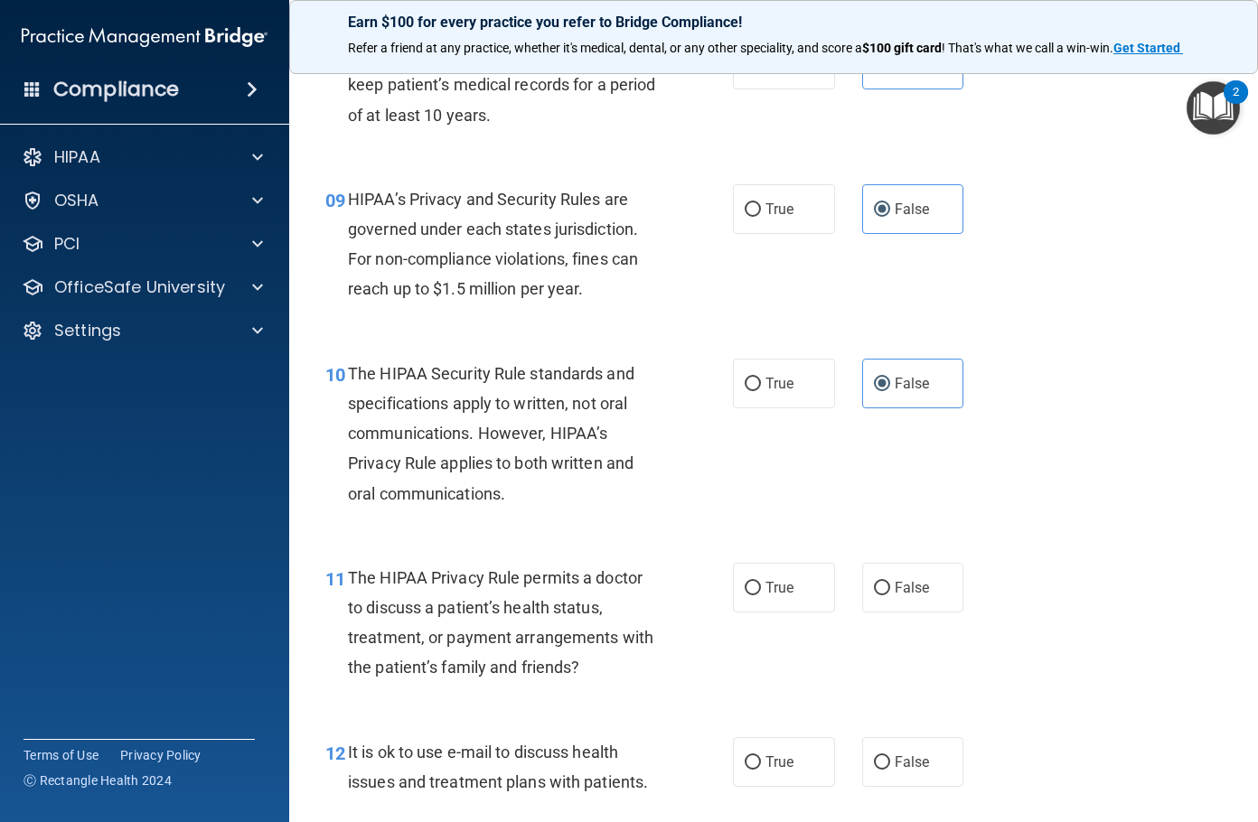
scroll to position [1446, 0]
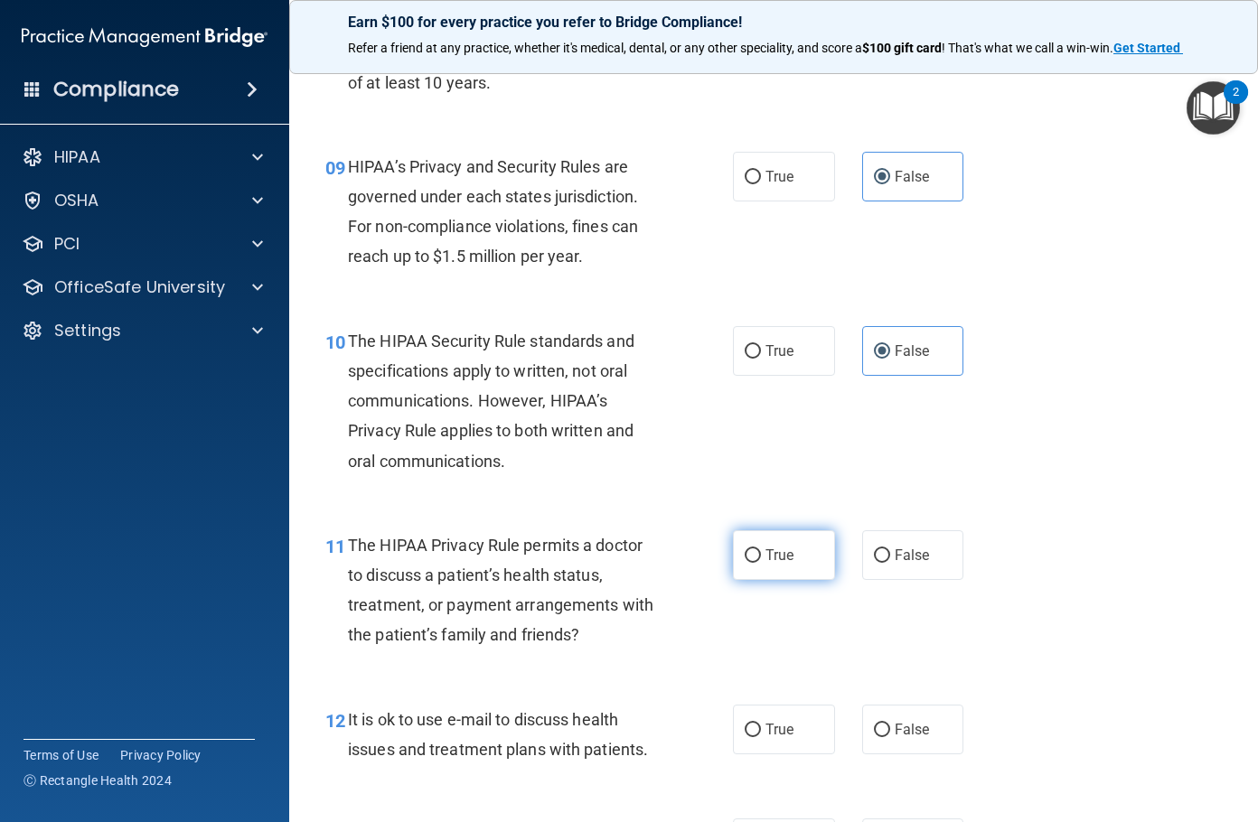
click at [786, 550] on span "True" at bounding box center [779, 555] width 28 height 17
click at [761, 550] on input "True" at bounding box center [753, 556] width 16 height 14
radio input "true"
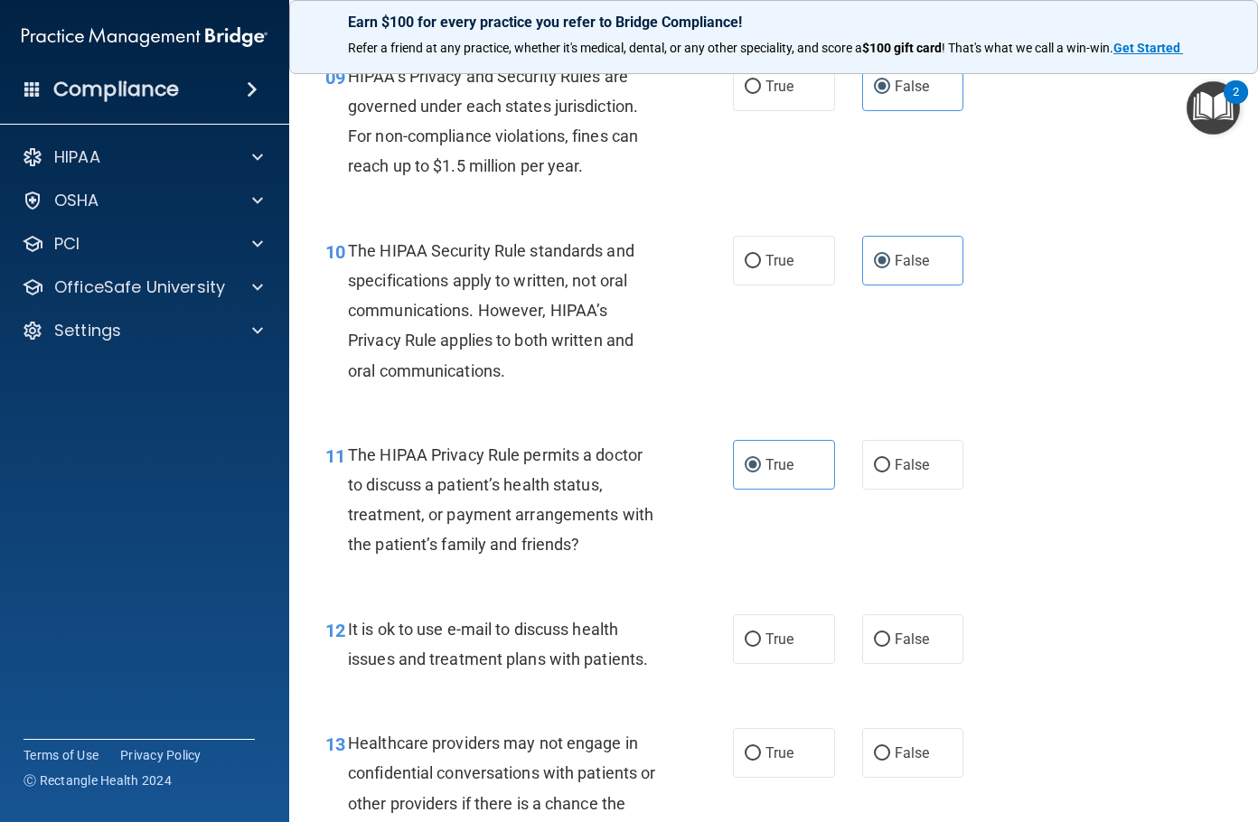
scroll to position [1717, 0]
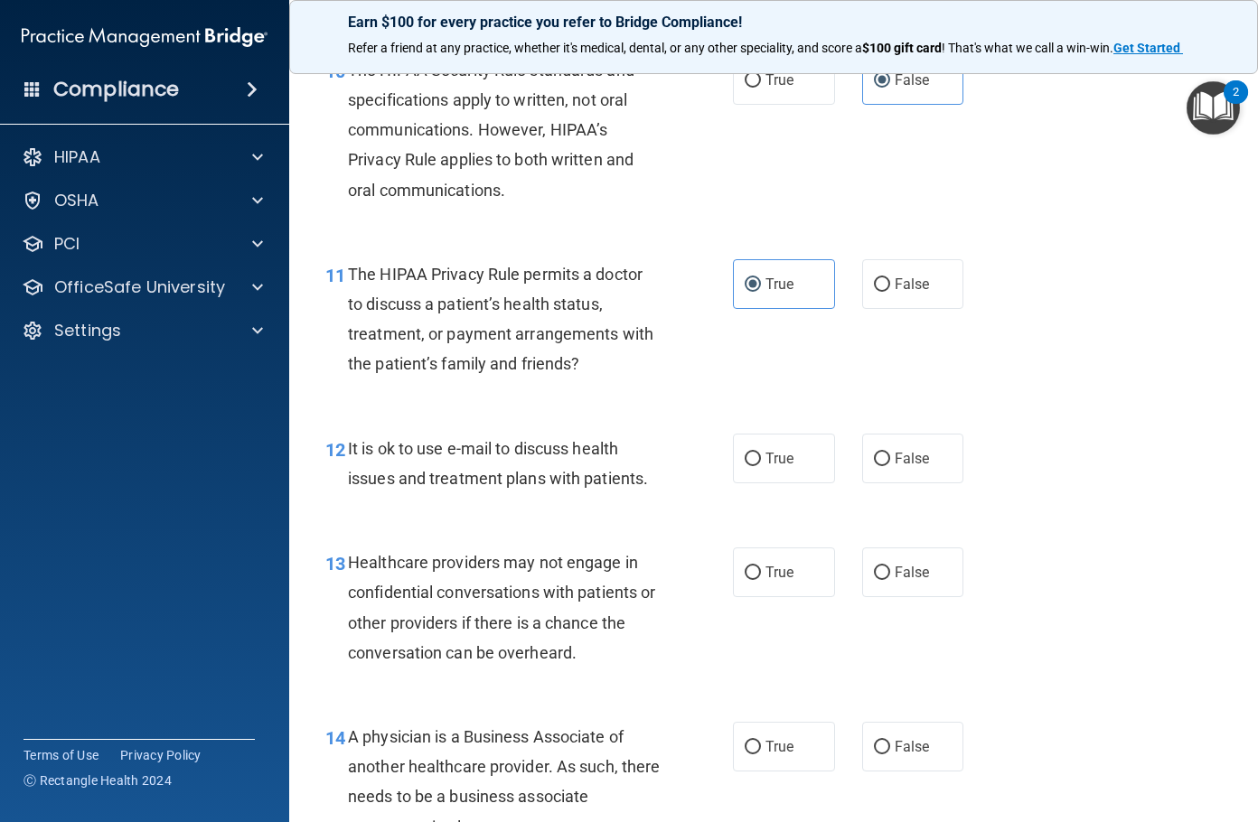
click at [767, 483] on div "12 It is ok to use e-mail to discuss health issues and treatment plans with pat…" at bounding box center [773, 468] width 923 height 114
click at [769, 464] on span "True" at bounding box center [779, 458] width 28 height 17
click at [761, 464] on input "True" at bounding box center [753, 460] width 16 height 14
radio input "true"
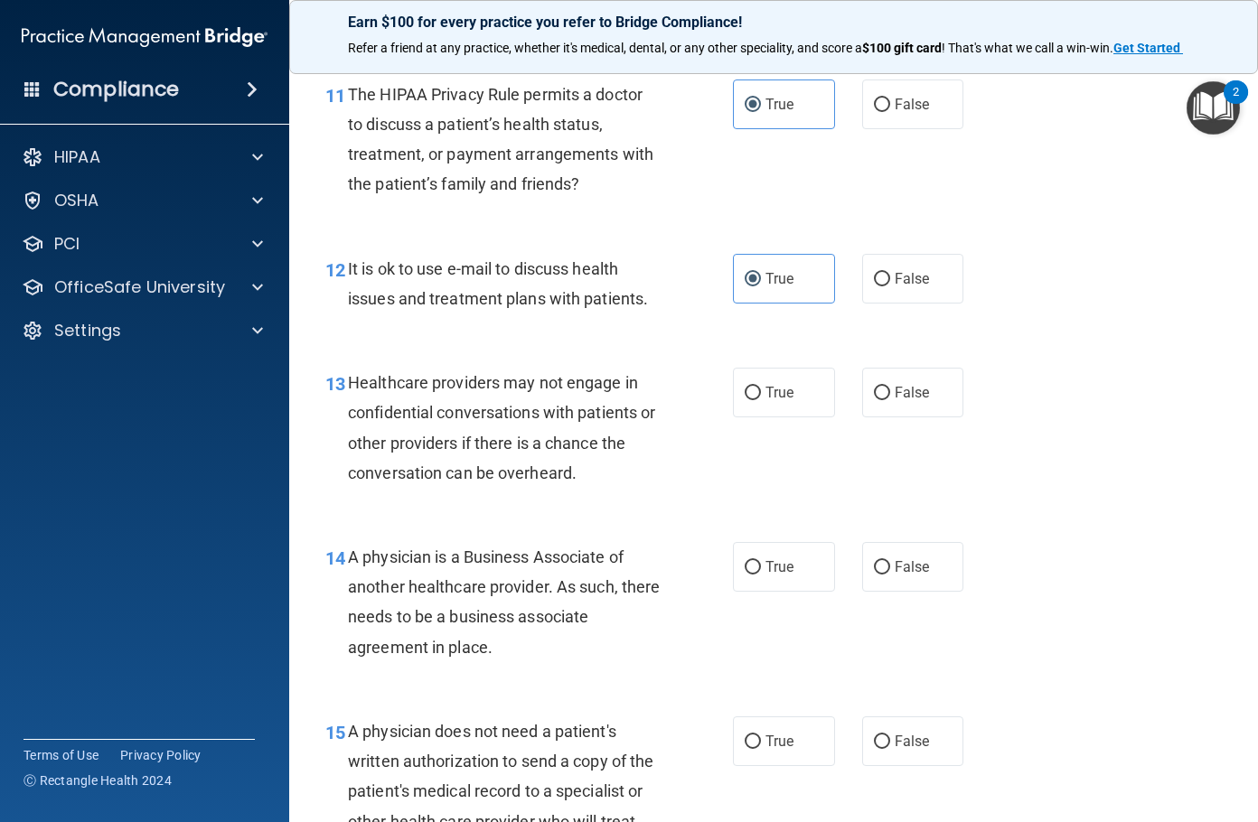
scroll to position [1897, 0]
click at [923, 407] on label "False" at bounding box center [913, 392] width 102 height 50
click at [890, 399] on input "False" at bounding box center [882, 393] width 16 height 14
radio input "true"
click at [895, 557] on span "False" at bounding box center [912, 565] width 35 height 17
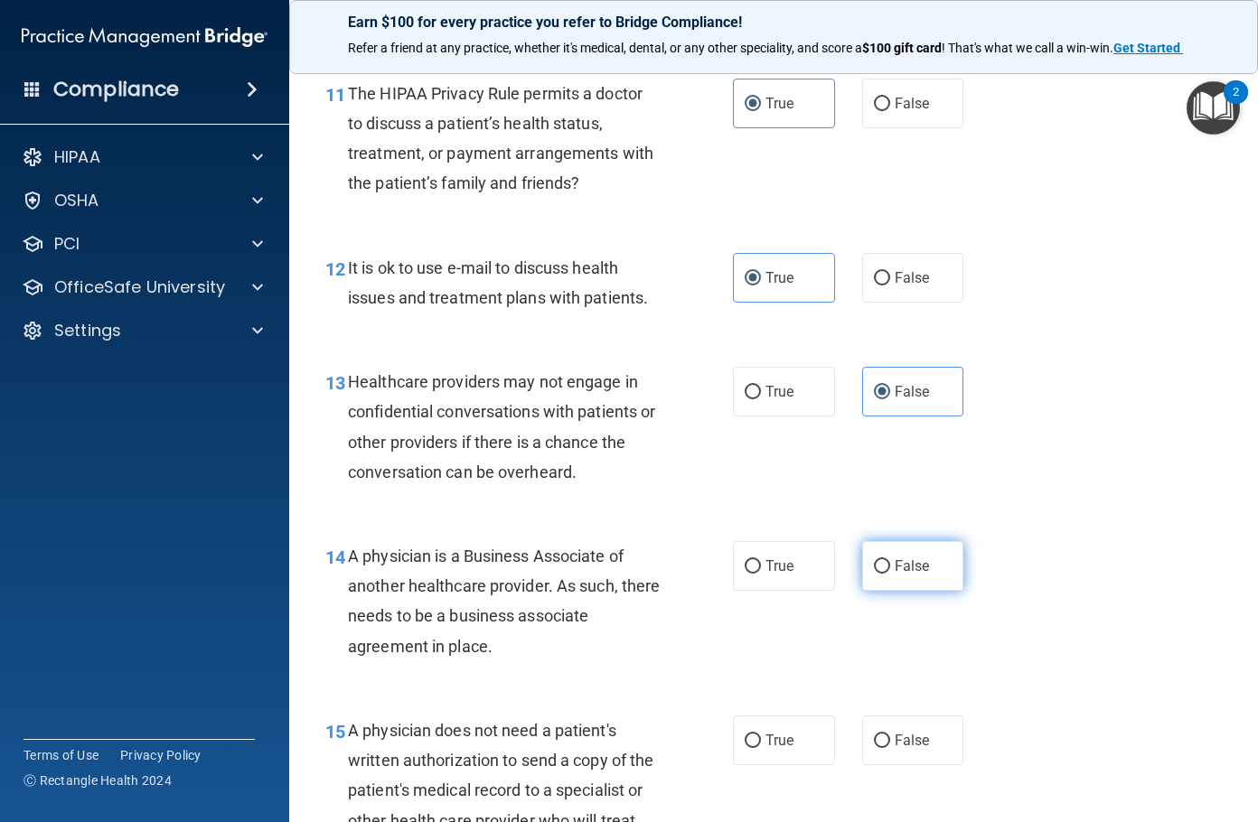
click at [890, 560] on input "False" at bounding box center [882, 567] width 16 height 14
radio input "true"
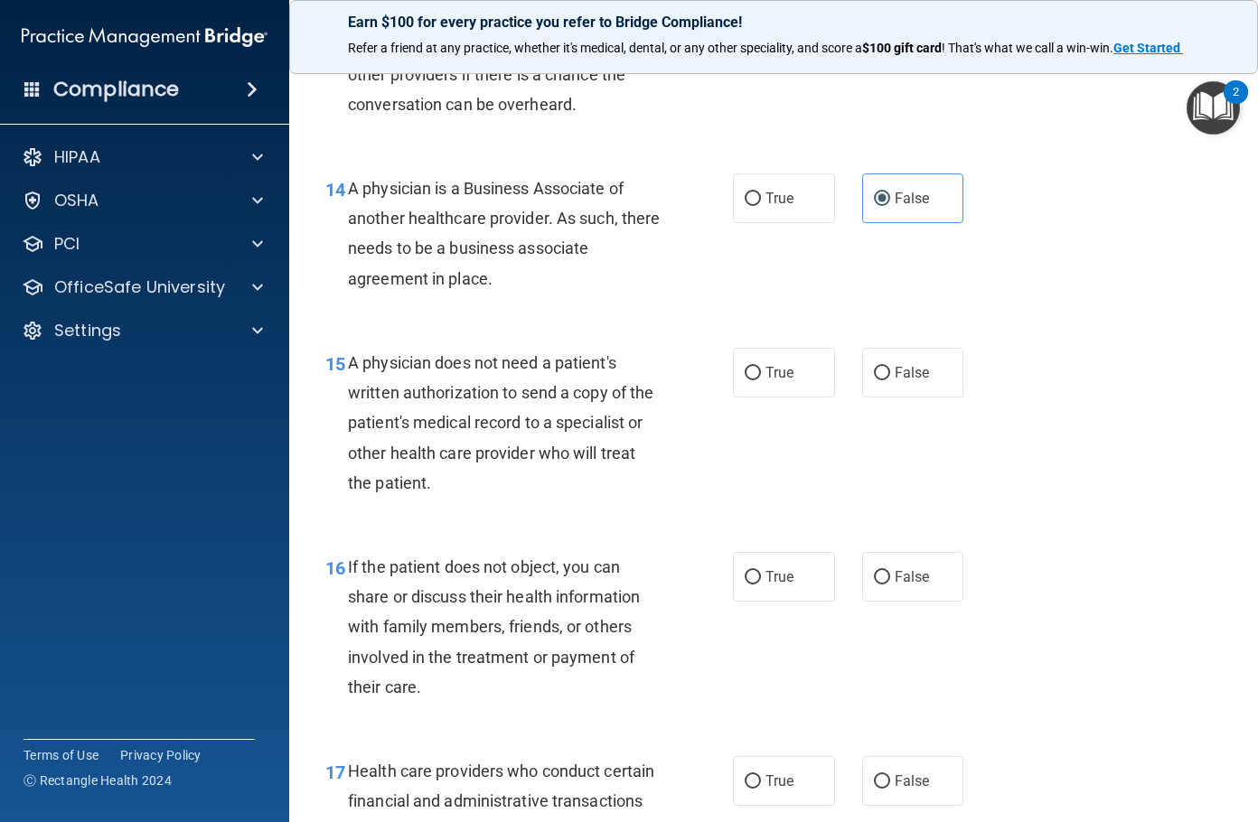
scroll to position [2349, 0]
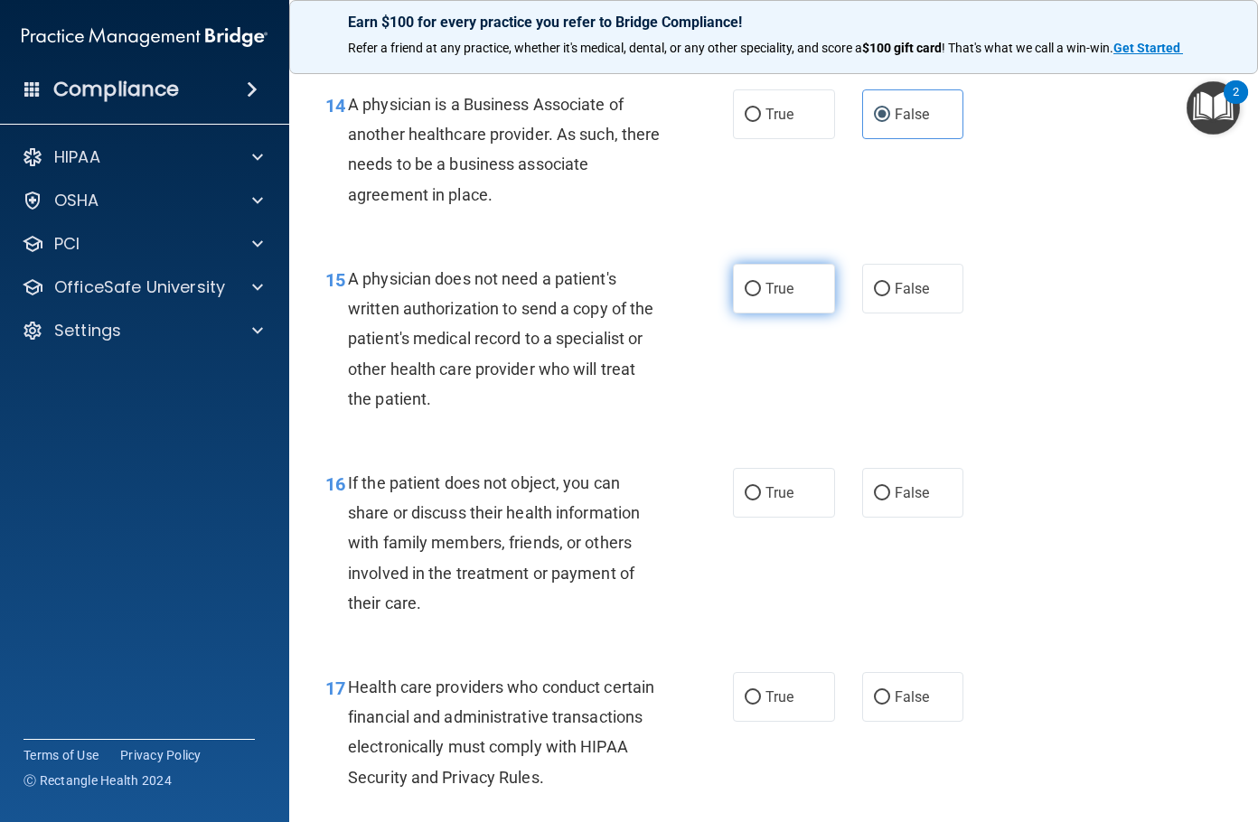
click at [756, 294] on label "True" at bounding box center [784, 289] width 102 height 50
click at [756, 294] on input "True" at bounding box center [753, 290] width 16 height 14
radio input "true"
click at [767, 478] on label "True" at bounding box center [784, 493] width 102 height 50
click at [761, 487] on input "True" at bounding box center [753, 494] width 16 height 14
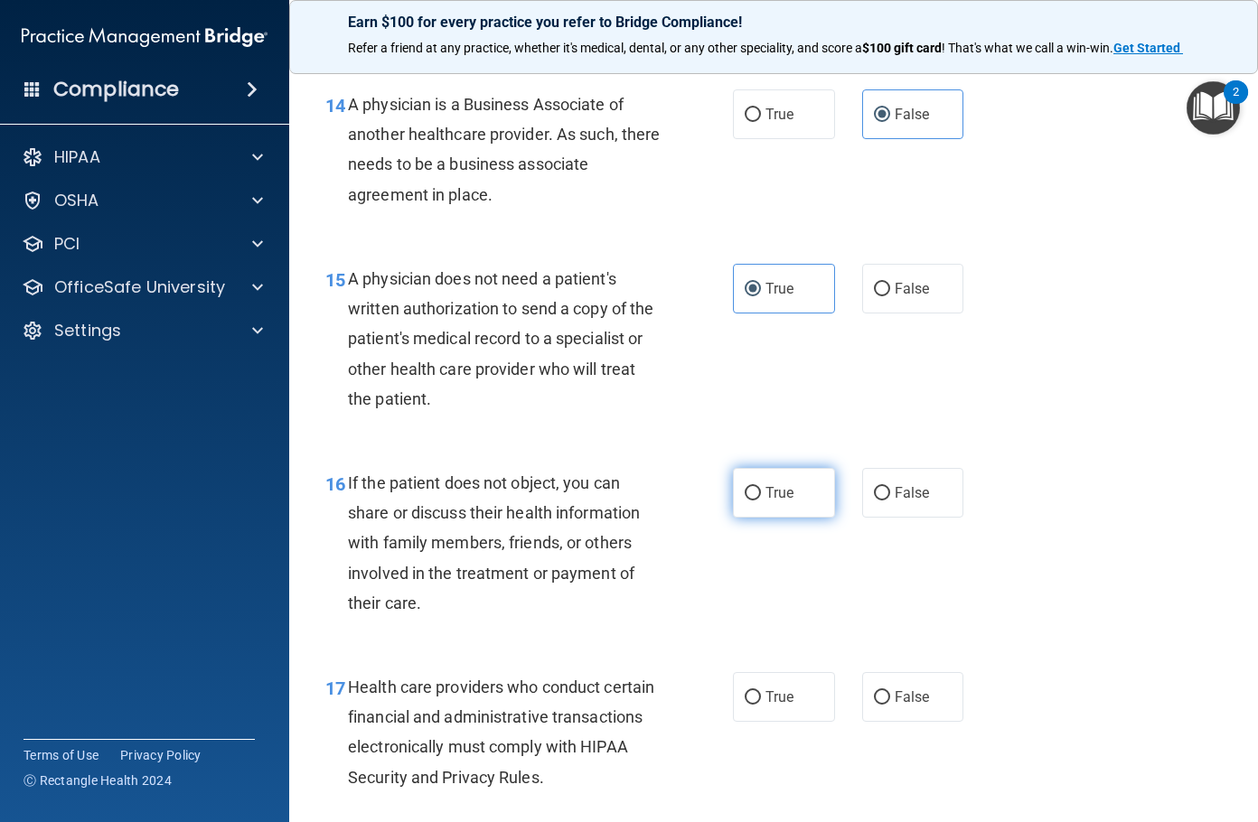
radio input "true"
click at [757, 686] on label "True" at bounding box center [784, 697] width 102 height 50
click at [757, 691] on input "True" at bounding box center [753, 698] width 16 height 14
radio input "true"
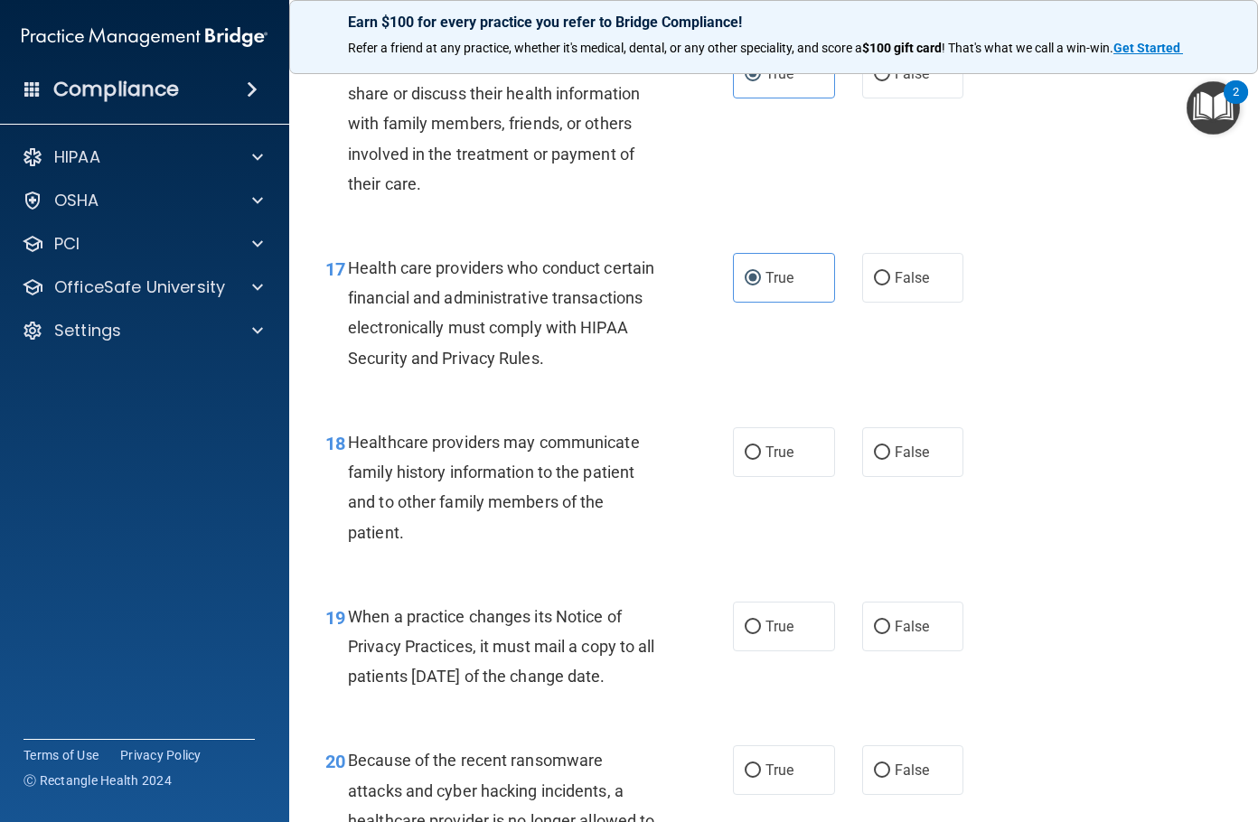
scroll to position [2801, 0]
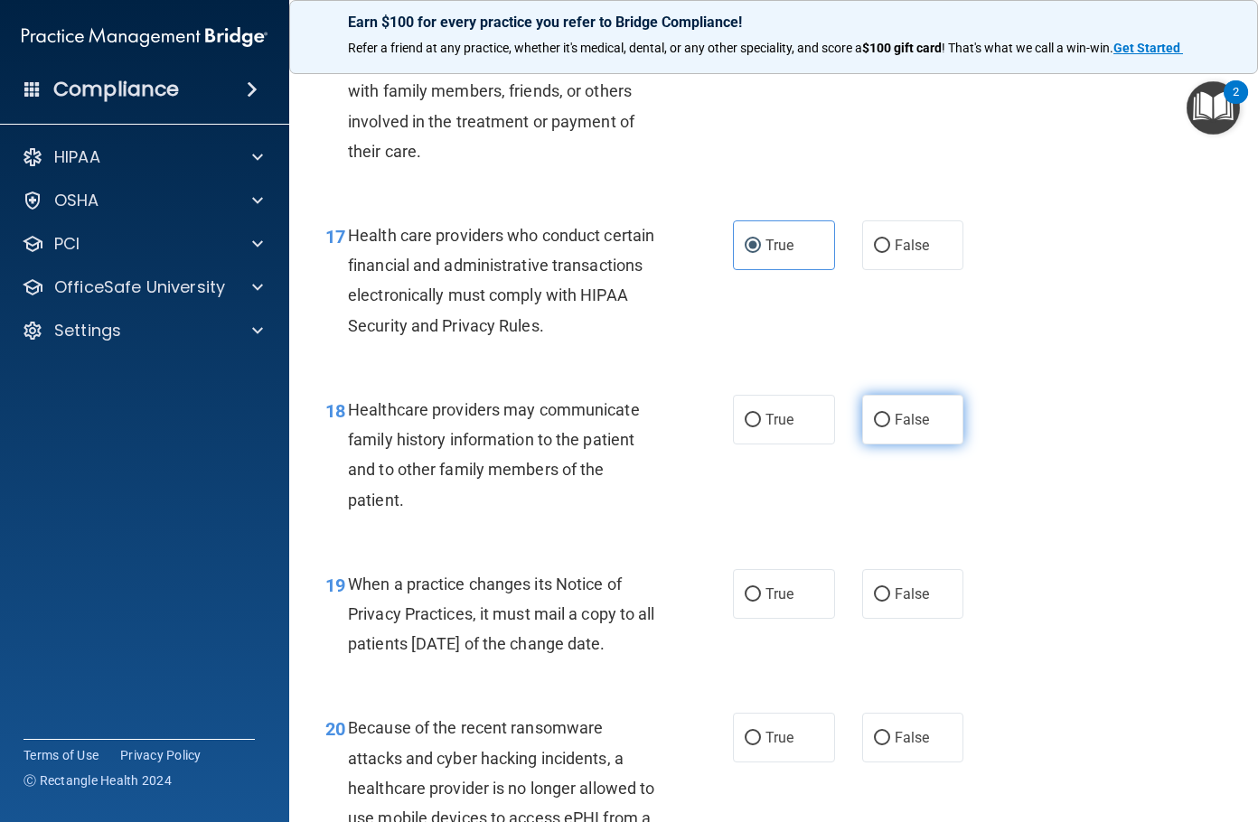
click at [876, 431] on label "False" at bounding box center [913, 420] width 102 height 50
click at [876, 427] on input "False" at bounding box center [882, 421] width 16 height 14
radio input "true"
click at [885, 578] on label "False" at bounding box center [913, 594] width 102 height 50
click at [885, 588] on input "False" at bounding box center [882, 595] width 16 height 14
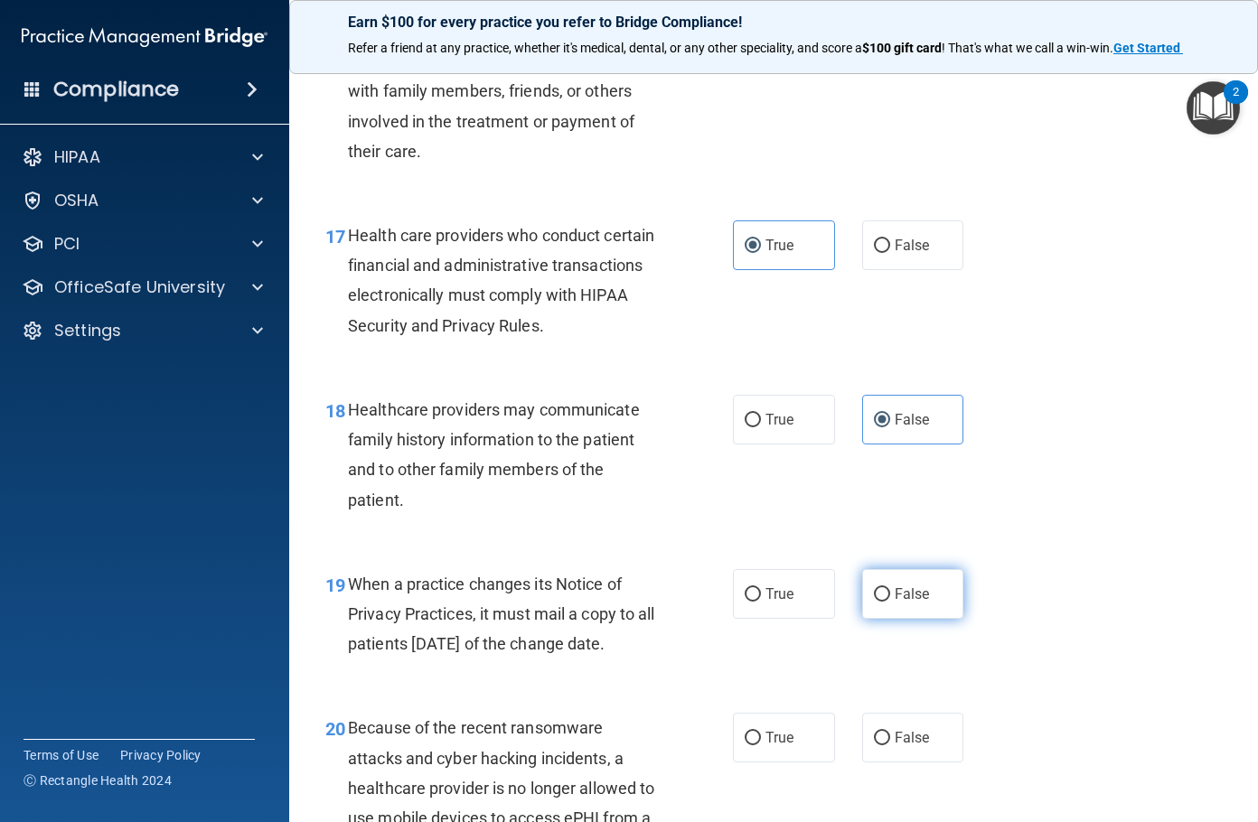
radio input "true"
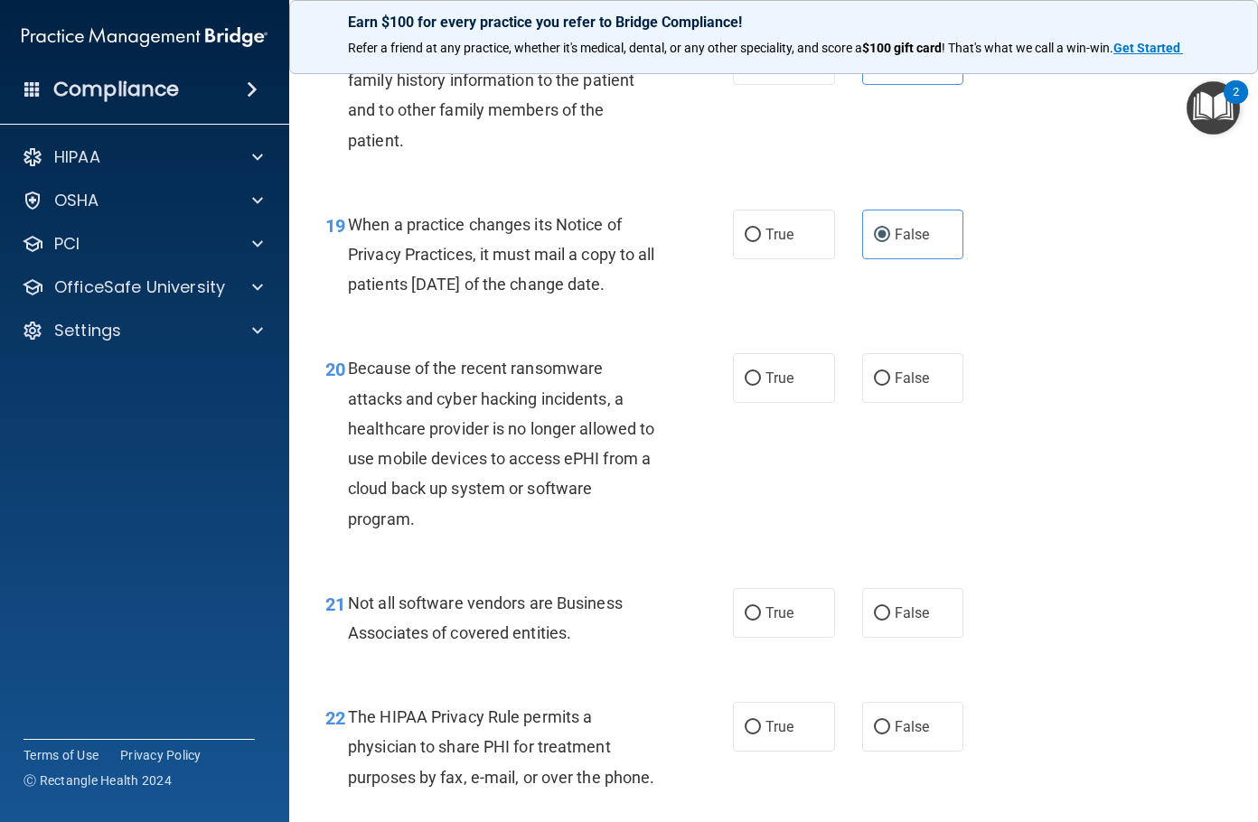
scroll to position [3162, 0]
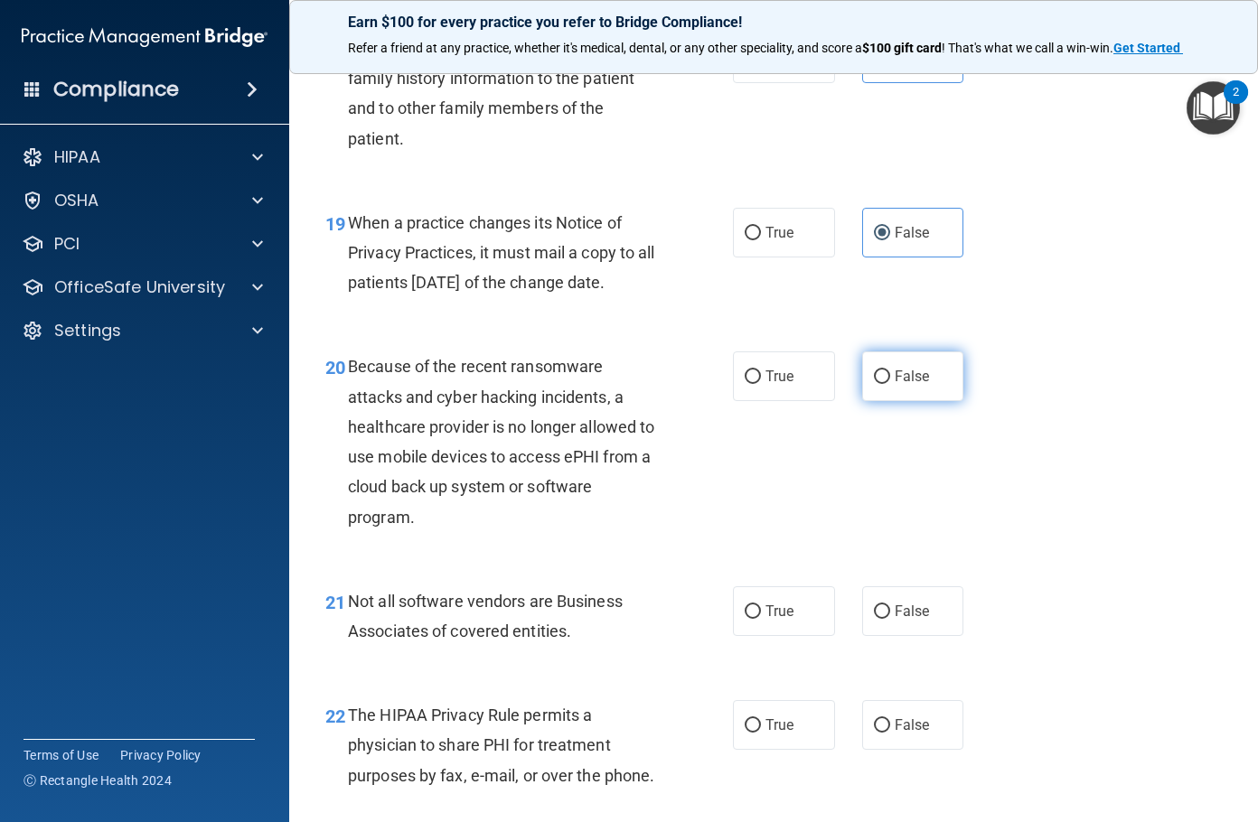
click at [908, 385] on span "False" at bounding box center [912, 376] width 35 height 17
click at [890, 384] on input "False" at bounding box center [882, 377] width 16 height 14
radio input "true"
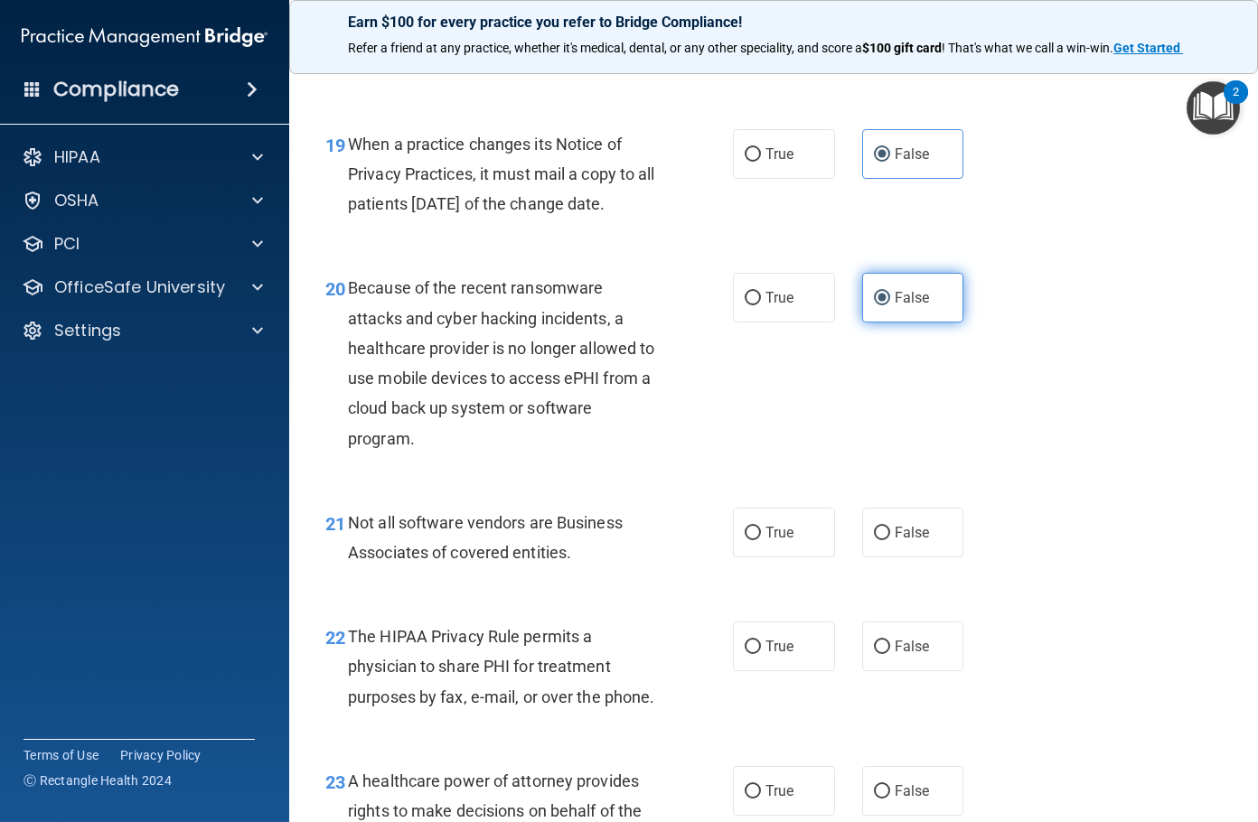
scroll to position [3343, 0]
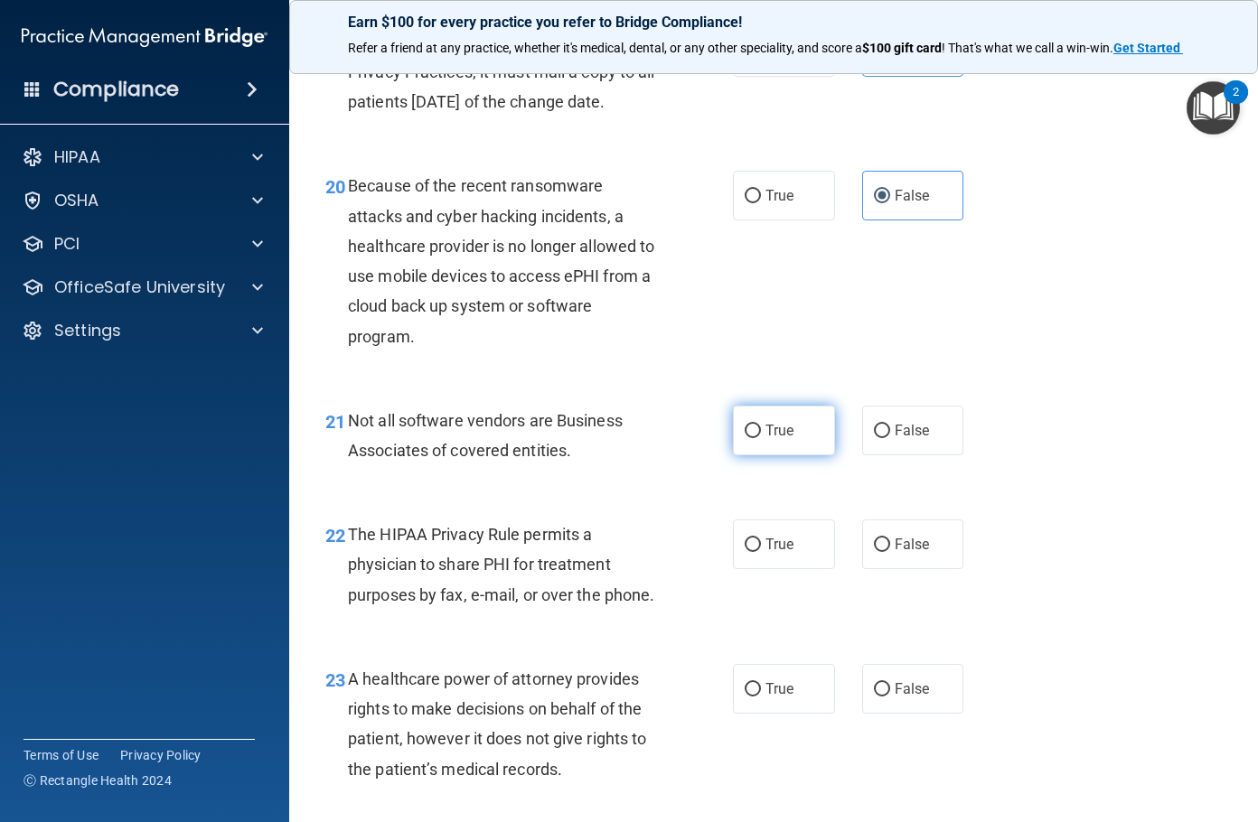
click at [796, 455] on label "True" at bounding box center [784, 431] width 102 height 50
click at [761, 438] on input "True" at bounding box center [753, 432] width 16 height 14
radio input "true"
click at [771, 553] on span "True" at bounding box center [779, 544] width 28 height 17
click at [761, 552] on input "True" at bounding box center [753, 546] width 16 height 14
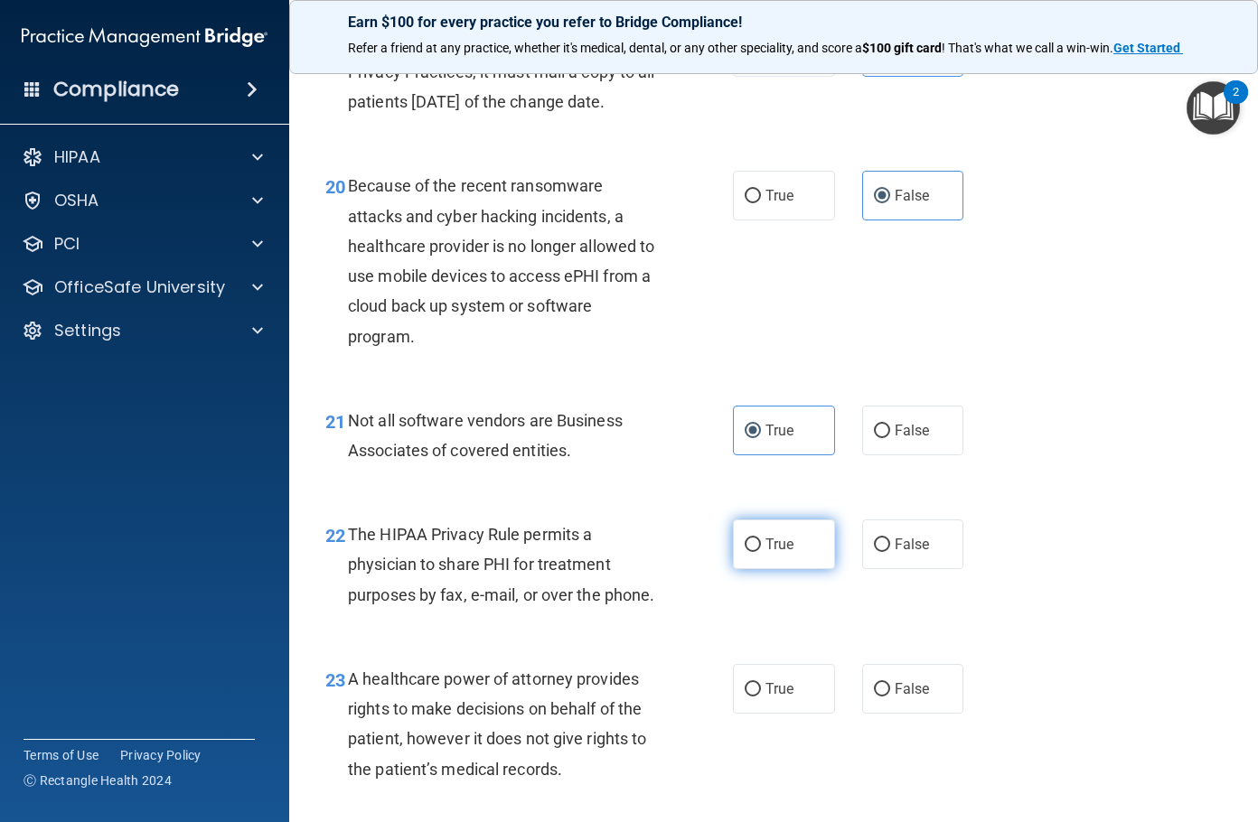
radio input "true"
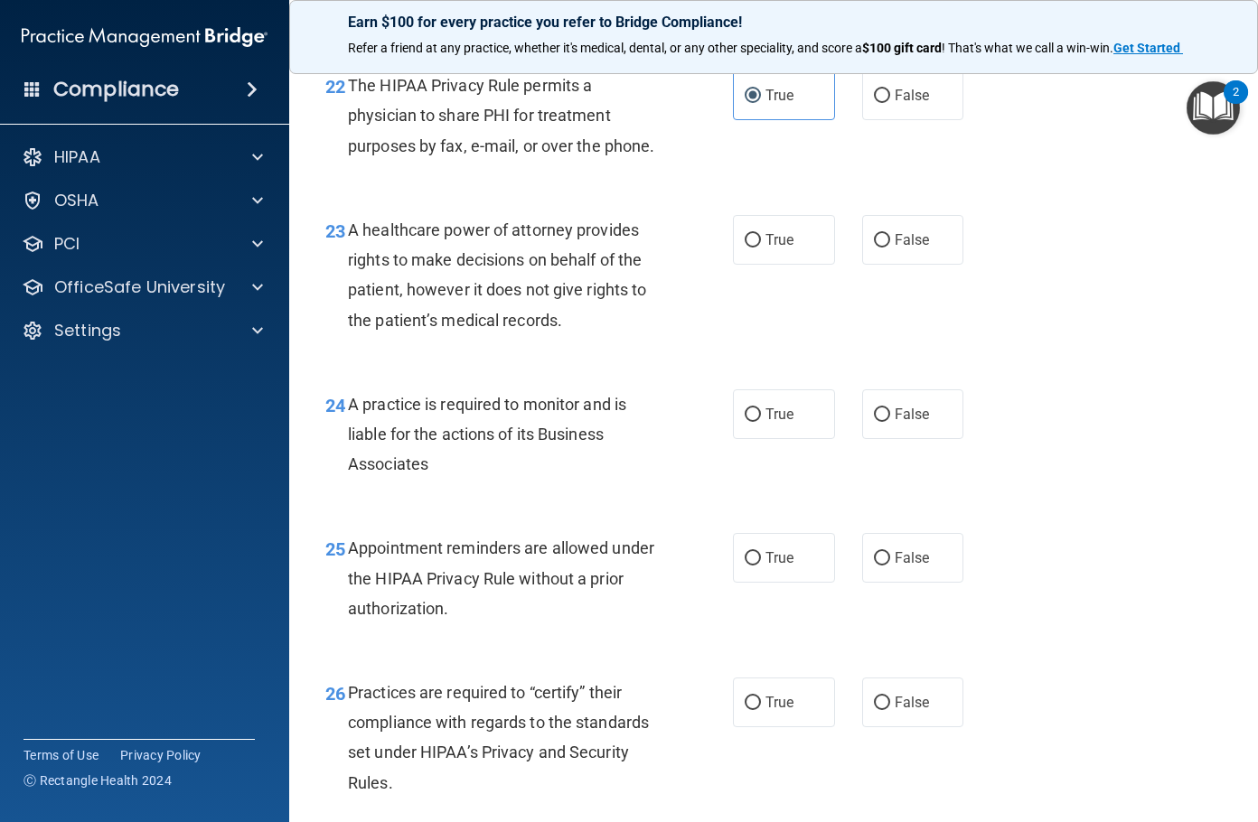
scroll to position [3795, 0]
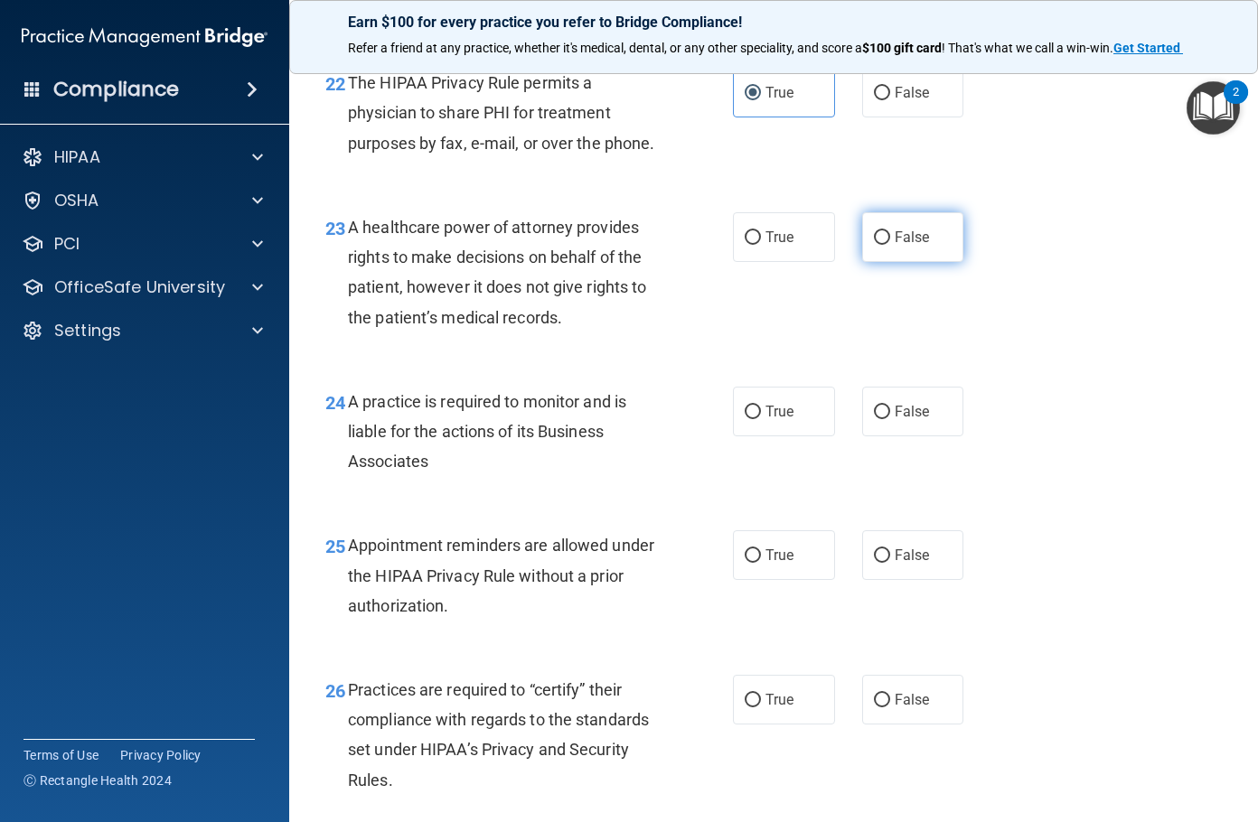
click at [917, 262] on label "False" at bounding box center [913, 237] width 102 height 50
click at [890, 245] on input "False" at bounding box center [882, 238] width 16 height 14
radio input "true"
click at [911, 420] on span "False" at bounding box center [912, 411] width 35 height 17
click at [890, 419] on input "False" at bounding box center [882, 413] width 16 height 14
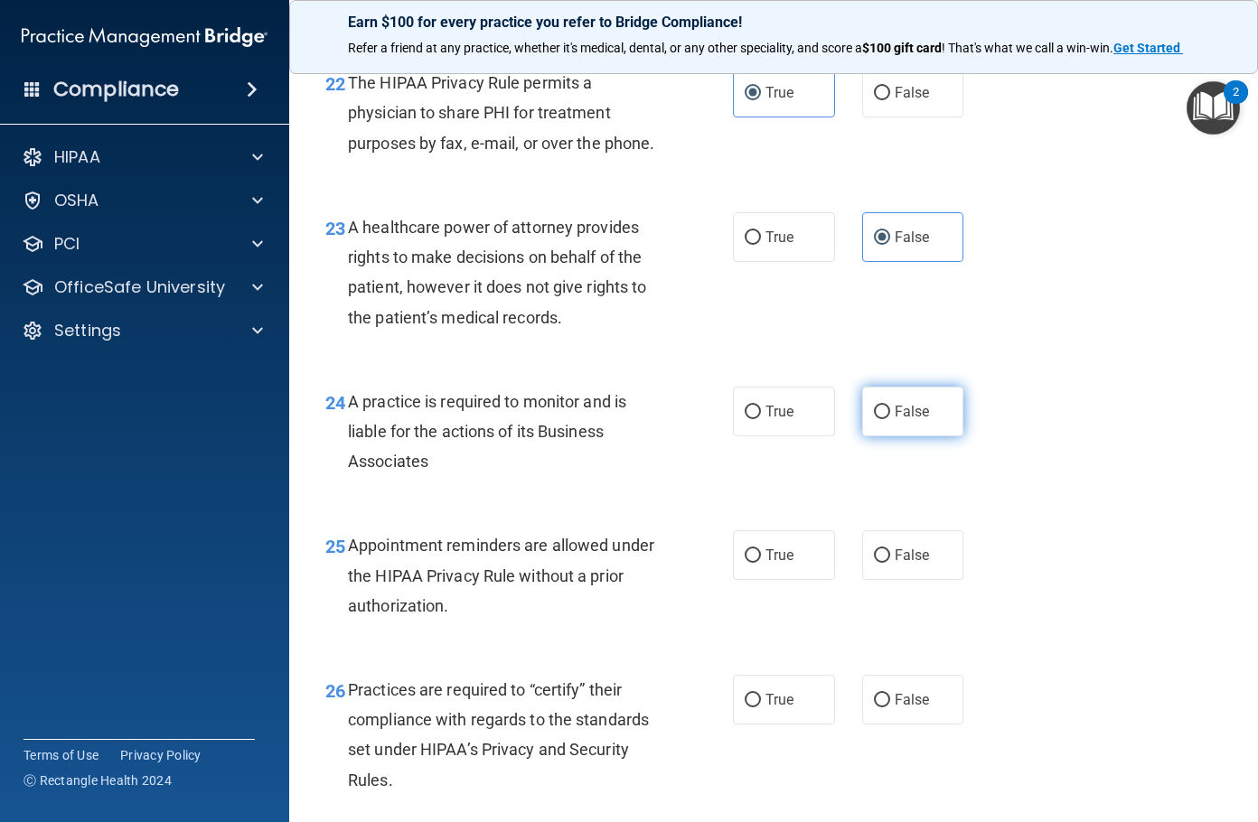
radio input "true"
click at [733, 580] on label "True" at bounding box center [784, 555] width 102 height 50
click at [745, 563] on input "True" at bounding box center [753, 556] width 16 height 14
radio input "true"
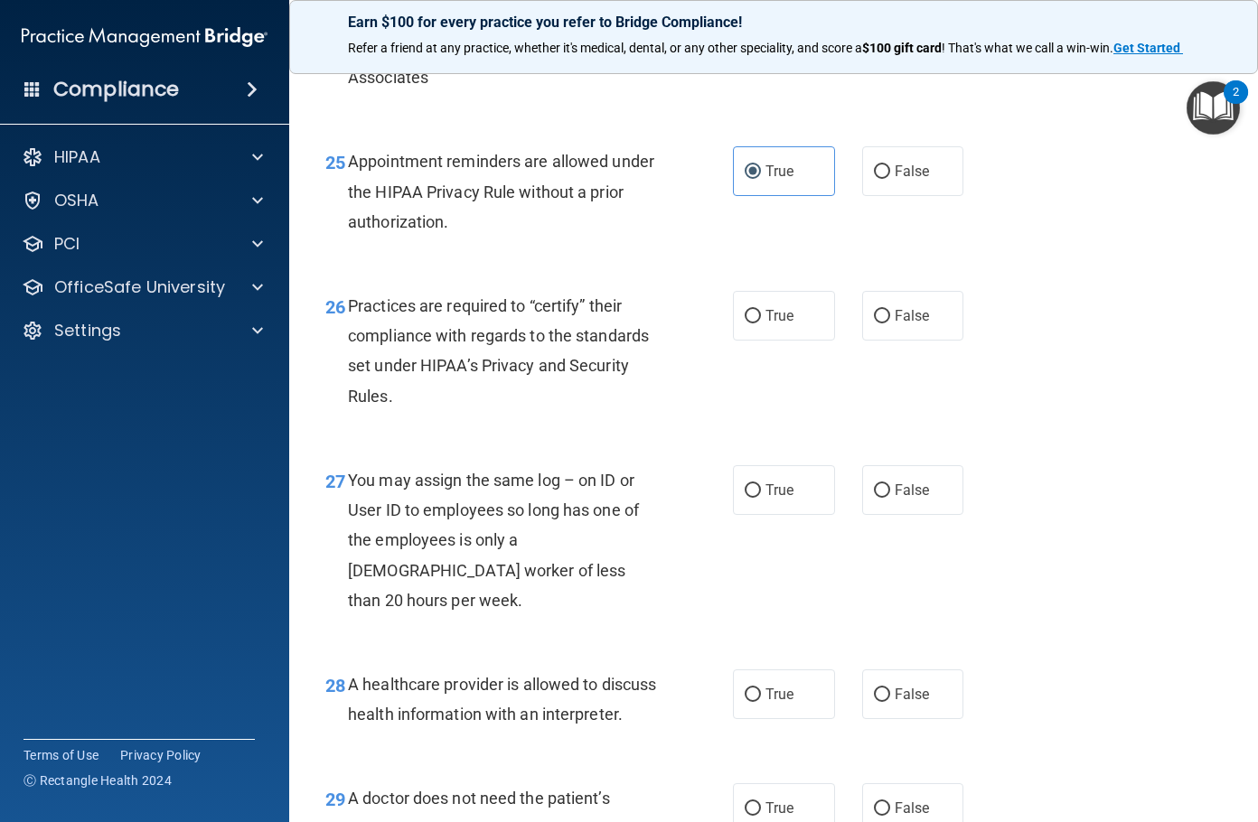
scroll to position [4247, 0]
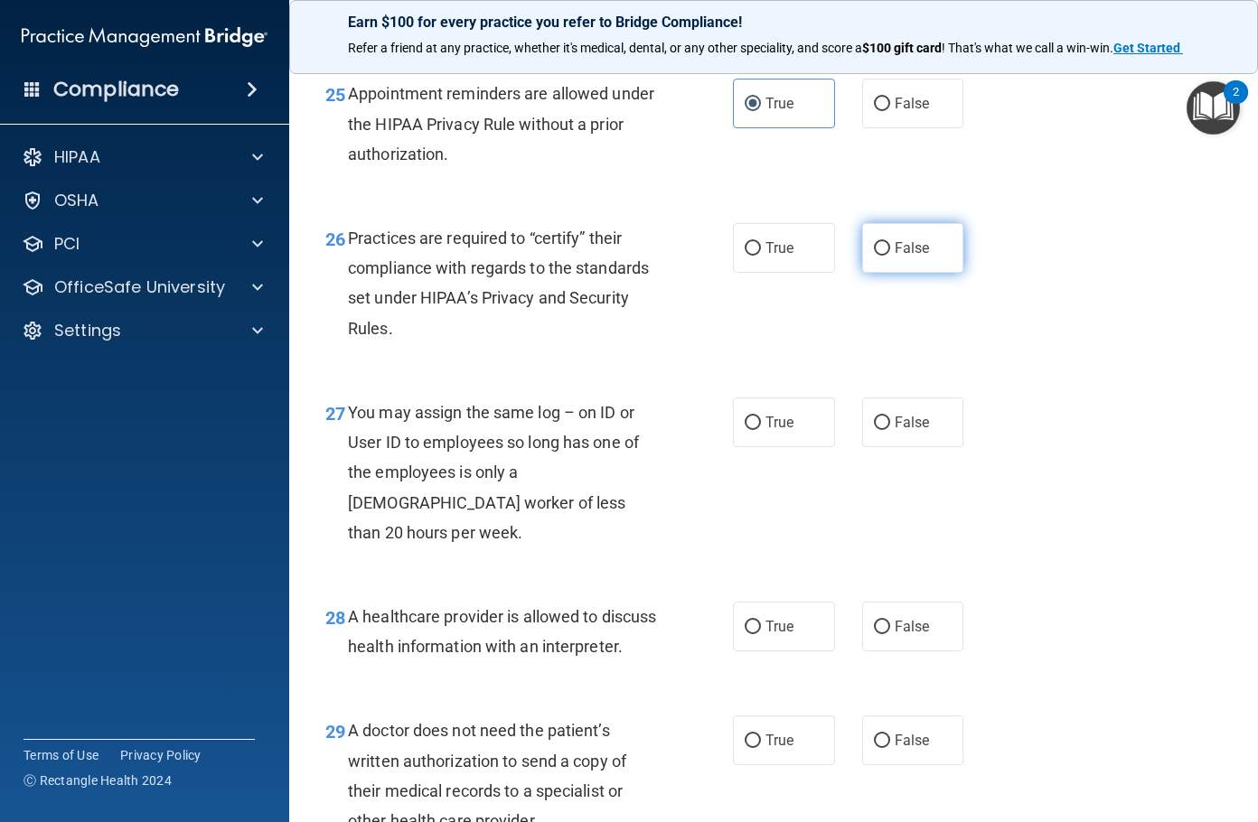
click at [923, 273] on label "False" at bounding box center [913, 248] width 102 height 50
click at [890, 256] on input "False" at bounding box center [882, 249] width 16 height 14
radio input "true"
click at [904, 431] on span "False" at bounding box center [912, 422] width 35 height 17
click at [890, 430] on input "False" at bounding box center [882, 424] width 16 height 14
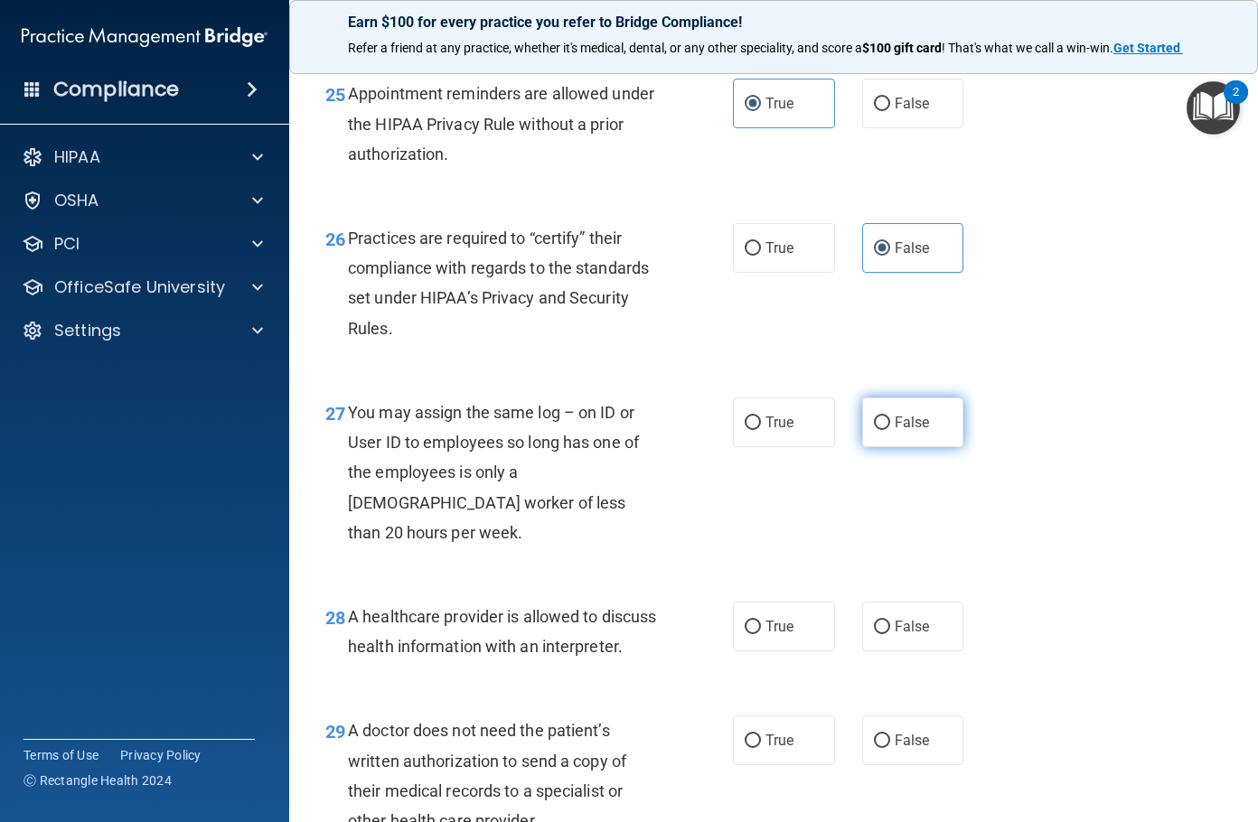
radio input "true"
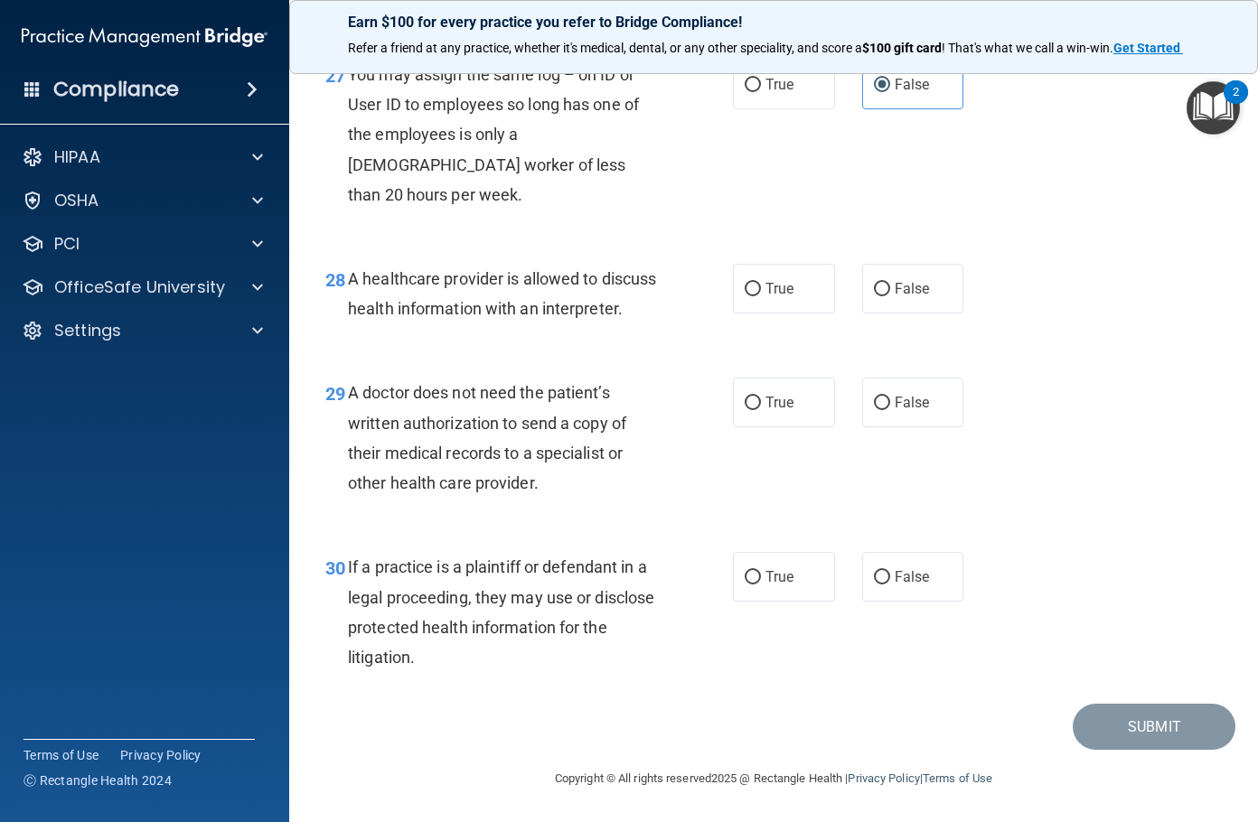
scroll to position [4644, 0]
click at [772, 273] on label "True" at bounding box center [784, 289] width 102 height 50
click at [761, 283] on input "True" at bounding box center [753, 290] width 16 height 14
radio input "true"
click at [767, 364] on div "29 A doctor does not need the patient’s written authorization to send a copy of…" at bounding box center [773, 442] width 923 height 174
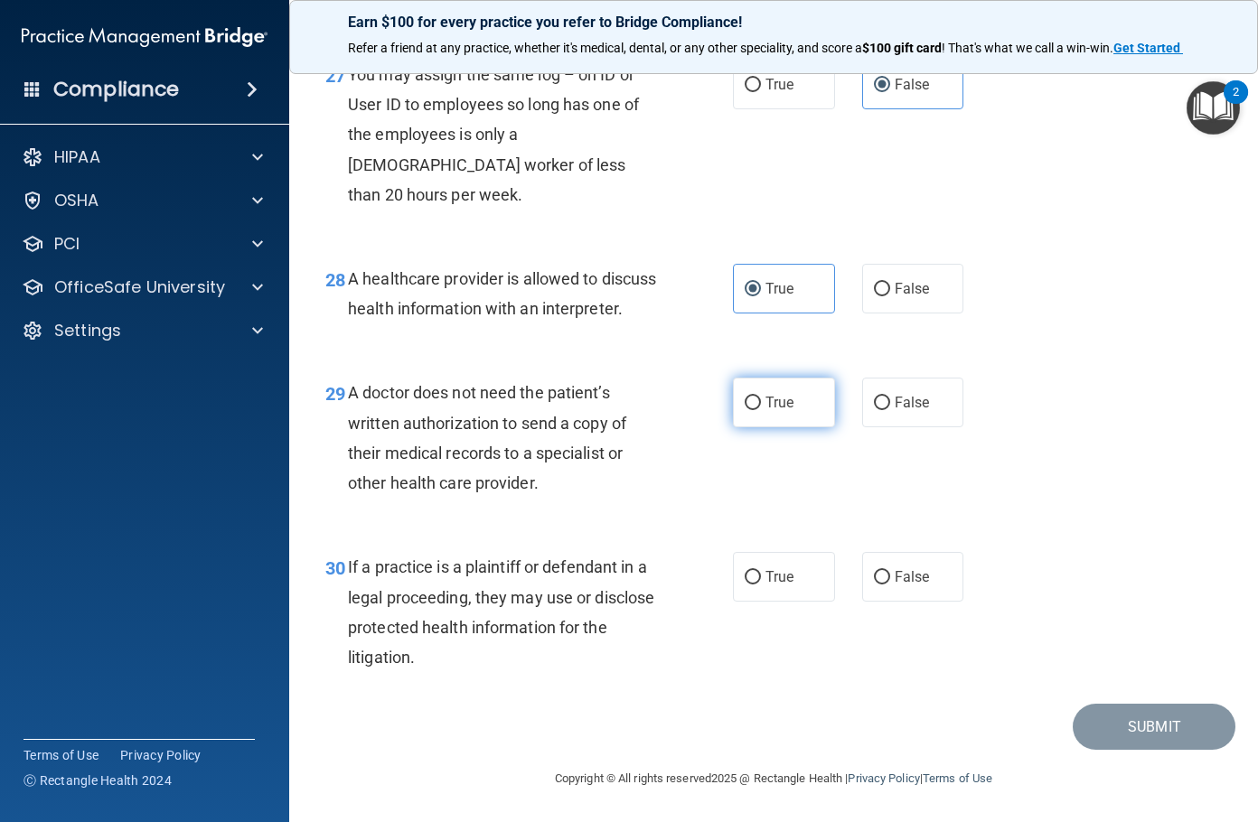
click at [762, 388] on label "True" at bounding box center [784, 403] width 102 height 50
click at [761, 397] on input "True" at bounding box center [753, 404] width 16 height 14
radio input "true"
click at [773, 569] on span "True" at bounding box center [779, 576] width 28 height 17
click at [761, 571] on input "True" at bounding box center [753, 578] width 16 height 14
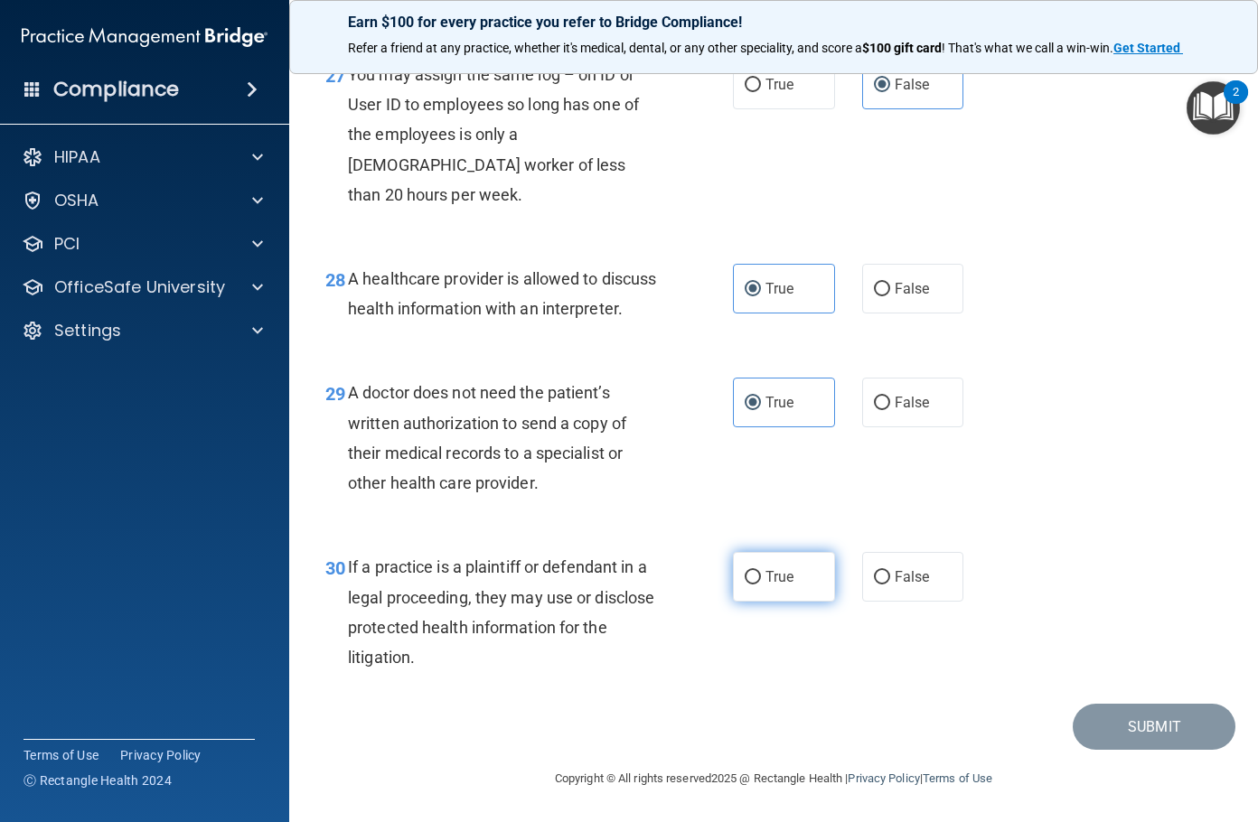
radio input "true"
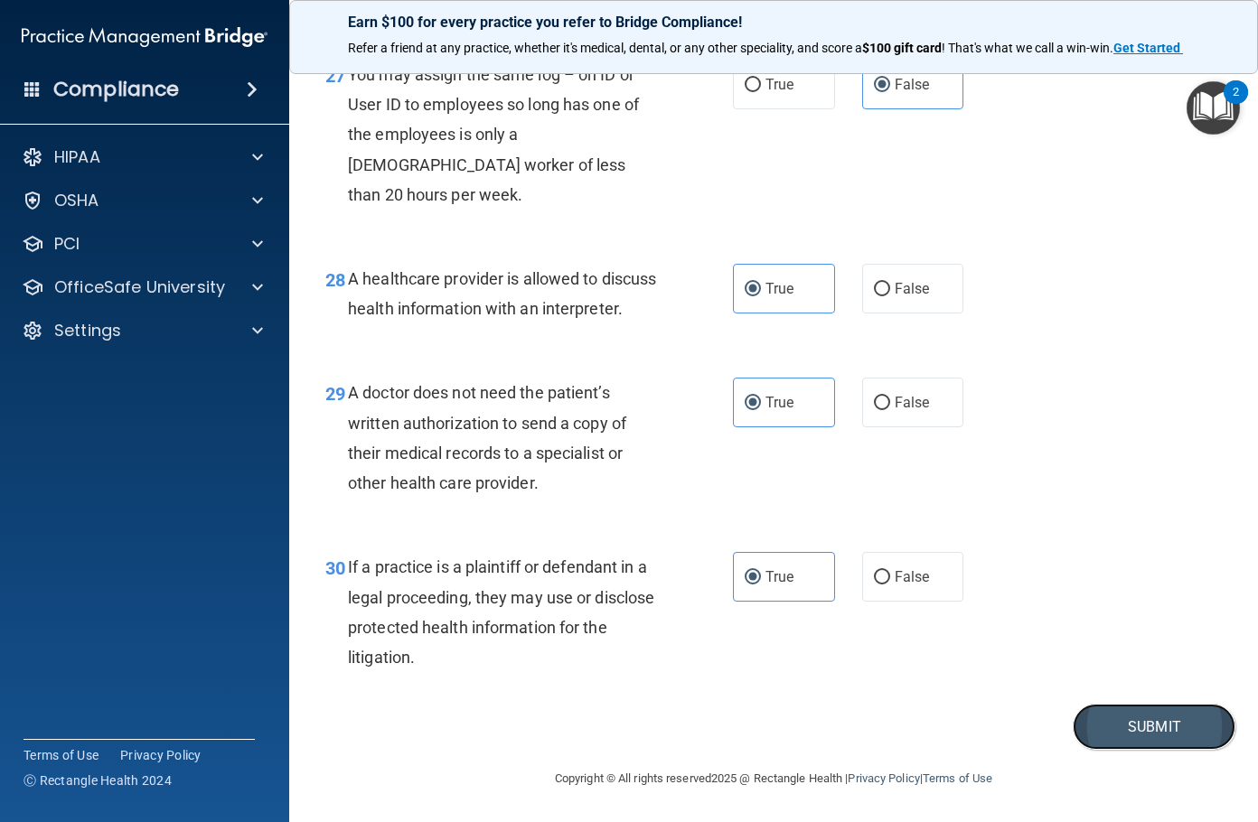
click at [1114, 714] on button "Submit" at bounding box center [1154, 727] width 163 height 46
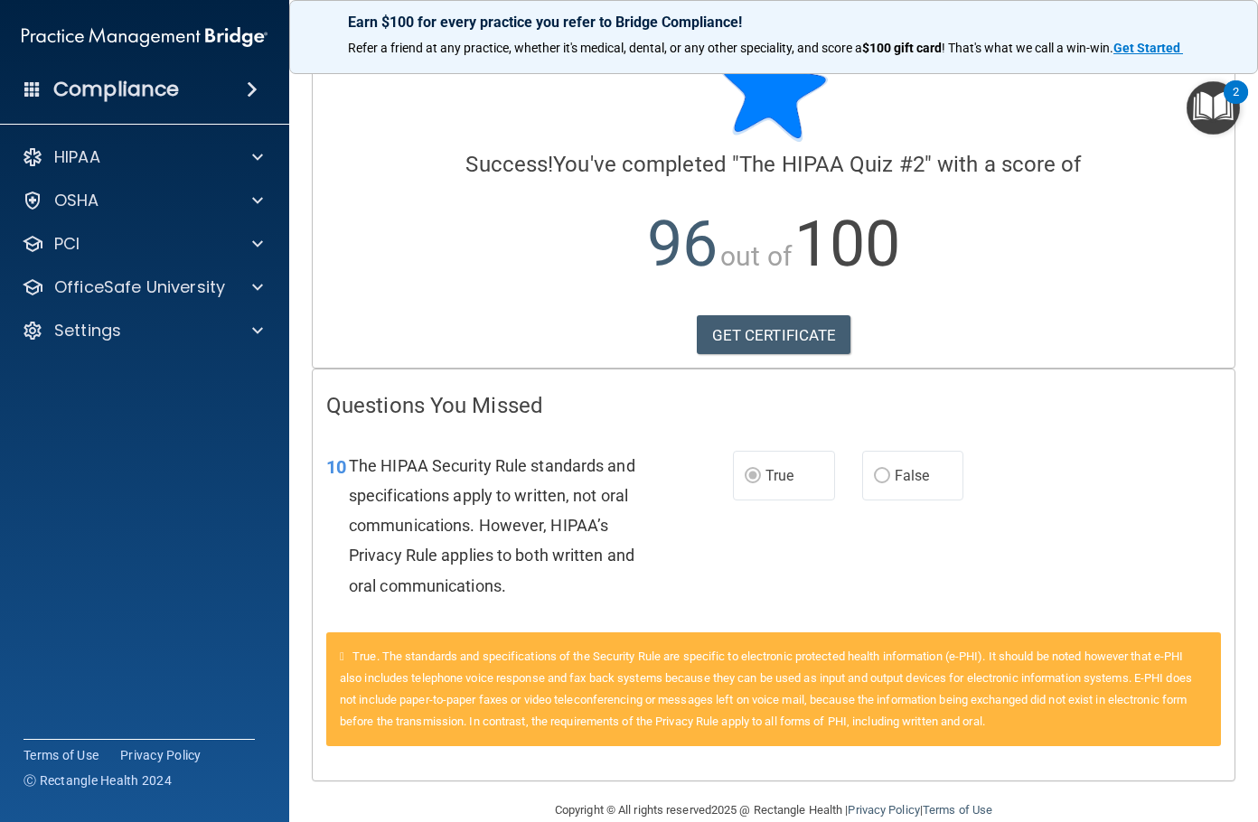
scroll to position [89, 0]
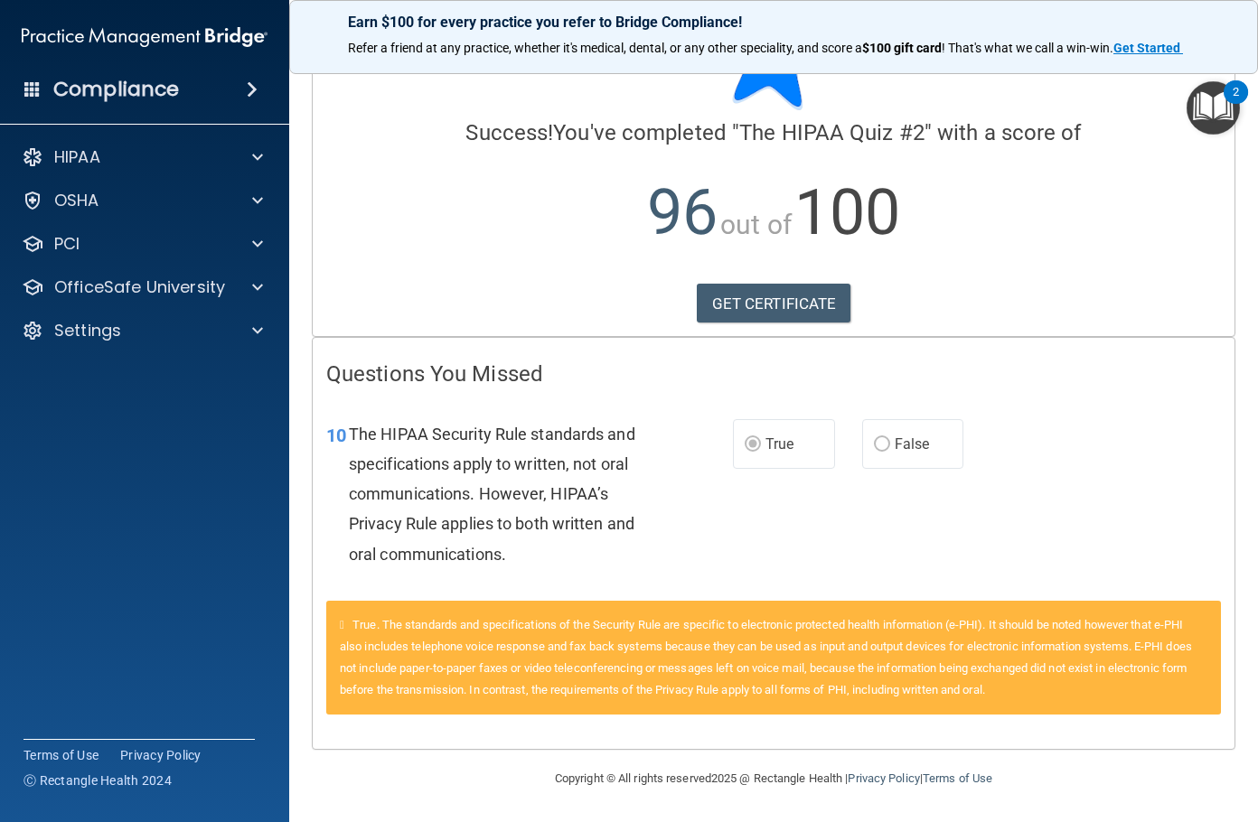
click at [765, 443] on span "True" at bounding box center [779, 444] width 28 height 17
click at [755, 305] on link "GET CERTIFICATE" at bounding box center [774, 304] width 155 height 40
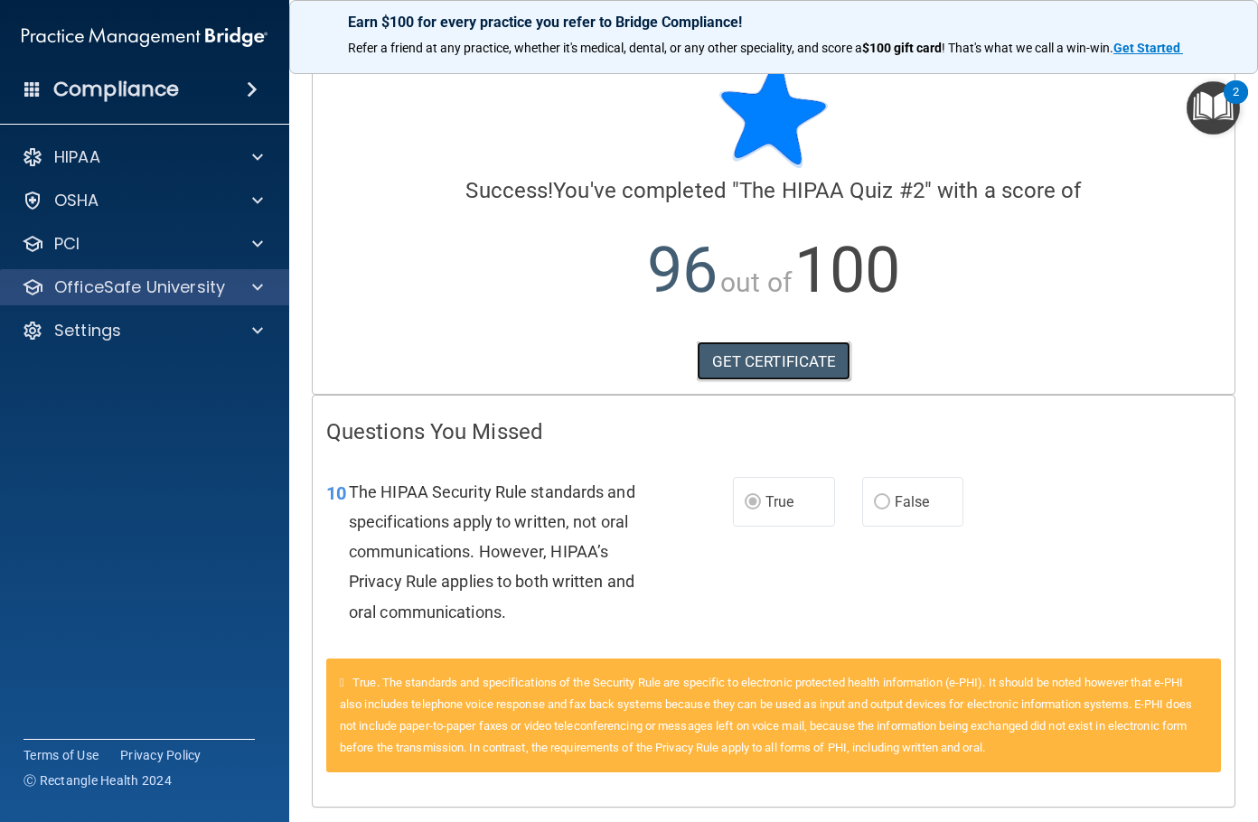
scroll to position [0, 0]
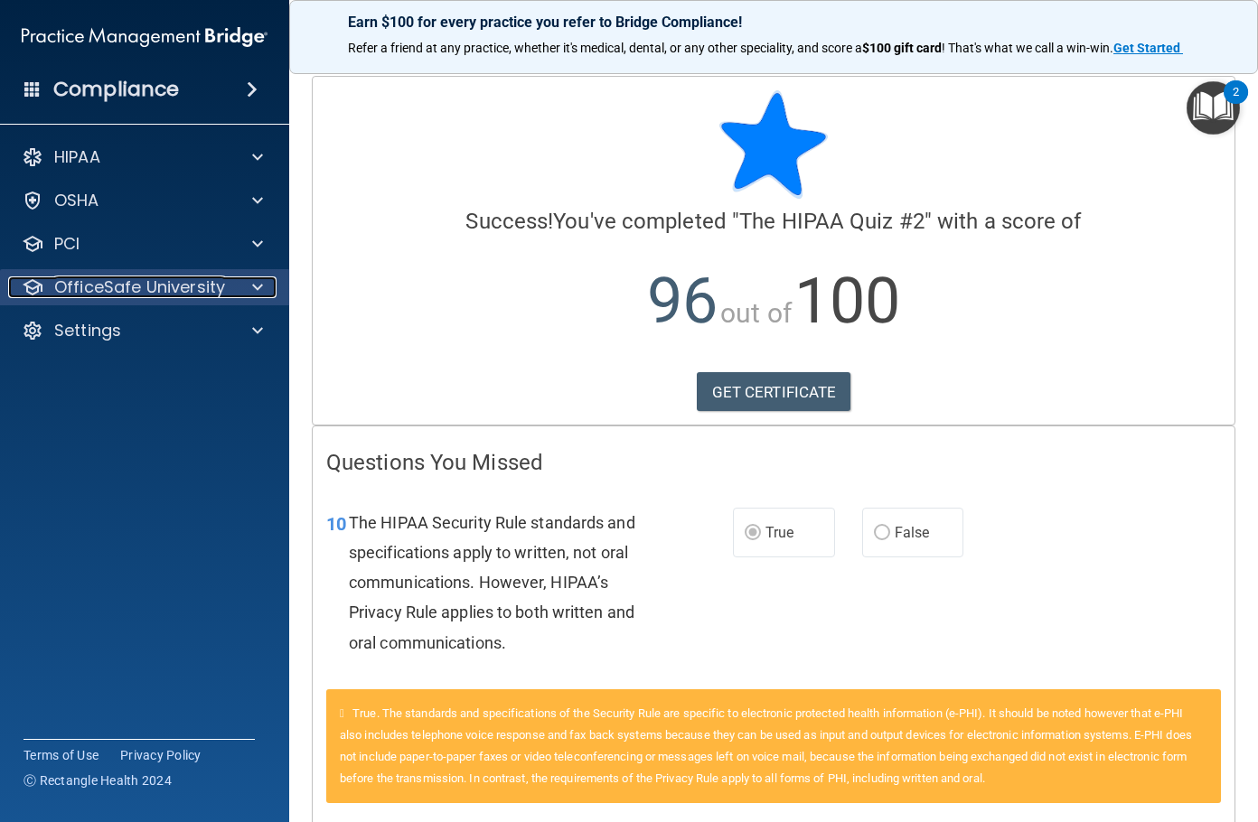
click at [111, 294] on p "OfficeSafe University" at bounding box center [139, 287] width 171 height 22
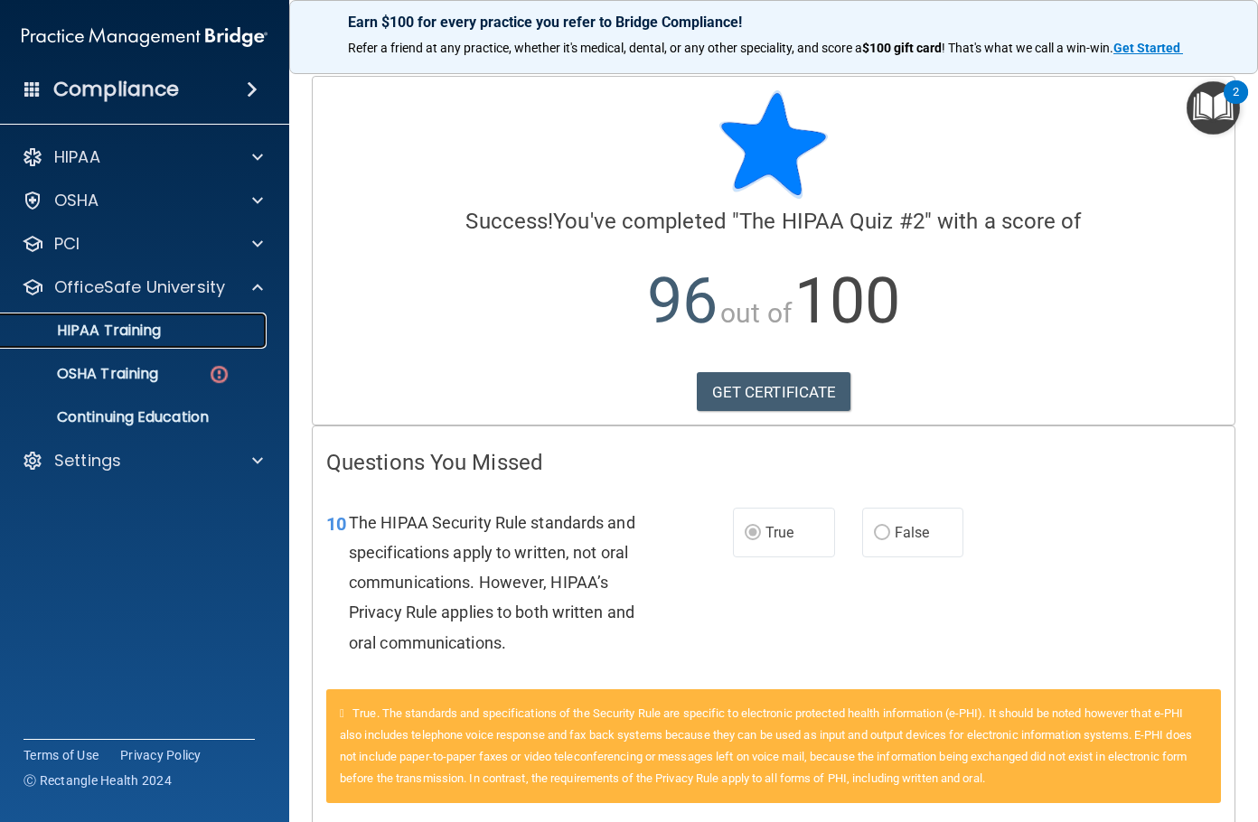
click at [161, 316] on link "HIPAA Training" at bounding box center [124, 331] width 285 height 36
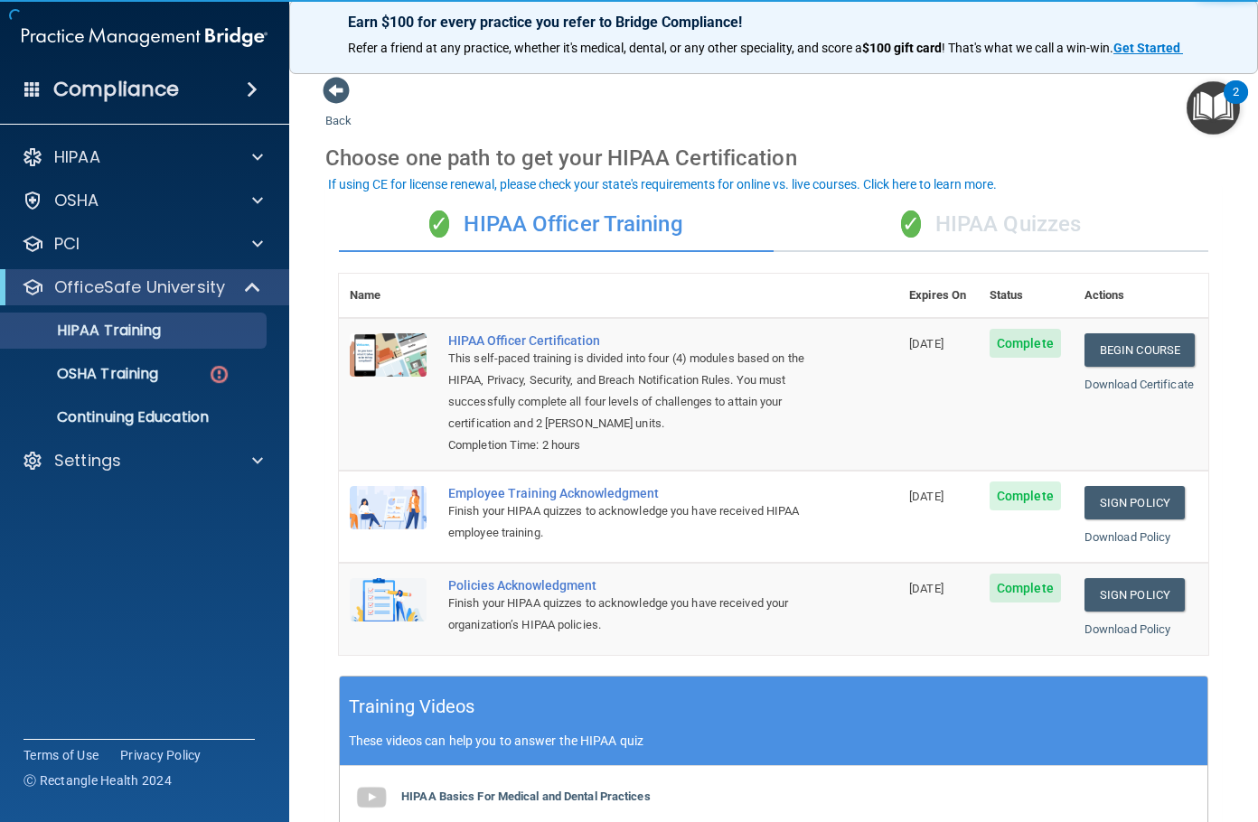
click at [961, 230] on div "✓ HIPAA Quizzes" at bounding box center [990, 225] width 435 height 54
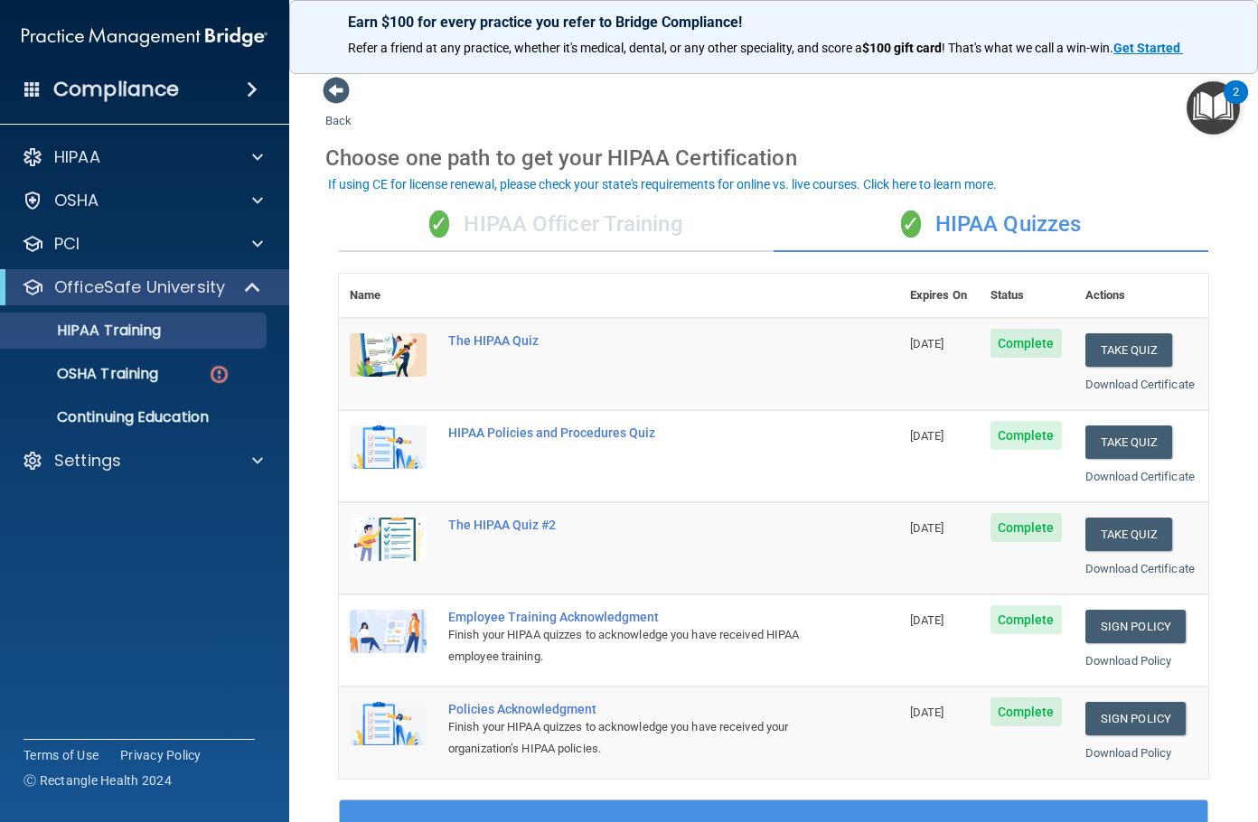
click at [697, 227] on div "✓ HIPAA Officer Training" at bounding box center [556, 225] width 435 height 54
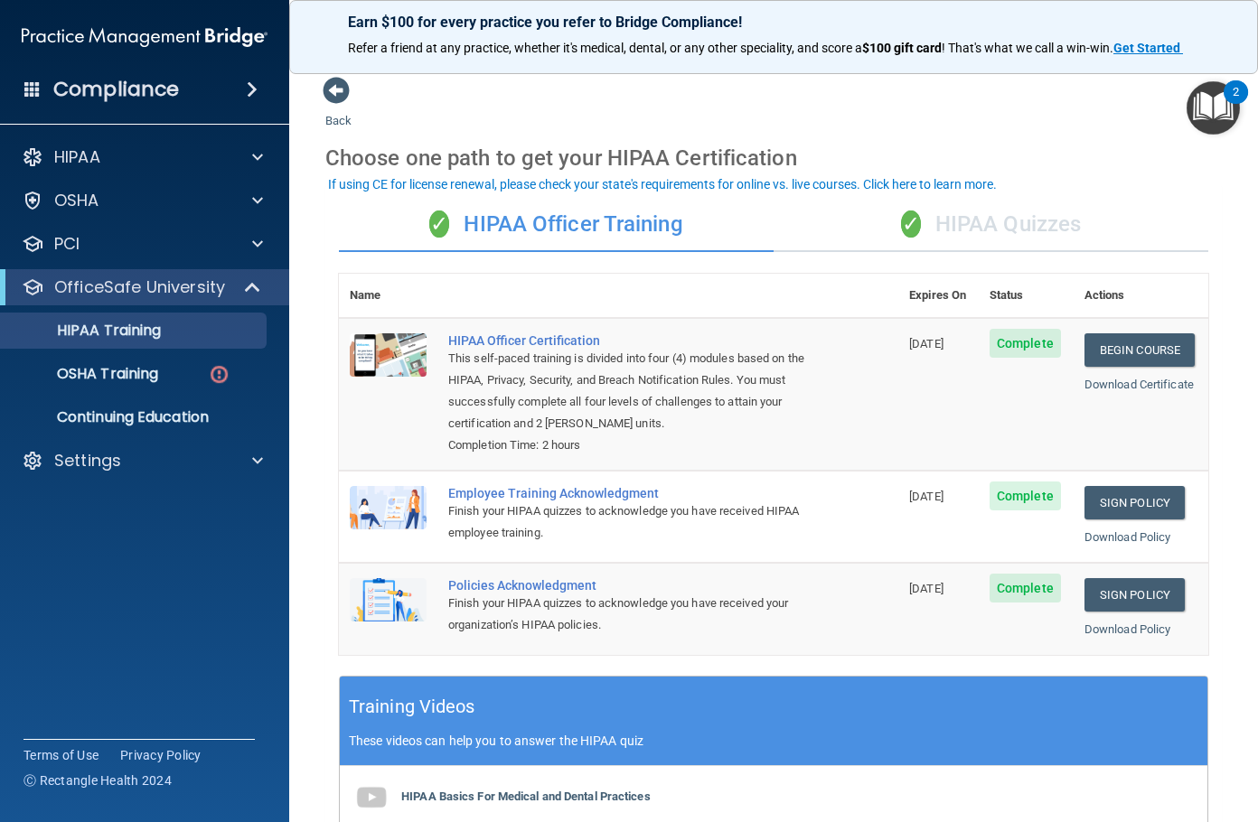
click at [907, 239] on div "✓ HIPAA Quizzes" at bounding box center [990, 225] width 435 height 54
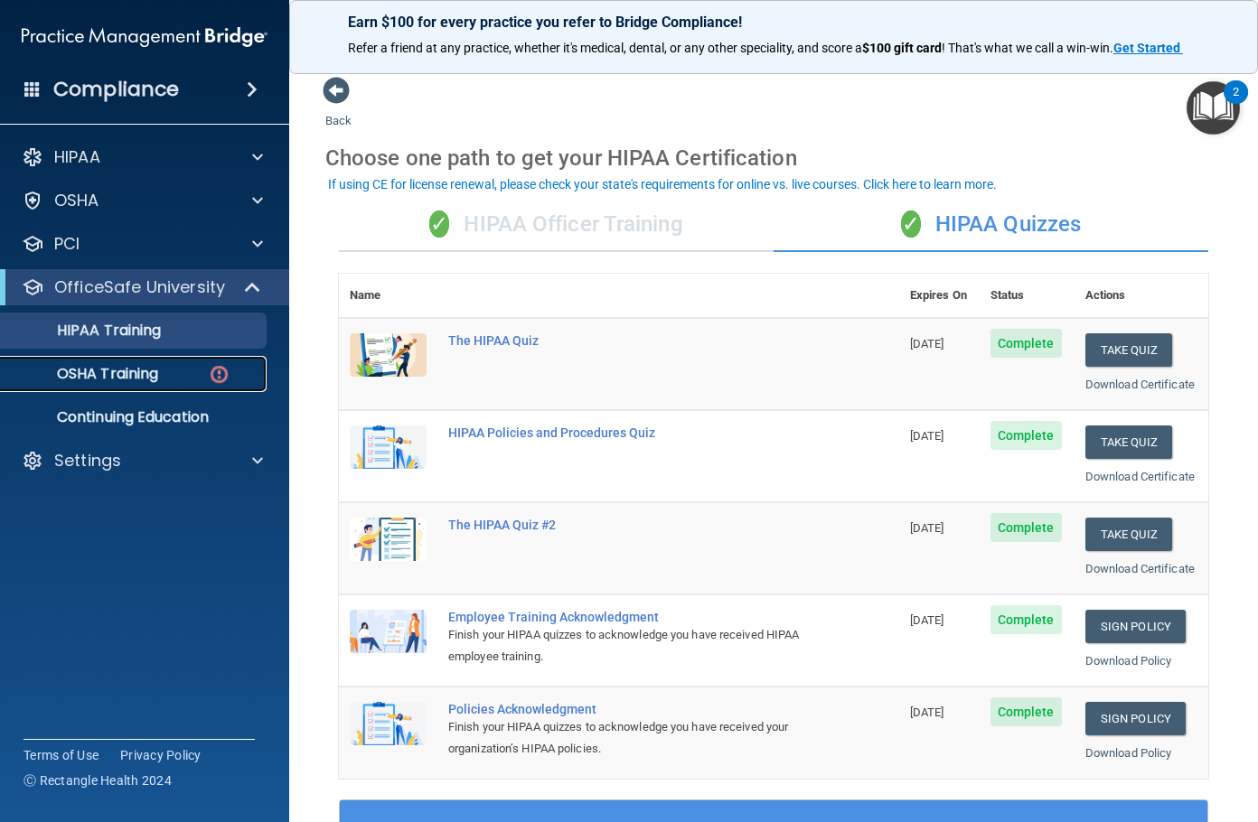
click at [106, 378] on p "OSHA Training" at bounding box center [85, 374] width 146 height 18
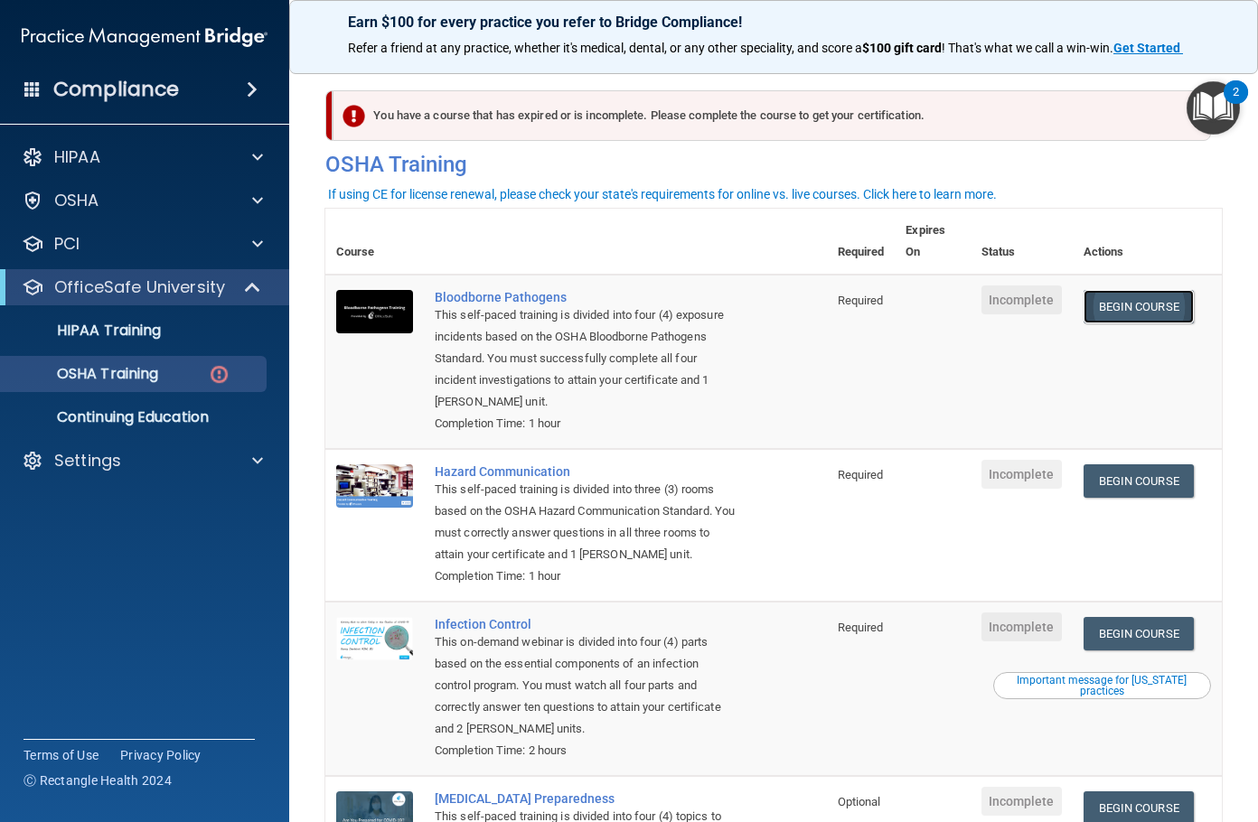
click at [1134, 304] on link "Begin Course" at bounding box center [1138, 306] width 110 height 33
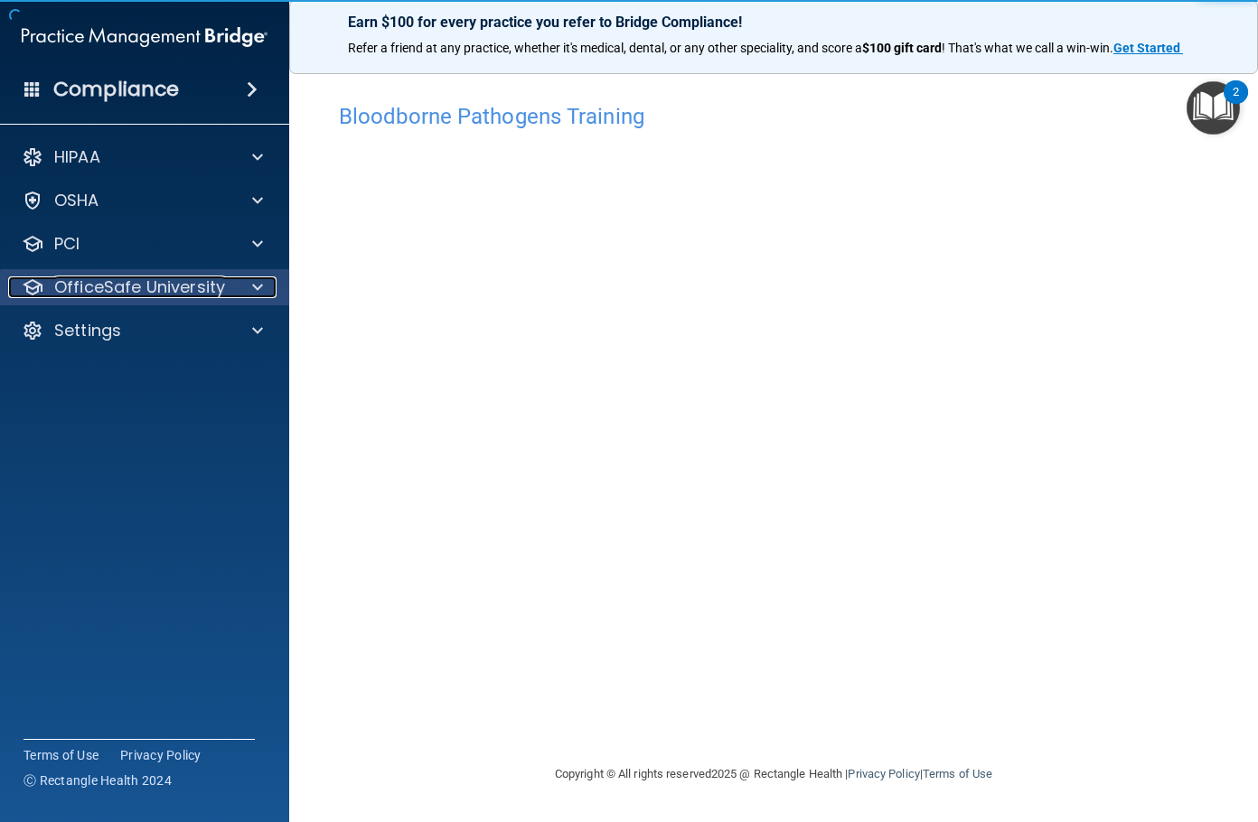
click at [154, 286] on p "OfficeSafe University" at bounding box center [139, 287] width 171 height 22
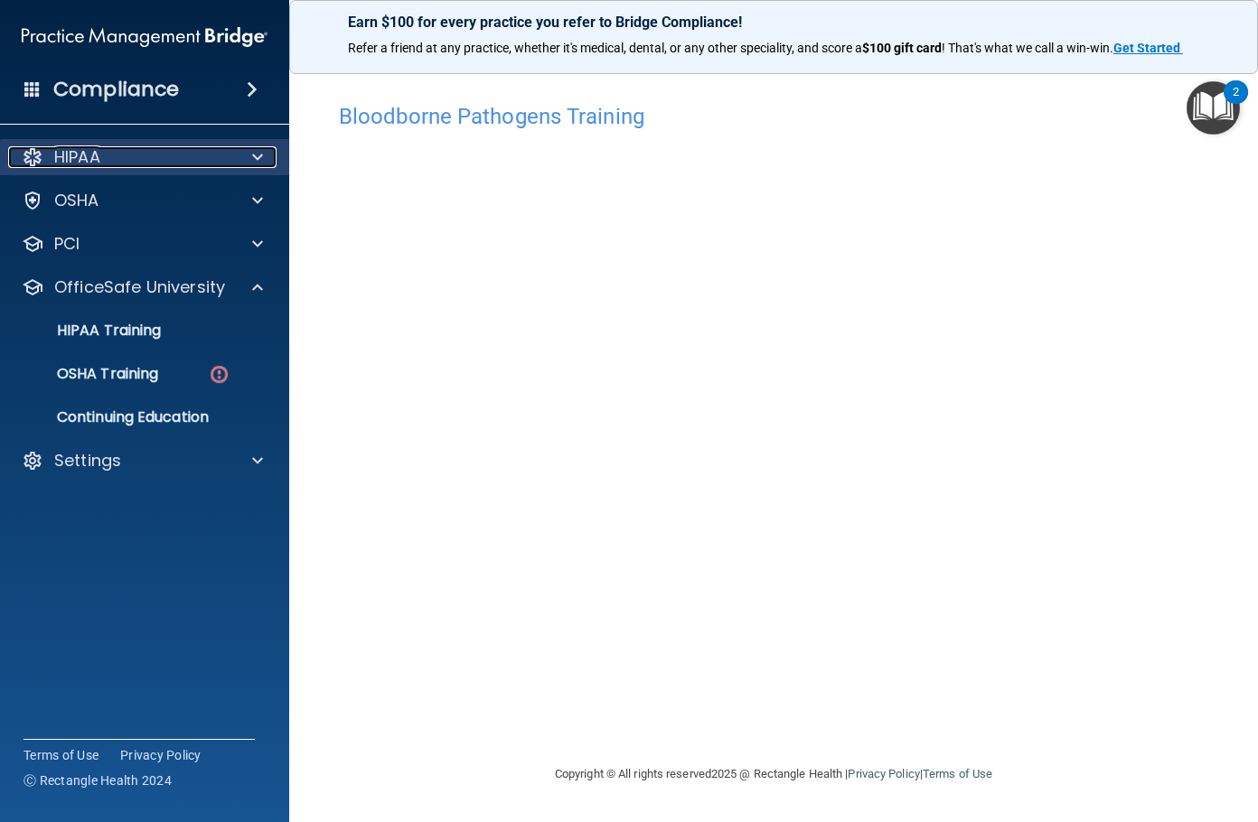
click at [156, 164] on div "HIPAA" at bounding box center [120, 157] width 224 height 22
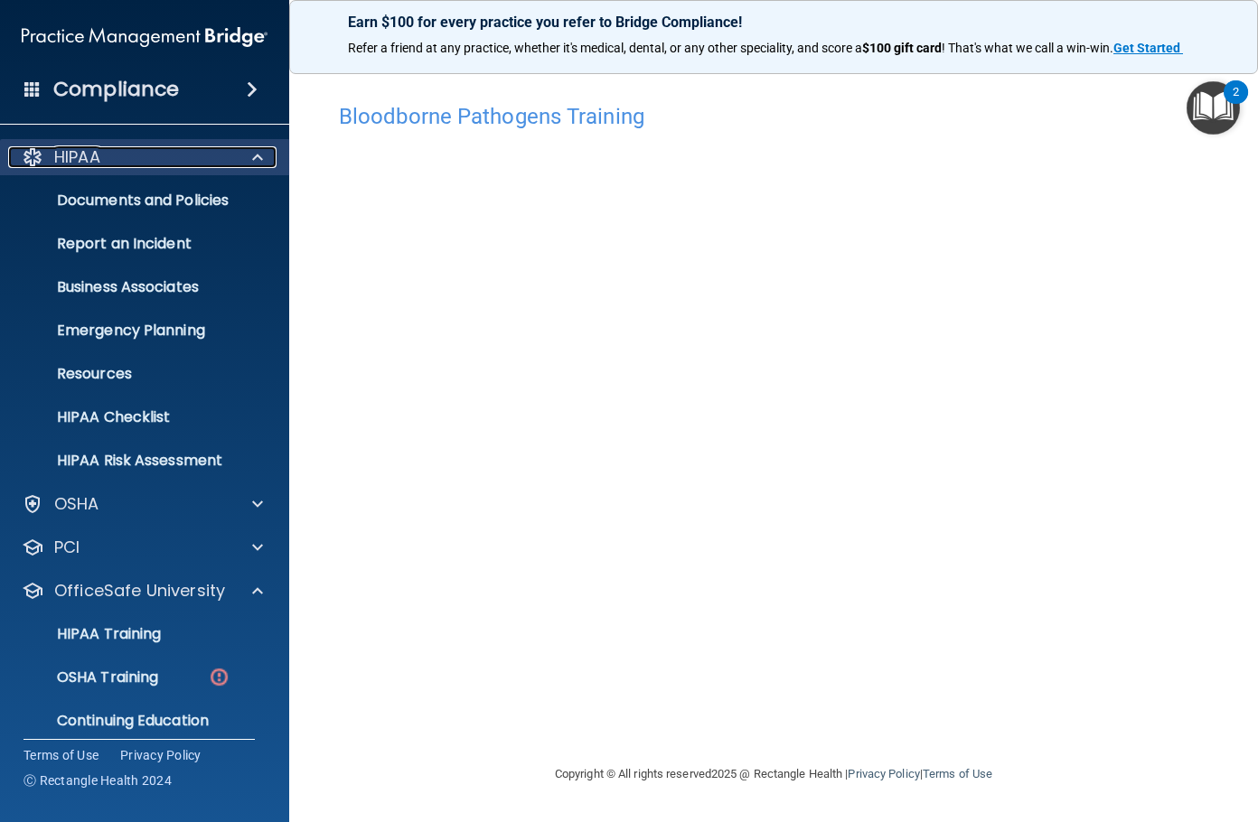
click at [156, 158] on div "HIPAA" at bounding box center [120, 157] width 224 height 22
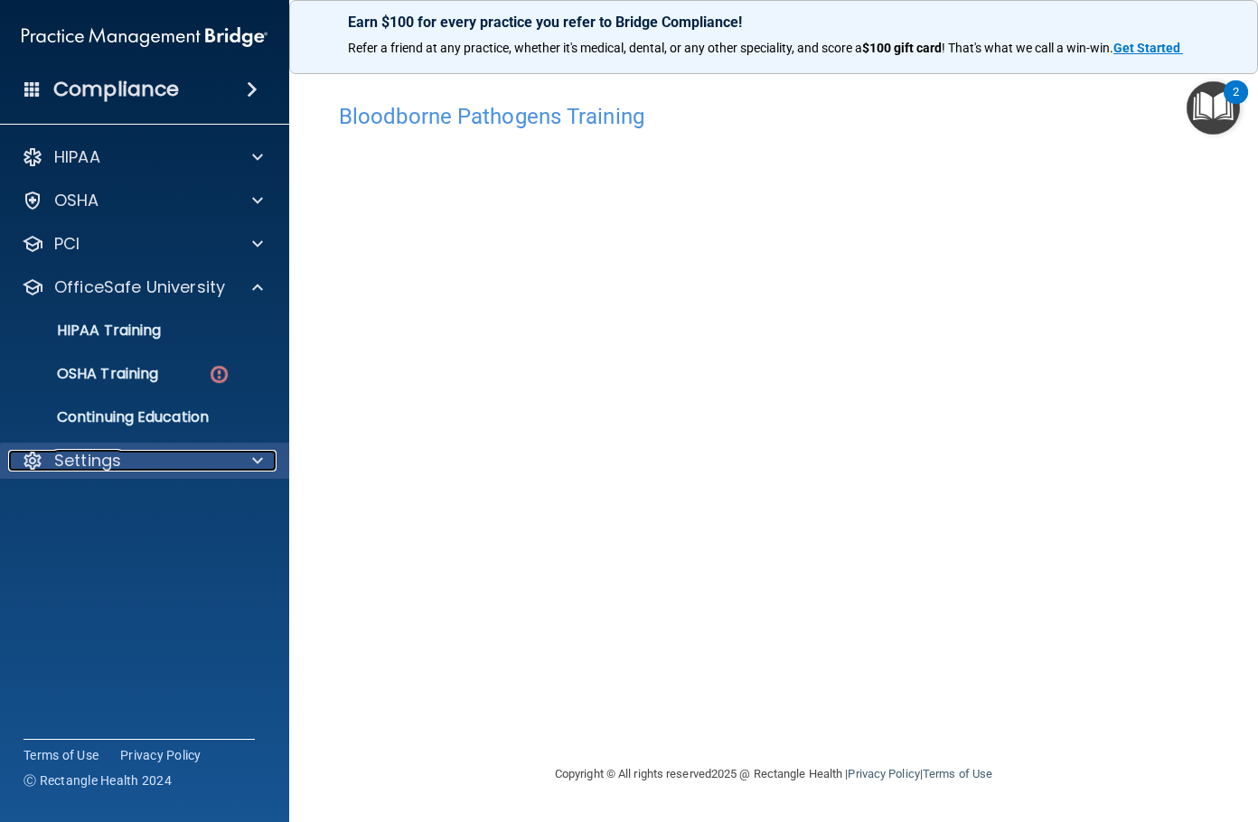
click at [103, 466] on p "Settings" at bounding box center [87, 461] width 67 height 22
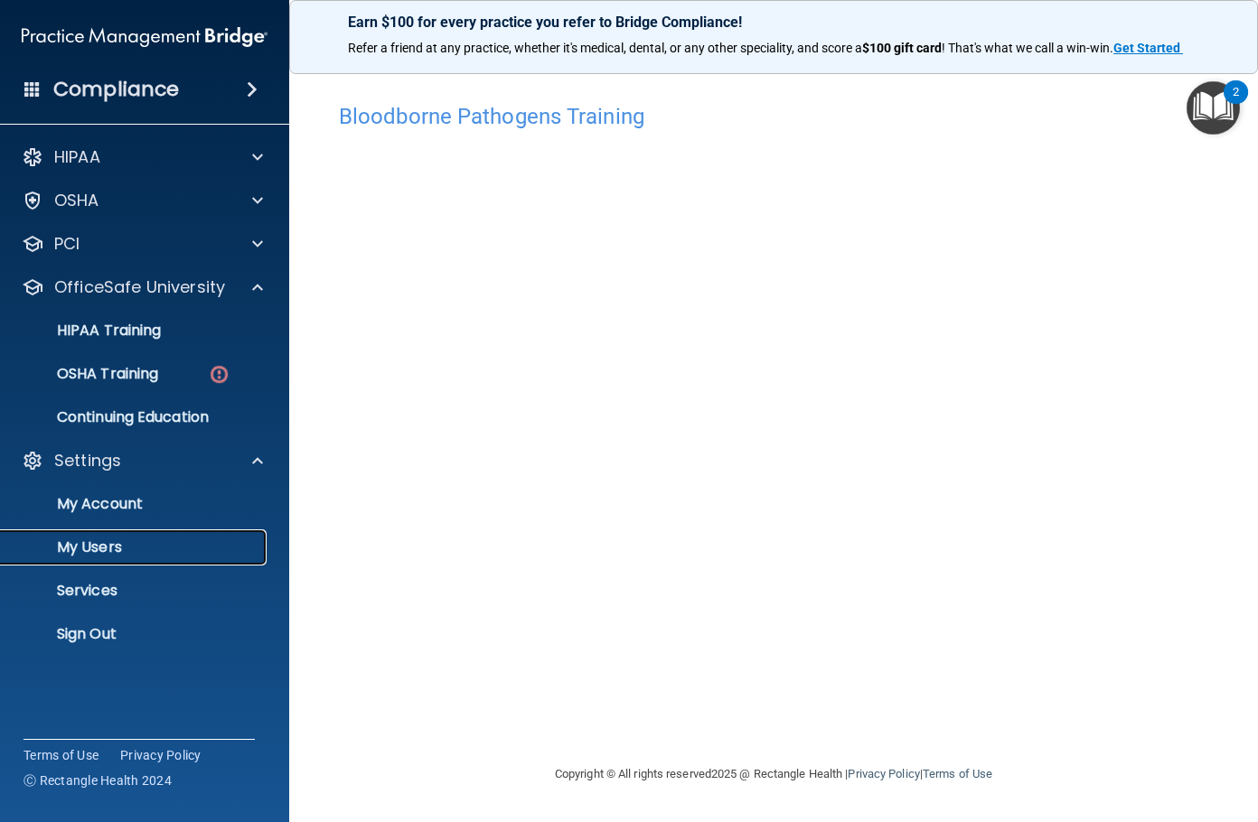
click at [90, 539] on p "My Users" at bounding box center [135, 548] width 247 height 18
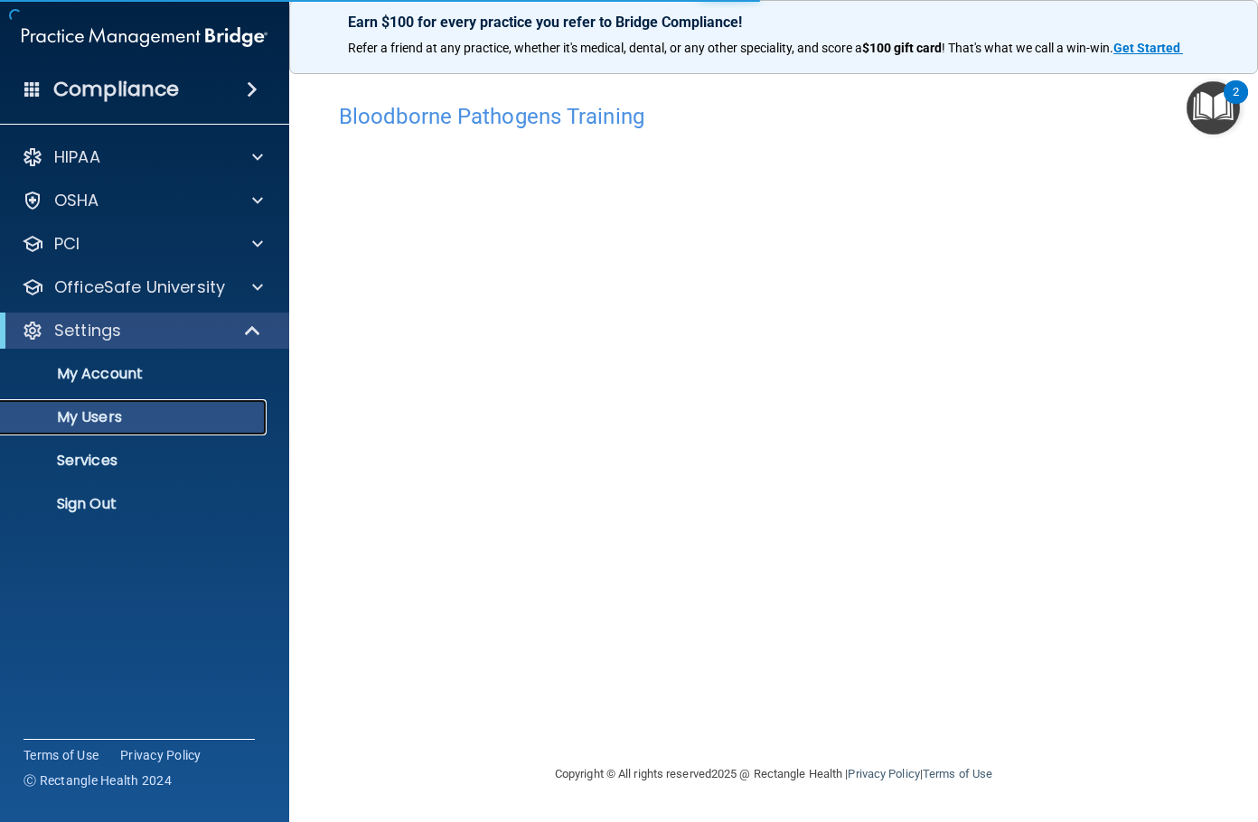
select select "20"
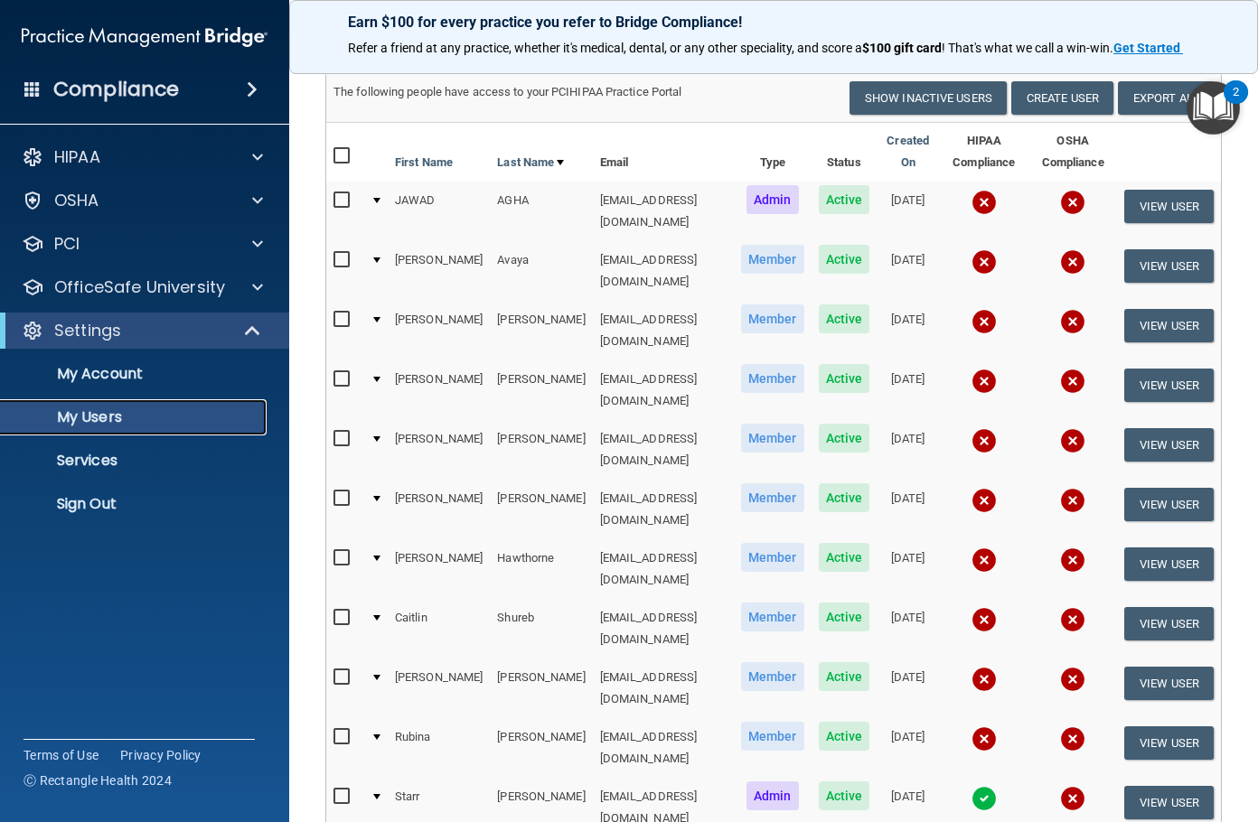
scroll to position [90, 0]
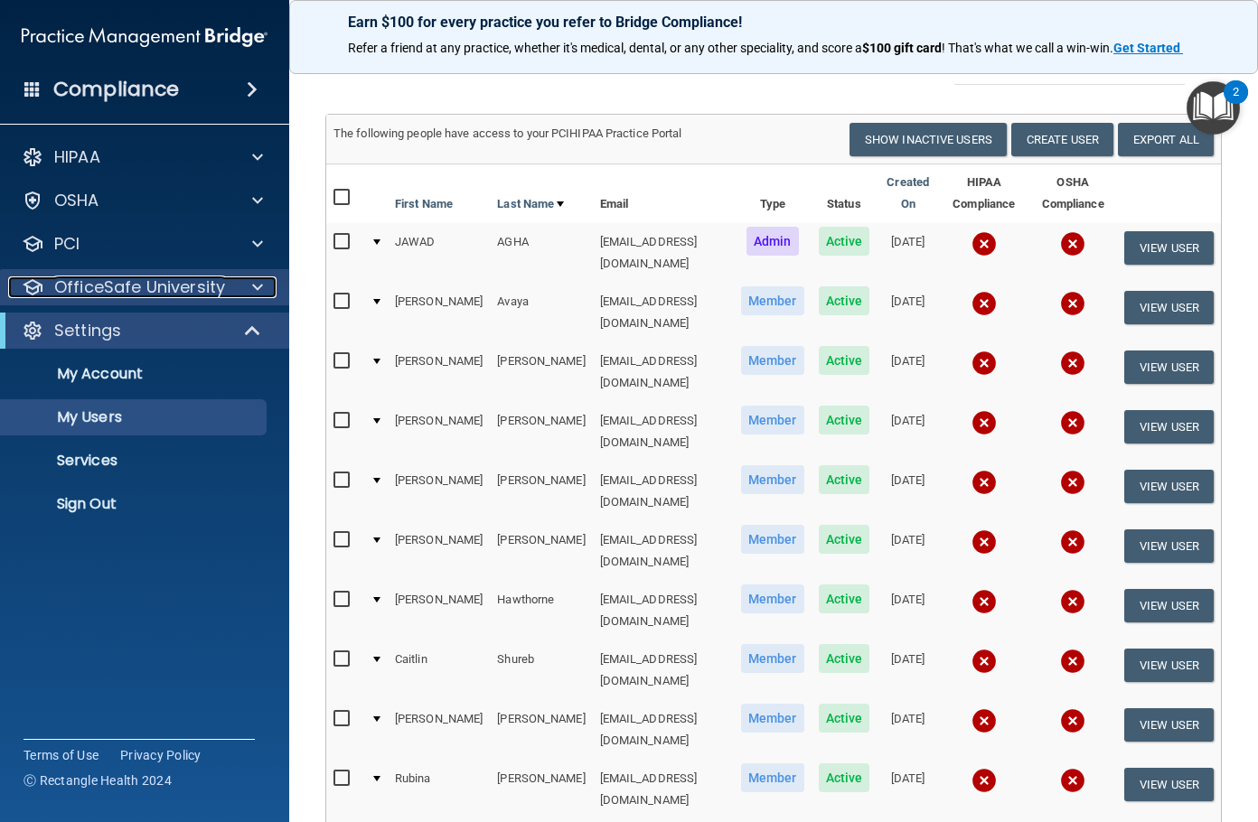
click at [183, 281] on p "OfficeSafe University" at bounding box center [139, 287] width 171 height 22
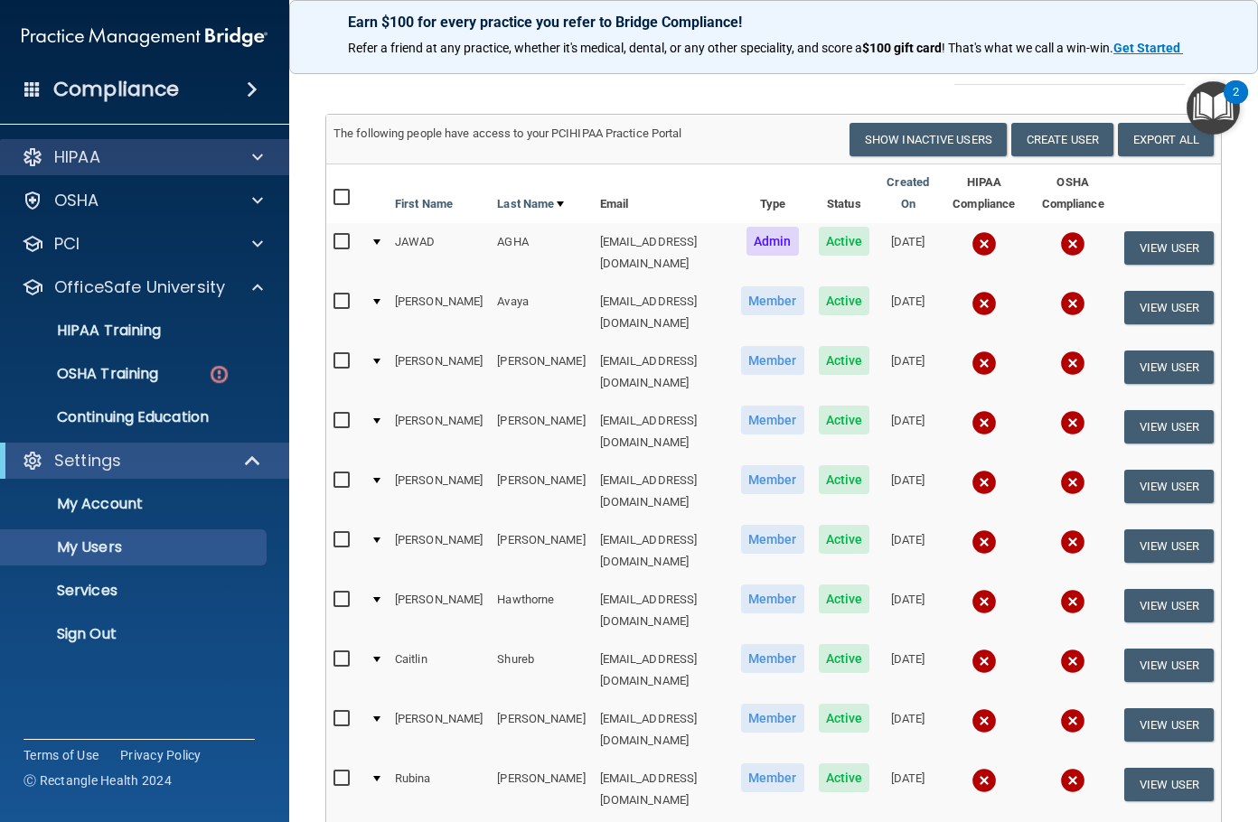
click at [172, 140] on div "HIPAA" at bounding box center [145, 157] width 290 height 36
click at [119, 155] on div "HIPAA" at bounding box center [120, 157] width 224 height 22
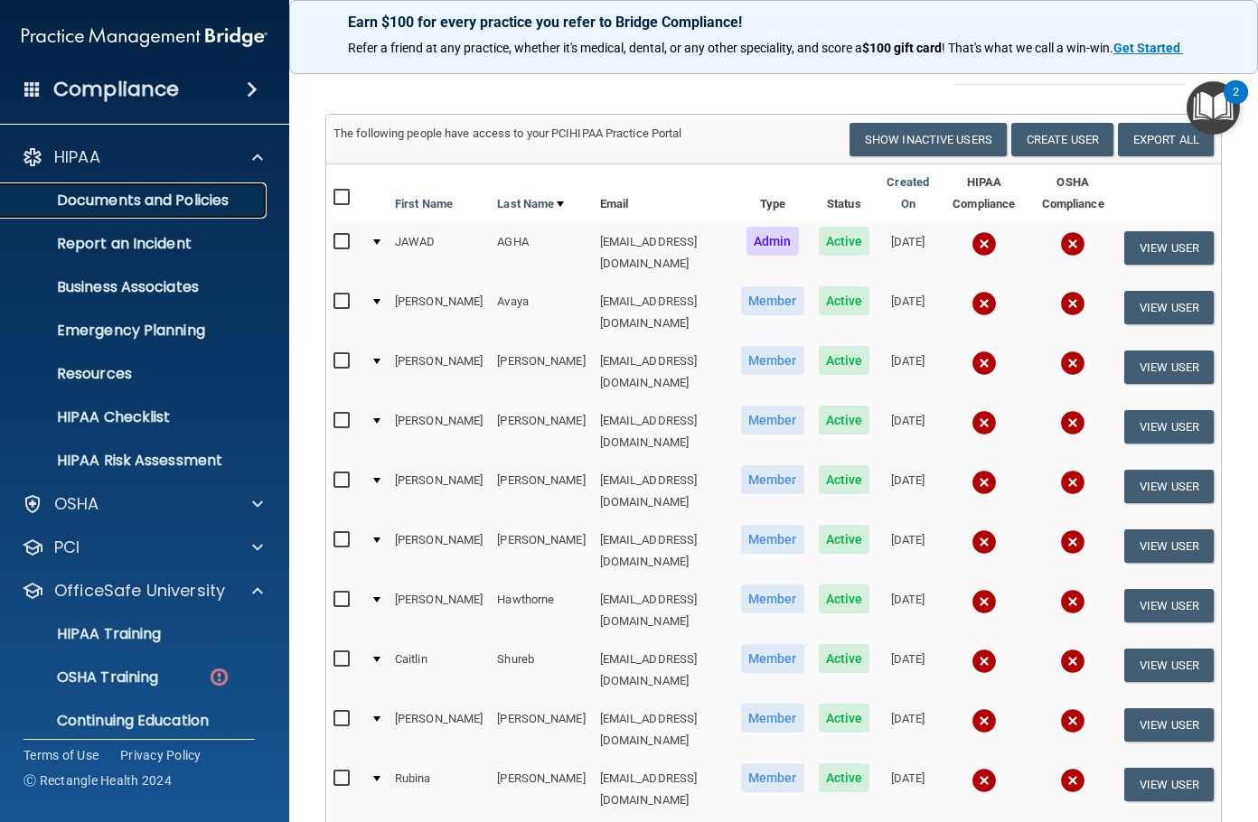
click at [164, 192] on p "Documents and Policies" at bounding box center [135, 201] width 247 height 18
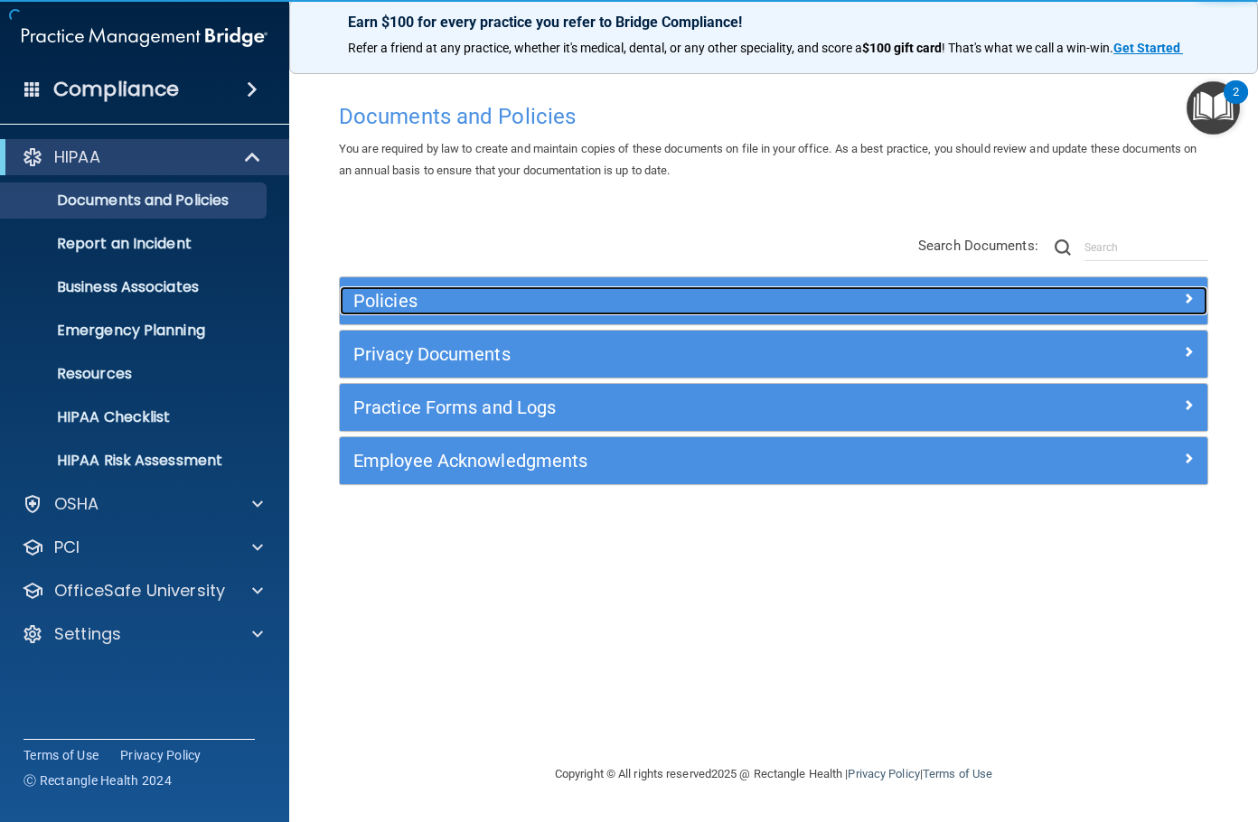
click at [683, 292] on h5 "Policies" at bounding box center [664, 301] width 623 height 20
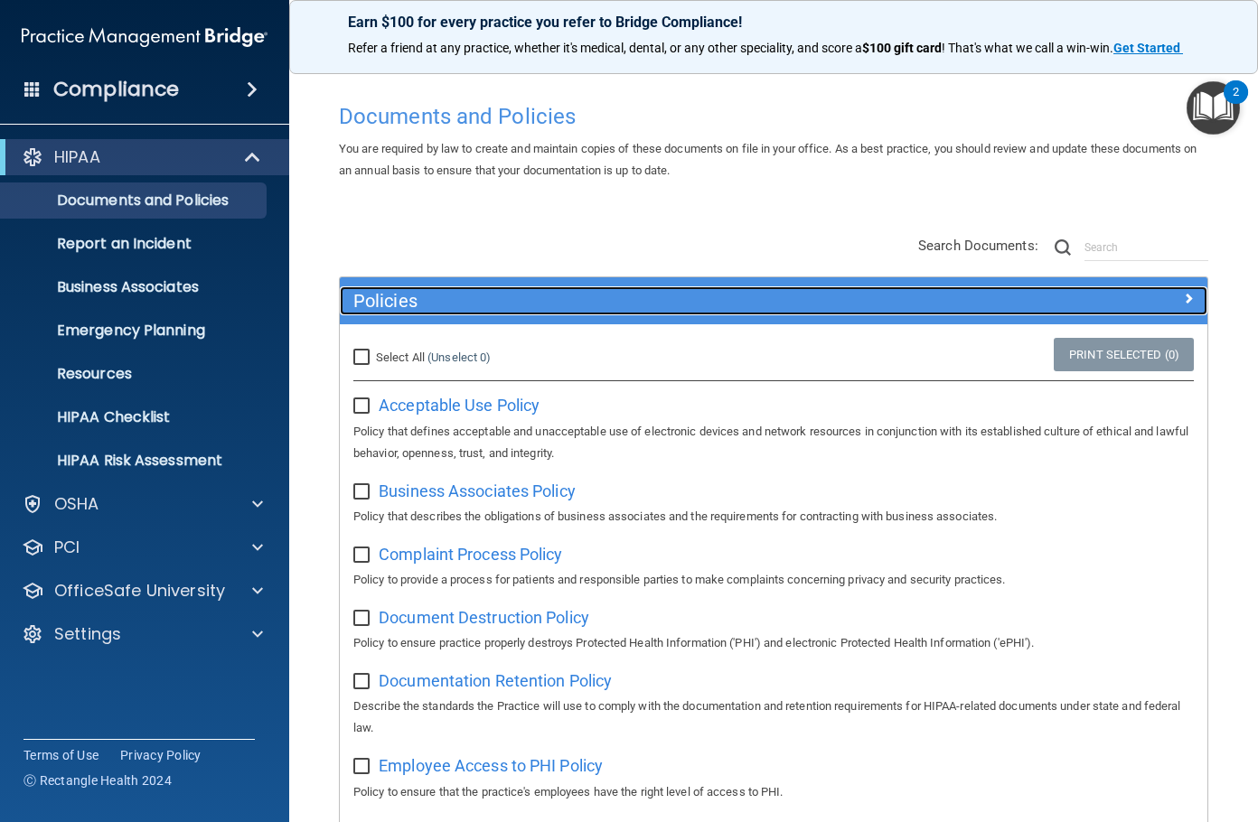
scroll to position [90, 0]
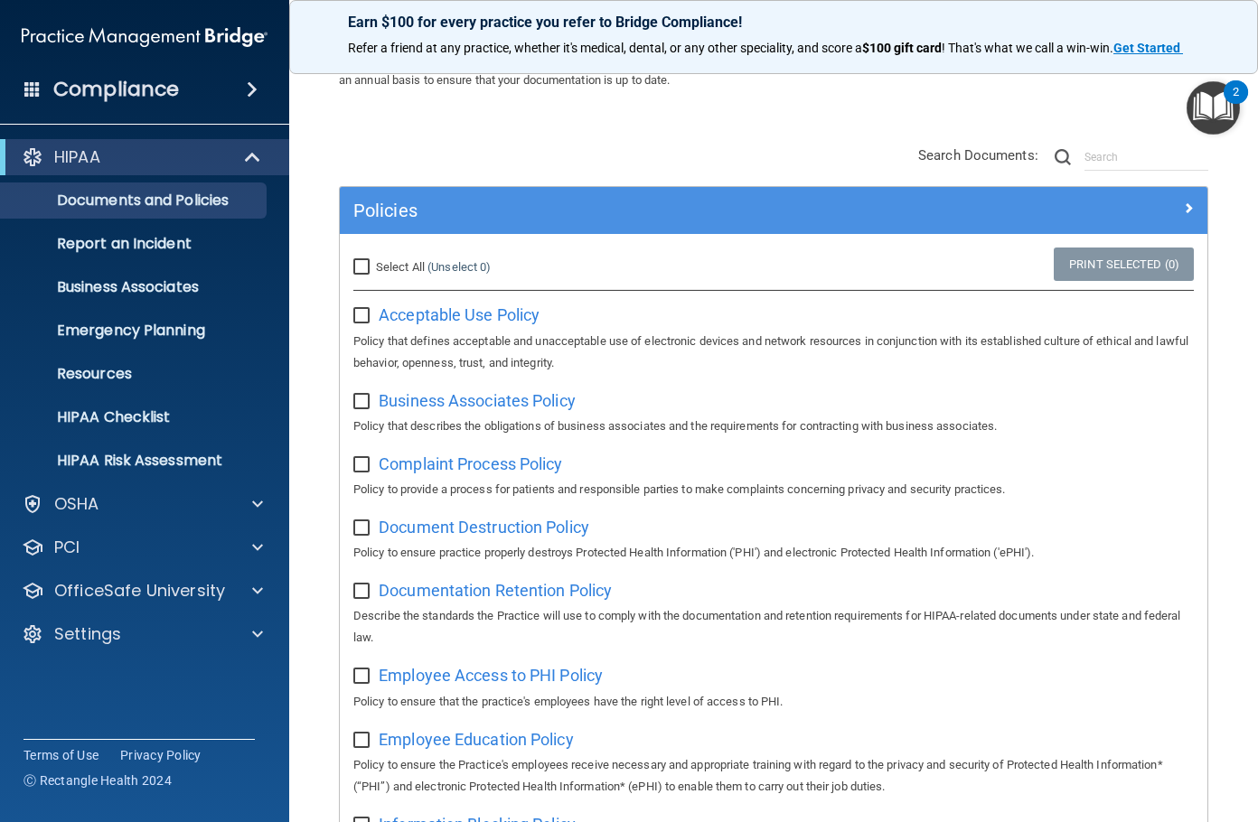
click at [363, 265] on input "Select All (Unselect 0) Unselect All" at bounding box center [363, 267] width 21 height 14
checkbox input "true"
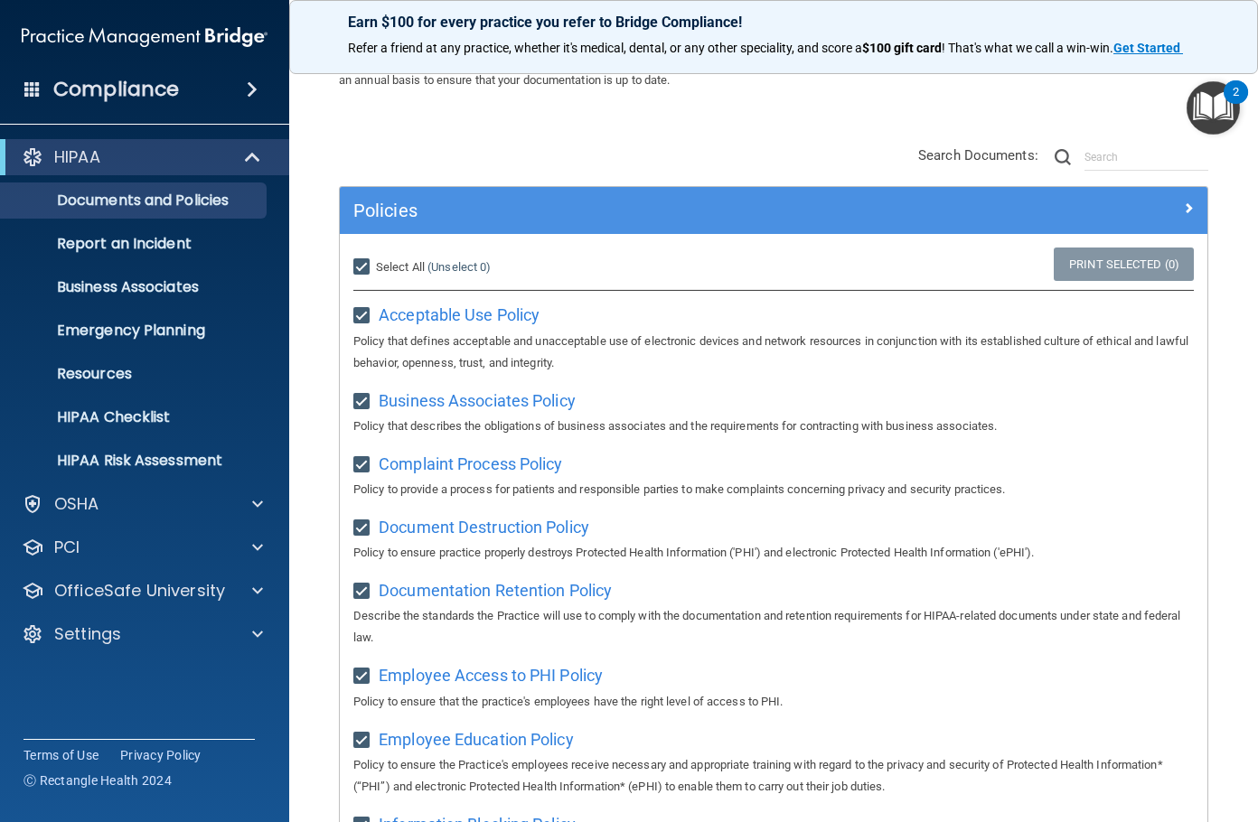
checkbox input "true"
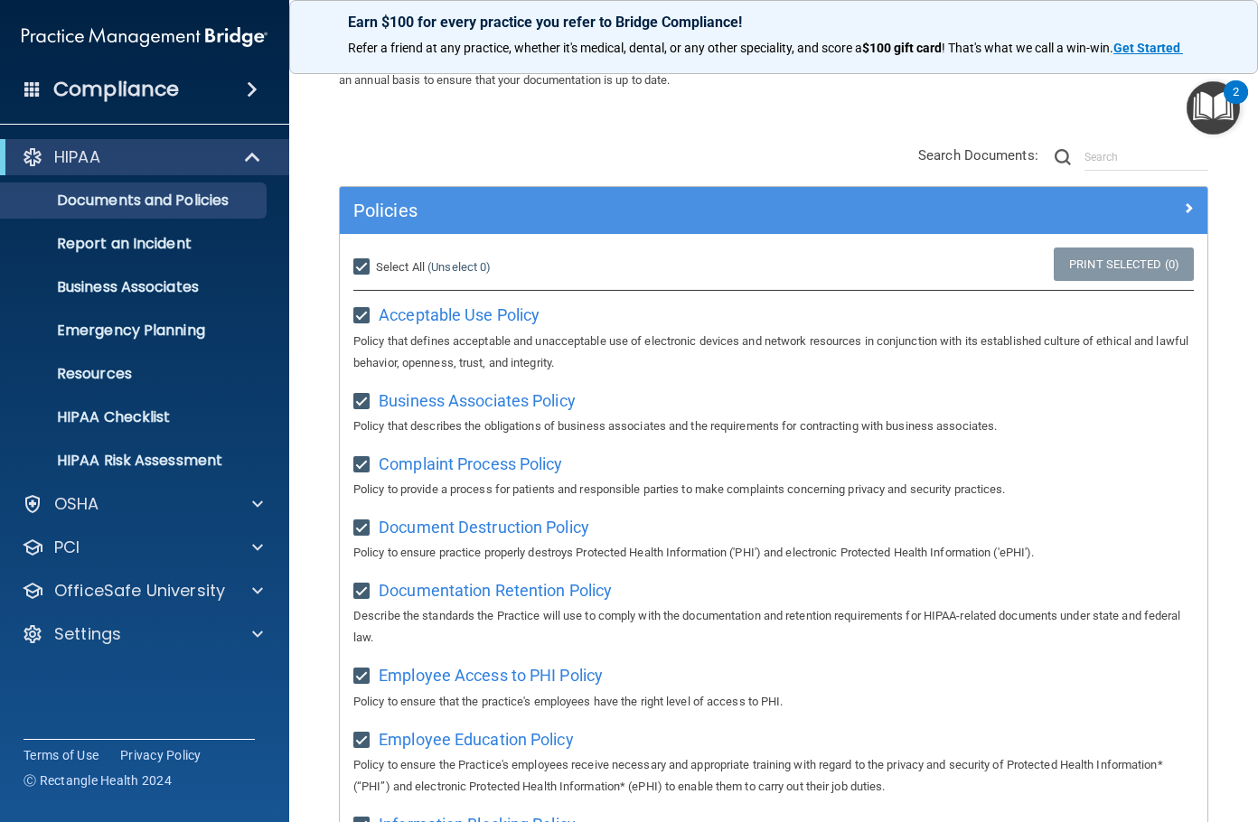
checkbox input "true"
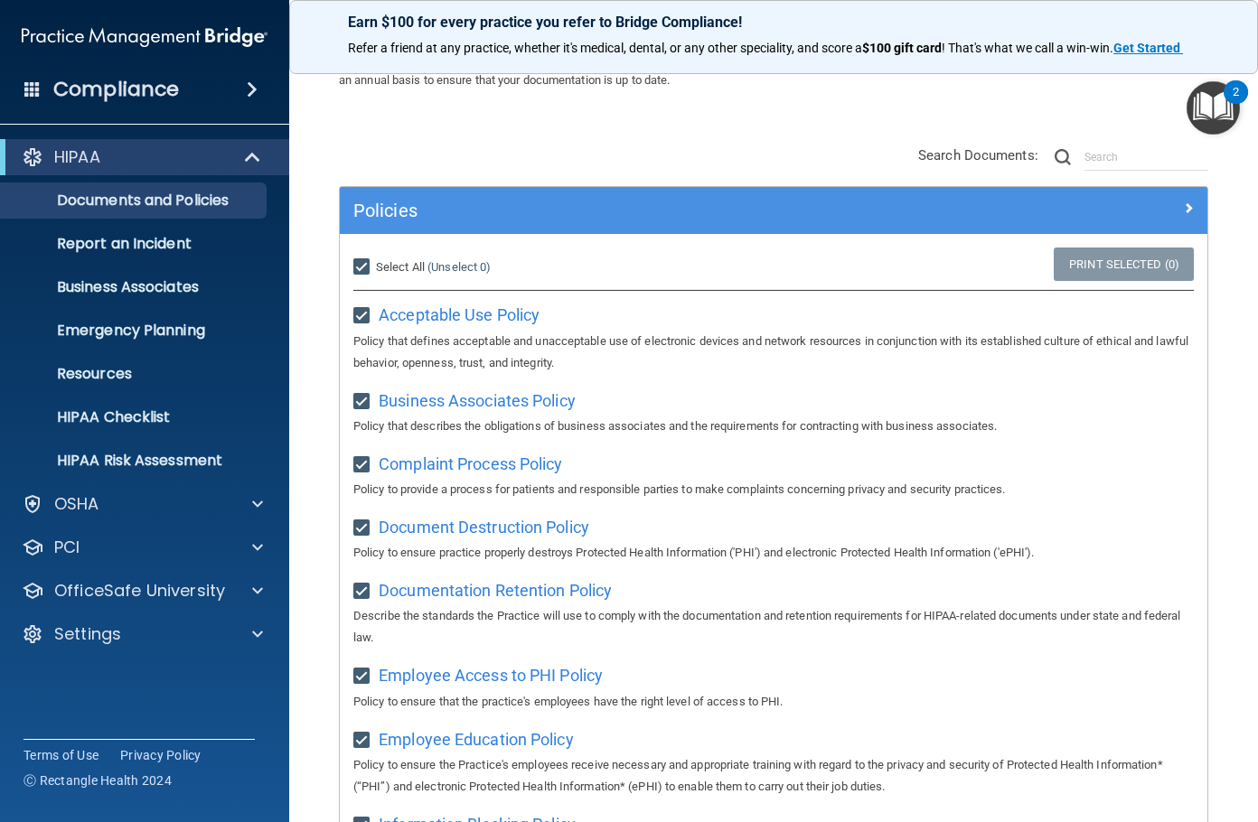
checkbox input "true"
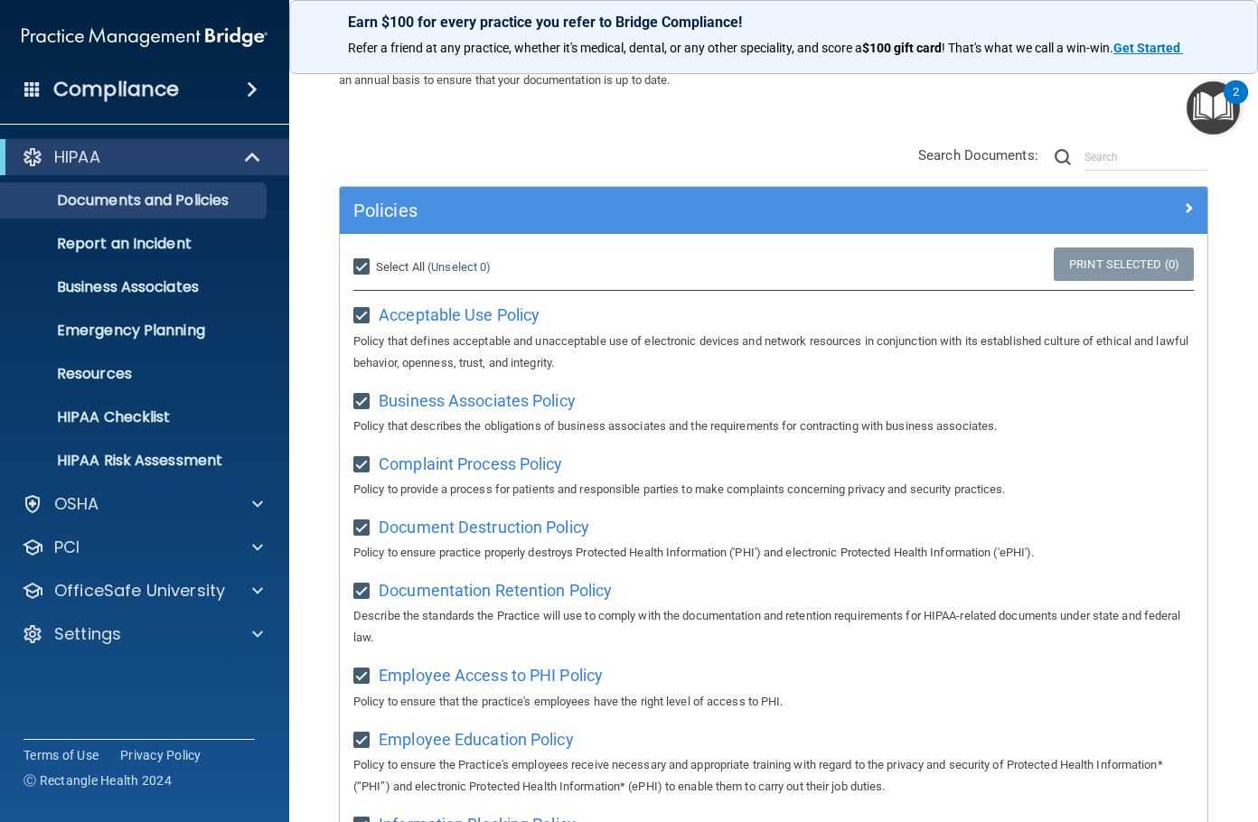
checkbox input "true"
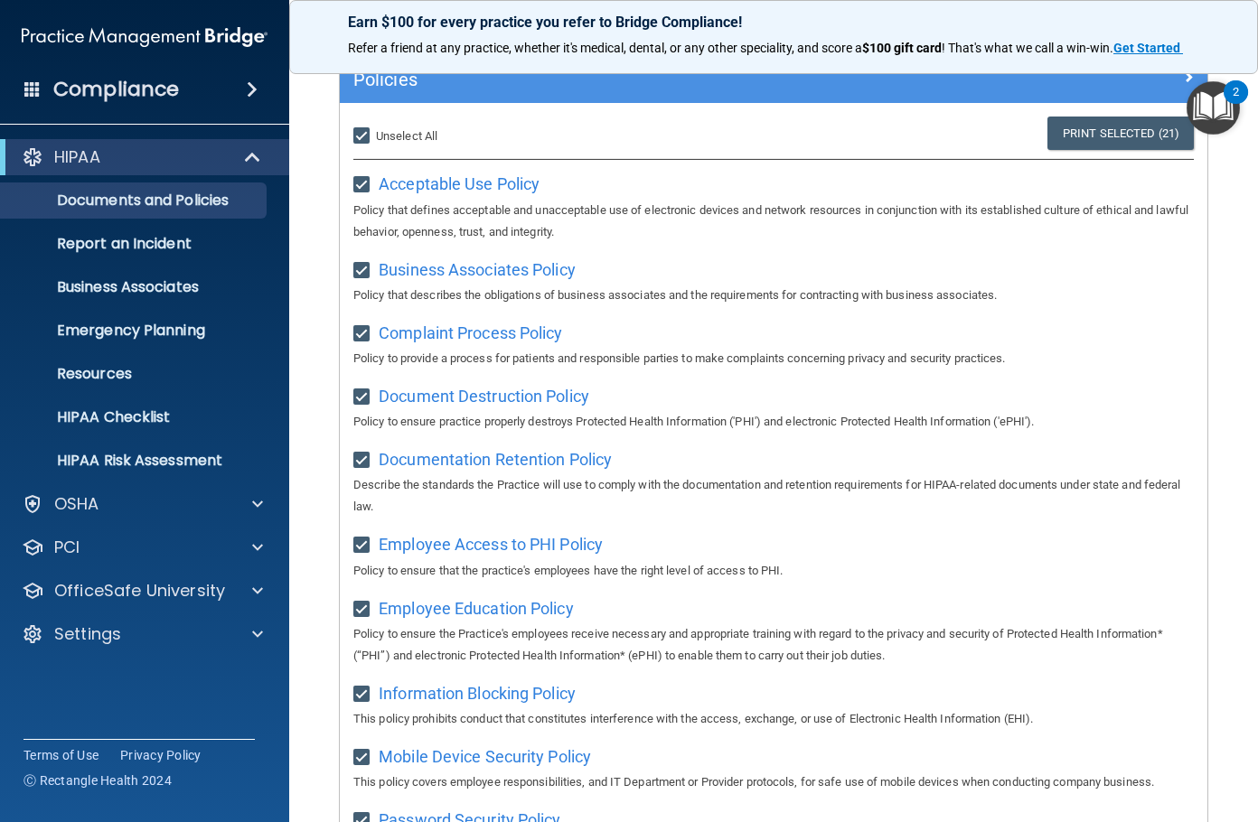
scroll to position [0, 0]
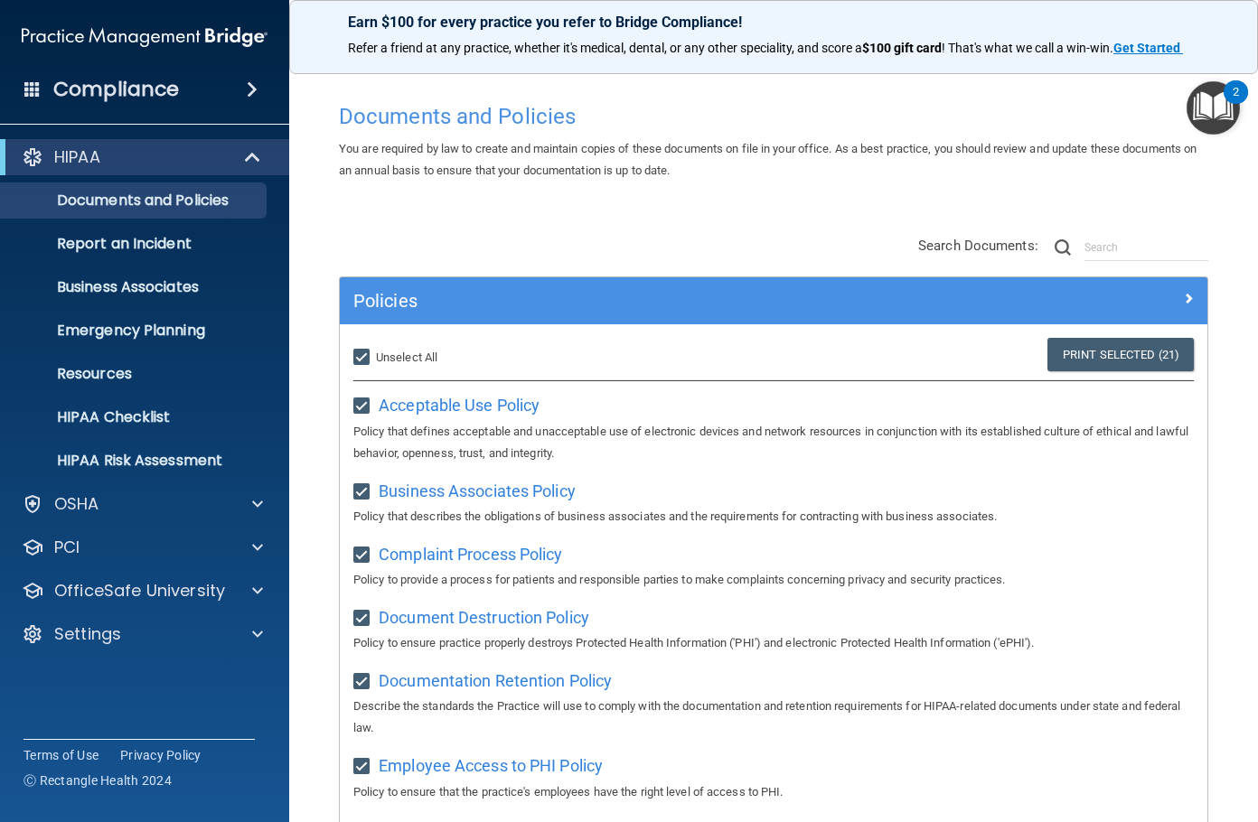
click at [401, 350] on label "Select All (Unselect 21) Unselect All" at bounding box center [395, 358] width 84 height 22
click at [374, 351] on input "Select All (Unselect 21) Unselect All" at bounding box center [363, 358] width 21 height 14
checkbox input "false"
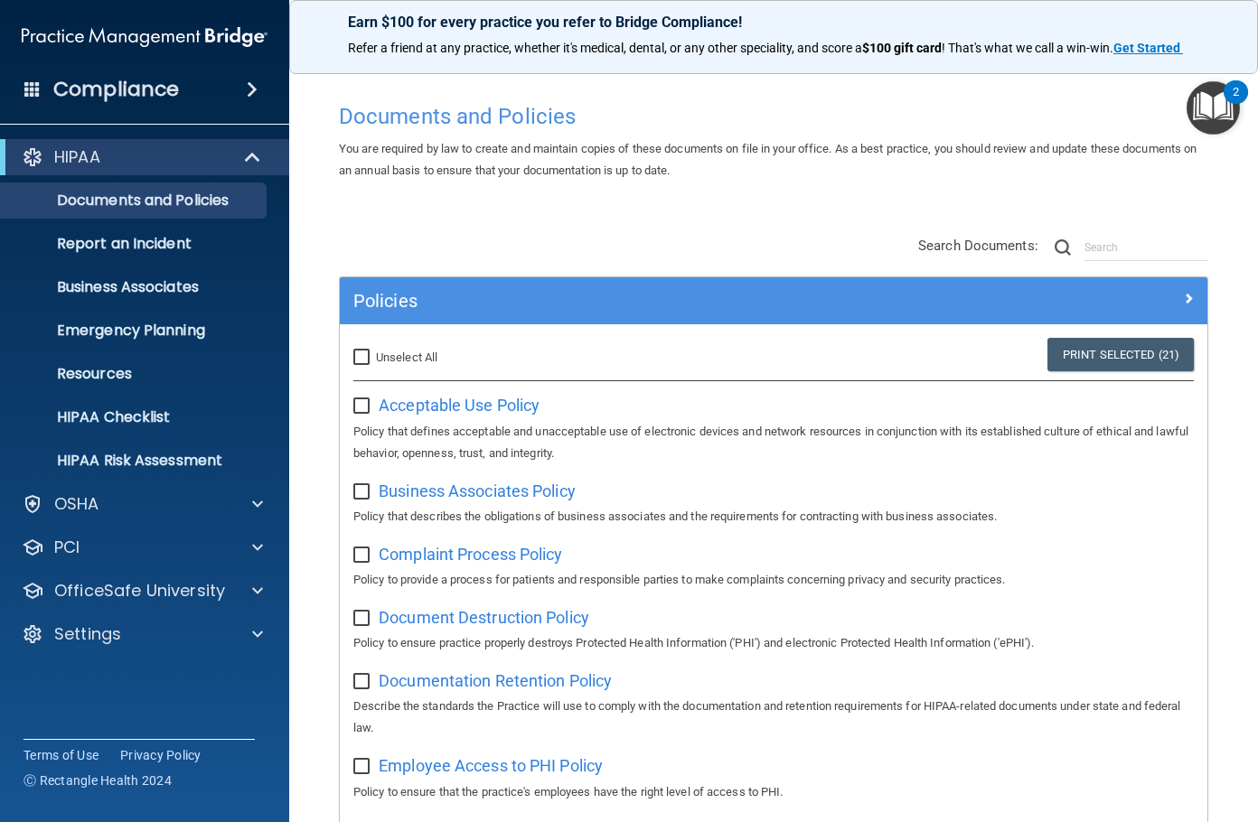
checkbox input "false"
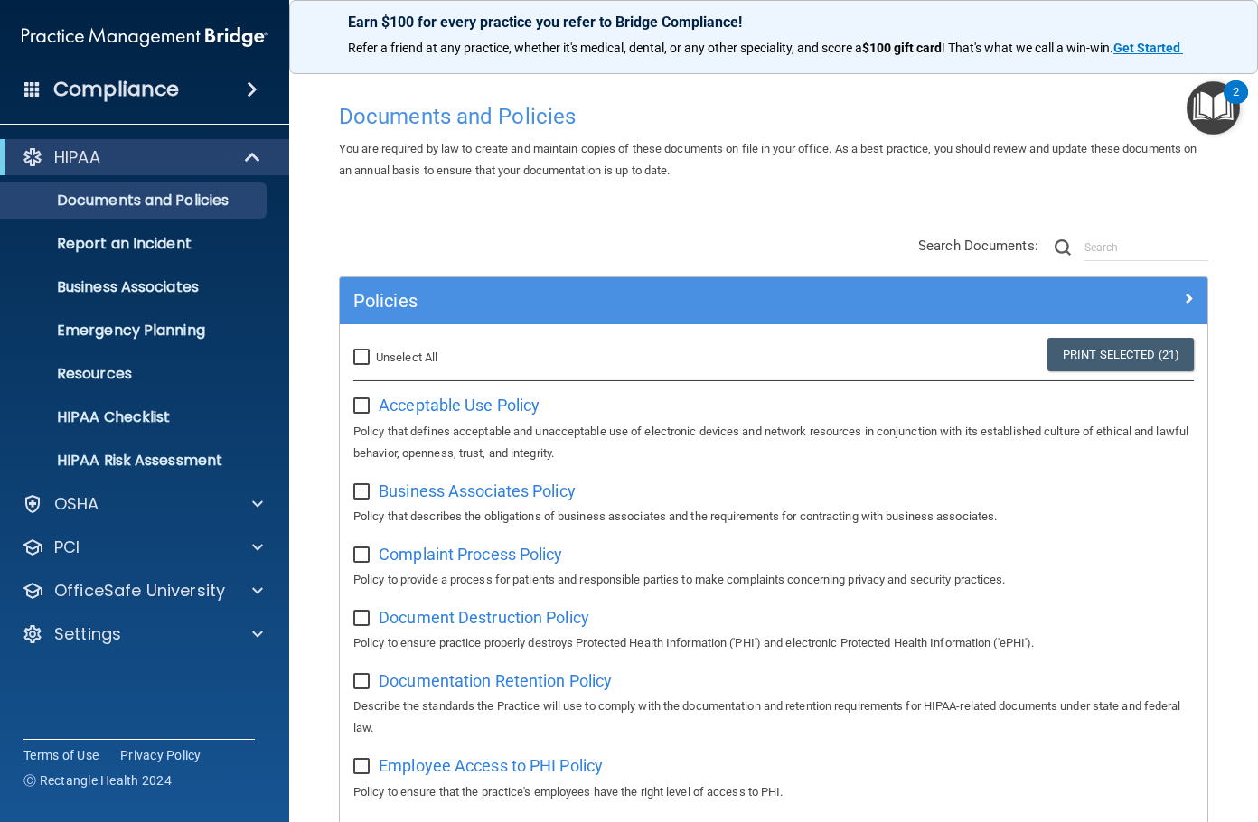
checkbox input "false"
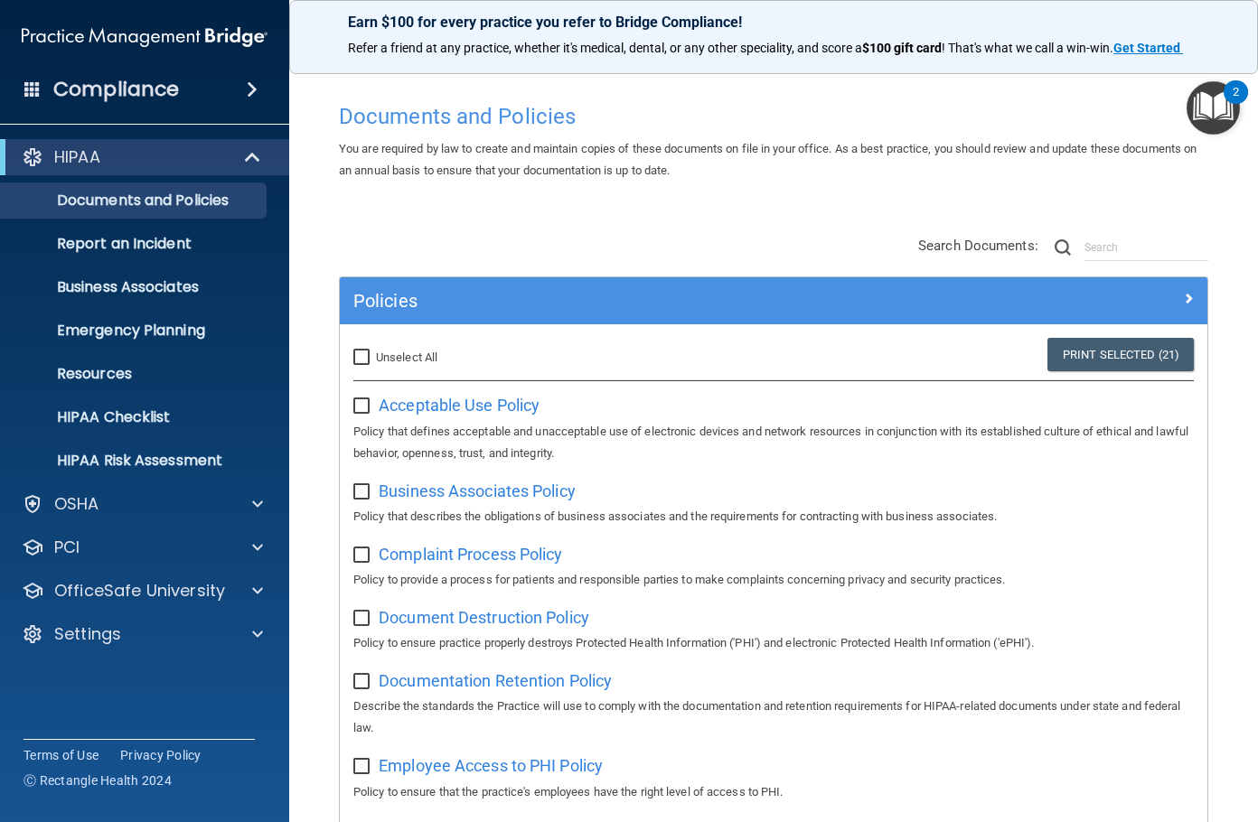
checkbox input "false"
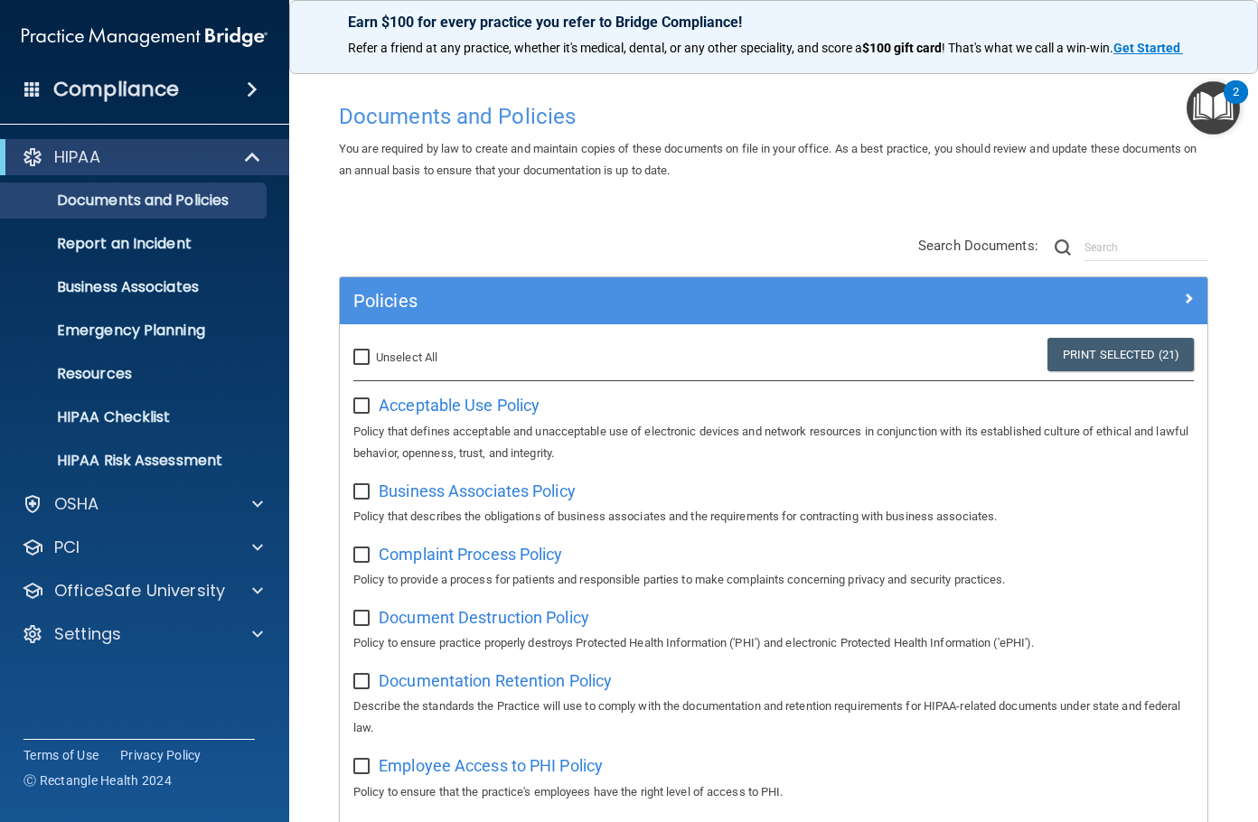
checkbox input "false"
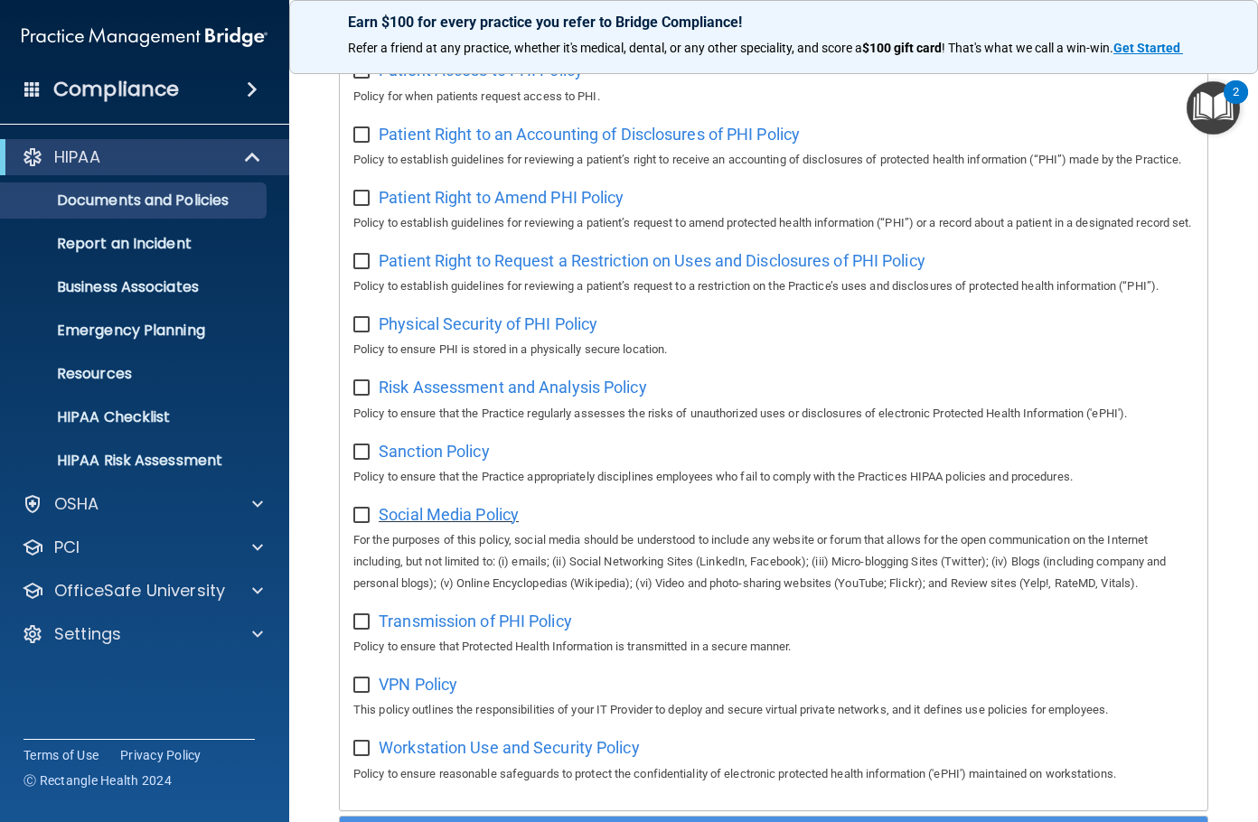
scroll to position [1339, 0]
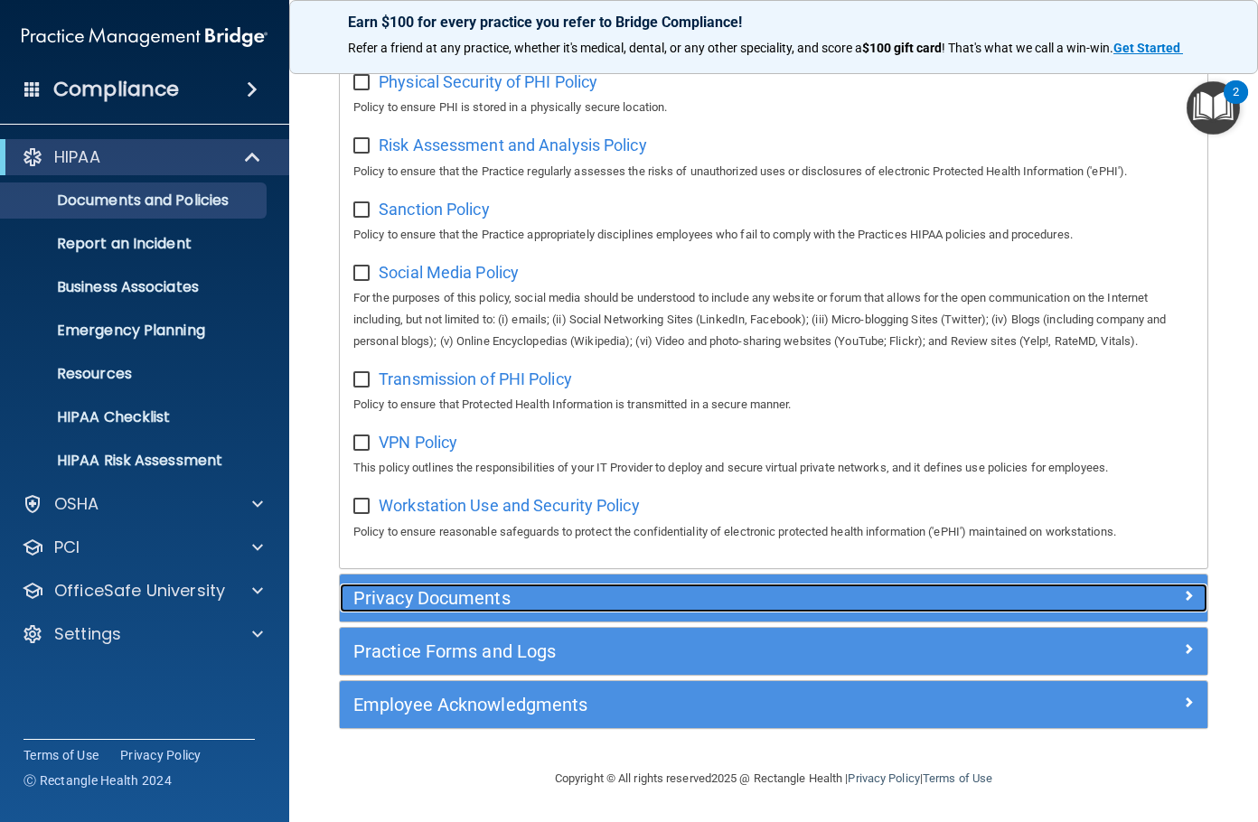
click at [419, 604] on h5 "Privacy Documents" at bounding box center [664, 598] width 623 height 20
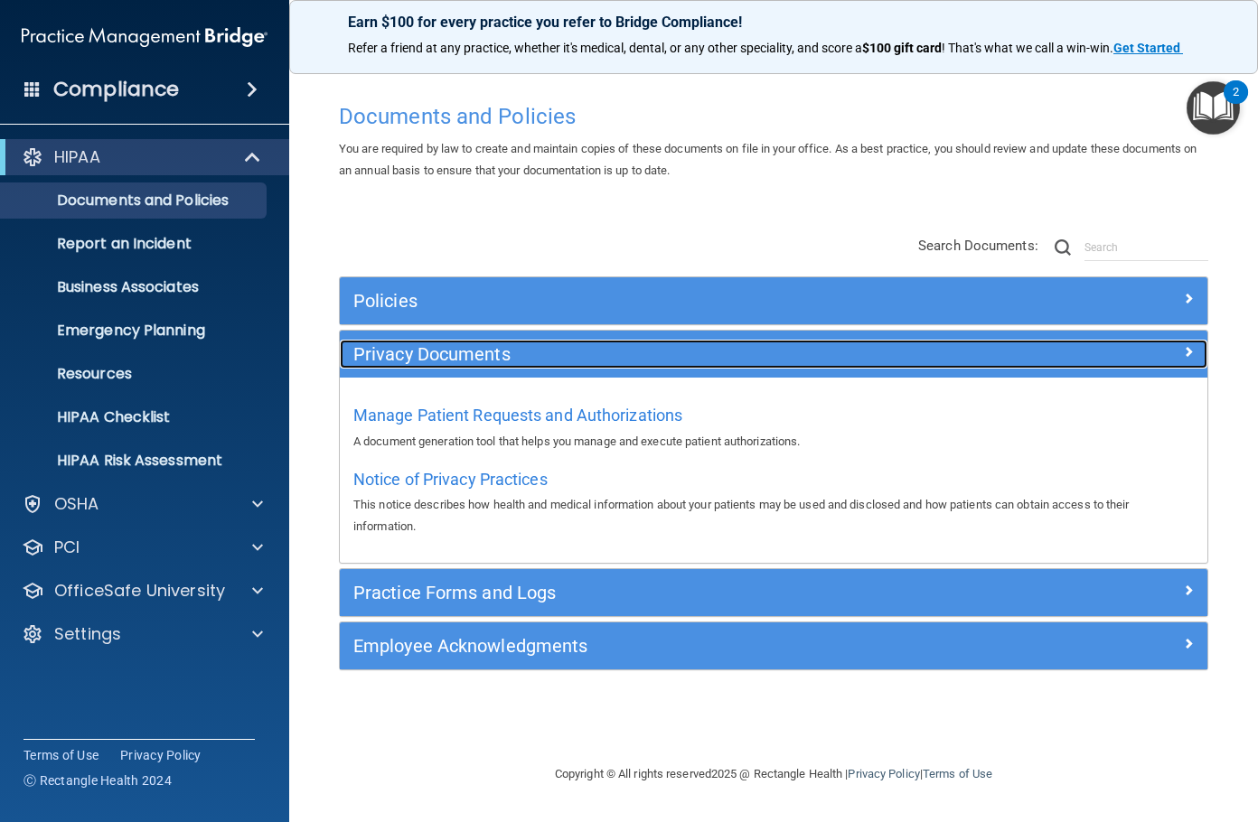
scroll to position [0, 0]
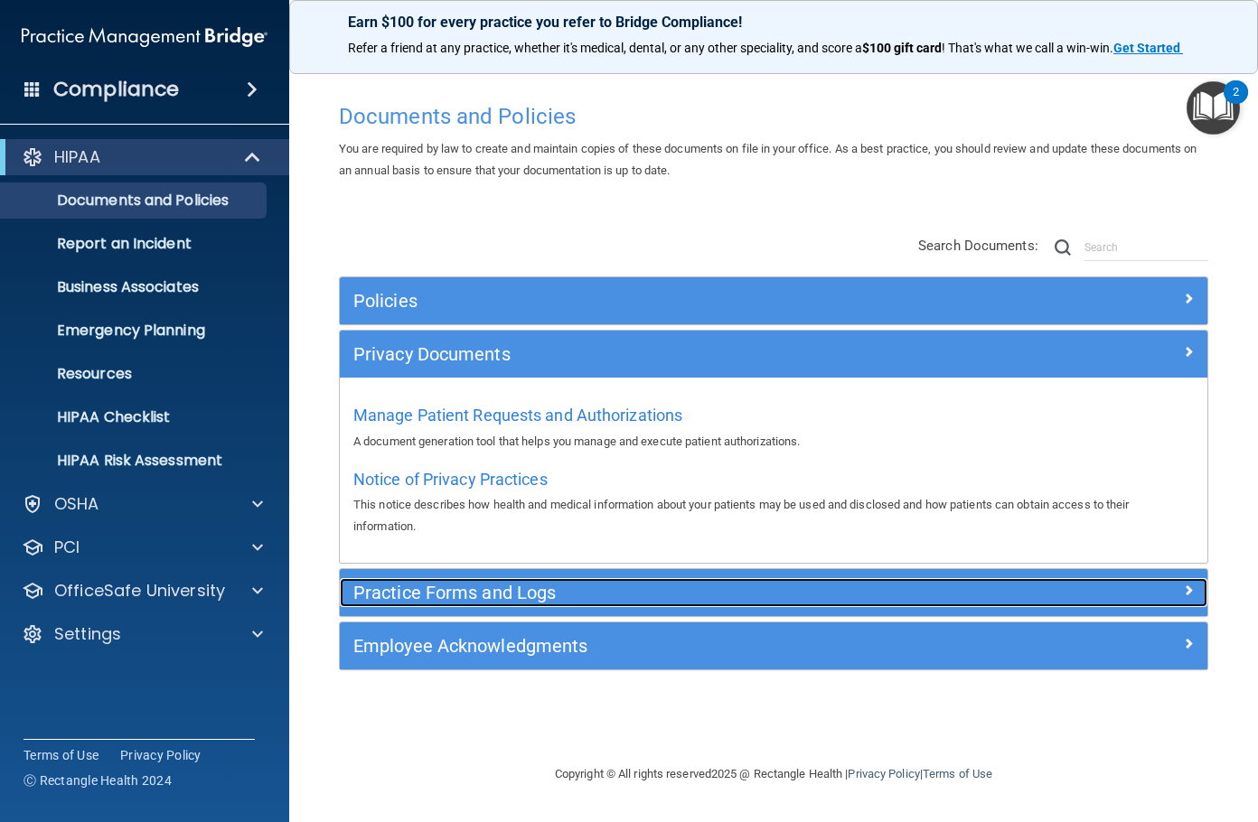
click at [460, 588] on h5 "Practice Forms and Logs" at bounding box center [664, 593] width 623 height 20
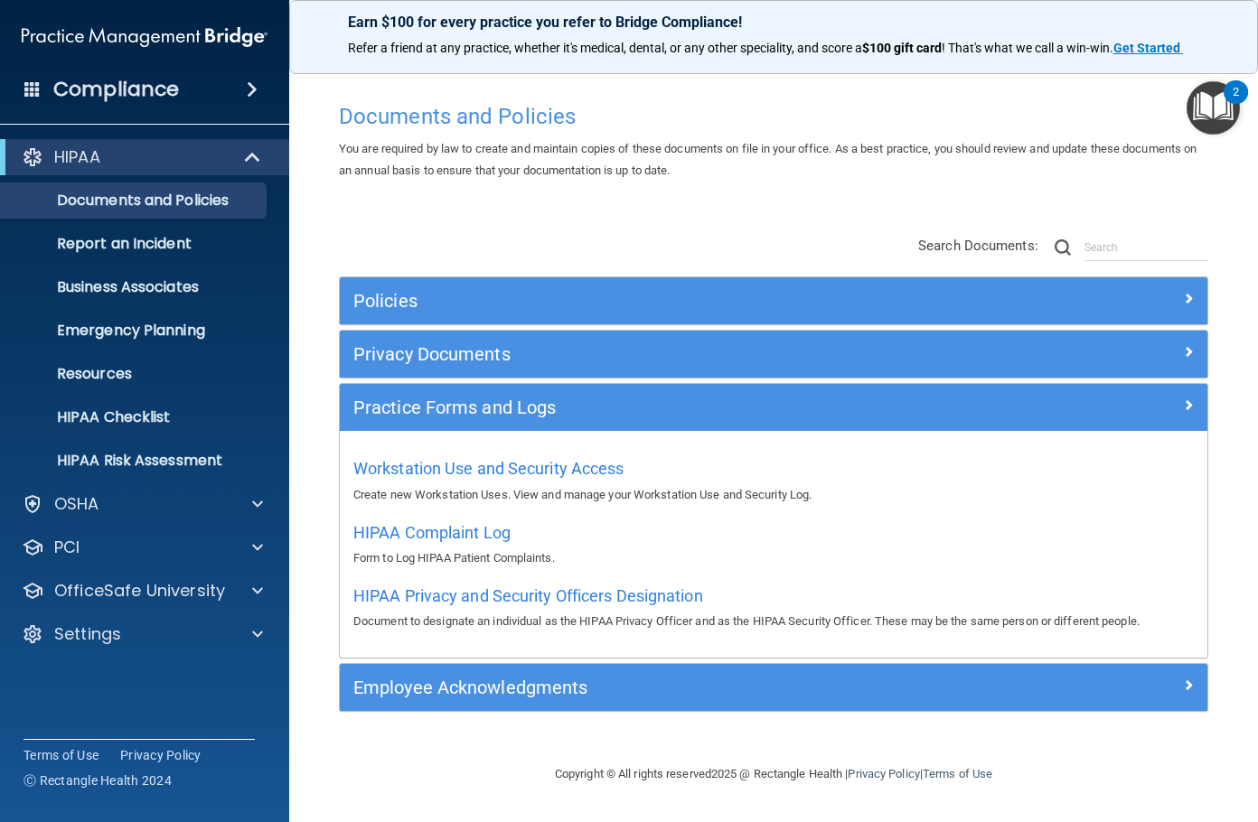
click at [458, 336] on div "Privacy Documents" at bounding box center [773, 354] width 867 height 47
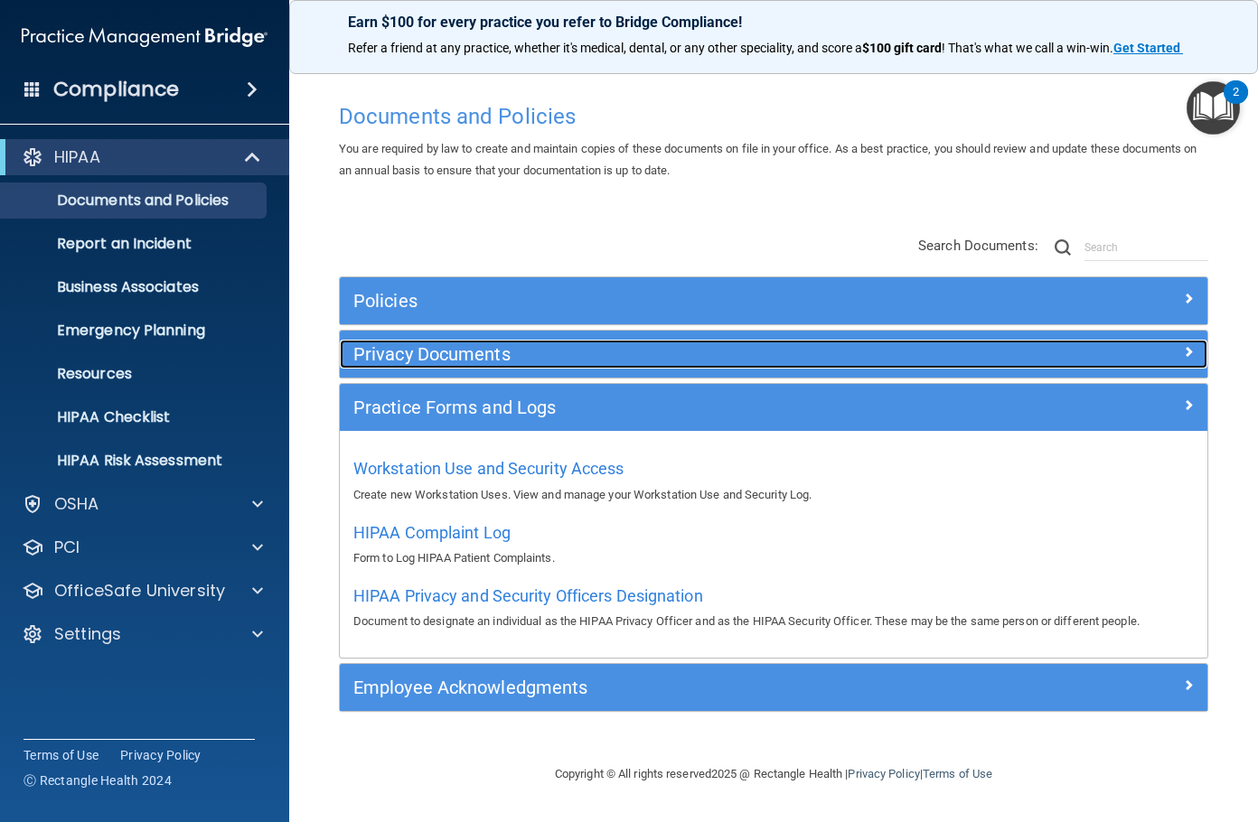
click at [450, 354] on h5 "Privacy Documents" at bounding box center [664, 354] width 623 height 20
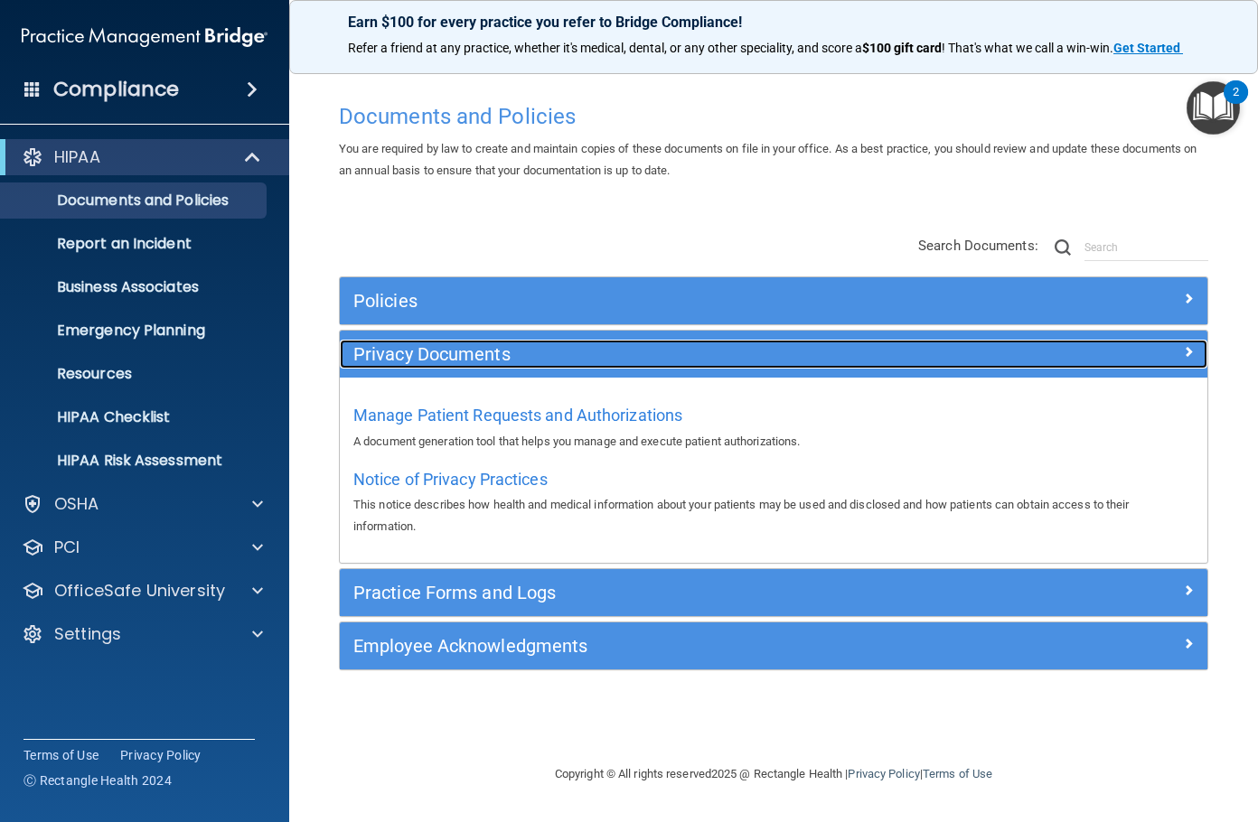
click at [446, 352] on h5 "Privacy Documents" at bounding box center [664, 354] width 623 height 20
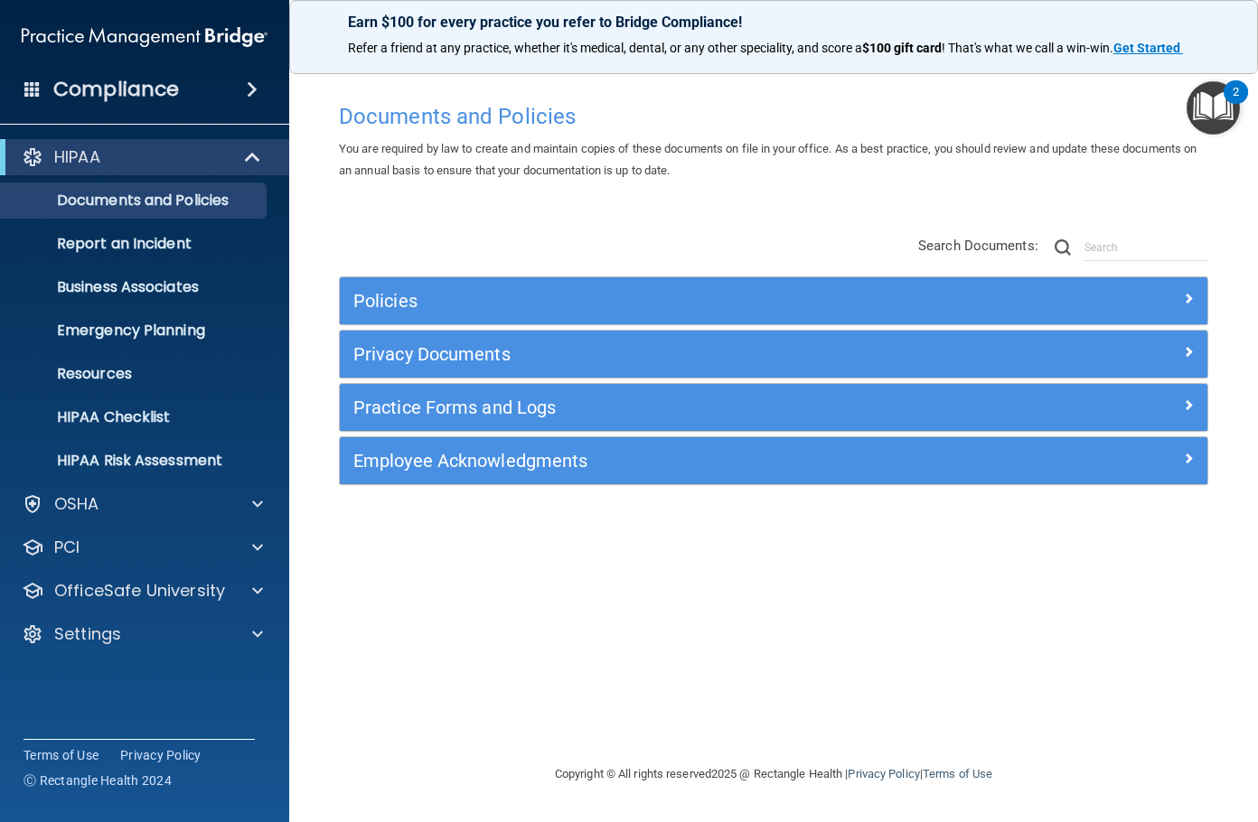
click at [511, 131] on div "Documents and Policies" at bounding box center [773, 116] width 896 height 44
click at [510, 127] on h4 "Documents and Policies" at bounding box center [773, 116] width 869 height 23
click at [700, 155] on span "You are required by law to create and maintain copies of these documents on fil…" at bounding box center [767, 159] width 857 height 35
